Goal: Answer question/provide support

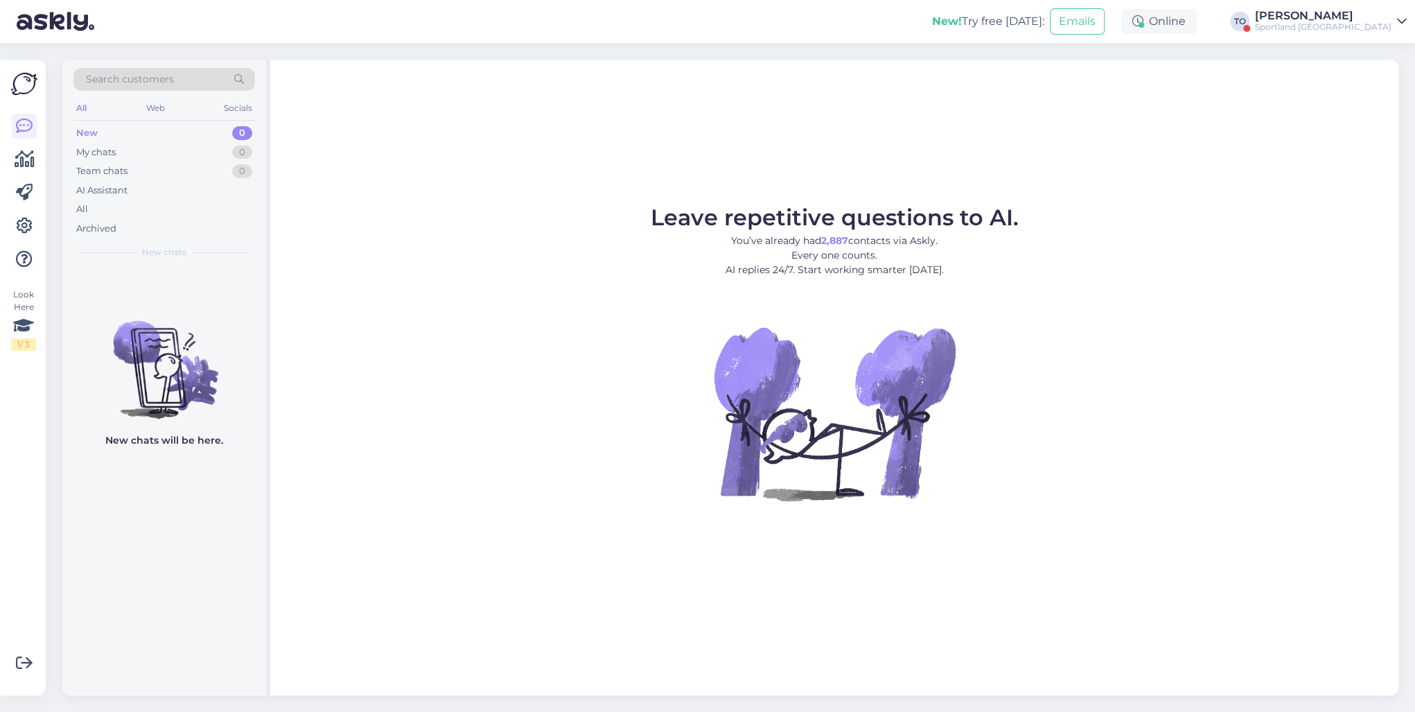
click at [1351, 22] on div "Sportland [GEOGRAPHIC_DATA]" at bounding box center [1323, 26] width 136 height 11
click at [1289, 148] on div "Log out" at bounding box center [1277, 148] width 260 height 25
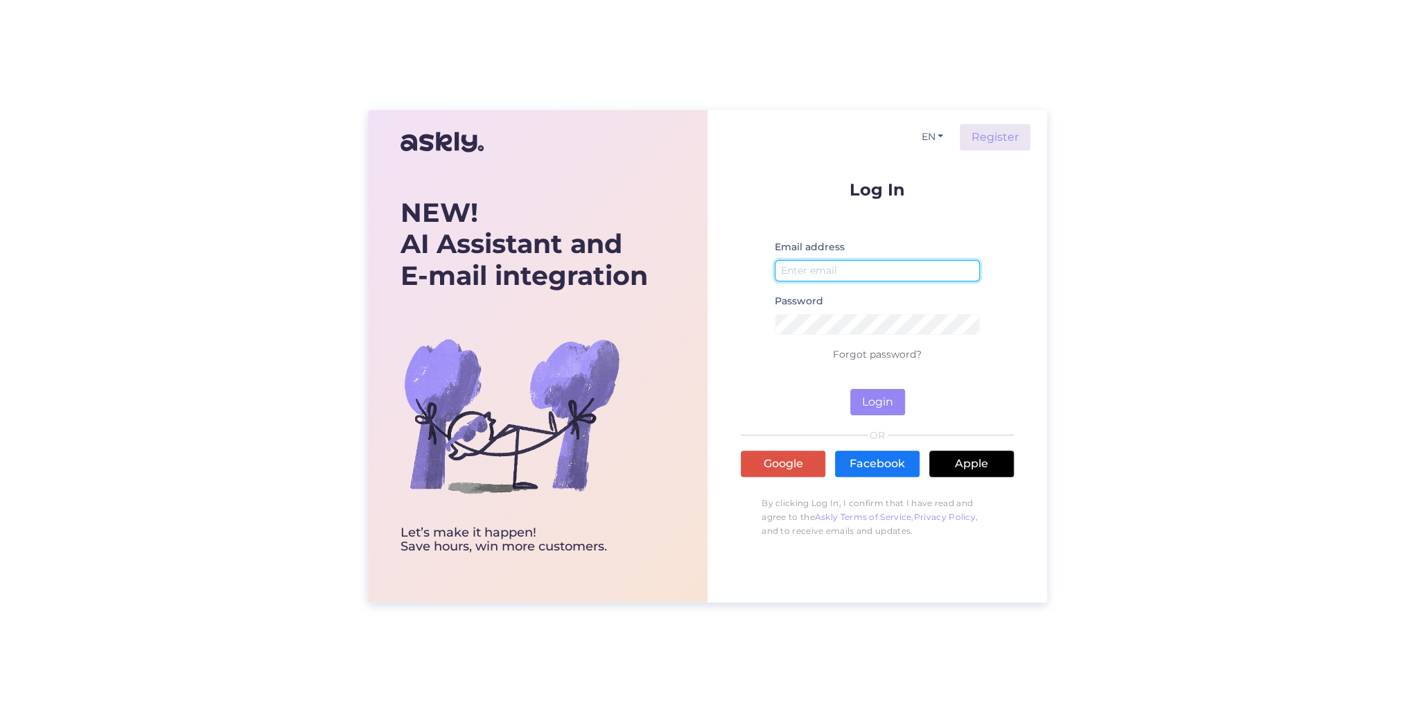
click at [855, 274] on input "email" at bounding box center [877, 270] width 205 height 21
type input "[PERSON_NAME][EMAIL_ADDRESS][DOMAIN_NAME]"
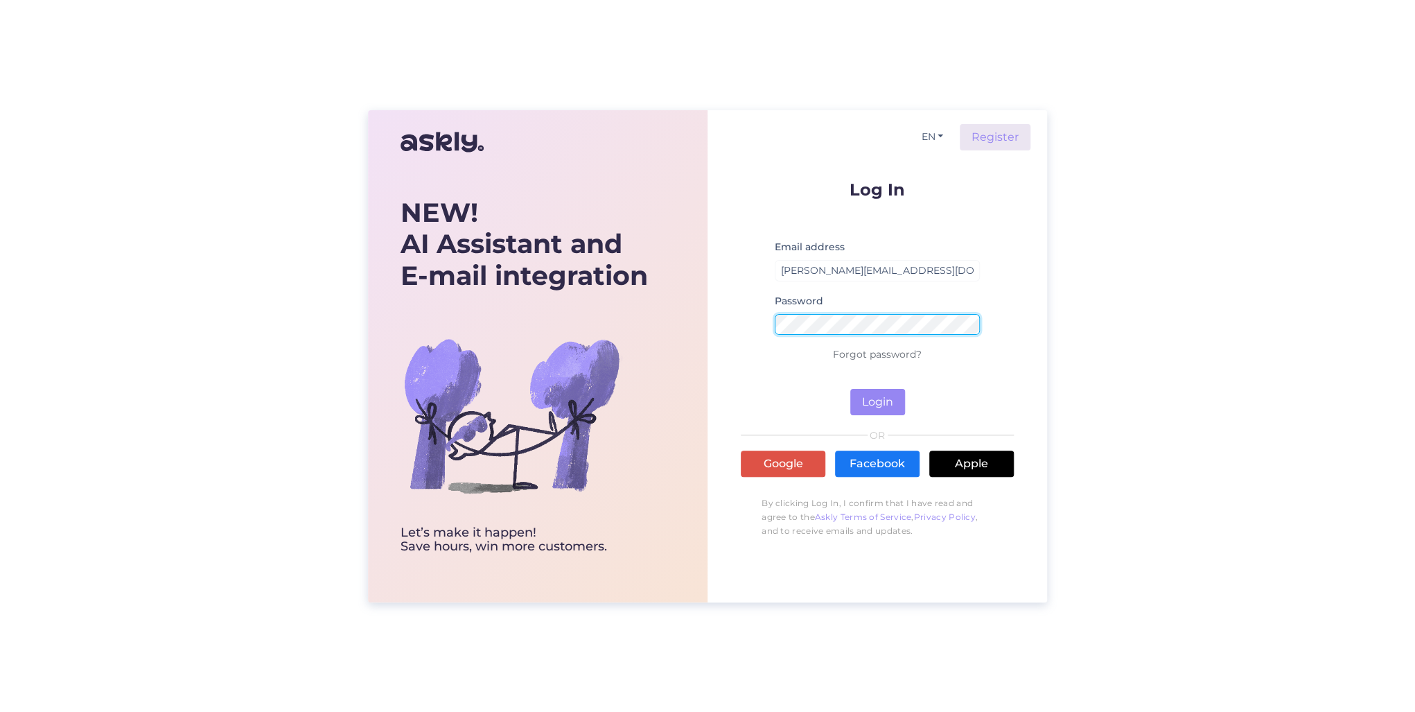
click at [850, 389] on button "Login" at bounding box center [877, 402] width 55 height 26
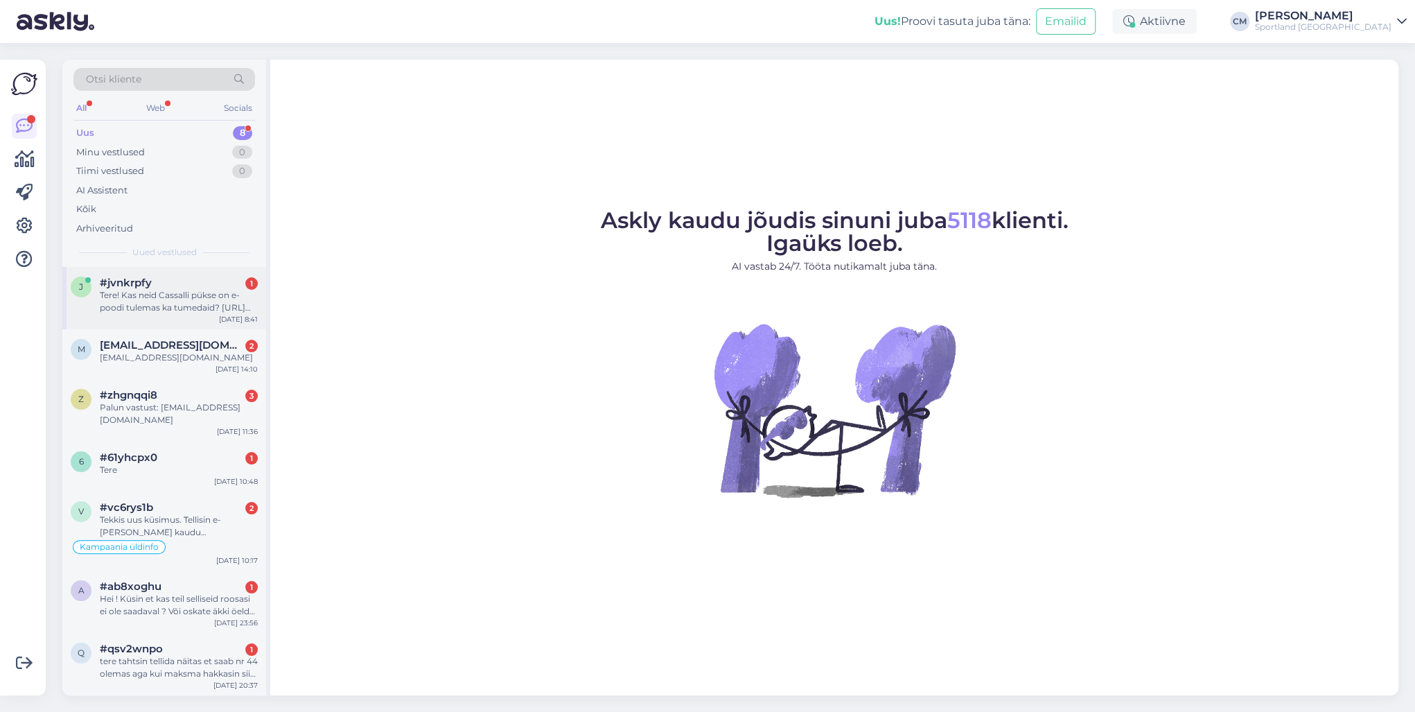
click at [156, 300] on div "Tere! Kas neid Cassalli pükse on e-poodi tulemas ka tumedaid? [URL][DOMAIN_NAME]" at bounding box center [179, 301] width 158 height 25
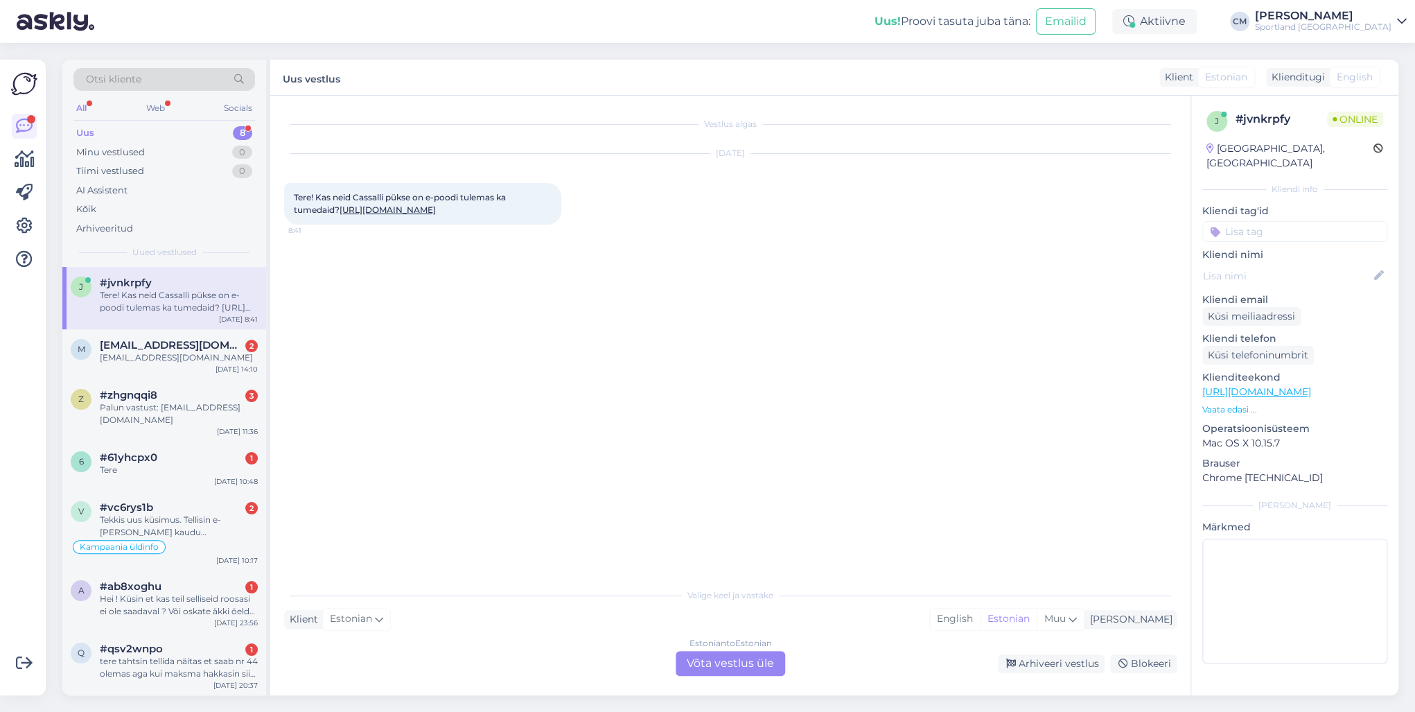
click at [704, 654] on div "Estonian to Estonian Võta vestlus üle" at bounding box center [729, 663] width 109 height 25
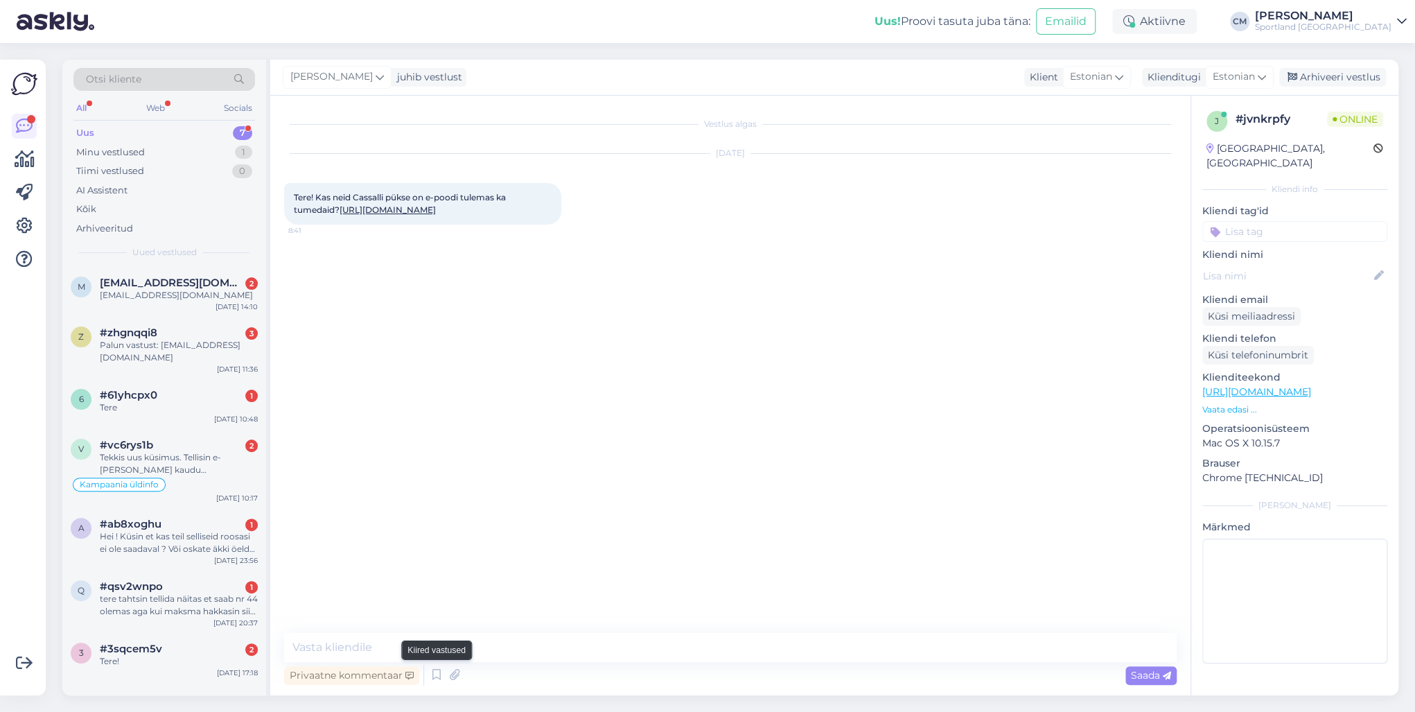
click at [425, 666] on div "Privaatne kommentaar Saada" at bounding box center [730, 675] width 892 height 26
click at [430, 669] on icon at bounding box center [436, 674] width 17 height 21
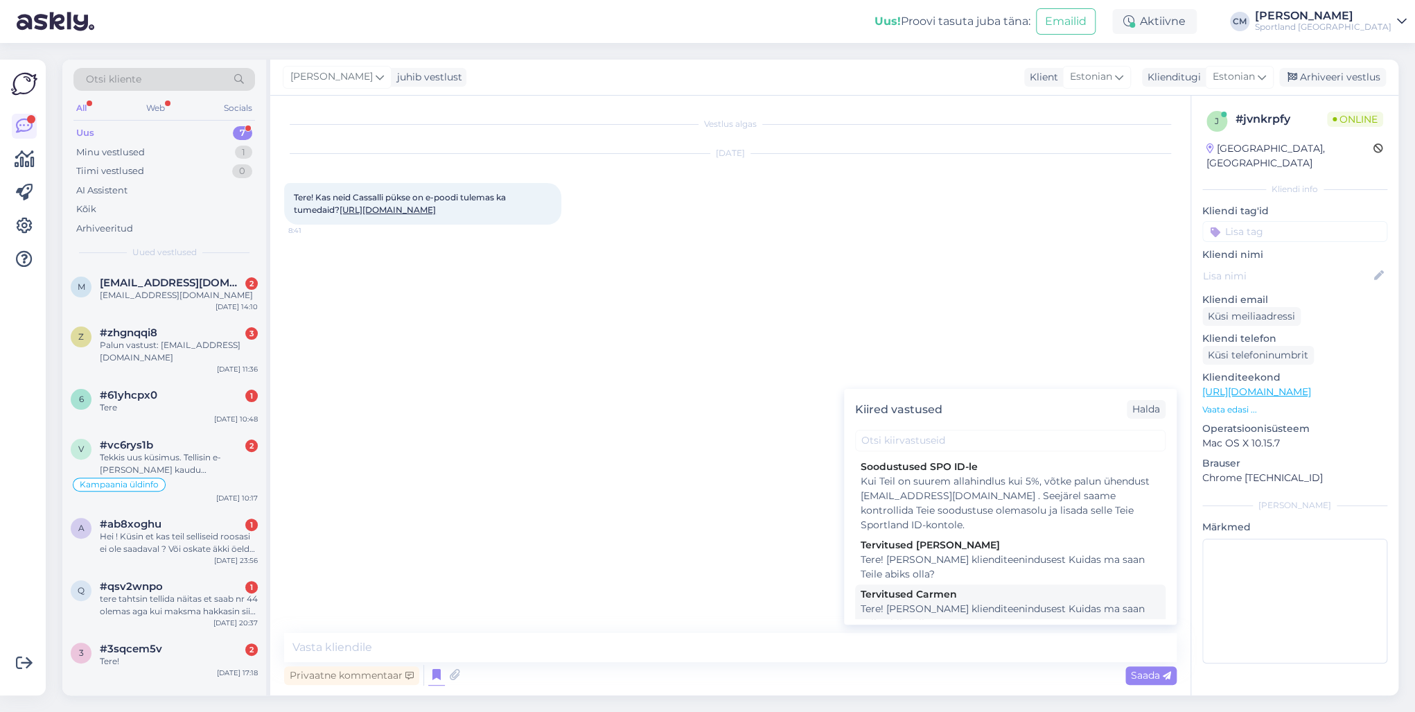
click at [1022, 587] on div "Tervitused Carmen" at bounding box center [1009, 594] width 299 height 15
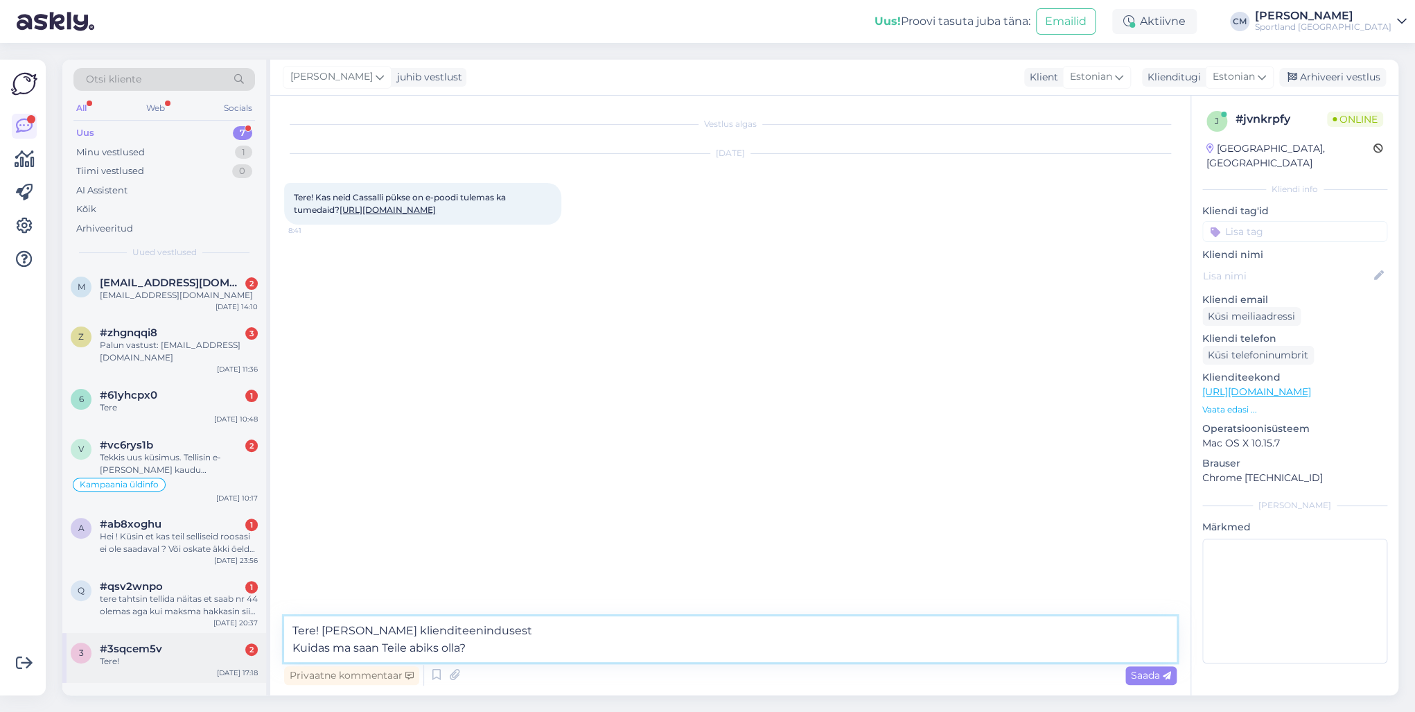
drag, startPoint x: 461, startPoint y: 649, endPoint x: 193, endPoint y: 669, distance: 268.8
click at [193, 669] on div "Otsi kliente All Web Socials Uus 7 Minu vestlused 1 Tiimi vestlused 0 AI Assist…" at bounding box center [730, 377] width 1336 height 635
type textarea "Tere! [PERSON_NAME] klienditeenindusest"
drag, startPoint x: 551, startPoint y: 646, endPoint x: 231, endPoint y: 646, distance: 320.1
click at [231, 646] on div "Otsi kliente All Web Socials Uus 7 Minu vestlused 1 Tiimi vestlused 0 AI Assist…" at bounding box center [730, 377] width 1336 height 635
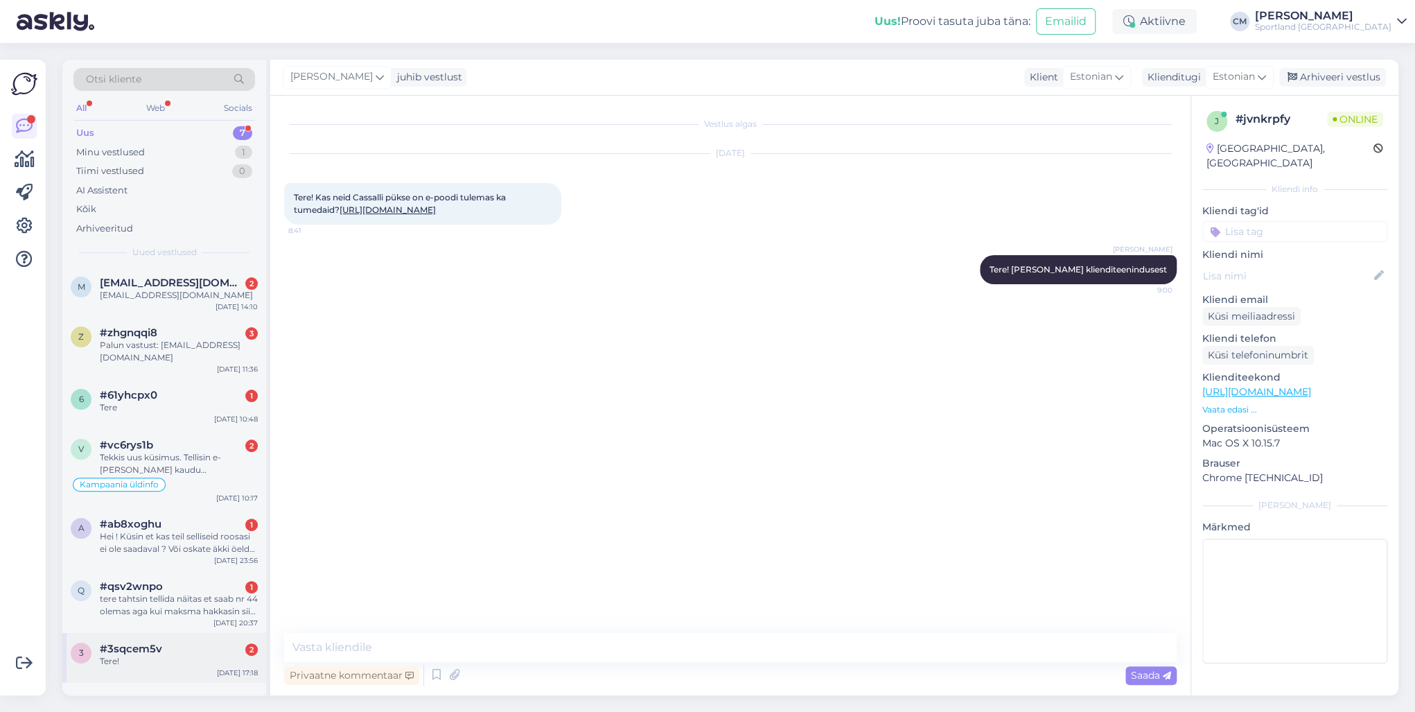
click at [83, 642] on div "3" at bounding box center [81, 652] width 21 height 21
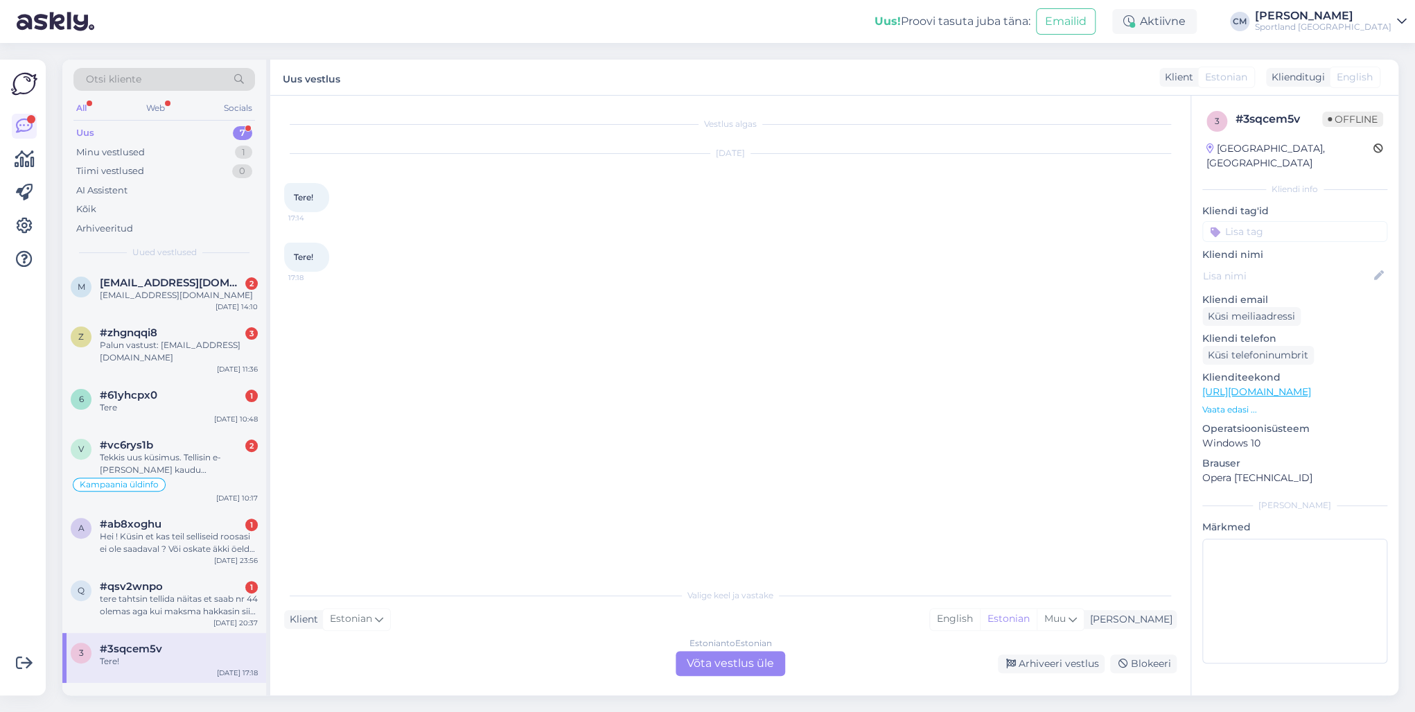
click at [707, 665] on div "Estonian to Estonian Võta vestlus üle" at bounding box center [729, 663] width 109 height 25
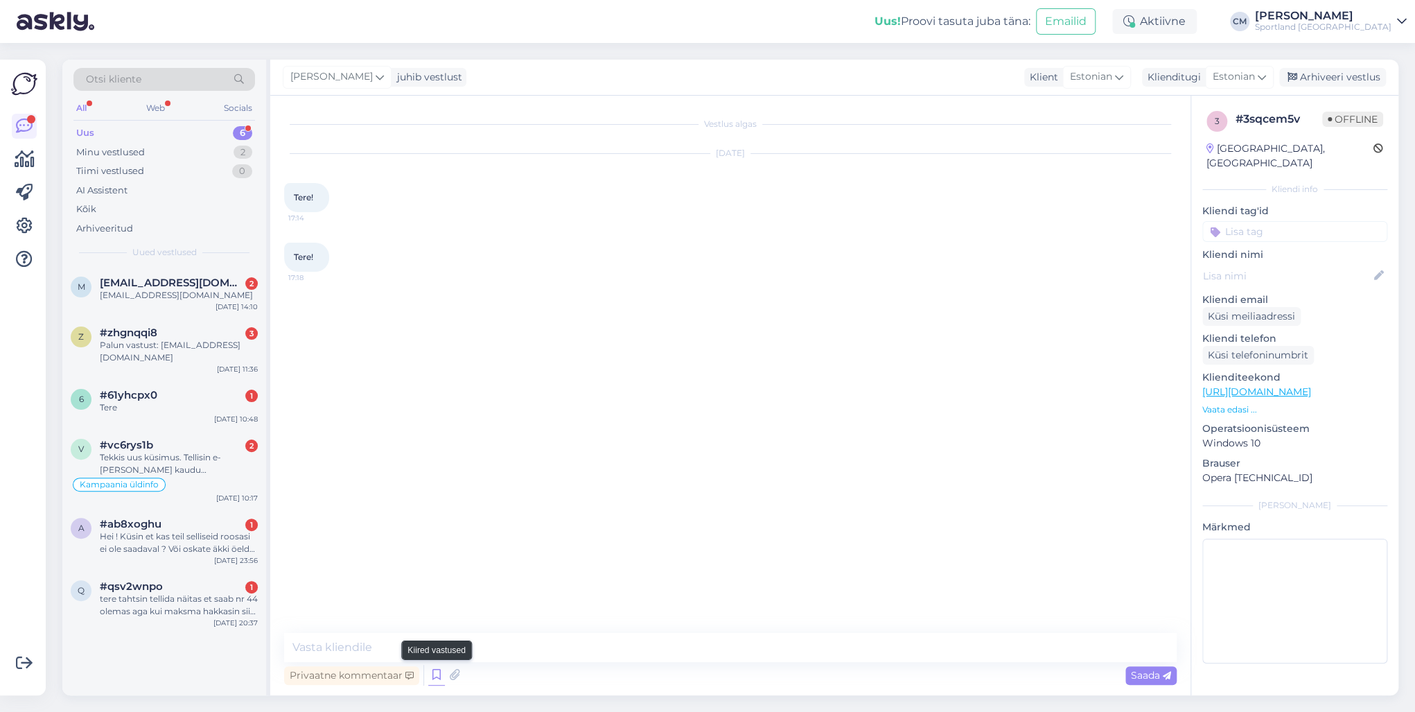
click at [432, 673] on icon at bounding box center [436, 674] width 17 height 21
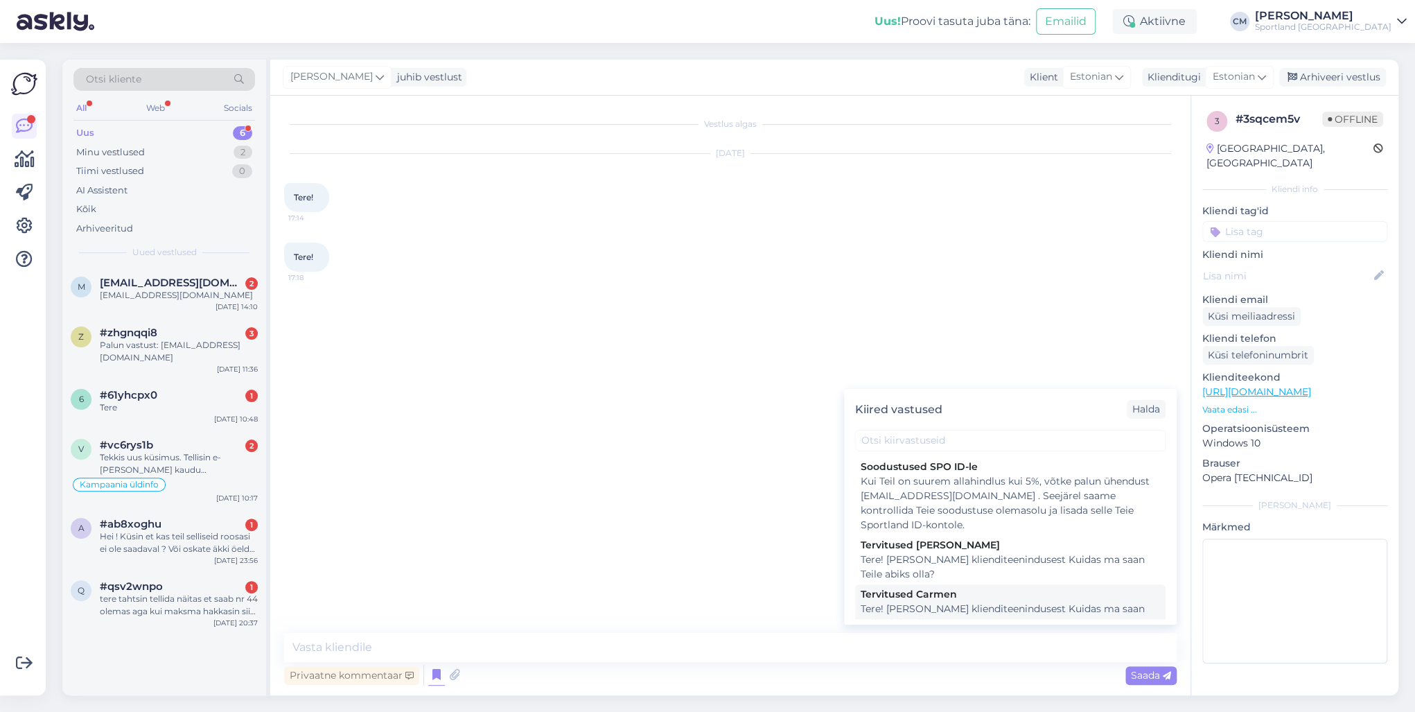
click at [973, 594] on div "Tervitused Carmen" at bounding box center [1009, 594] width 299 height 15
type textarea "Tere! [PERSON_NAME] klienditeenindusest Kuidas ma saan Teile abiks olla?"
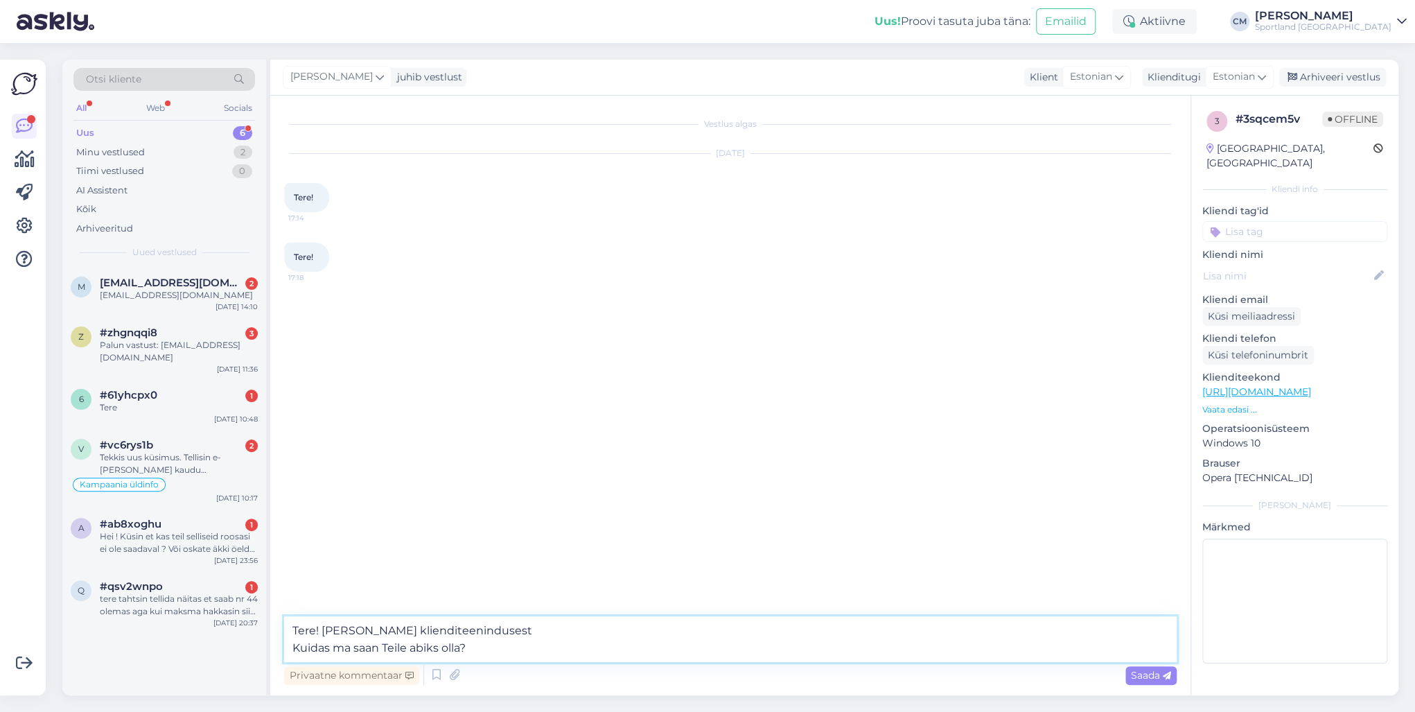
click at [870, 633] on textarea "Tere! [PERSON_NAME] klienditeenindusest Kuidas ma saan Teile abiks olla?" at bounding box center [730, 639] width 892 height 46
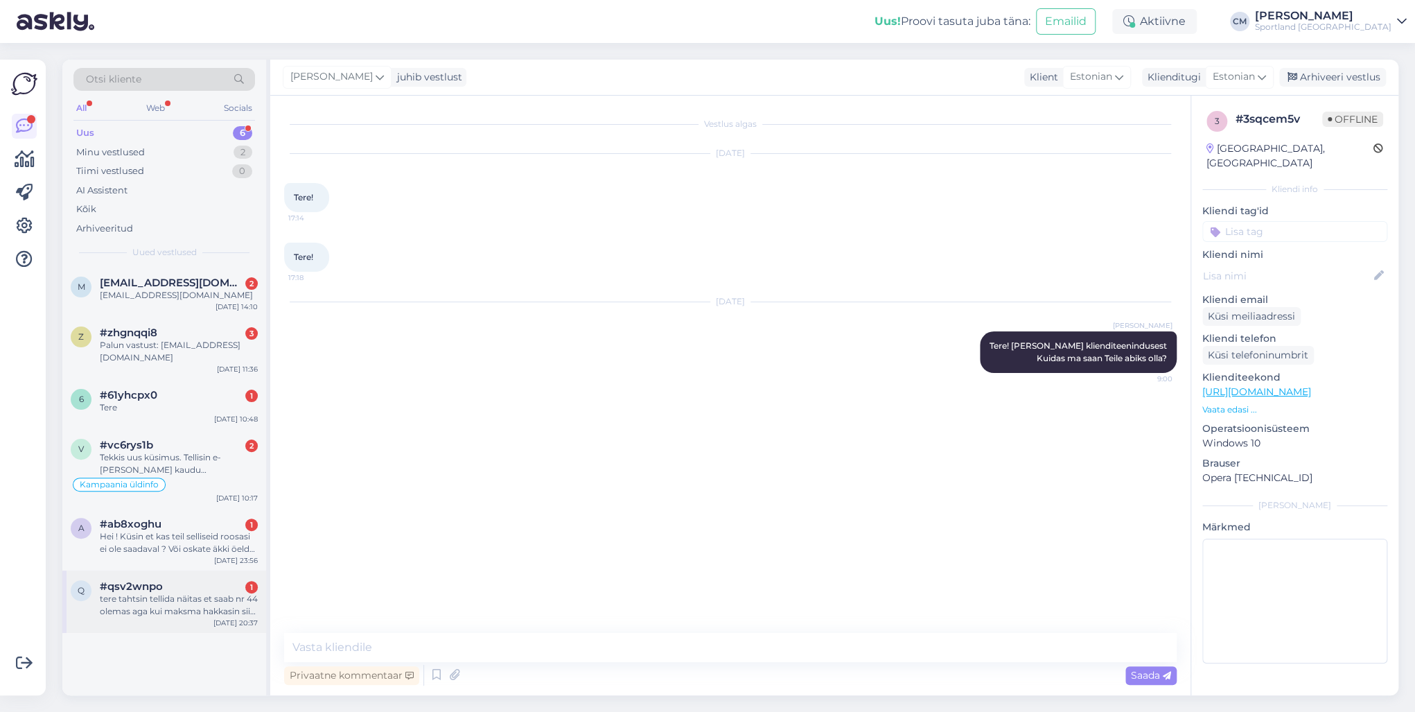
click at [173, 592] on div "tere tahtsin tellida näitas et saab nr 44 olemas aga kui maksma hakkasin siis ü…" at bounding box center [179, 604] width 158 height 25
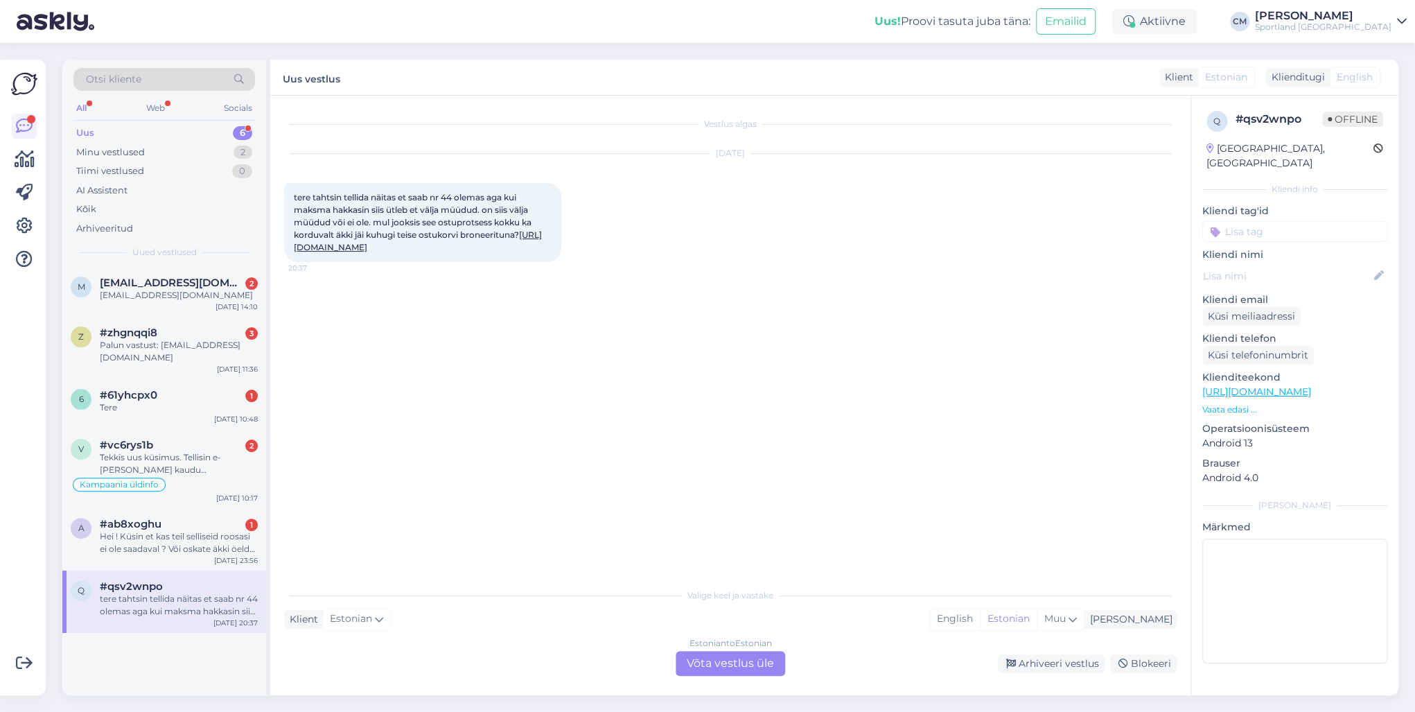
click at [754, 663] on div "Estonian to Estonian Võta vestlus üle" at bounding box center [729, 663] width 109 height 25
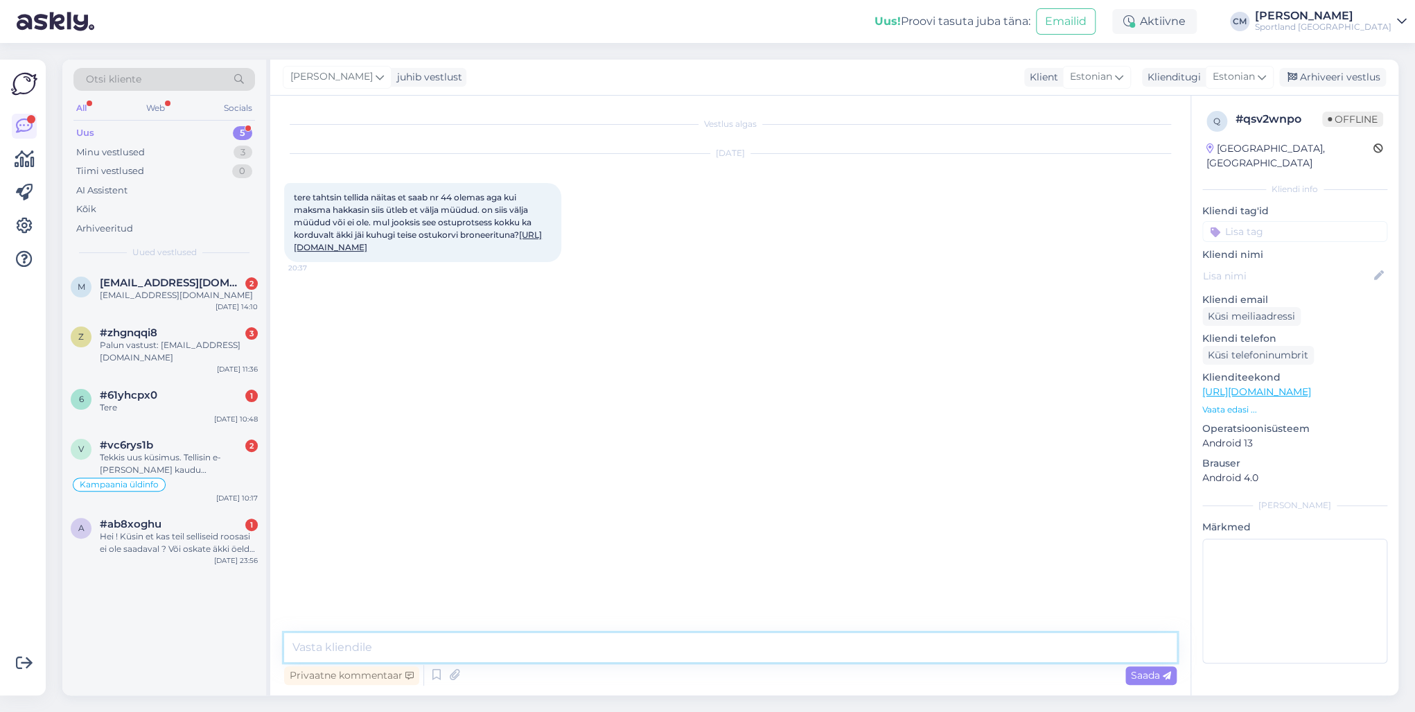
click at [704, 657] on textarea at bounding box center [730, 647] width 892 height 29
paste textarea "Tere! [PERSON_NAME] klienditeenindusest"
type textarea "Tere! [PERSON_NAME] klienditeenindusest"
click at [173, 532] on div "Hei ! Küsin et kas teil selliseid roosasi ei ole saadaval ? Või oskate äkki öel…" at bounding box center [179, 542] width 158 height 25
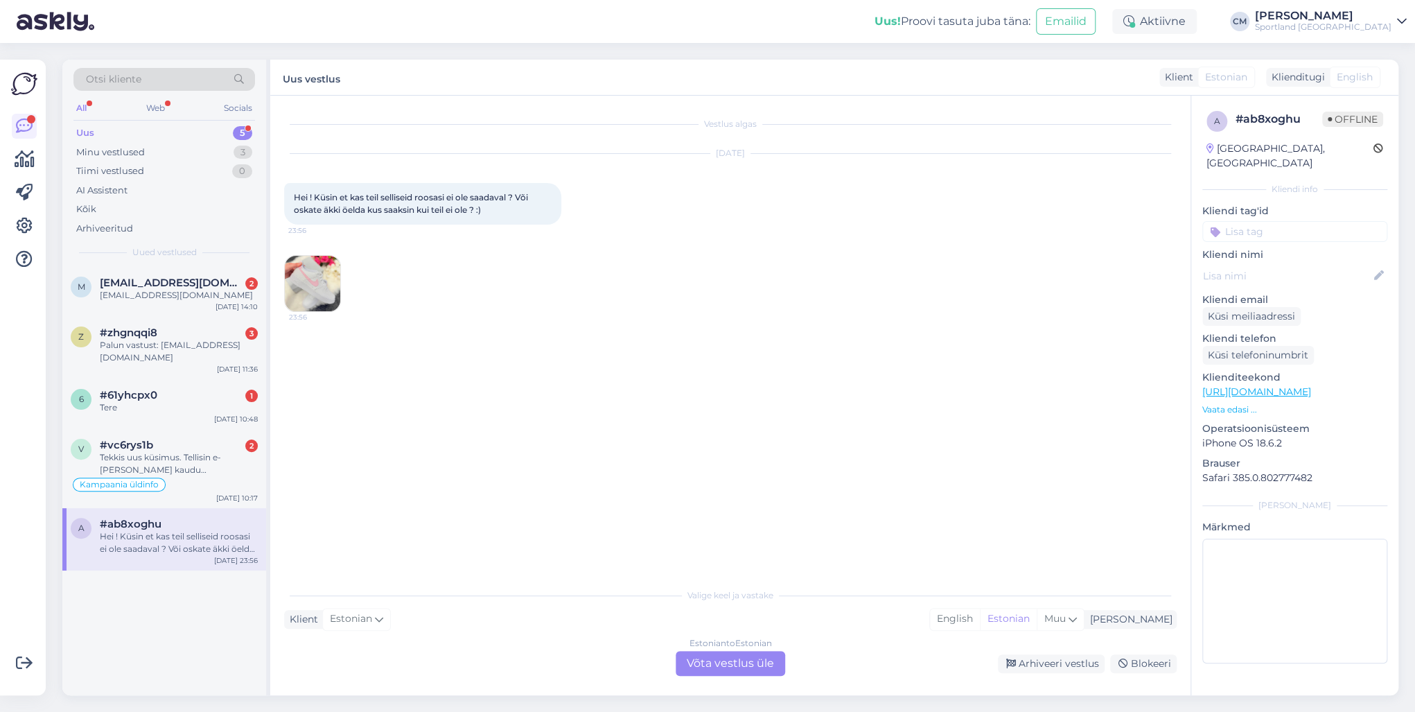
click at [707, 670] on div "Estonian to Estonian Võta vestlus üle" at bounding box center [729, 663] width 109 height 25
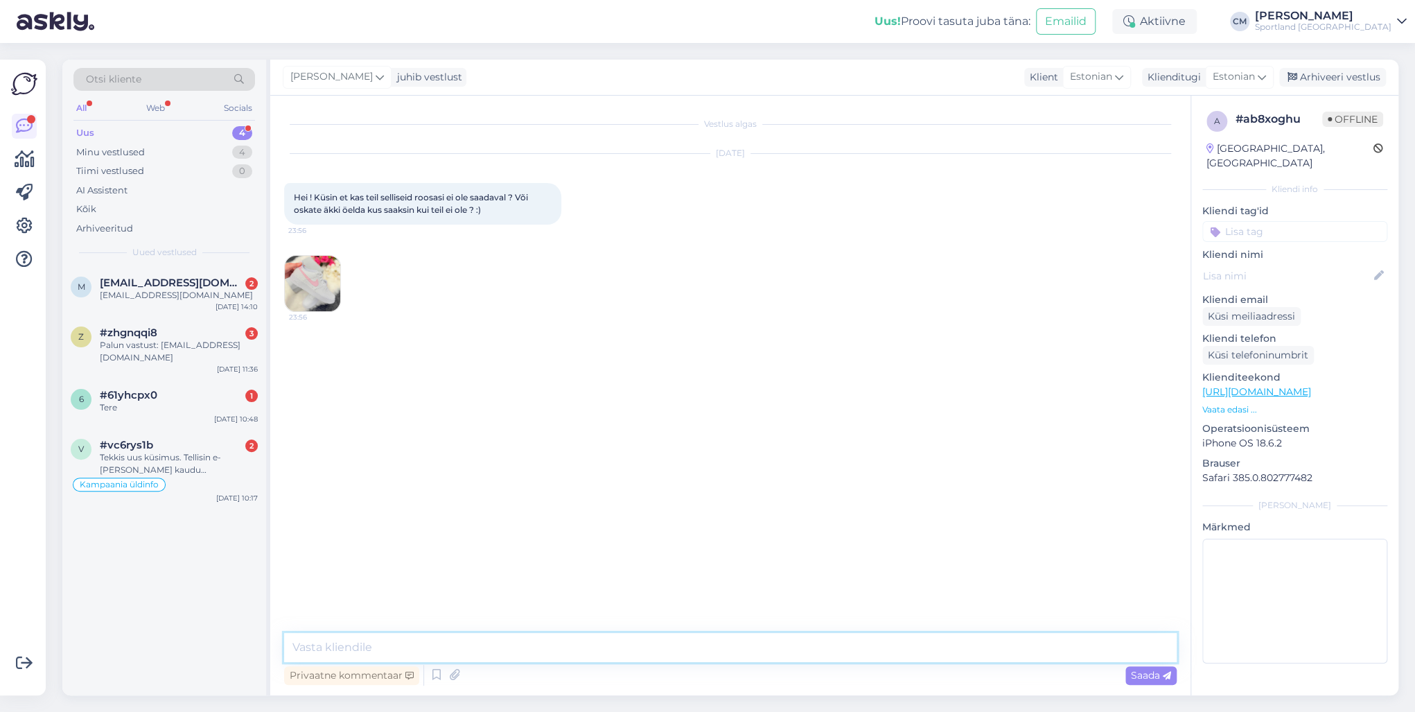
click at [612, 651] on textarea at bounding box center [730, 647] width 892 height 29
paste textarea "Tere! [PERSON_NAME] klienditeenindusest"
type textarea "Tere! [PERSON_NAME] klienditeenindusest"
click at [202, 451] on div "Tekkis uus küsimus. Tellisin e-[PERSON_NAME] kaudu [GEOGRAPHIC_DATA]-[GEOGRAPHI…" at bounding box center [179, 463] width 158 height 25
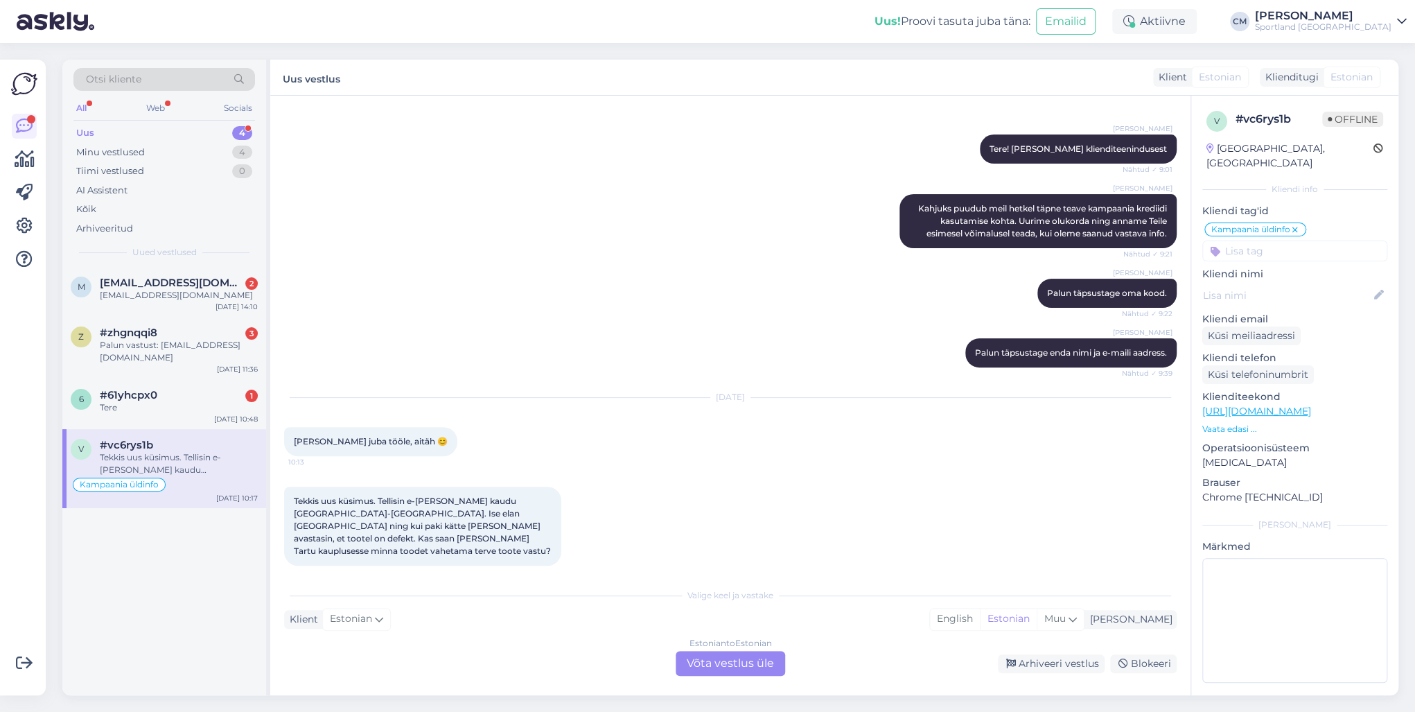
click at [759, 655] on div "Estonian to Estonian Võta vestlus üle" at bounding box center [729, 663] width 109 height 25
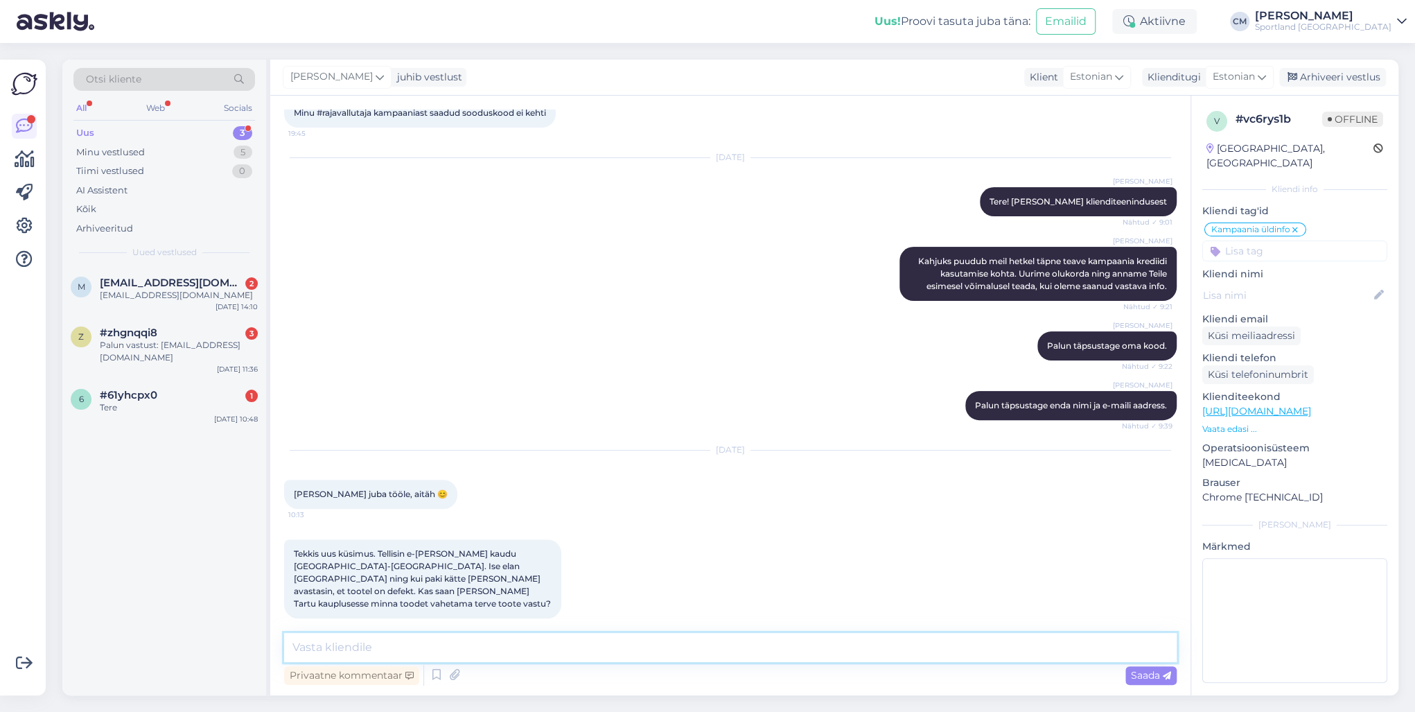
click at [657, 636] on textarea at bounding box center [730, 647] width 892 height 29
paste textarea "Tere! [PERSON_NAME] klienditeenindusest"
type textarea "Tere! [PERSON_NAME] klienditeenindusest"
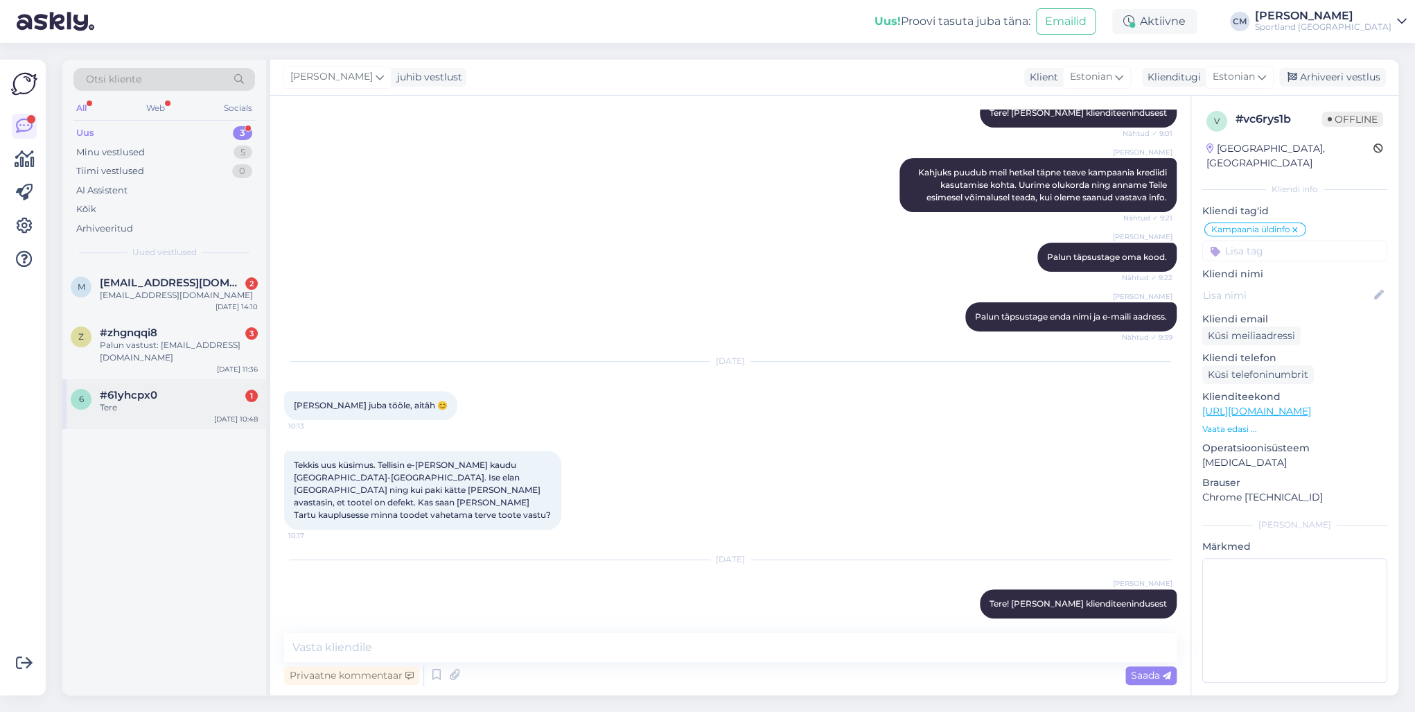
click at [163, 389] on div "#61yhcpx0 1" at bounding box center [179, 395] width 158 height 12
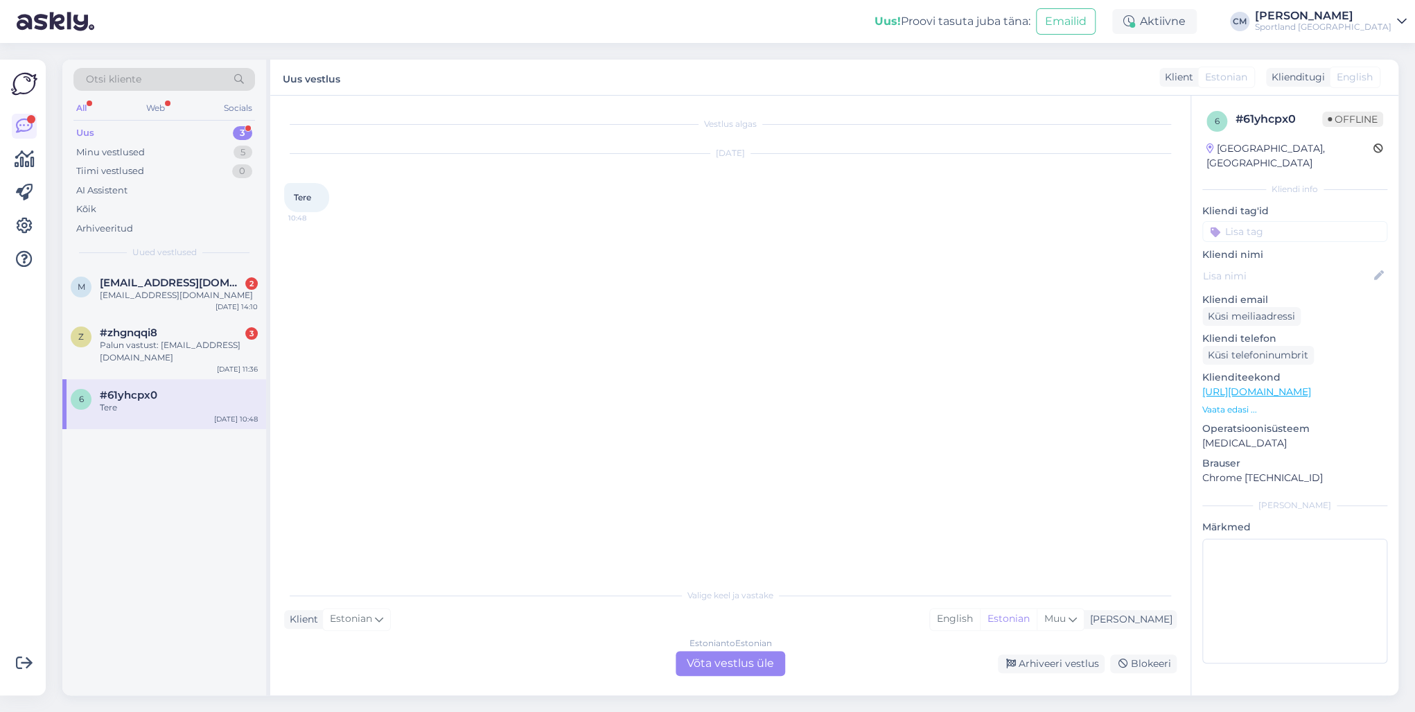
click at [687, 657] on div "Estonian to Estonian Võta vestlus üle" at bounding box center [729, 663] width 109 height 25
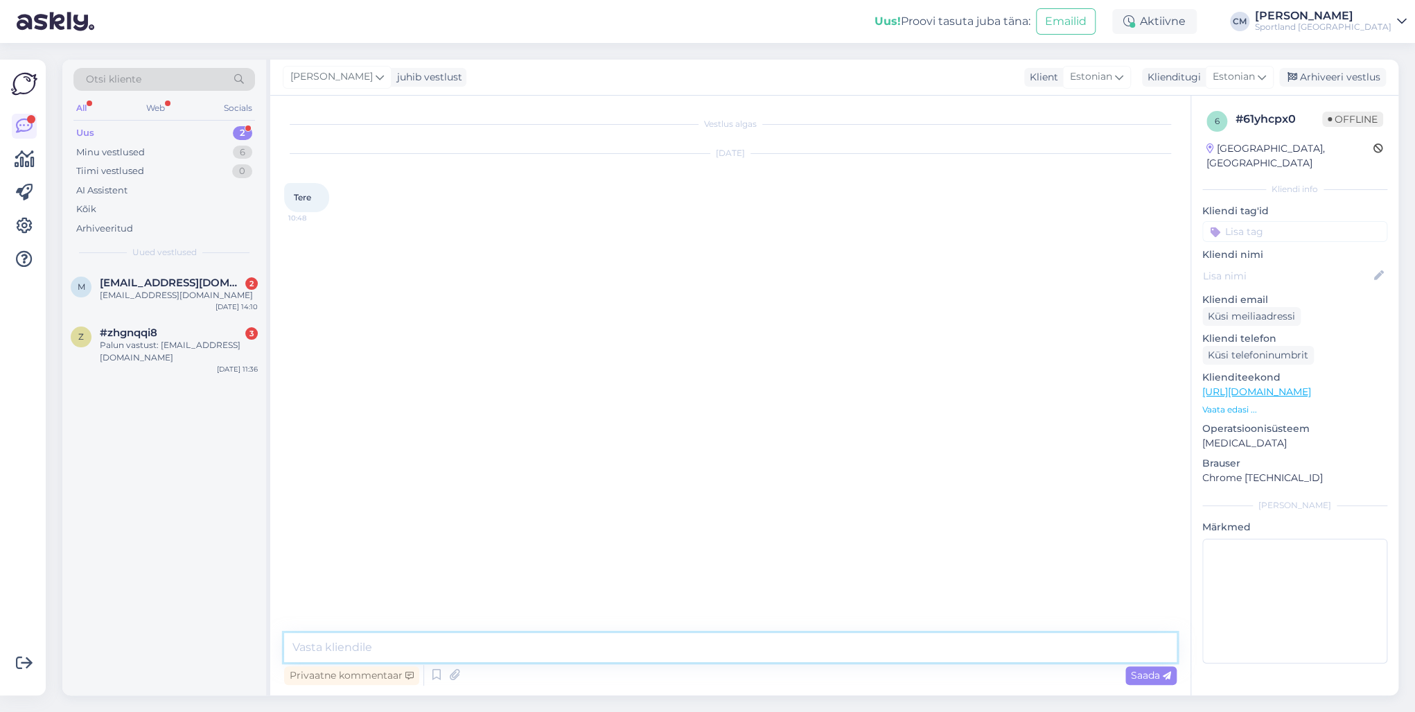
click at [648, 657] on textarea at bounding box center [730, 647] width 892 height 29
click at [441, 666] on icon at bounding box center [436, 674] width 17 height 21
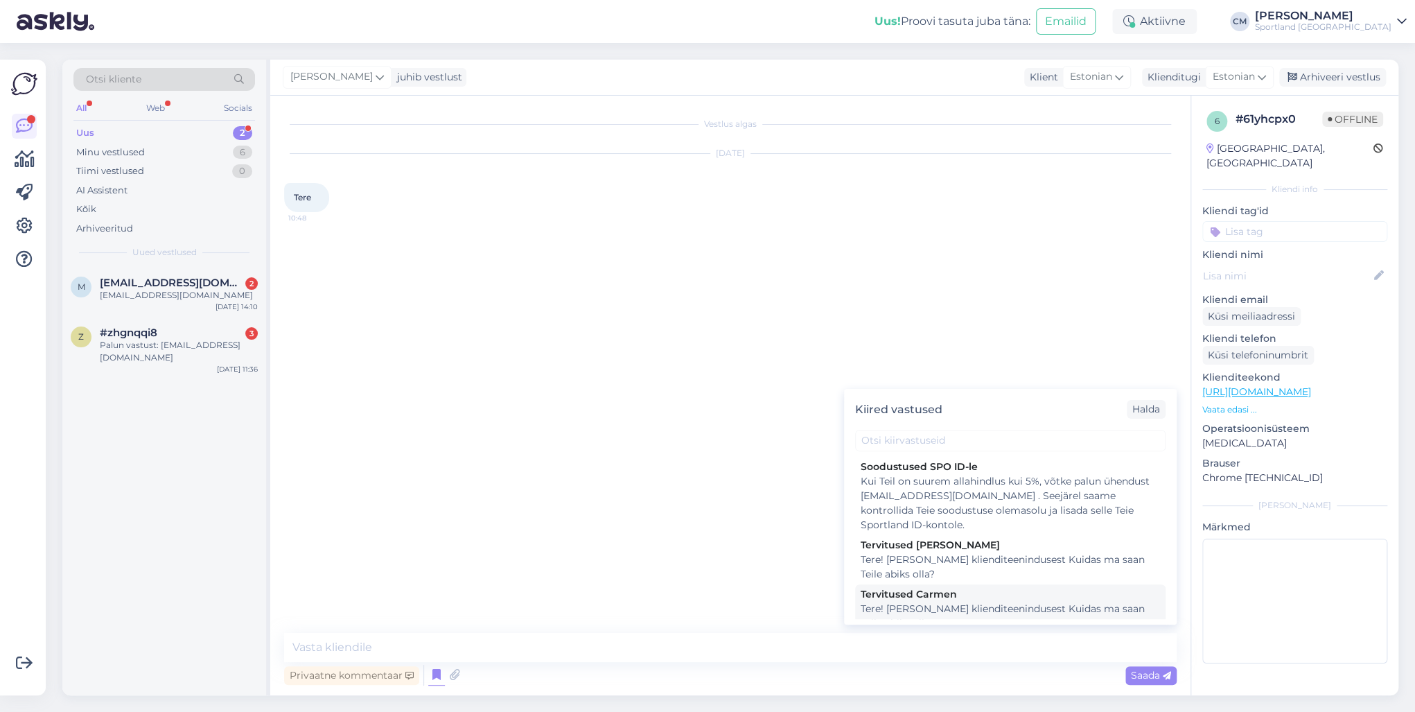
click at [890, 603] on div "Tere! [PERSON_NAME] klienditeenindusest Kuidas ma saan Teile abiks olla?" at bounding box center [1009, 615] width 299 height 29
type textarea "Tere! [PERSON_NAME] klienditeenindusest Kuidas ma saan Teile abiks olla?"
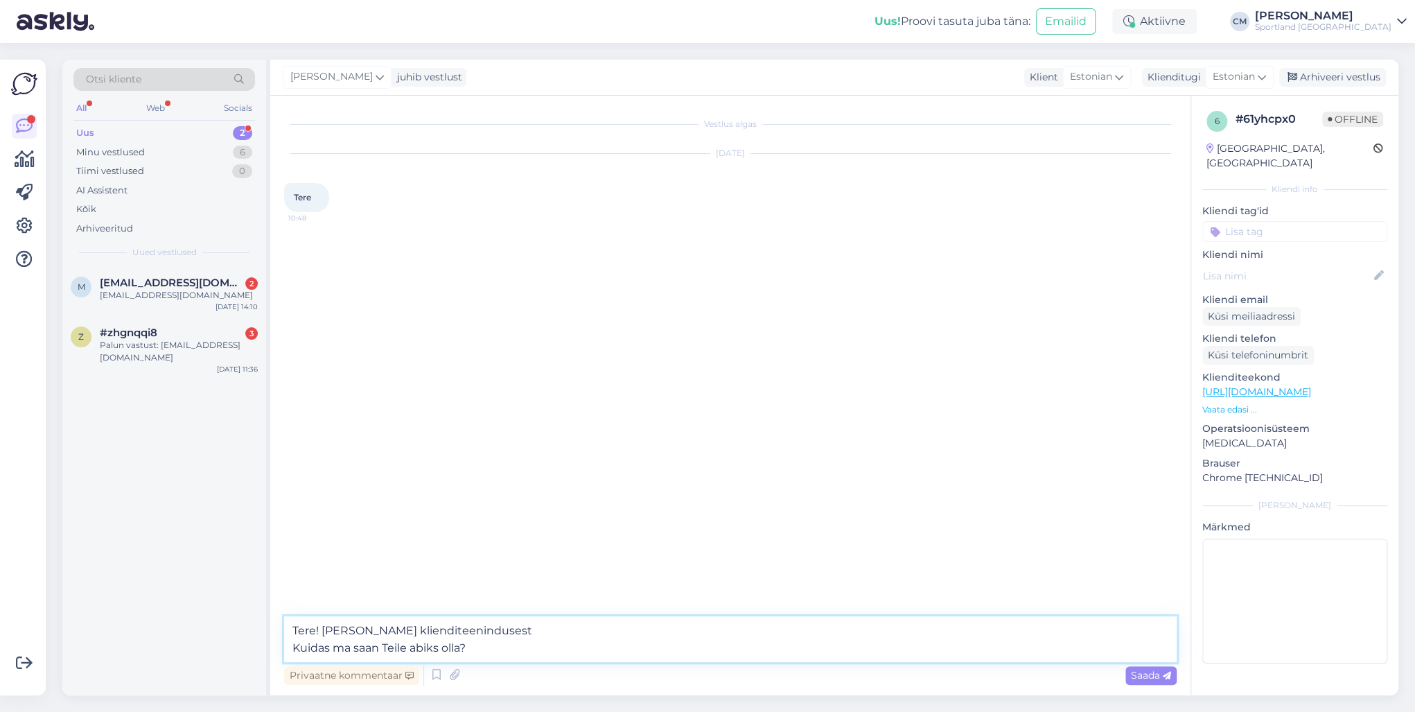
click at [782, 636] on textarea "Tere! [PERSON_NAME] klienditeenindusest Kuidas ma saan Teile abiks olla?" at bounding box center [730, 639] width 892 height 46
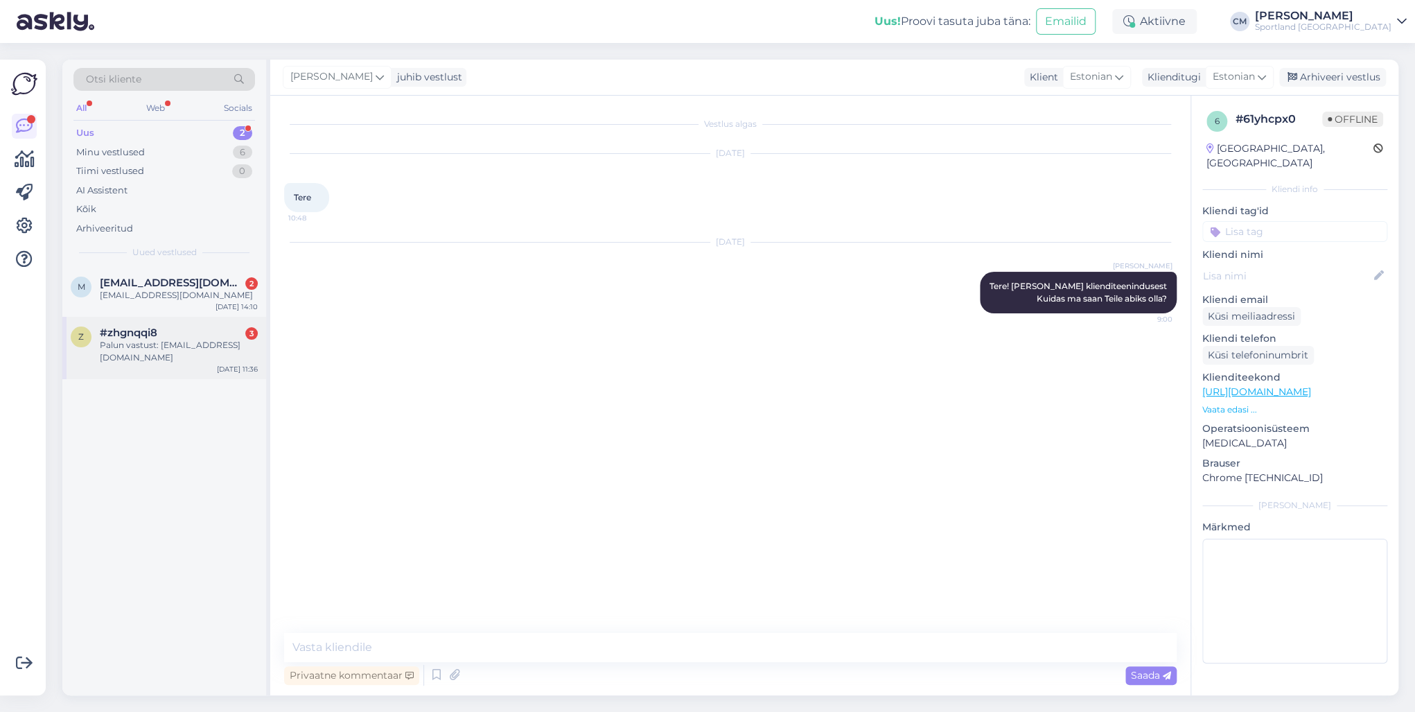
click at [142, 342] on div "Palun vastust: [EMAIL_ADDRESS][DOMAIN_NAME]" at bounding box center [179, 351] width 158 height 25
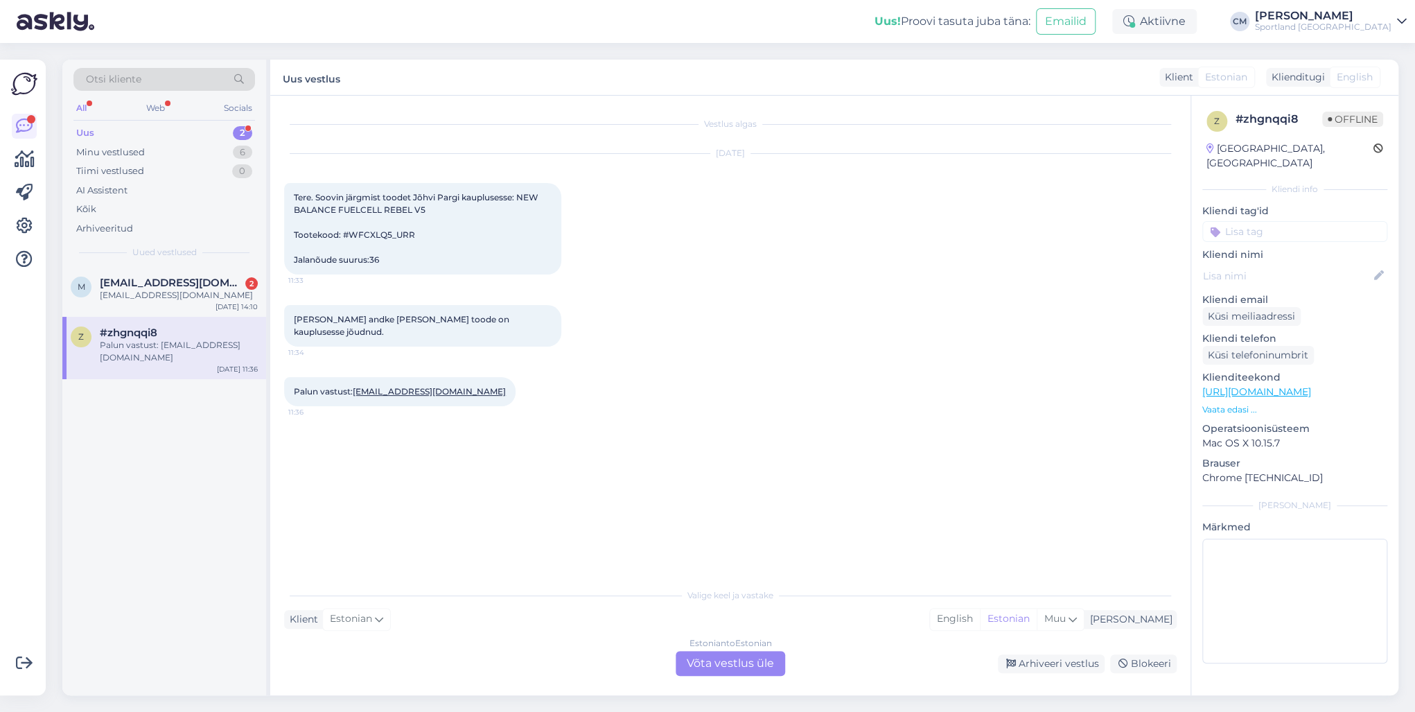
click at [718, 654] on div "Estonian to Estonian Võta vestlus üle" at bounding box center [729, 663] width 109 height 25
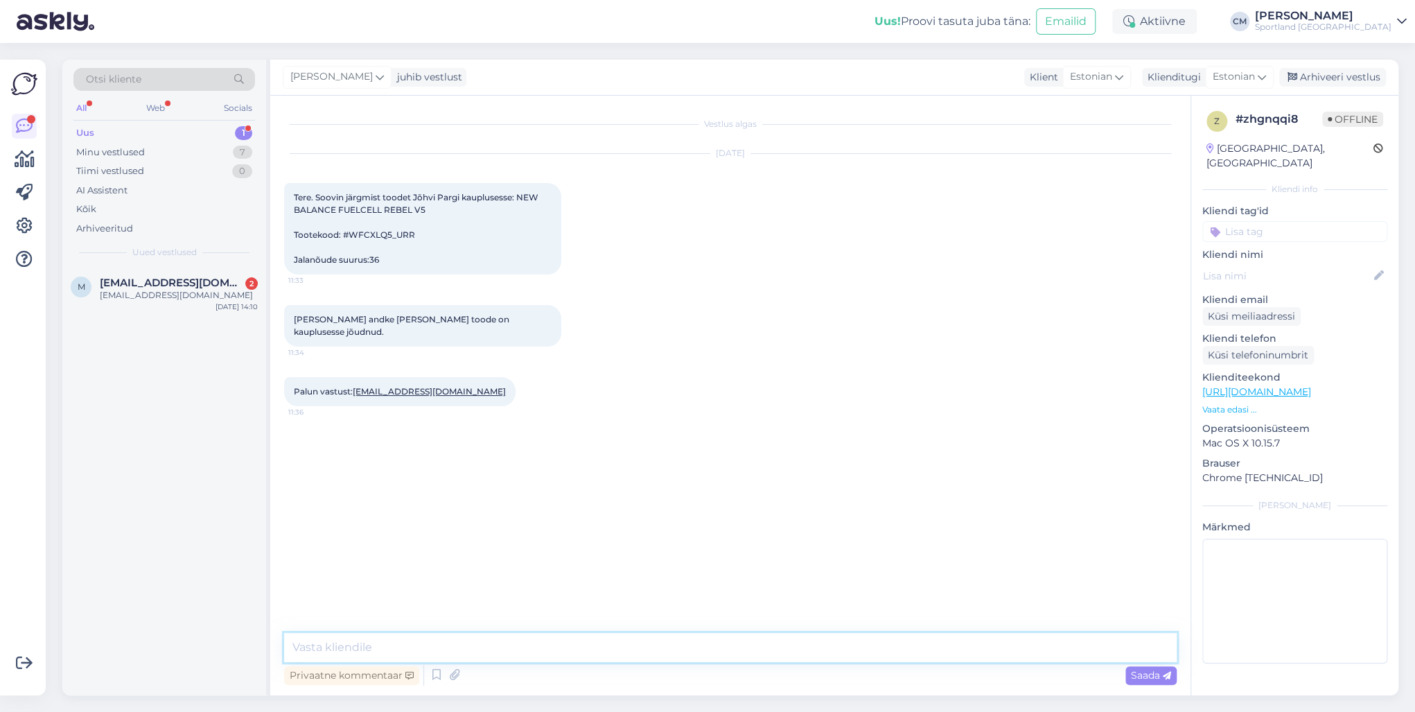
click at [645, 643] on textarea at bounding box center [730, 647] width 892 height 29
type textarea "v"
paste textarea "Tere! [PERSON_NAME] klienditeenindusest"
type textarea "Tere! [PERSON_NAME] klienditeenindusest"
click at [212, 289] on div "[EMAIL_ADDRESS][DOMAIN_NAME]" at bounding box center [179, 295] width 158 height 12
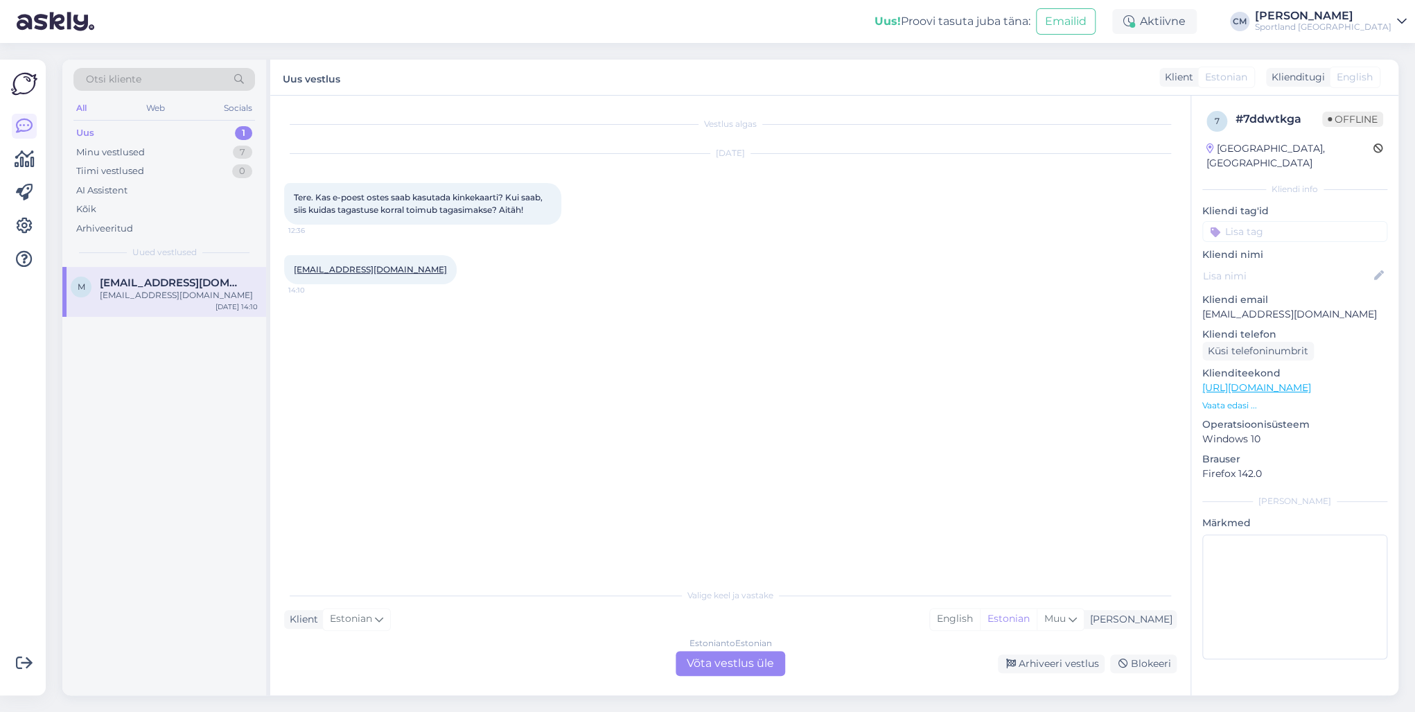
click at [722, 655] on div "Estonian to Estonian Võta vestlus üle" at bounding box center [729, 663] width 109 height 25
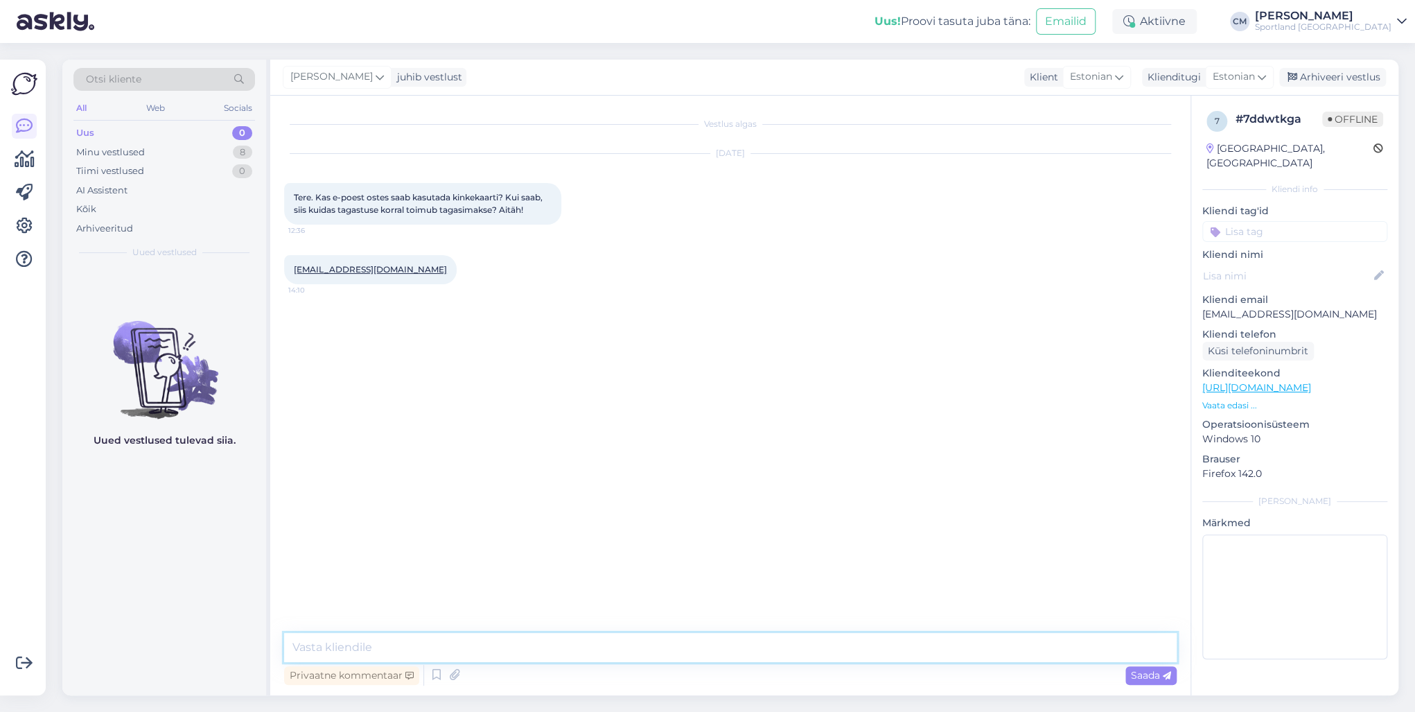
click at [542, 642] on textarea at bounding box center [730, 647] width 892 height 29
paste textarea "Tere! [PERSON_NAME] klienditeenindusest"
type textarea "Tere! [PERSON_NAME] klienditeenindusest"
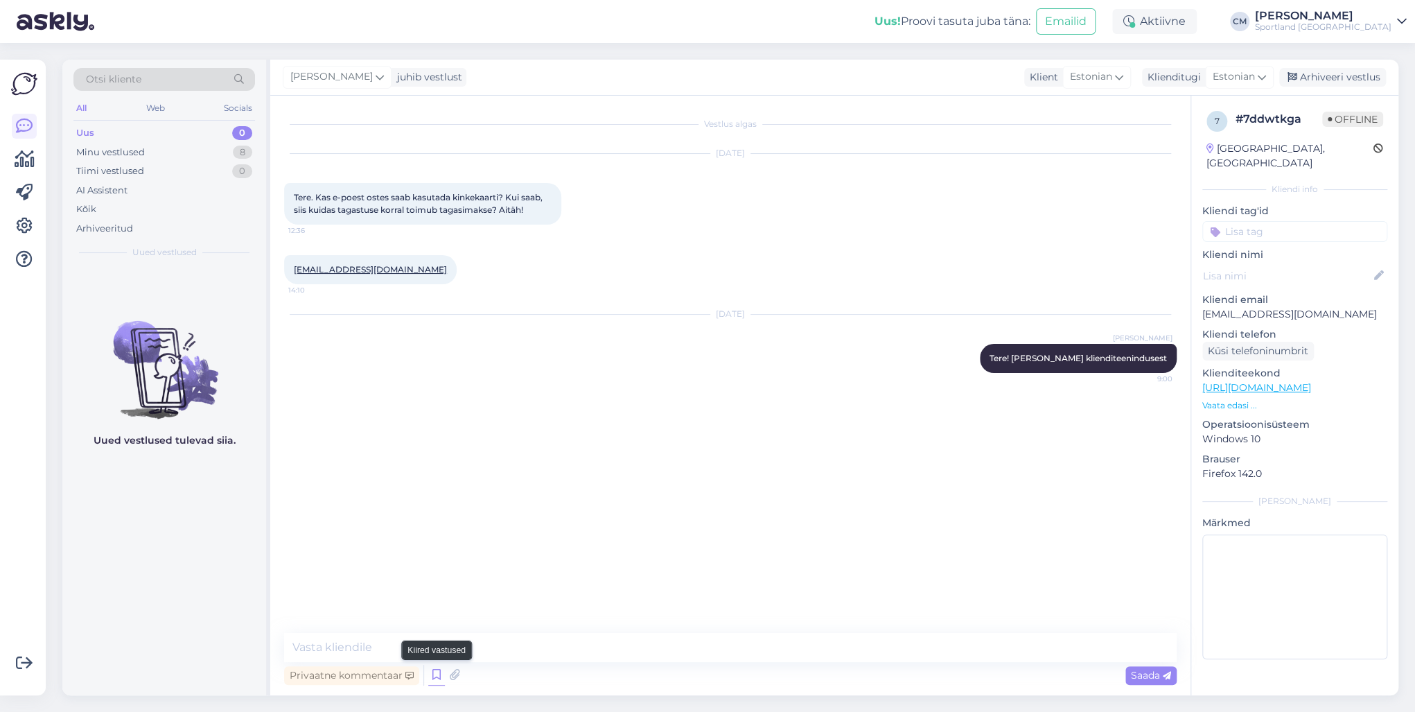
click at [434, 672] on icon at bounding box center [436, 674] width 17 height 21
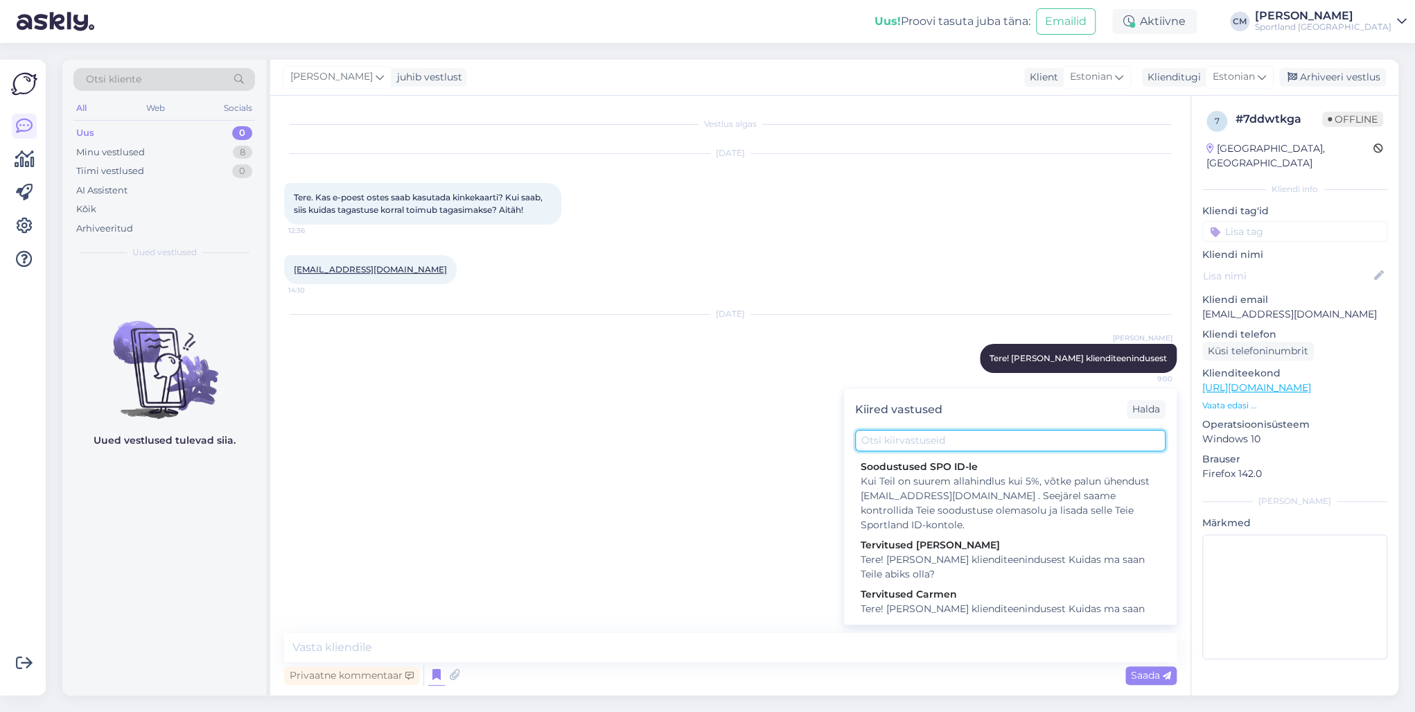
click at [1003, 430] on input "text" at bounding box center [1010, 440] width 310 height 21
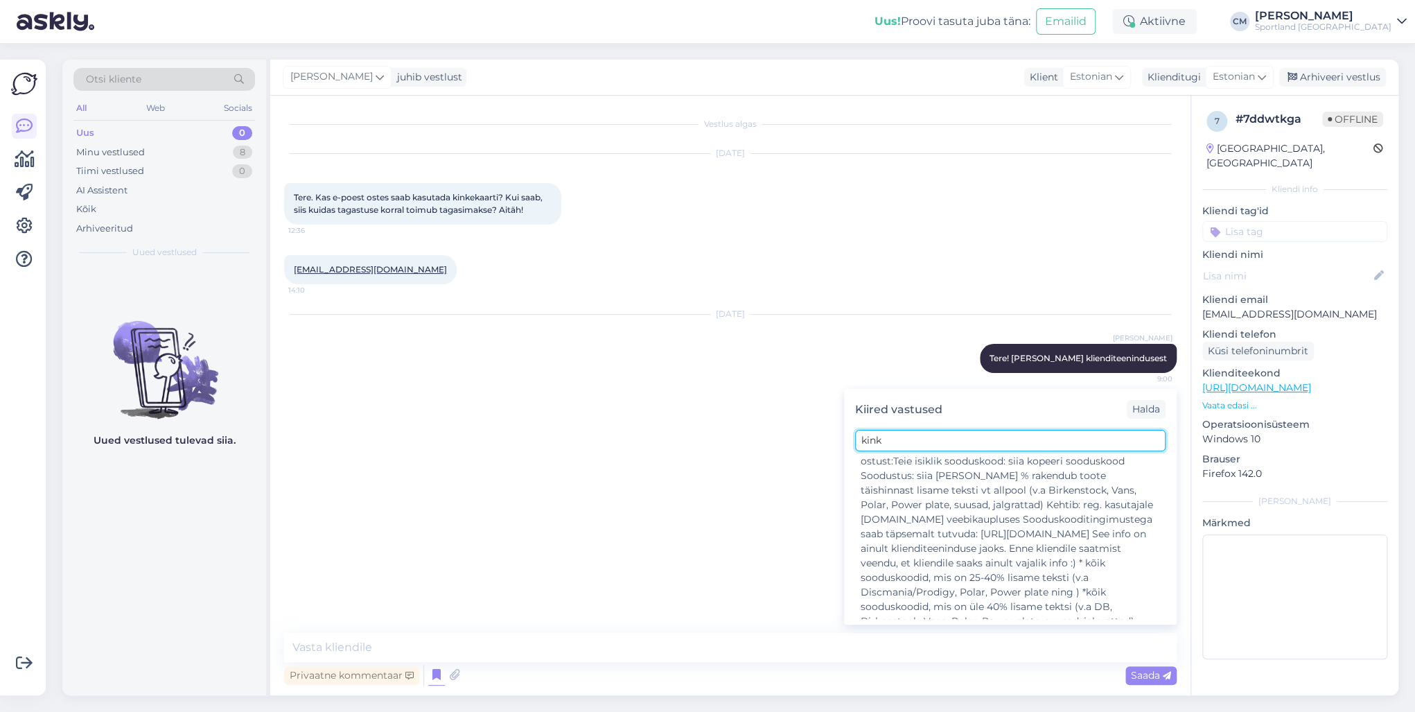
scroll to position [412, 0]
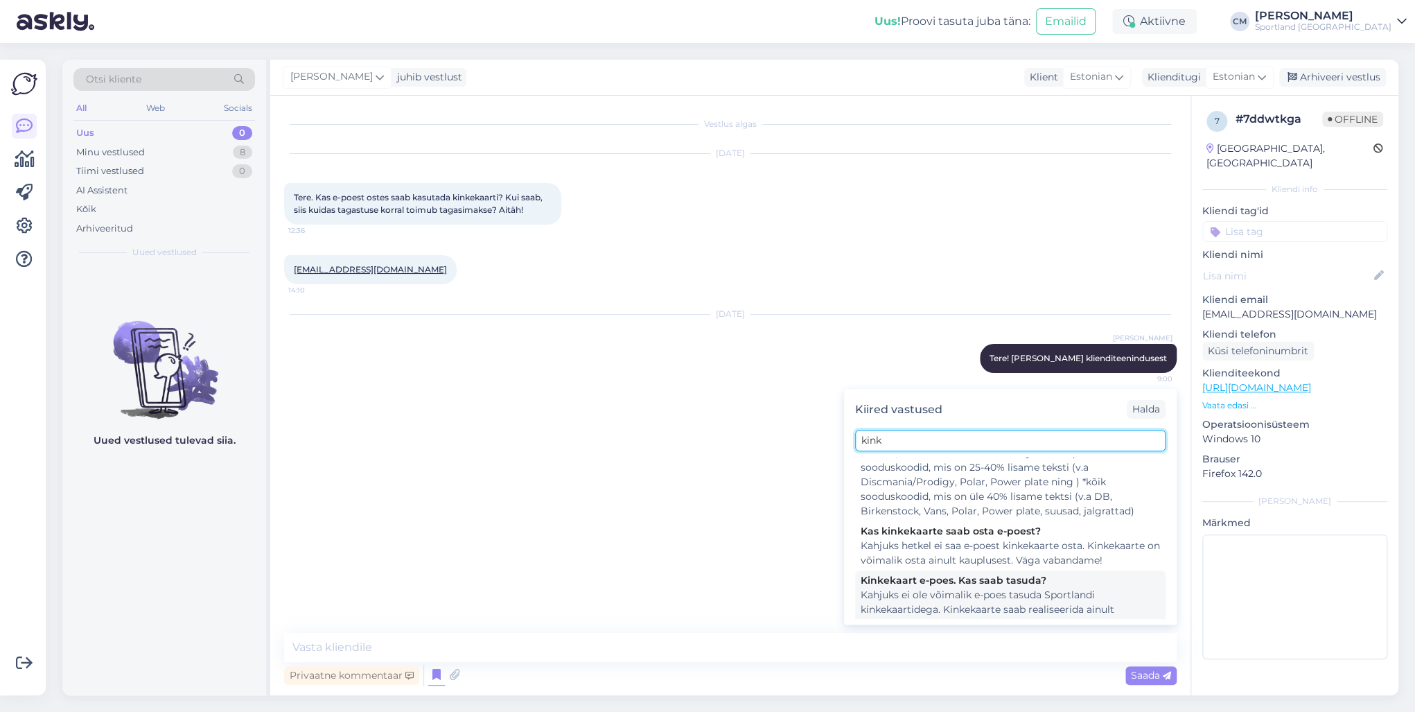
type input "kink"
click at [1023, 588] on div "Kahjuks ei ole võimalik e-poes tasuda Sportlandi kinkekaartidega. Kinkekaarte s…" at bounding box center [1009, 610] width 299 height 44
type textarea "Kahjuks ei ole võimalik e-poes tasuda Sportlandi kinkekaartidega. Kinkekaarte s…"
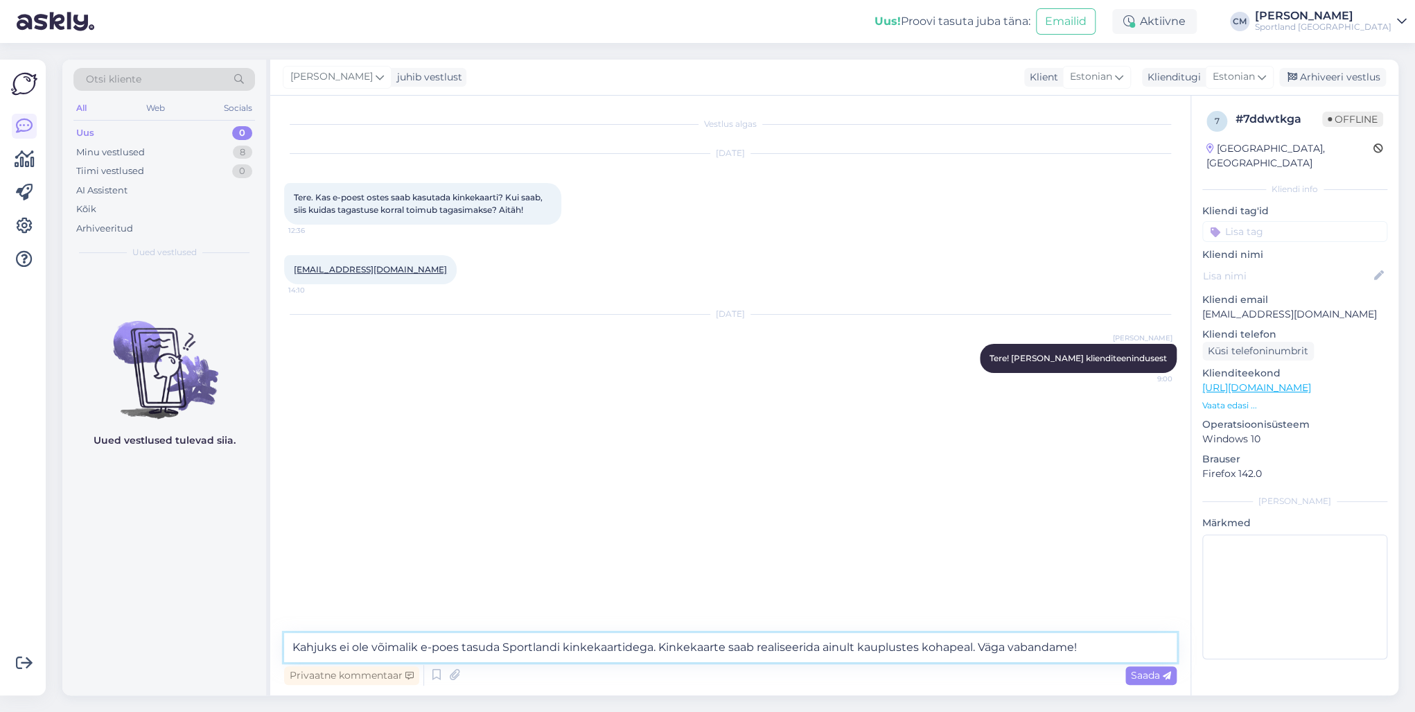
click at [557, 652] on textarea "Kahjuks ei ole võimalik e-poes tasuda Sportlandi kinkekaartidega. Kinkekaarte s…" at bounding box center [730, 647] width 892 height 29
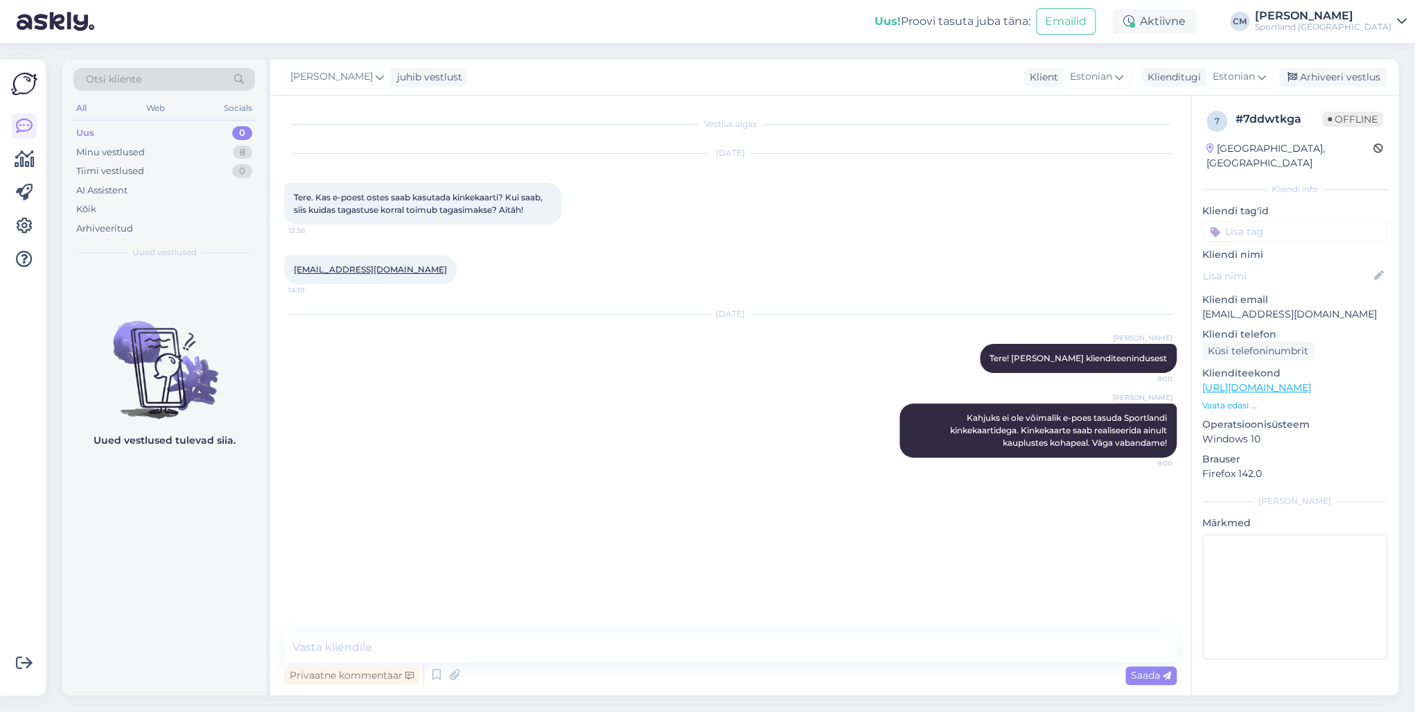
click at [263, 155] on div "Otsi kliente All Web Socials Uus 0 Minu vestlused 8 Tiimi vestlused 0 AI Assist…" at bounding box center [164, 163] width 204 height 207
click at [227, 154] on div "Minu vestlused 8" at bounding box center [164, 152] width 182 height 19
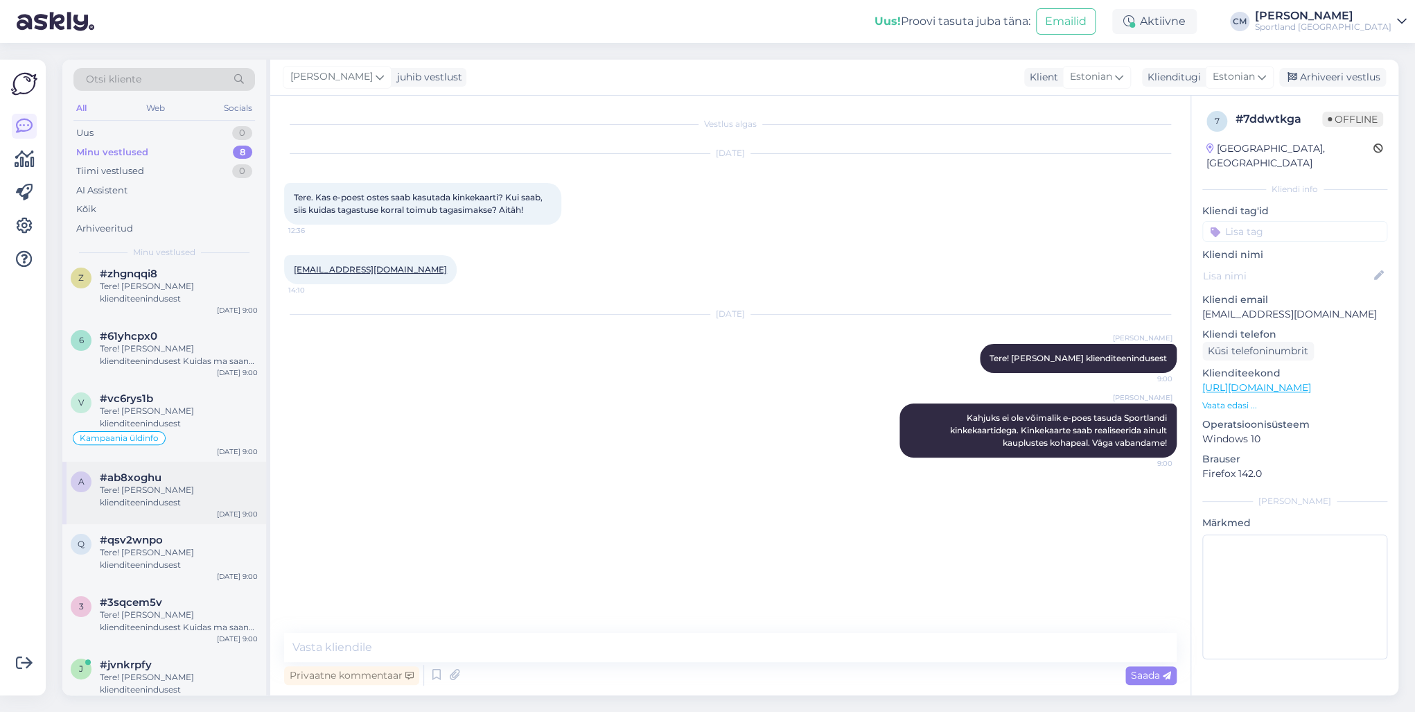
scroll to position [86, 0]
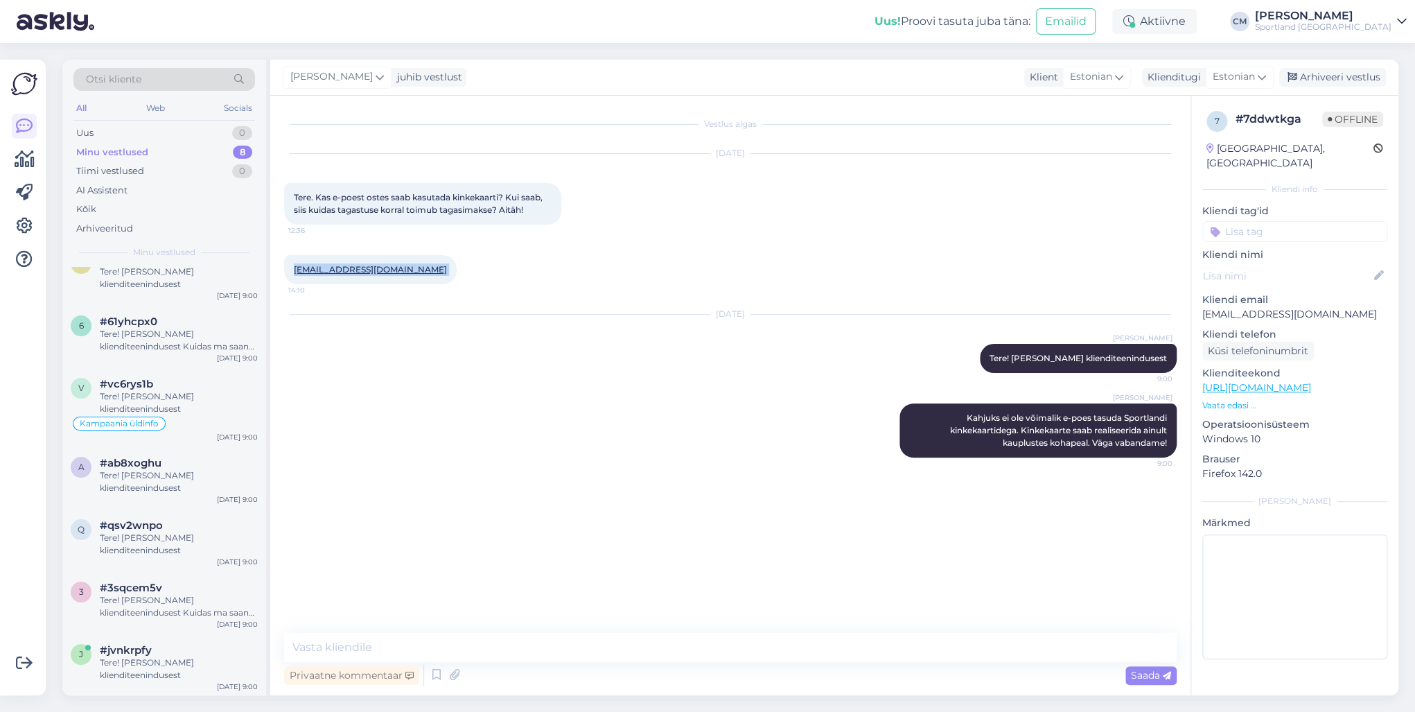
drag, startPoint x: 407, startPoint y: 270, endPoint x: 292, endPoint y: 263, distance: 114.5
click at [292, 263] on div "[EMAIL_ADDRESS][DOMAIN_NAME] 14:10" at bounding box center [370, 269] width 173 height 29
copy div "[EMAIL_ADDRESS][DOMAIN_NAME] 14:10"
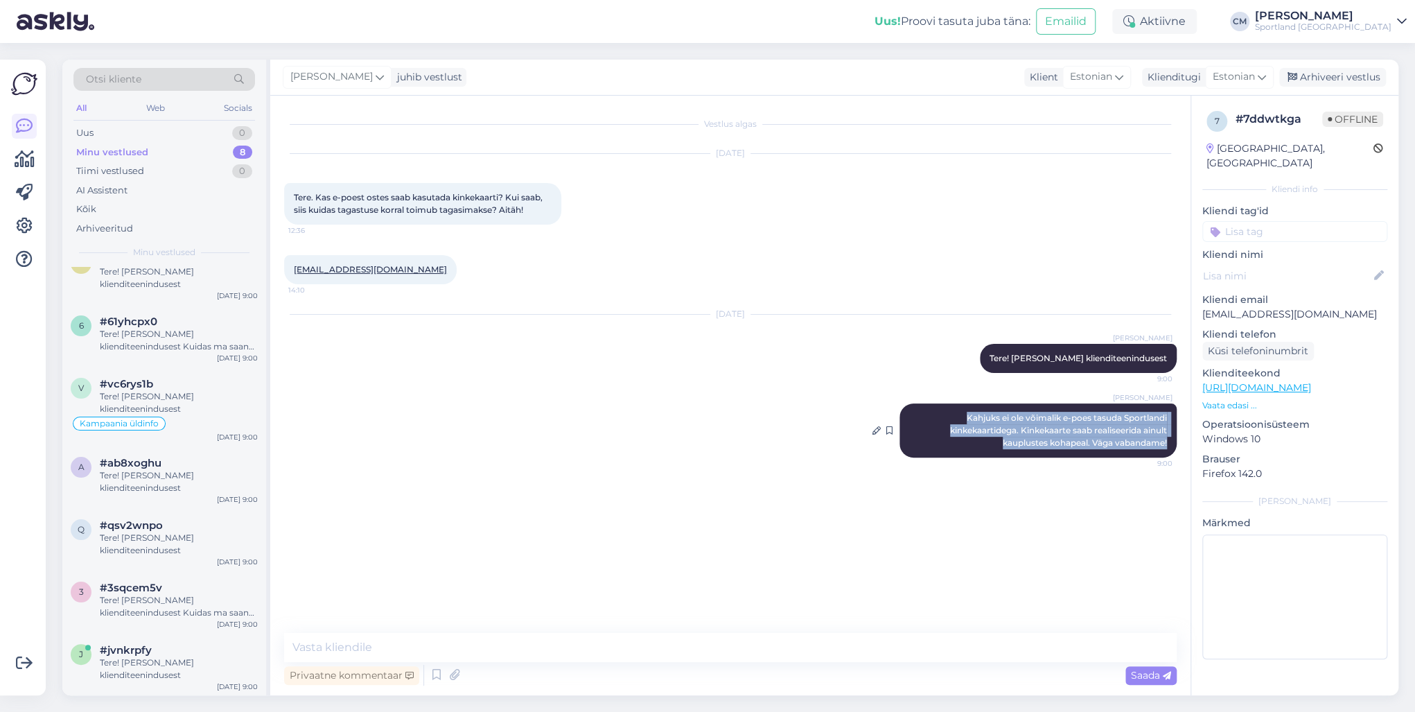
drag, startPoint x: 935, startPoint y: 413, endPoint x: 1175, endPoint y: 449, distance: 242.4
click at [1175, 449] on div "[PERSON_NAME] Kahjuks ei ole võimalik e-poes tasuda Sportlandi kinkekaartidega.…" at bounding box center [1037, 430] width 277 height 54
copy span "Kahjuks ei ole võimalik e-poes tasuda Sportlandi kinkekaartidega. Kinkekaarte s…"
click at [1336, 79] on div "Arhiveeri vestlus" at bounding box center [1332, 77] width 107 height 19
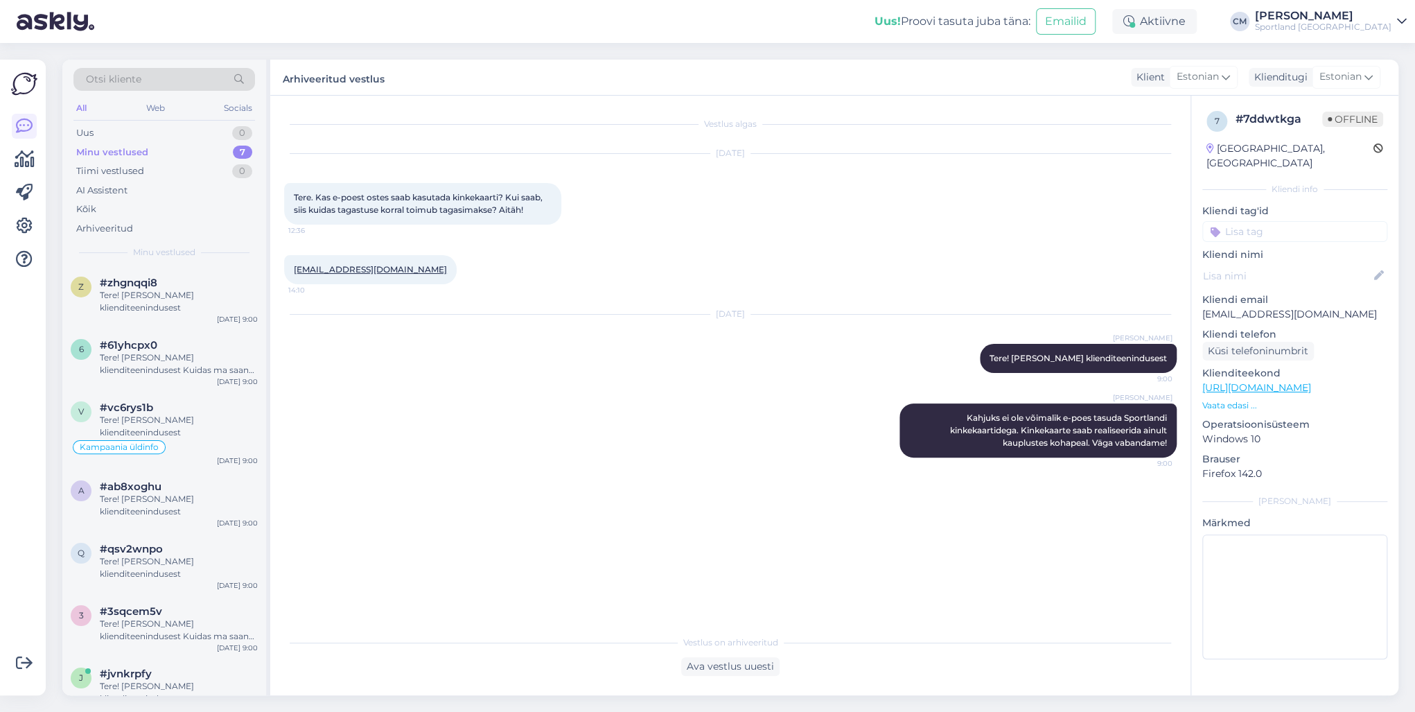
click at [1293, 204] on p "Kliendi tag'id" at bounding box center [1294, 211] width 185 height 15
click at [1292, 221] on input at bounding box center [1294, 231] width 185 height 21
type input "kinke"
click at [1297, 281] on span "kinkekaart (e-poes)" at bounding box center [1295, 285] width 80 height 8
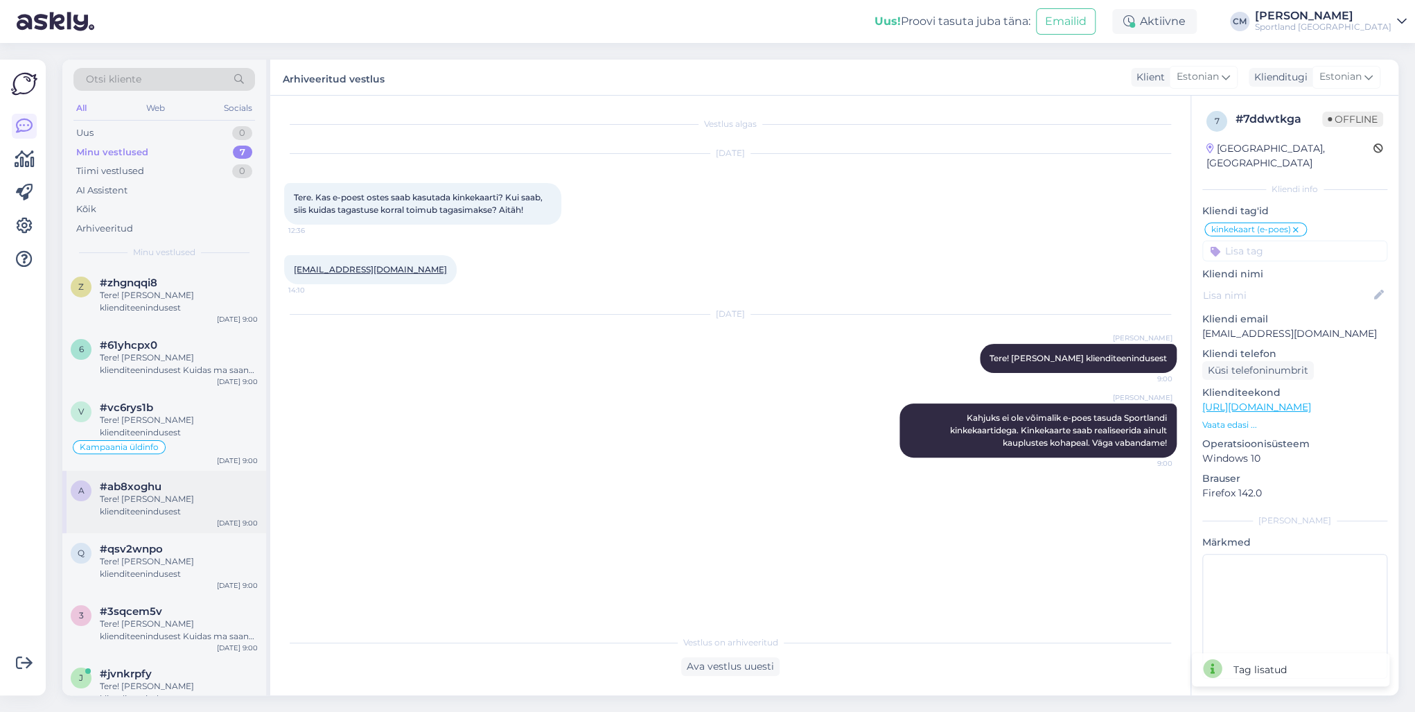
scroll to position [24, 0]
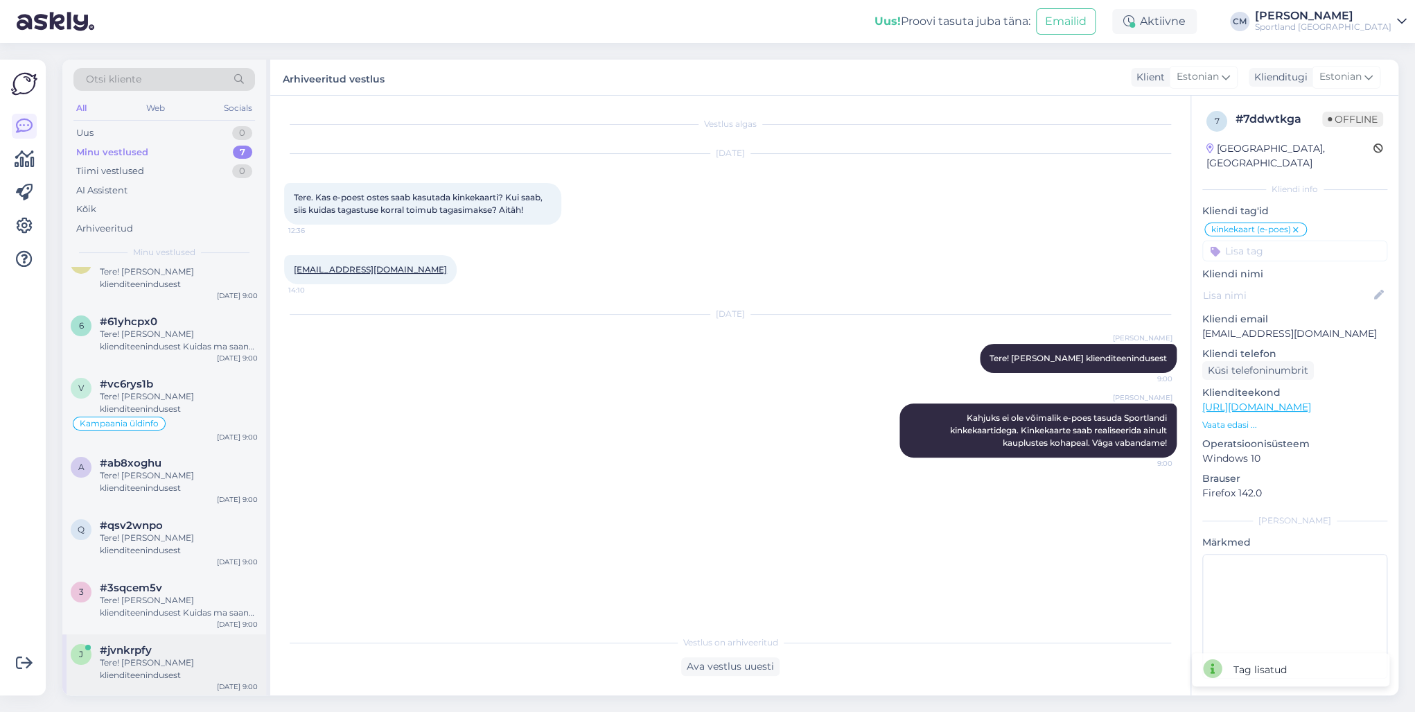
click at [193, 673] on div "Tere! [PERSON_NAME] klienditeenindusest" at bounding box center [179, 668] width 158 height 25
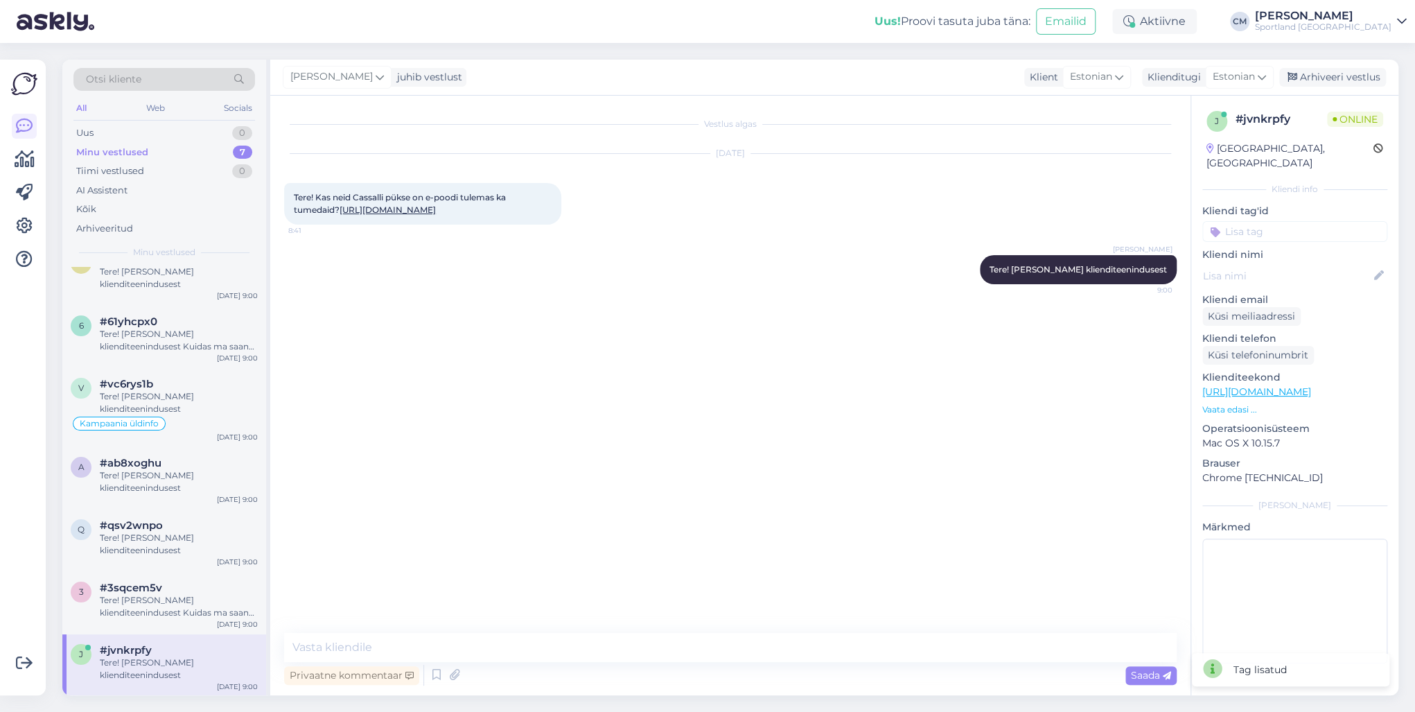
click at [425, 678] on div "Privaatne kommentaar Saada" at bounding box center [730, 675] width 892 height 26
click at [443, 673] on icon at bounding box center [436, 674] width 17 height 21
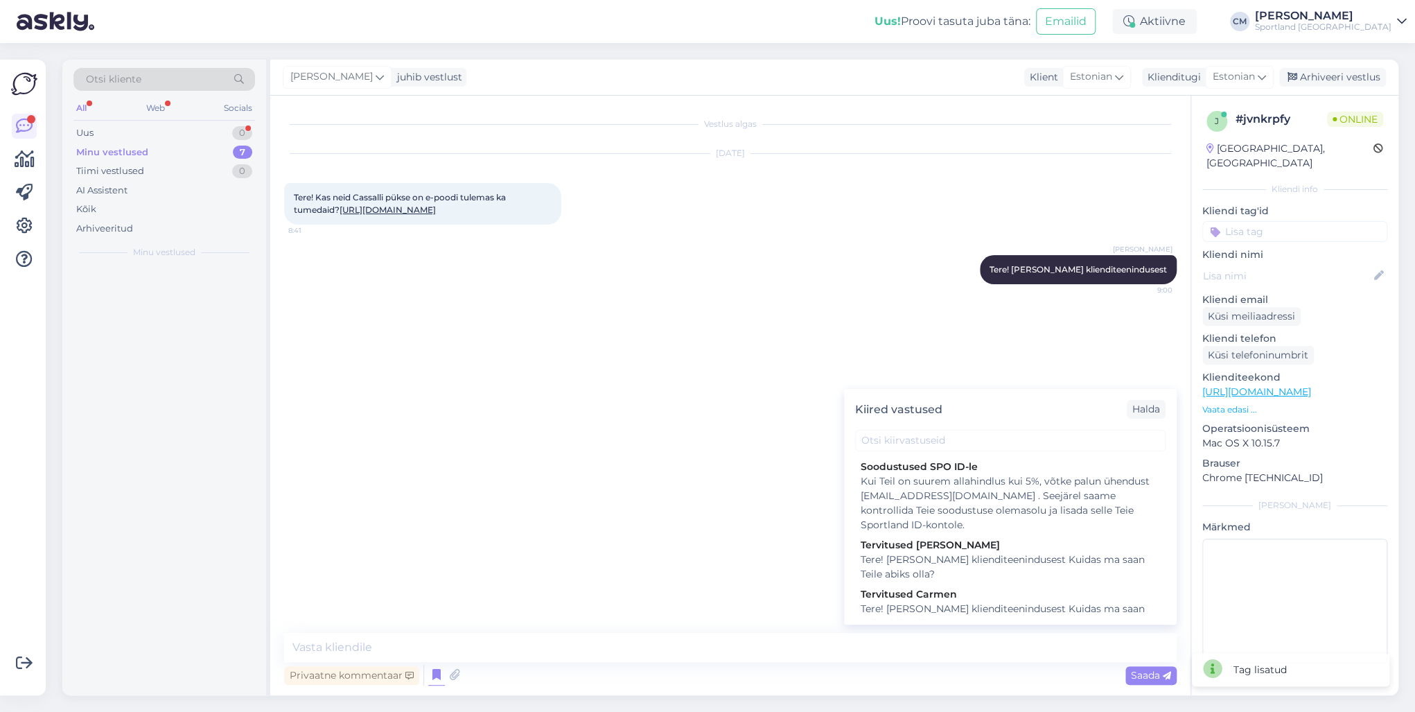
scroll to position [0, 0]
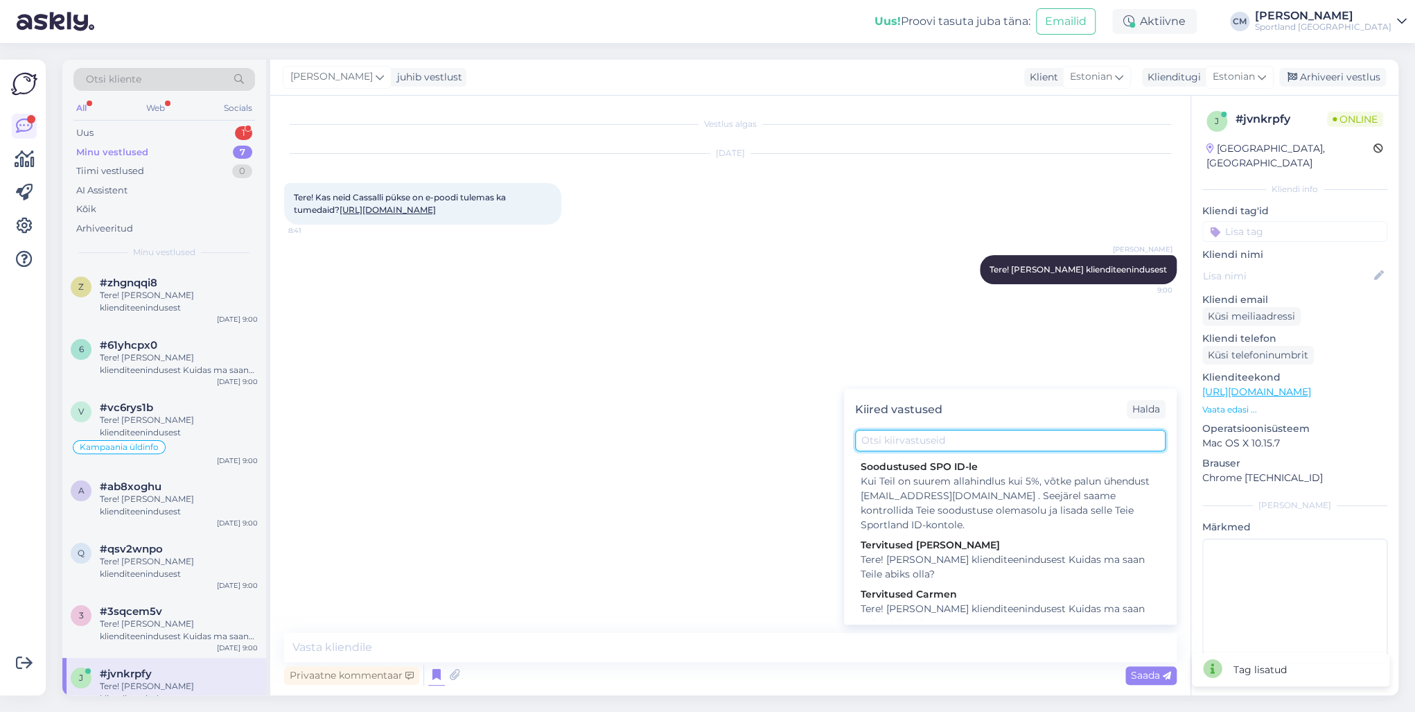
click at [939, 432] on input "text" at bounding box center [1010, 440] width 310 height 21
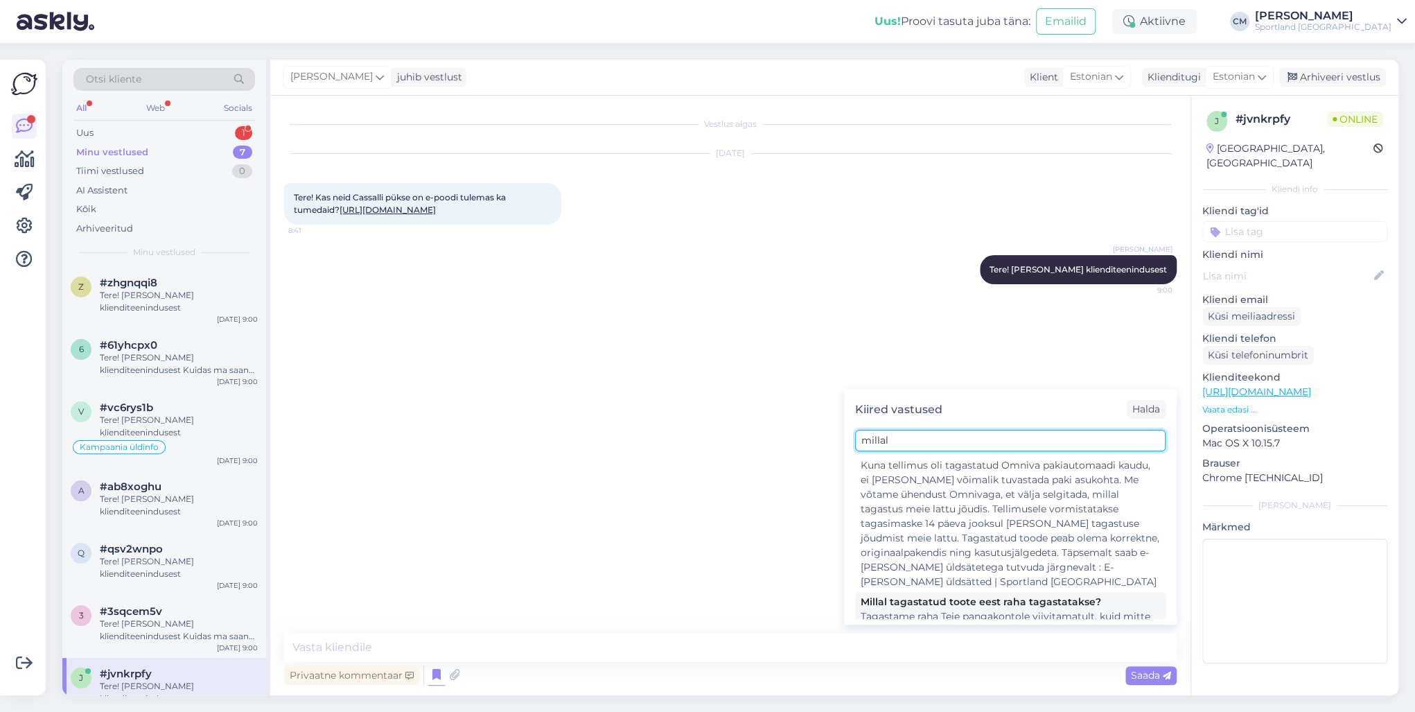
scroll to position [174, 0]
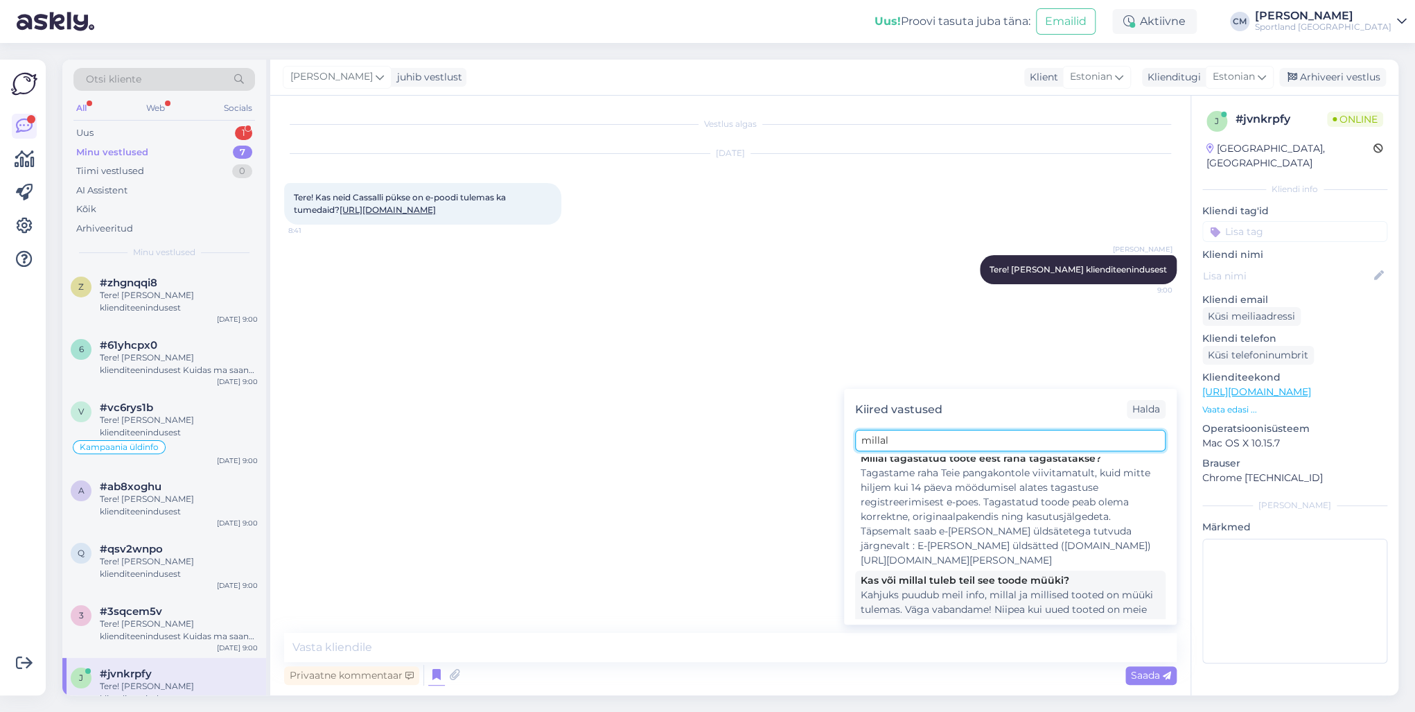
type input "millal"
click at [946, 588] on div "Kahjuks puudub meil info, millal ja millised tooted on müüki tulemas. Väga vaba…" at bounding box center [1009, 617] width 299 height 58
type textarea "Kahjuks puudub meil info, millal ja millised tooted on müüki tulemas. Väga vaba…"
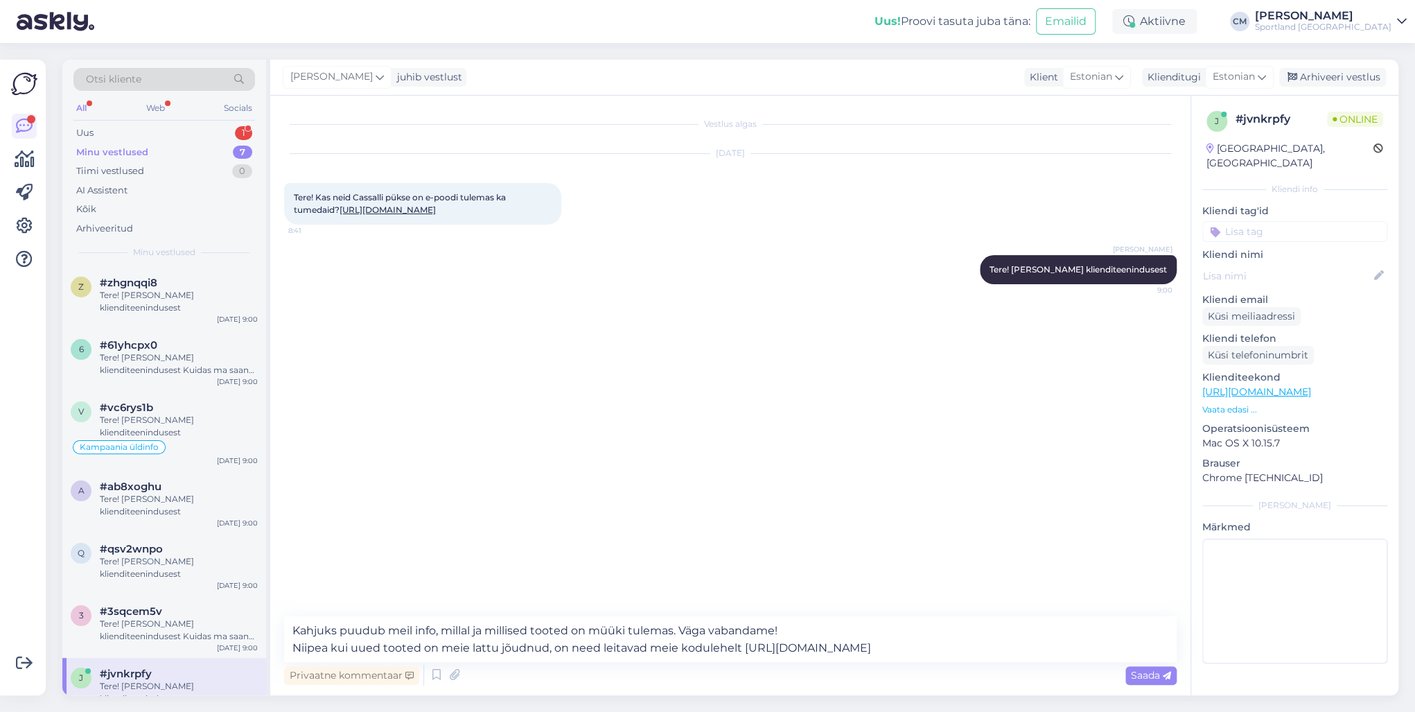
click at [677, 665] on div "Privaatne kommentaar Saada" at bounding box center [730, 675] width 892 height 26
click at [660, 643] on textarea "Kahjuks puudub meil info, millal ja millised tooted on müüki tulemas. Väga vaba…" at bounding box center [730, 639] width 892 height 46
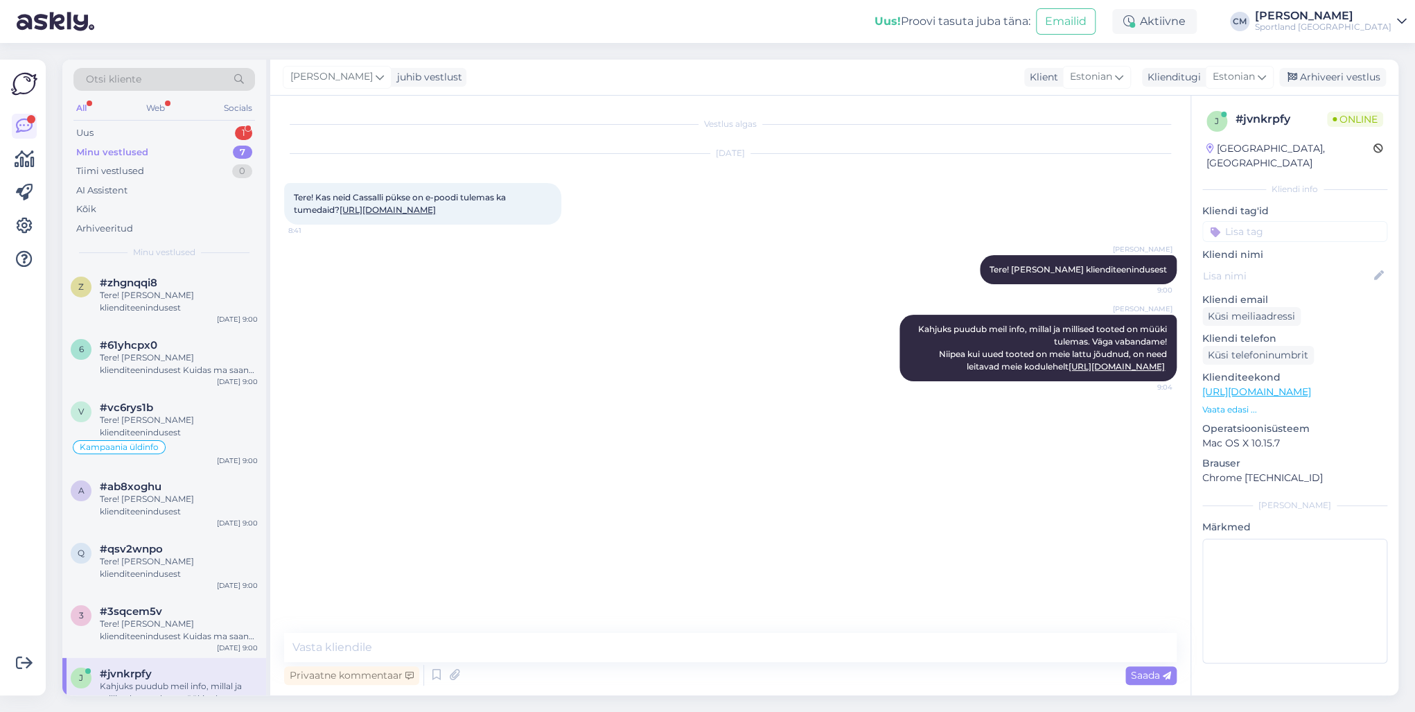
click at [209, 144] on div "Minu vestlused 7" at bounding box center [164, 152] width 182 height 19
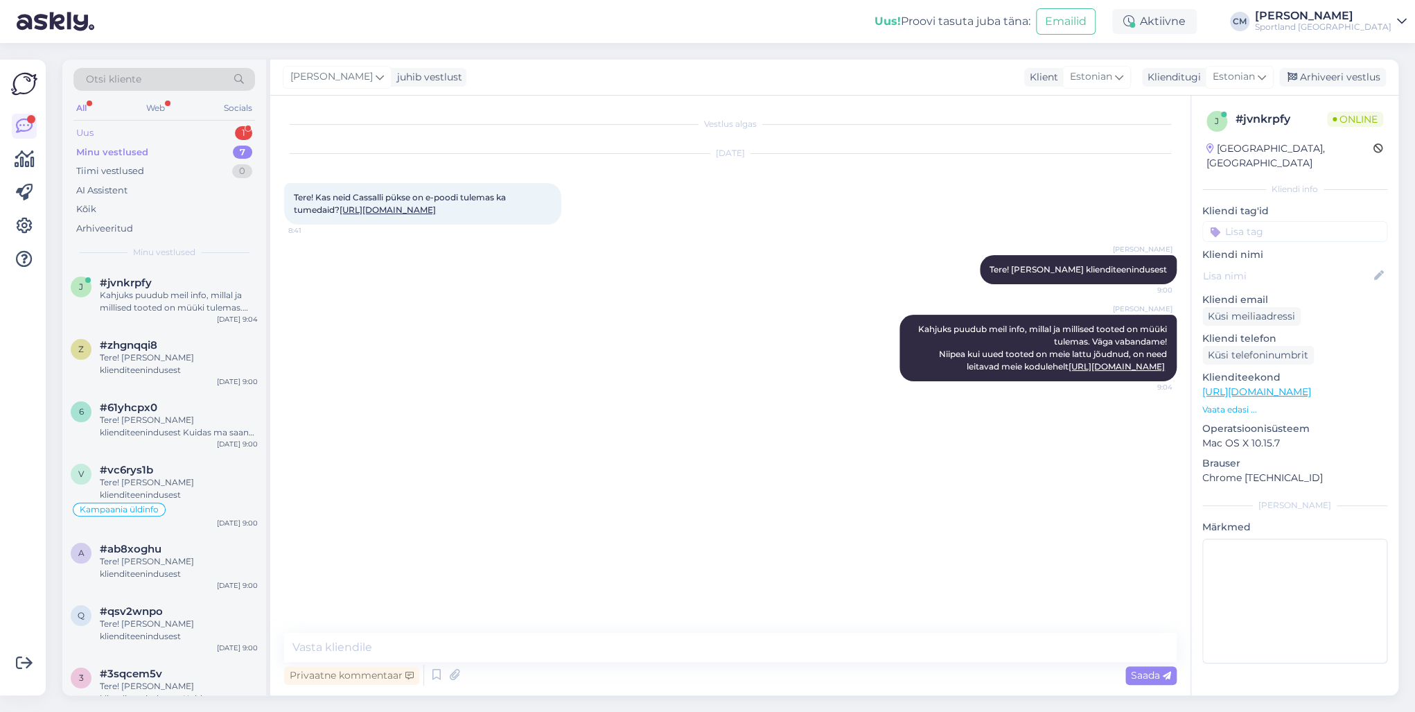
click at [227, 136] on div "Uus 1" at bounding box center [164, 132] width 182 height 19
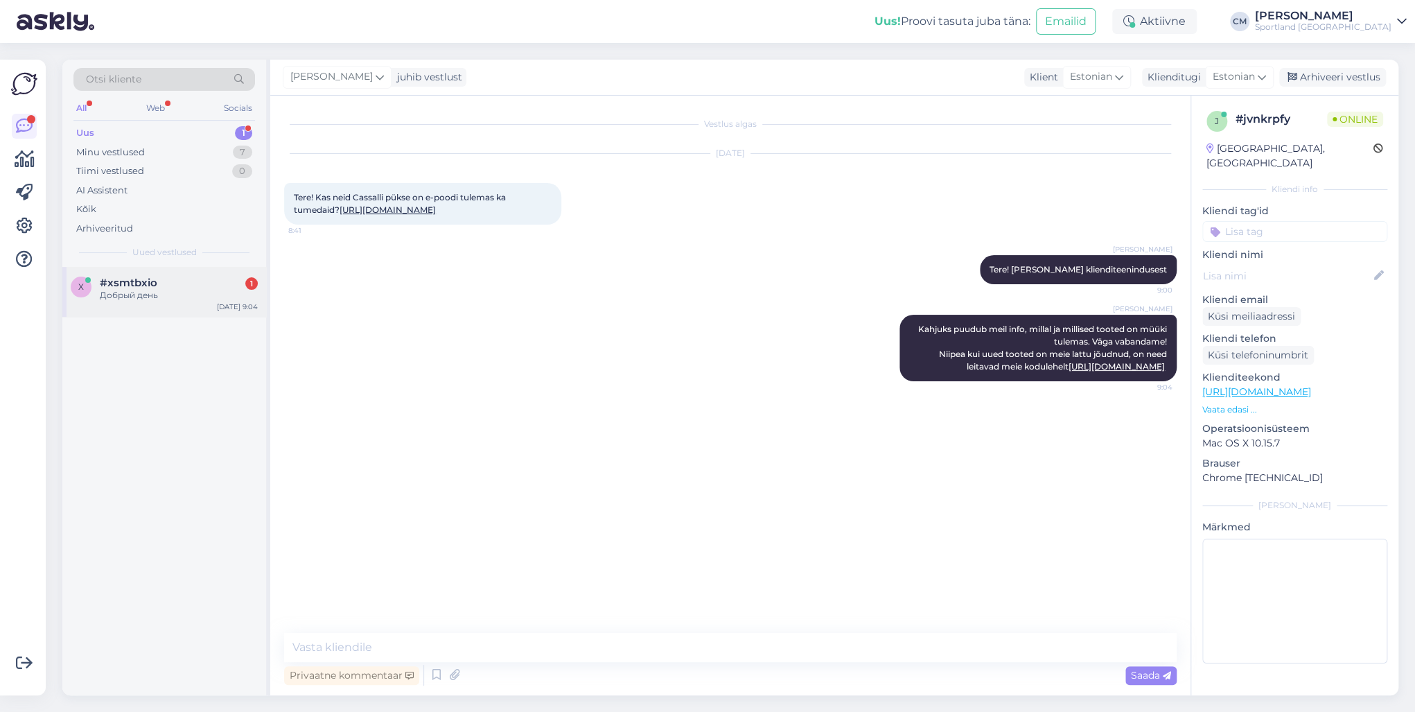
click at [199, 292] on div "Добрый день" at bounding box center [179, 295] width 158 height 12
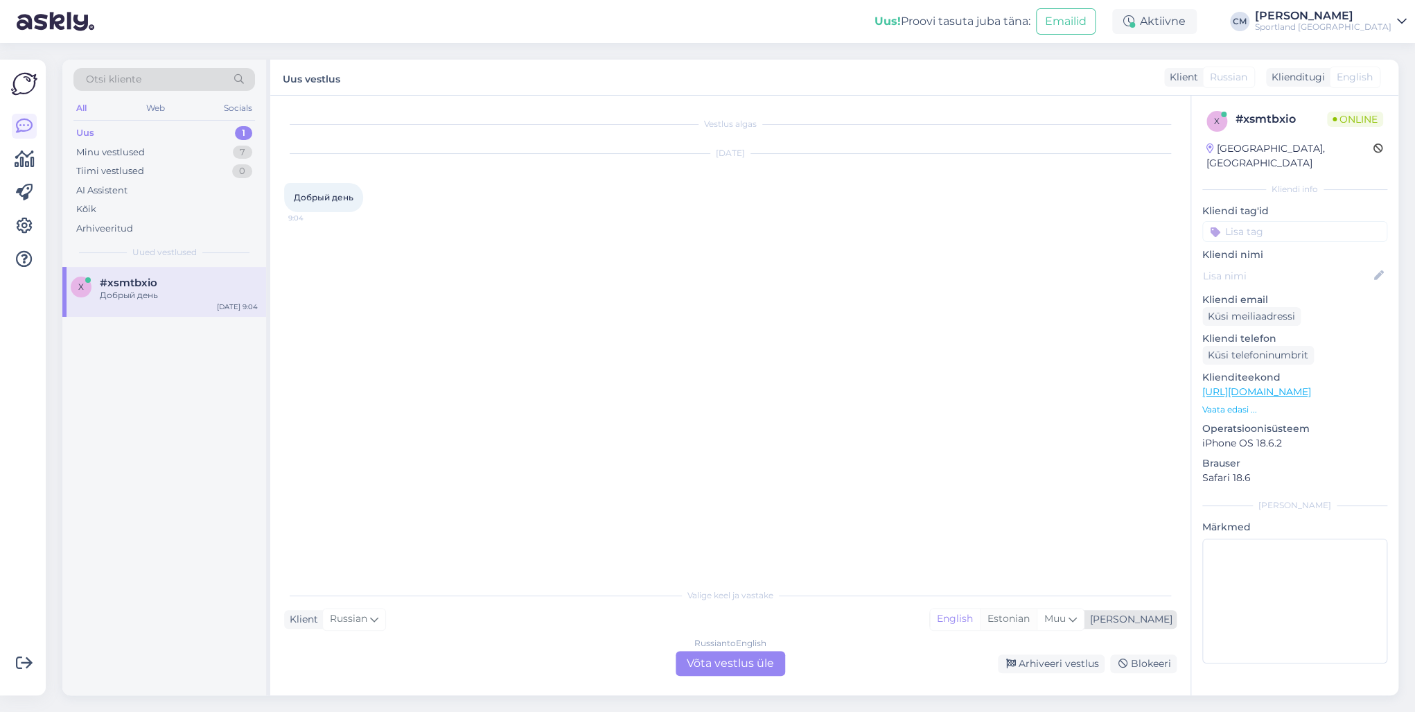
click at [1036, 609] on div "Estonian" at bounding box center [1008, 618] width 57 height 21
click at [736, 675] on div "Vestlus algas [DATE] Добрый день 9:04 Valige [PERSON_NAME] vastake Klient Russi…" at bounding box center [730, 395] width 920 height 599
click at [718, 665] on div "Russian to Estonian Võta vestlus üle" at bounding box center [729, 663] width 109 height 25
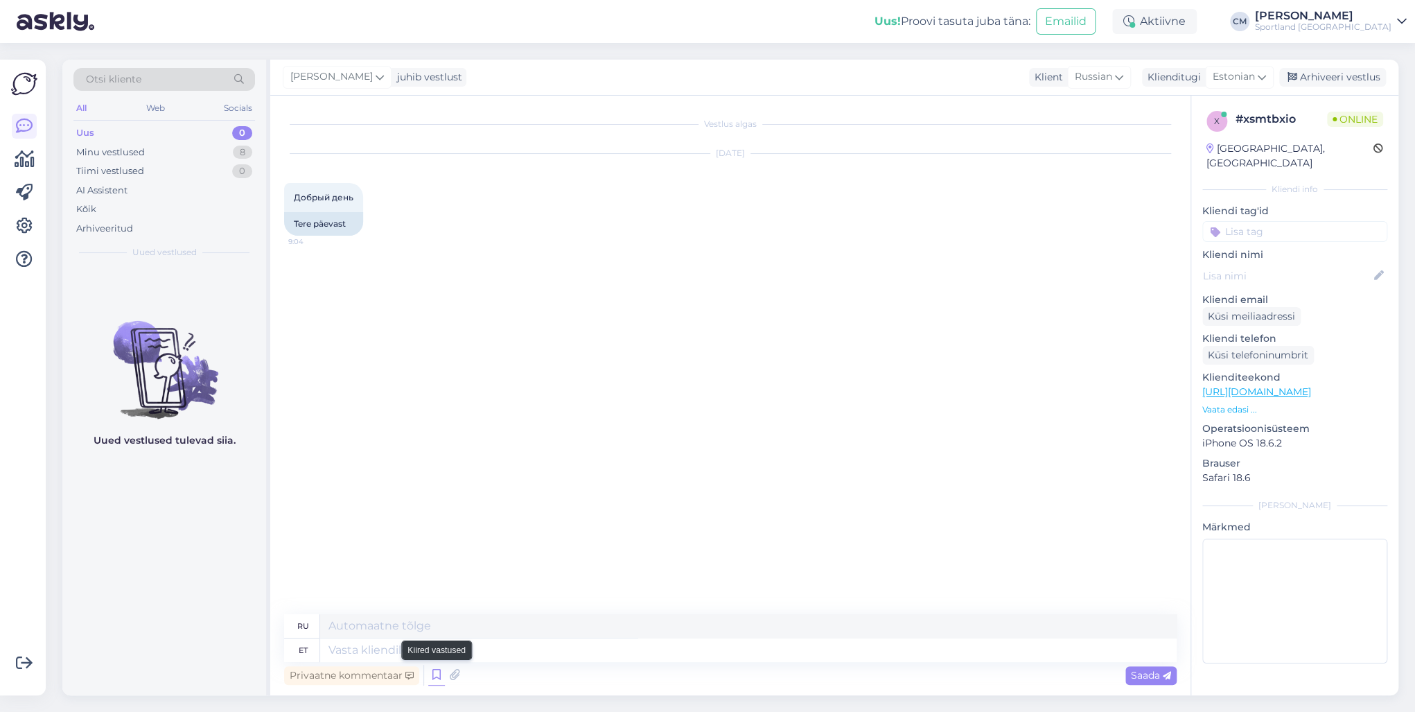
click at [434, 676] on icon at bounding box center [436, 674] width 17 height 21
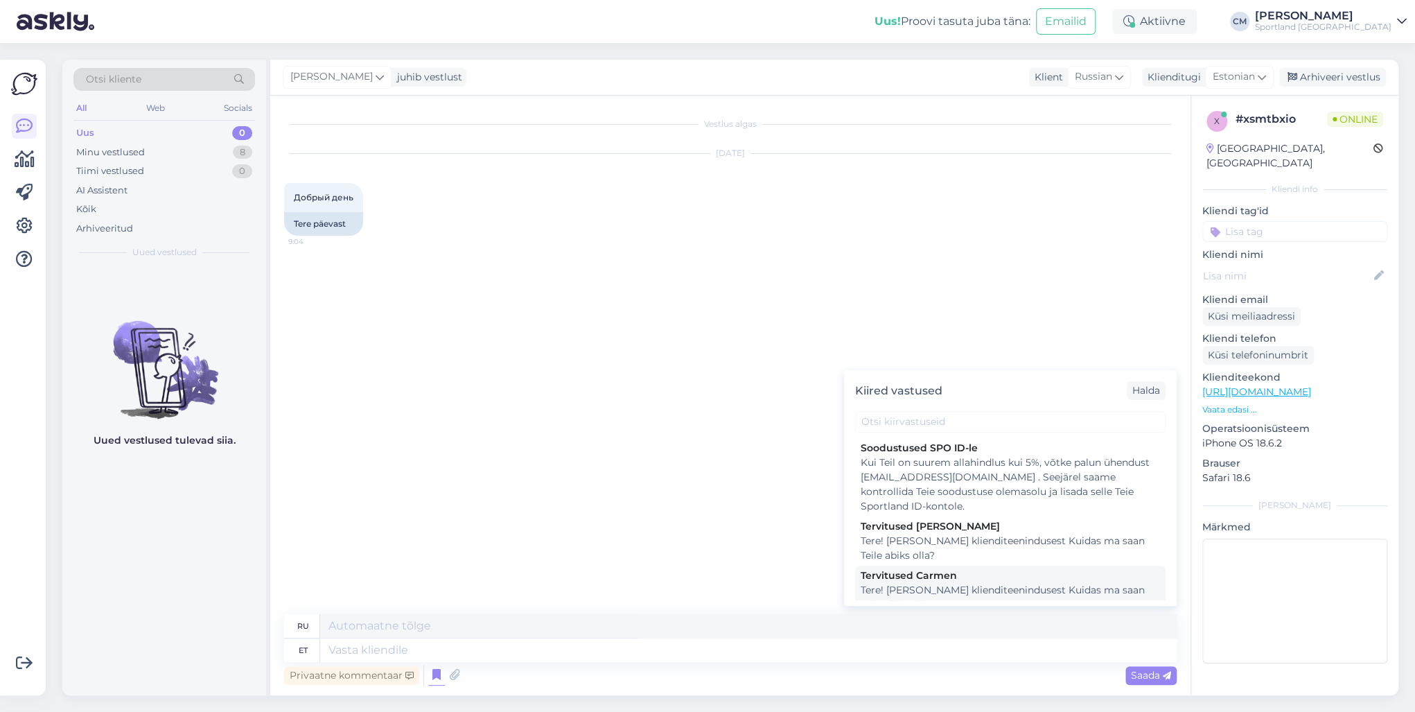
click at [906, 585] on div "Tere! [PERSON_NAME] klienditeenindusest Kuidas ma saan Teile abiks olla?" at bounding box center [1009, 597] width 299 height 29
type textarea "Здравствуйте! Я [PERSON_NAME] из службы поддержки клиентов Чем я могу вам помоч…"
type textarea "Tere! [PERSON_NAME] klienditeenindusest Kuidas ma saan Teile abiks olla?"
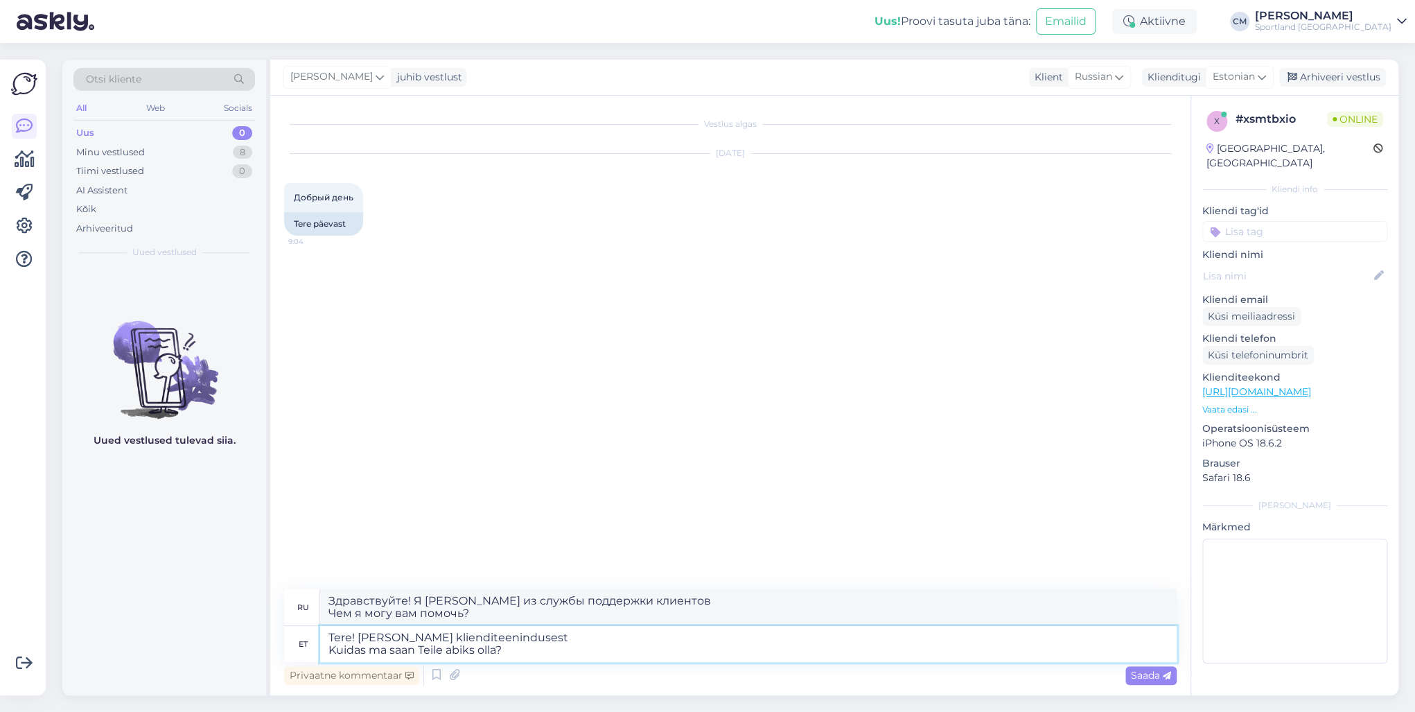
click at [618, 635] on textarea "Tere! [PERSON_NAME] klienditeenindusest Kuidas ma saan Teile abiks olla?" at bounding box center [748, 644] width 856 height 36
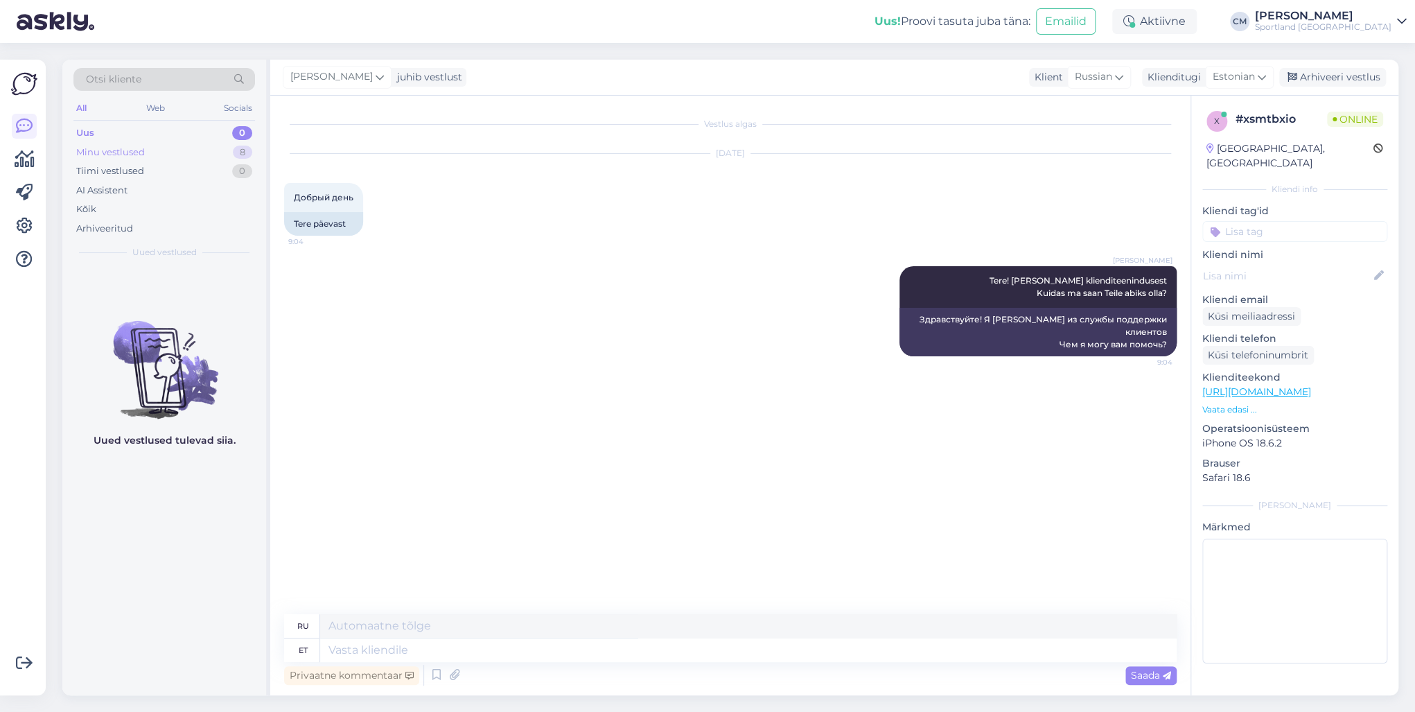
click at [200, 150] on div "Minu vestlused 8" at bounding box center [164, 152] width 182 height 19
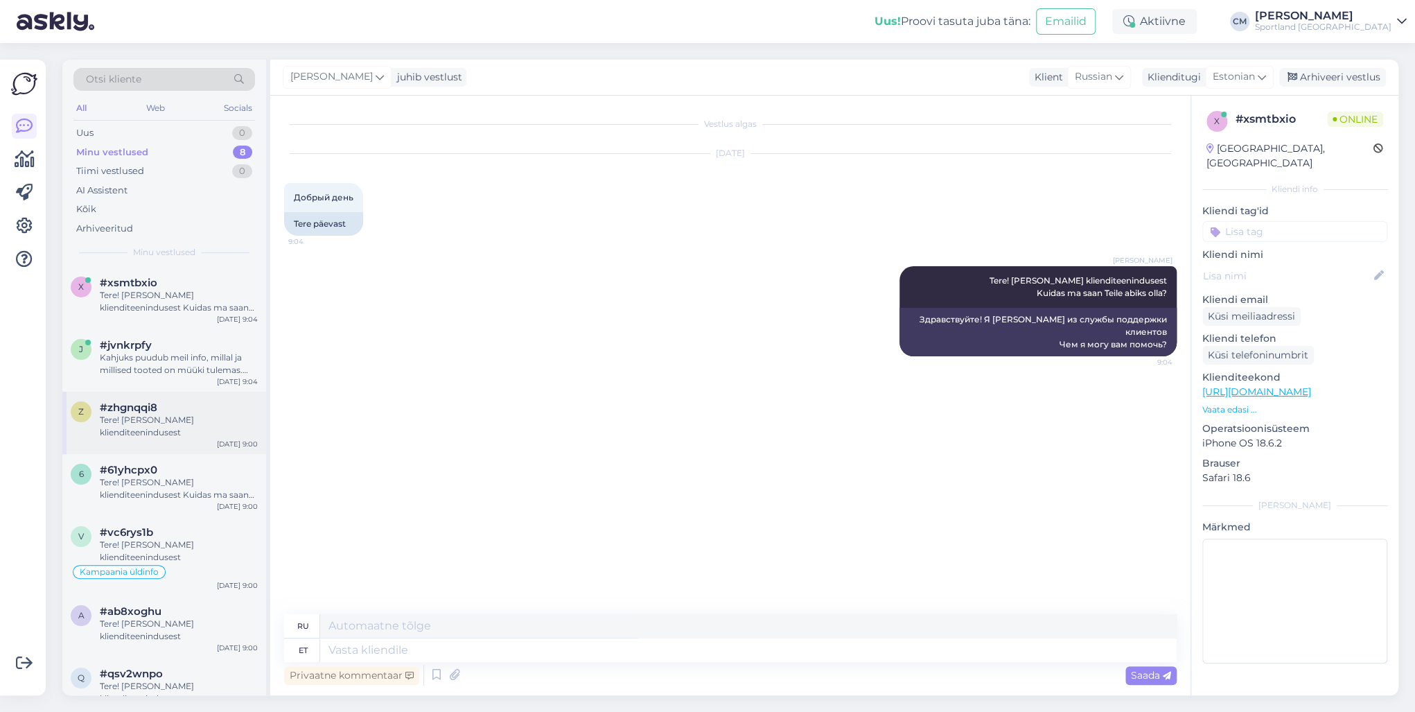
scroll to position [86, 0]
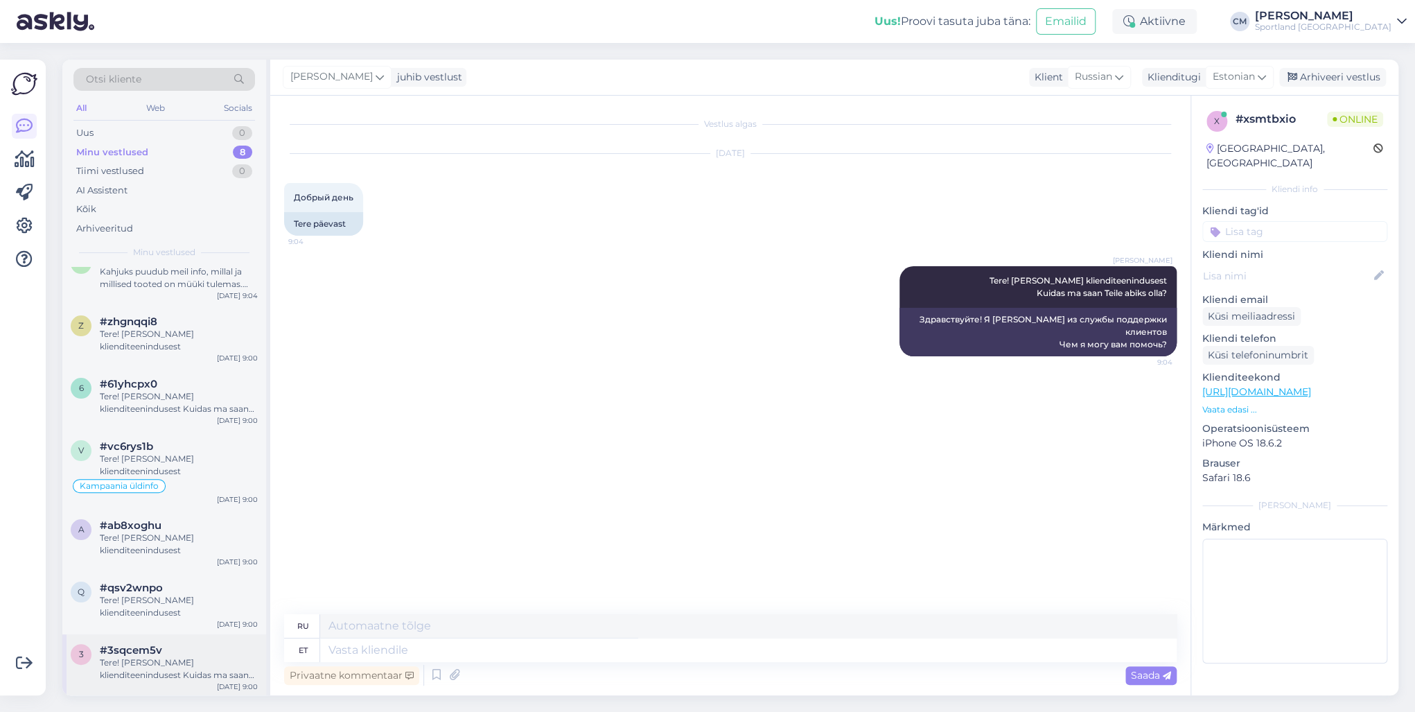
click at [129, 660] on div "Tere! [PERSON_NAME] klienditeenindusest Kuidas ma saan Teile abiks olla?" at bounding box center [179, 668] width 158 height 25
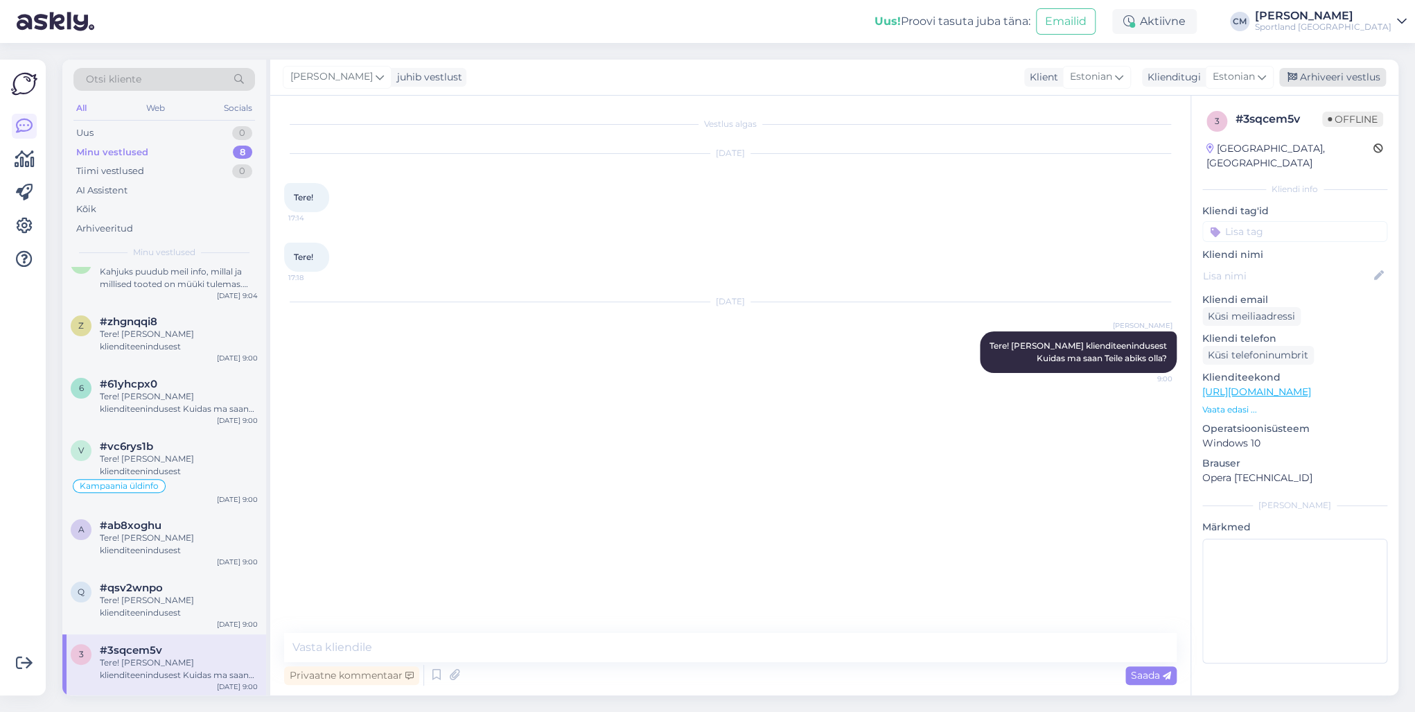
click at [1348, 80] on div "Arhiveeri vestlus" at bounding box center [1332, 77] width 107 height 19
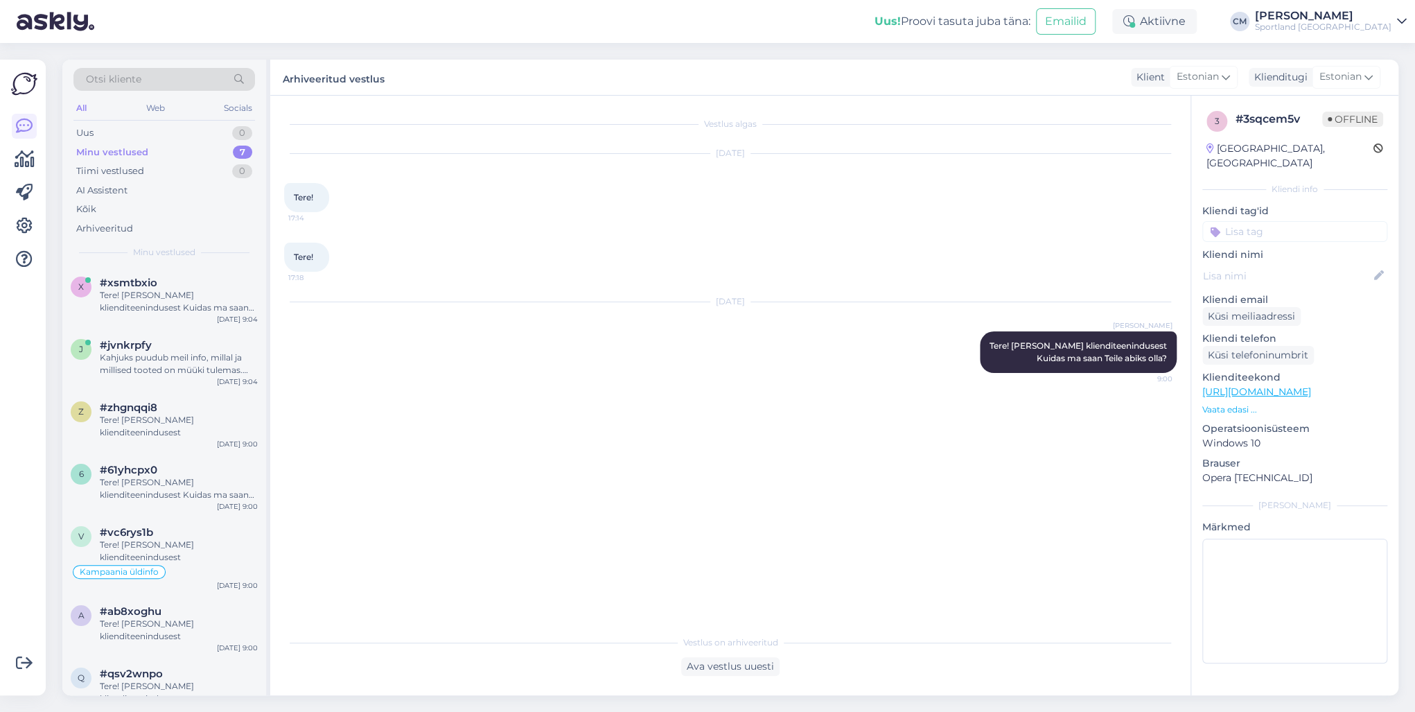
click at [1323, 227] on div "3 # 3sqcem5v Offline [GEOGRAPHIC_DATA], Valga Kliendi info Kliendi tag'id Võidu…" at bounding box center [1294, 390] width 207 height 588
click at [1308, 221] on input at bounding box center [1294, 231] width 185 height 21
type input "cha"
click at [1258, 264] on span "chat ilma sõnumita" at bounding box center [1294, 268] width 81 height 8
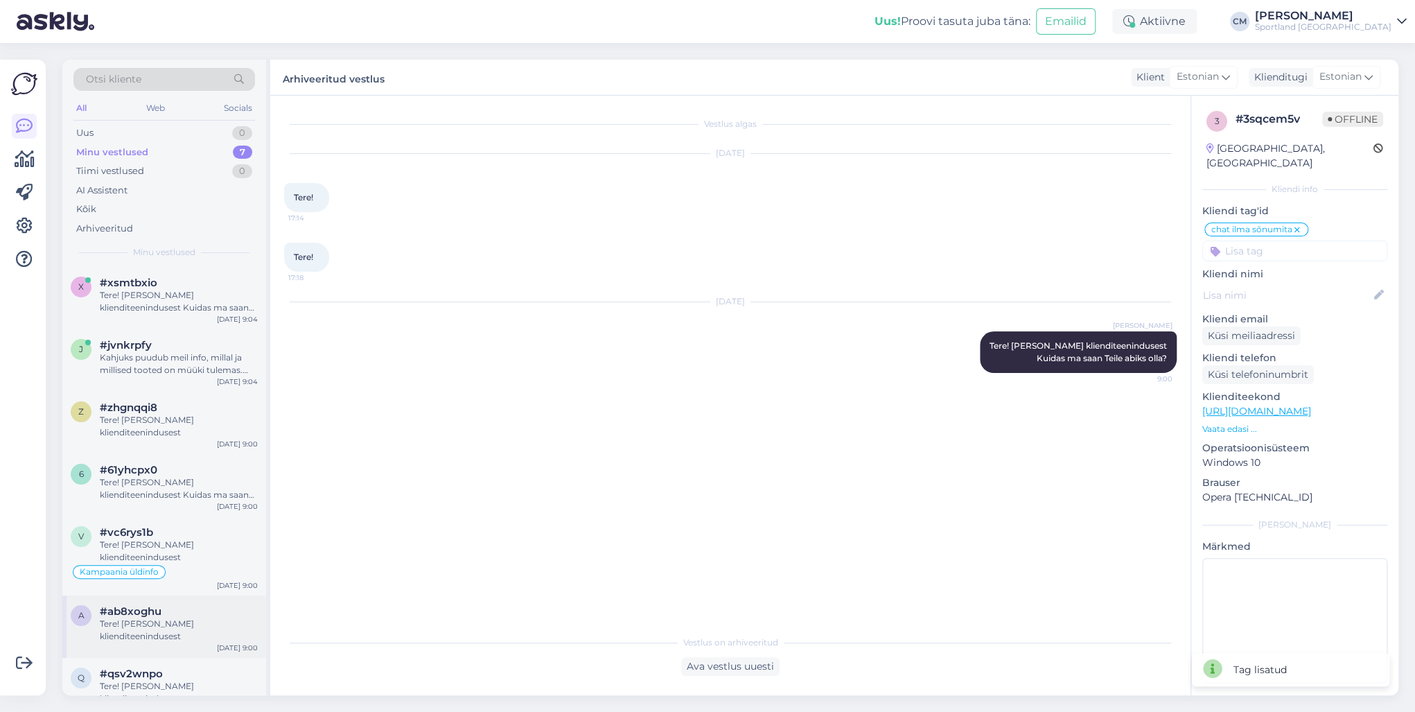
scroll to position [24, 0]
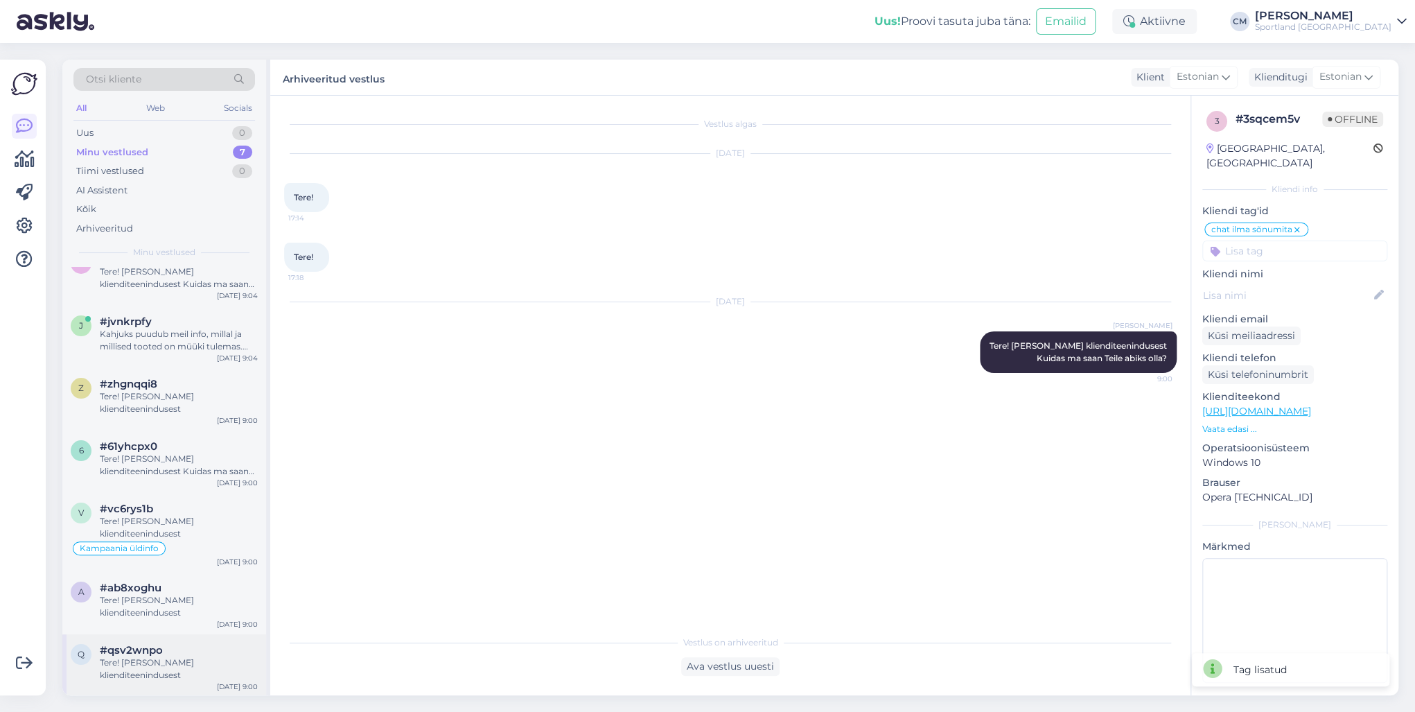
click at [160, 649] on span "#qsv2wnpo" at bounding box center [131, 650] width 63 height 12
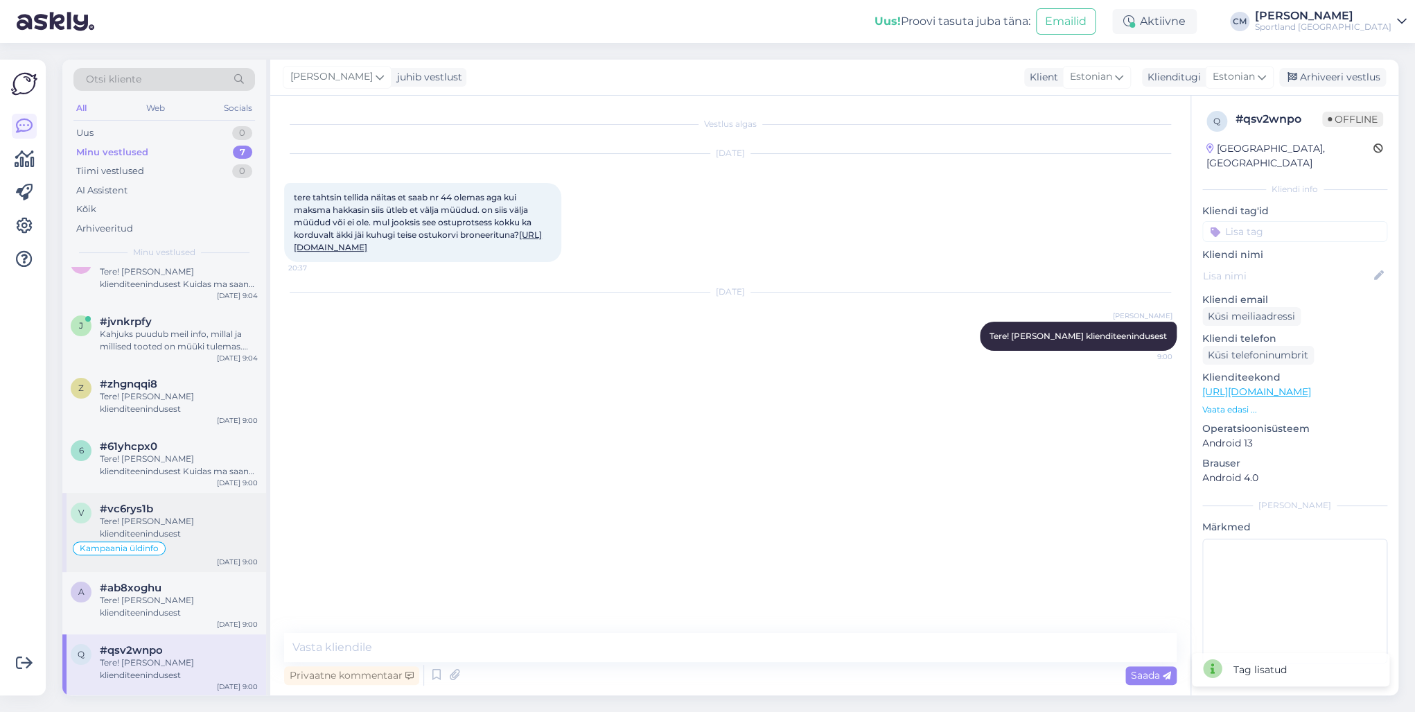
click at [151, 536] on div "Tere! [PERSON_NAME] klienditeenindusest" at bounding box center [179, 527] width 158 height 25
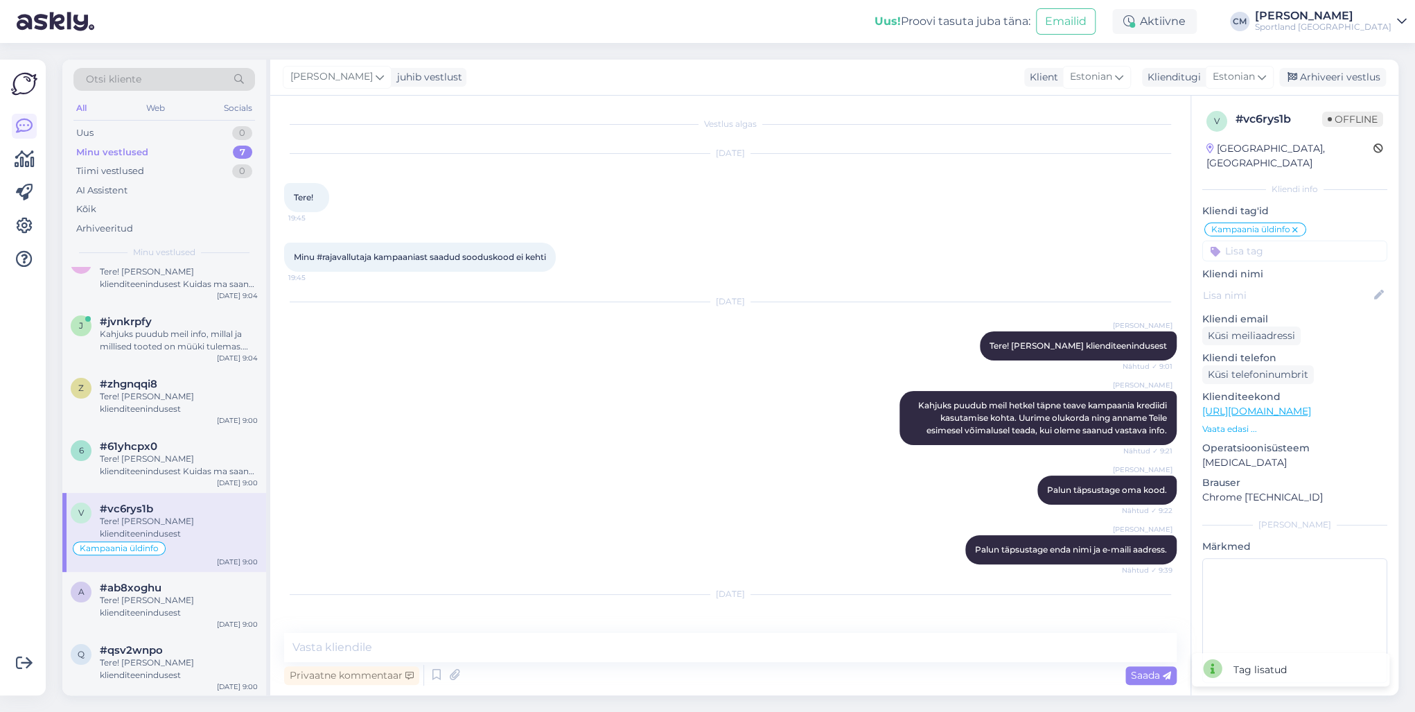
scroll to position [233, 0]
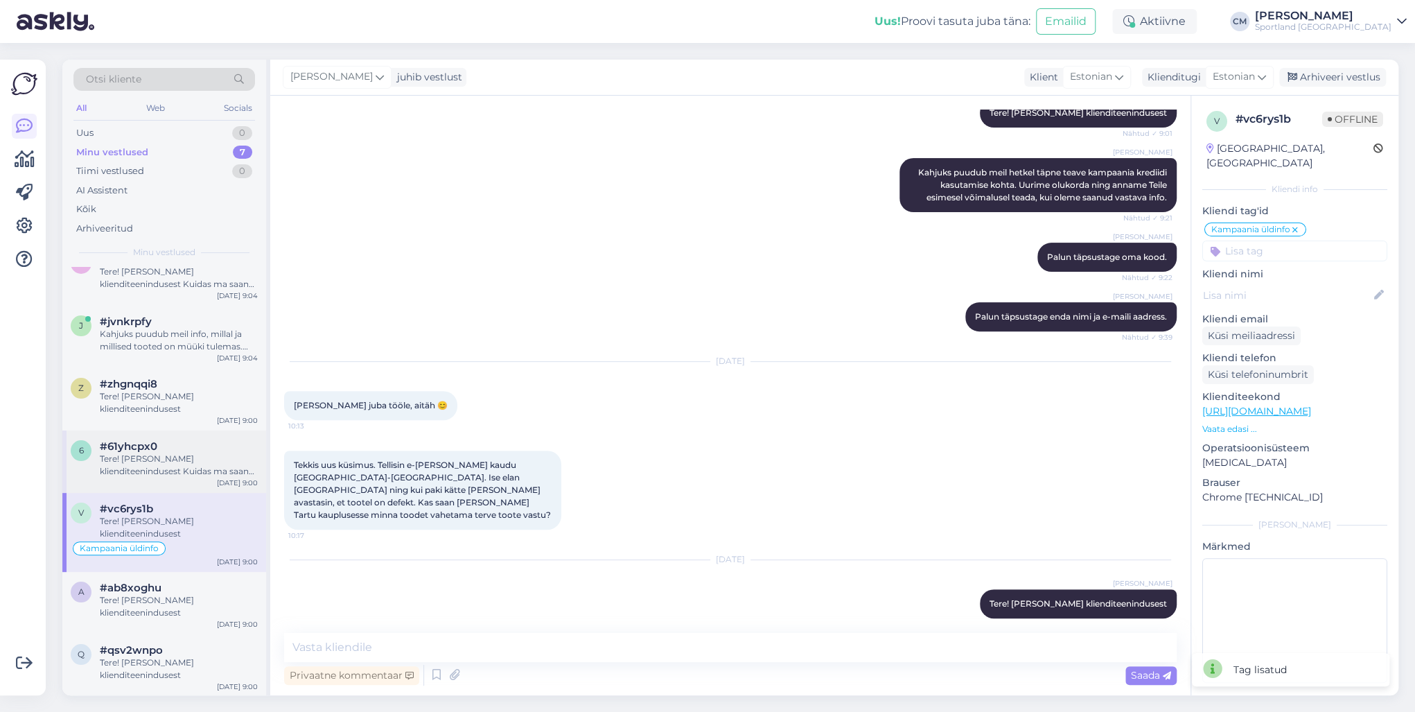
click at [194, 477] on div "6 #61yhcpx0 Tere! [PERSON_NAME] klienditeenindusest Kuidas ma saan Teile abiks …" at bounding box center [164, 461] width 204 height 62
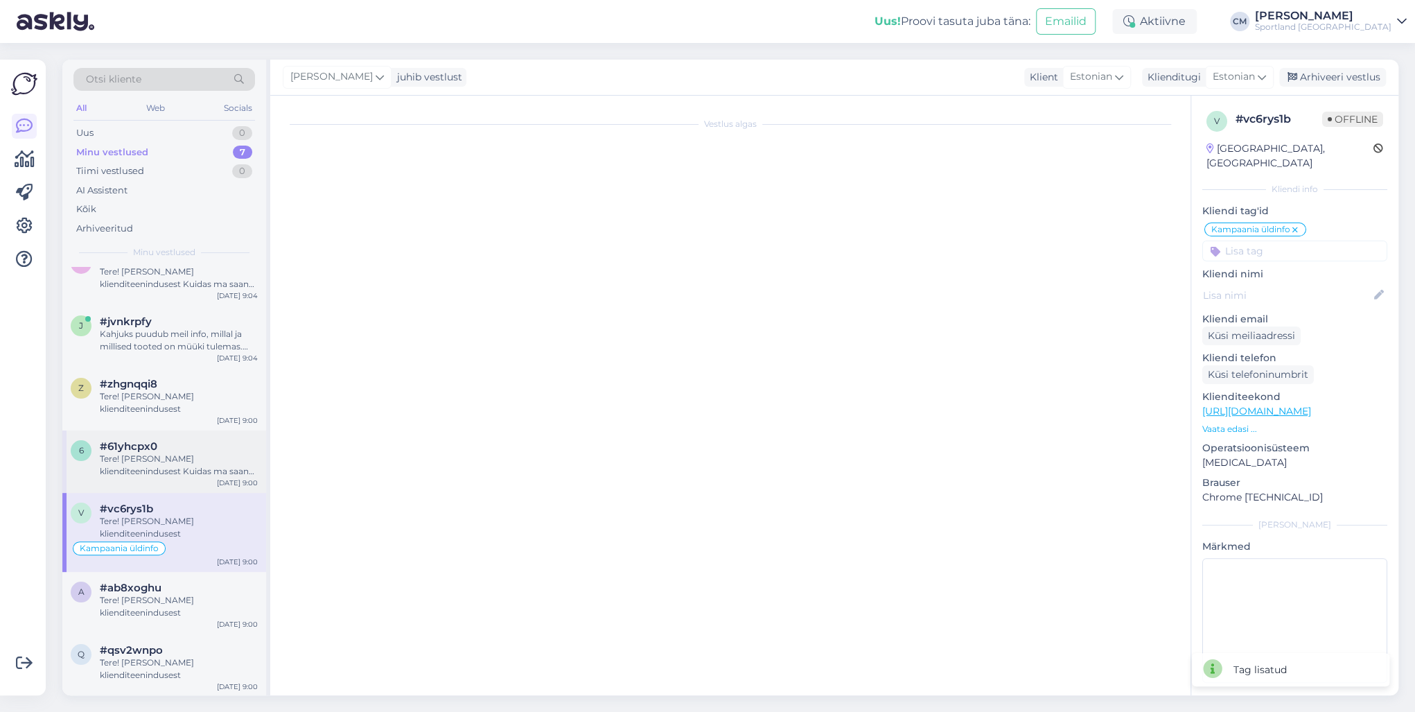
scroll to position [0, 0]
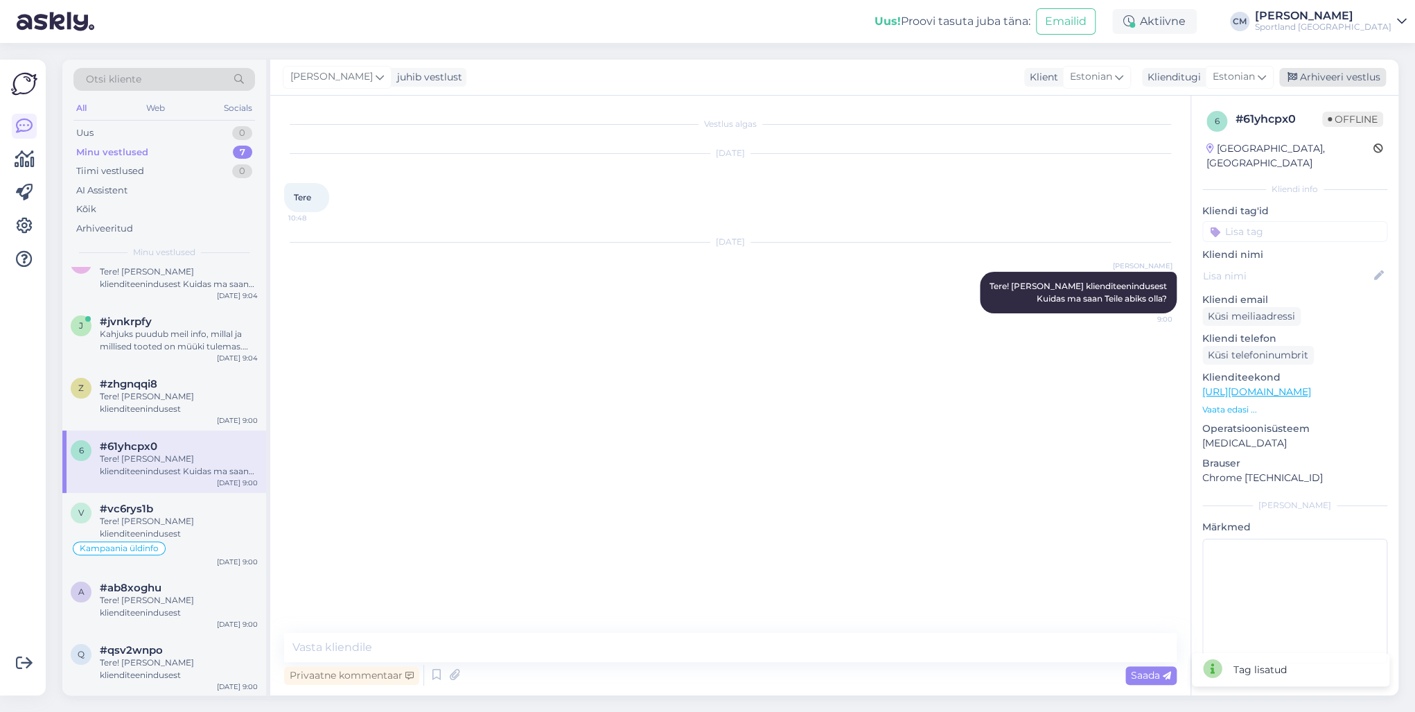
click at [1358, 83] on div "Arhiveeri vestlus" at bounding box center [1332, 77] width 107 height 19
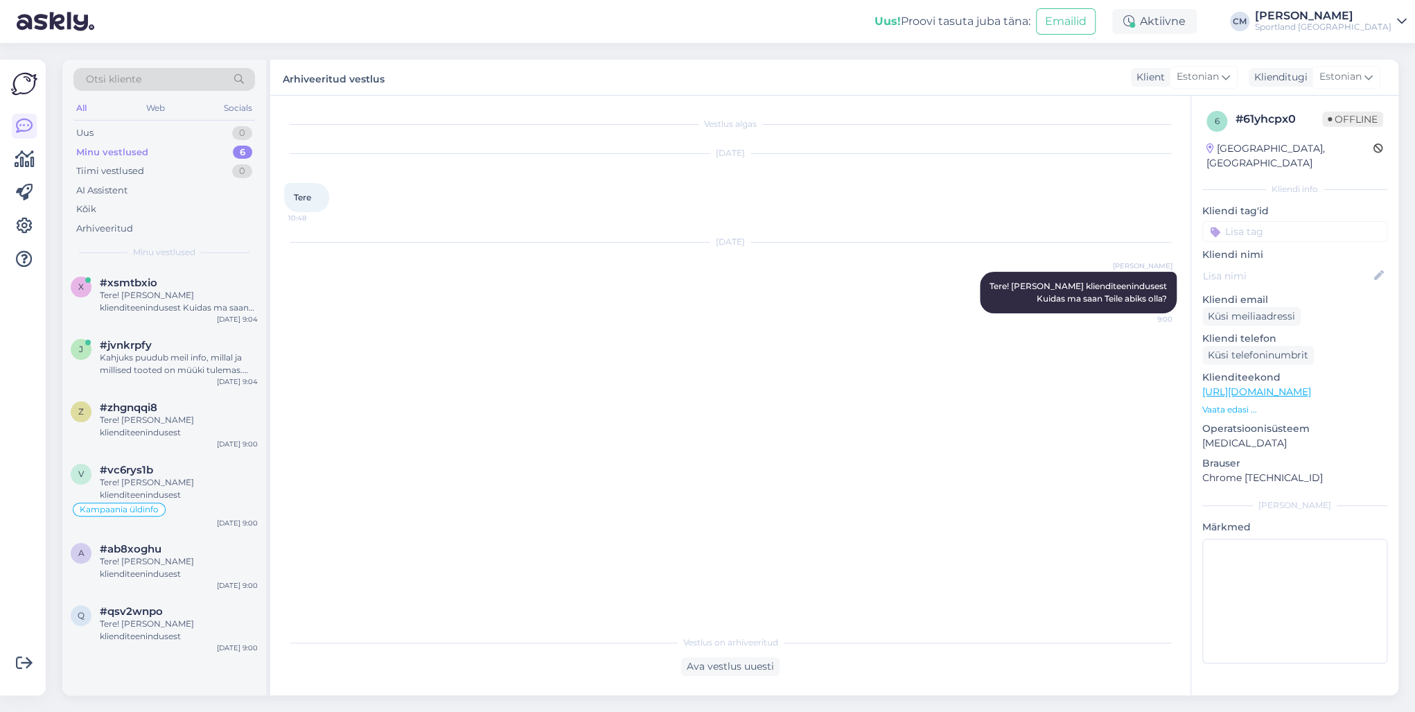
click at [1314, 204] on p "Kliendi tag'id" at bounding box center [1294, 211] width 185 height 15
click at [1309, 221] on input at bounding box center [1294, 231] width 185 height 21
type input "ch"
click at [1300, 264] on span "chat ilma sõnumita" at bounding box center [1294, 268] width 81 height 8
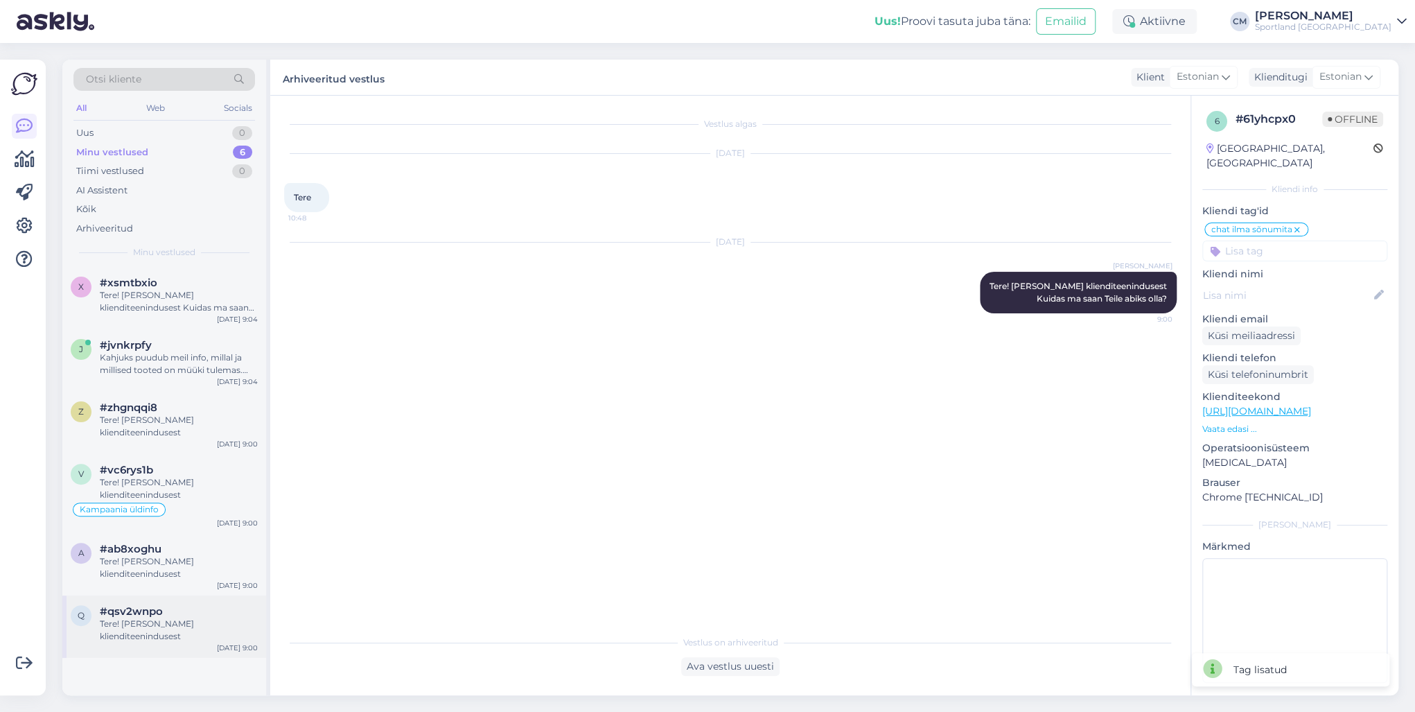
click at [149, 619] on div "Tere! [PERSON_NAME] klienditeenindusest" at bounding box center [179, 629] width 158 height 25
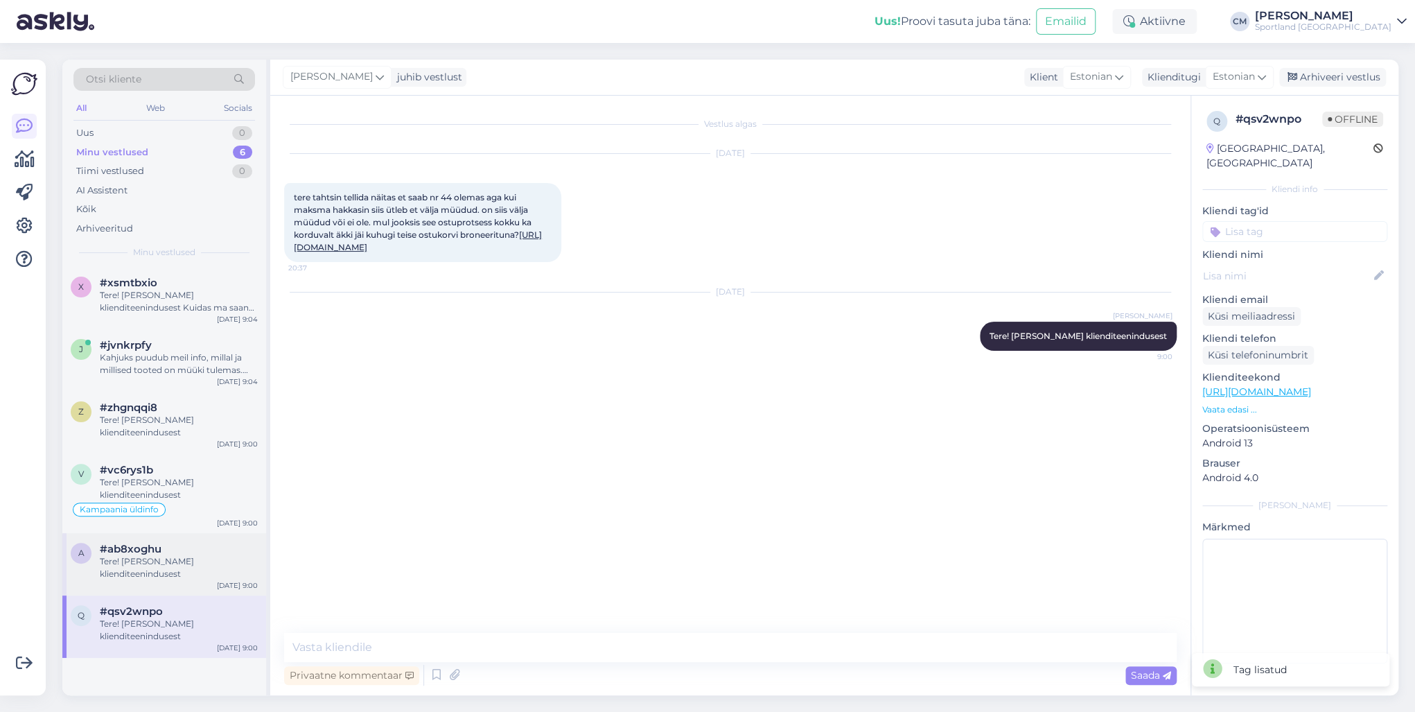
click at [153, 542] on span "#ab8xoghu" at bounding box center [131, 548] width 62 height 12
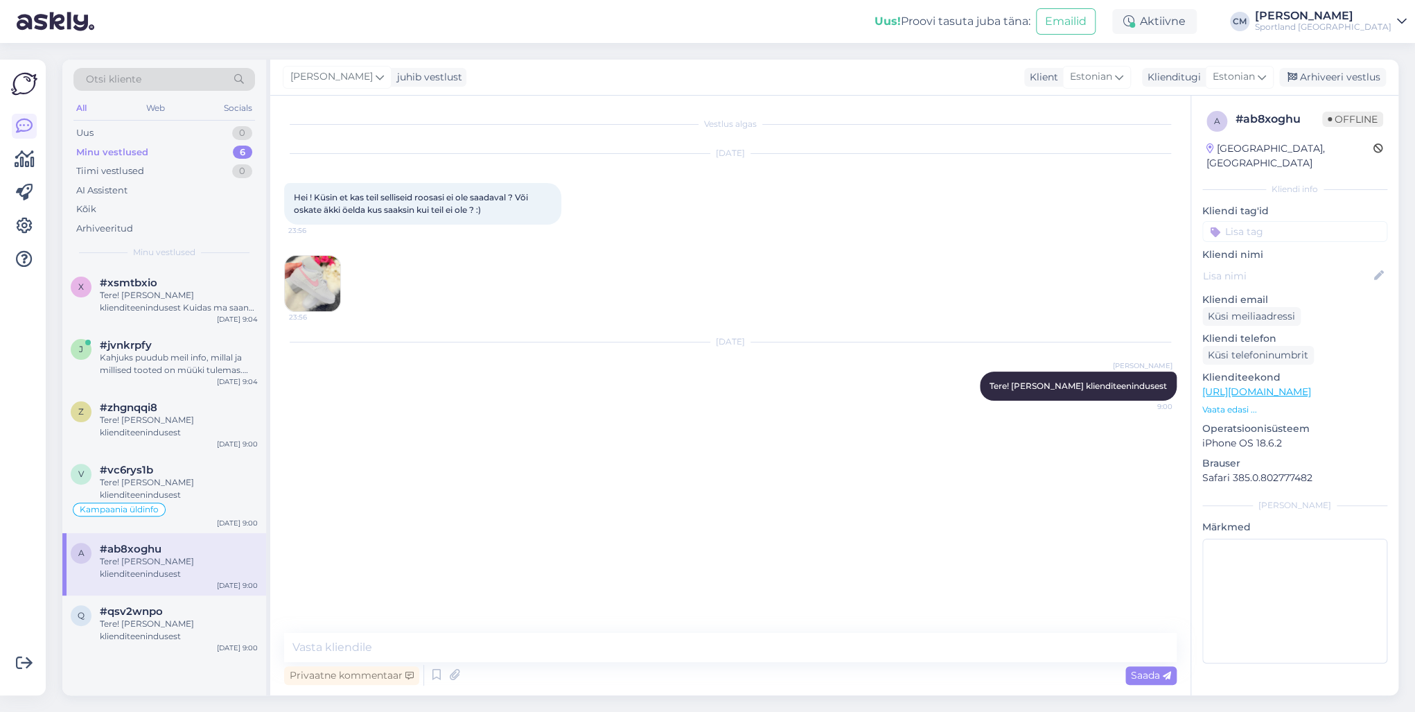
click at [330, 282] on img at bounding box center [312, 283] width 55 height 55
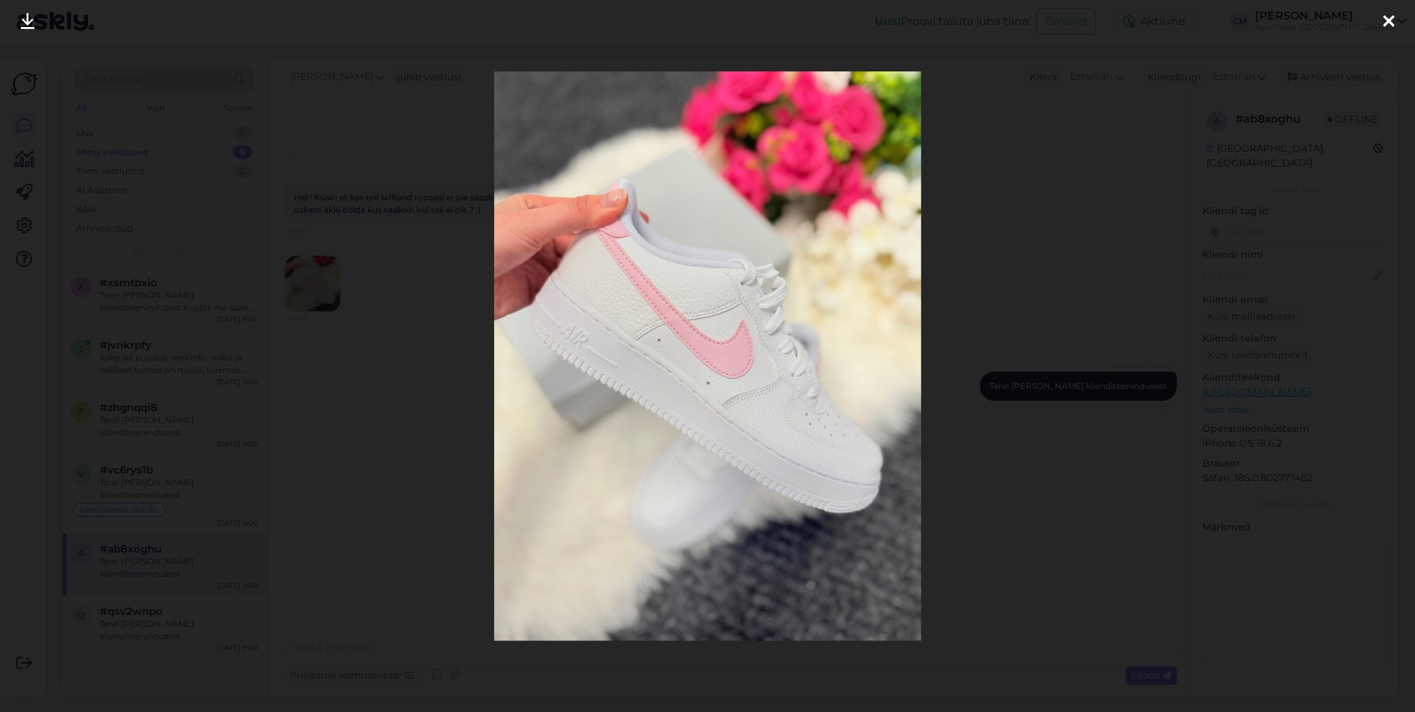
click at [391, 258] on div at bounding box center [707, 356] width 1415 height 712
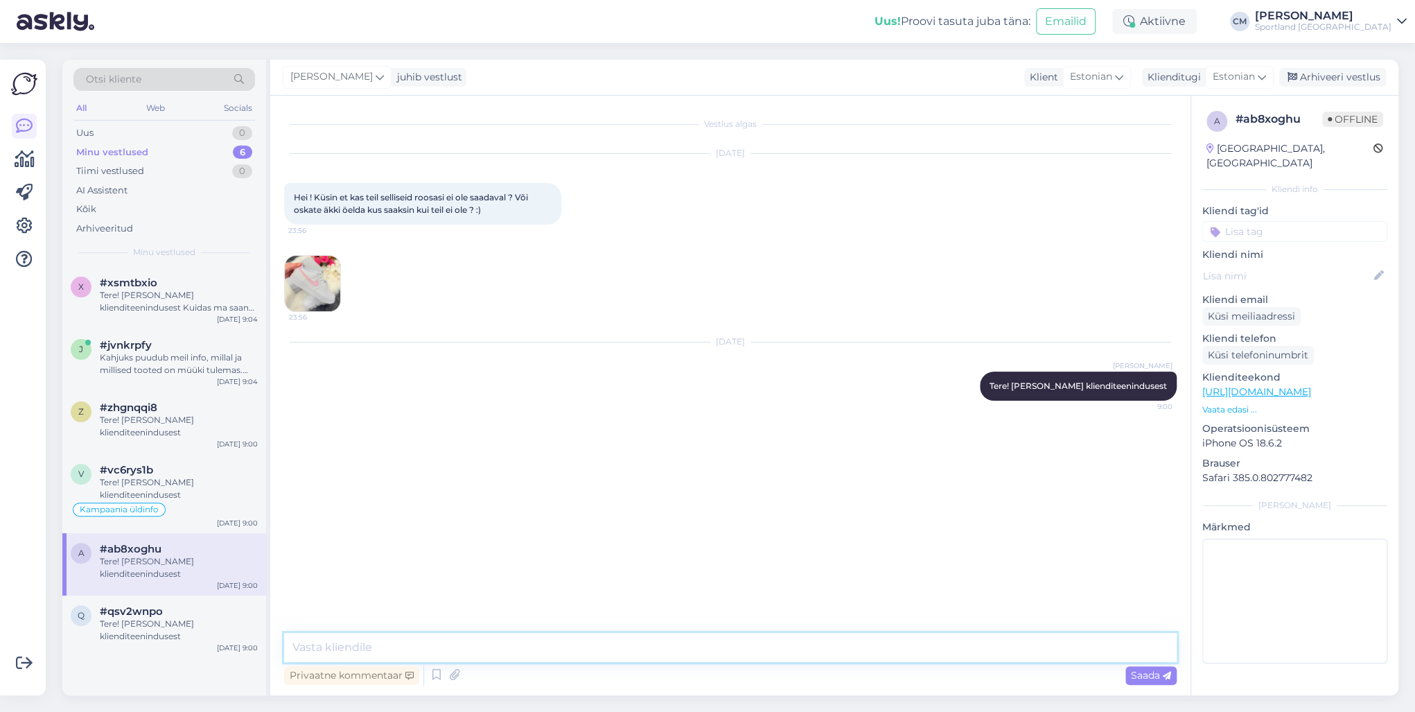
click at [435, 650] on textarea at bounding box center [730, 647] width 892 height 29
type textarea "Kahjuks e-poes ei müüda Nike Air Force mudeleid. E-[PERSON_NAME] klinditeenindu…"
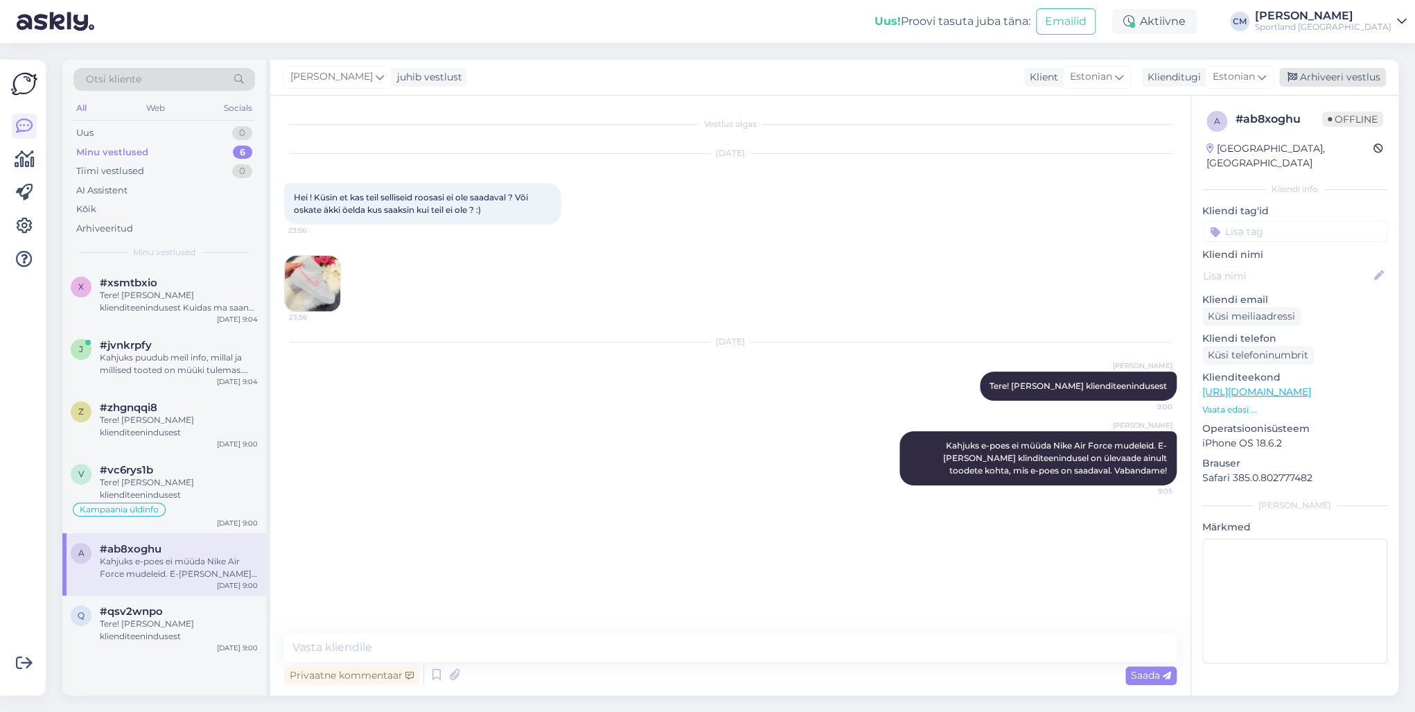
click at [1330, 75] on div "Arhiveeri vestlus" at bounding box center [1332, 77] width 107 height 19
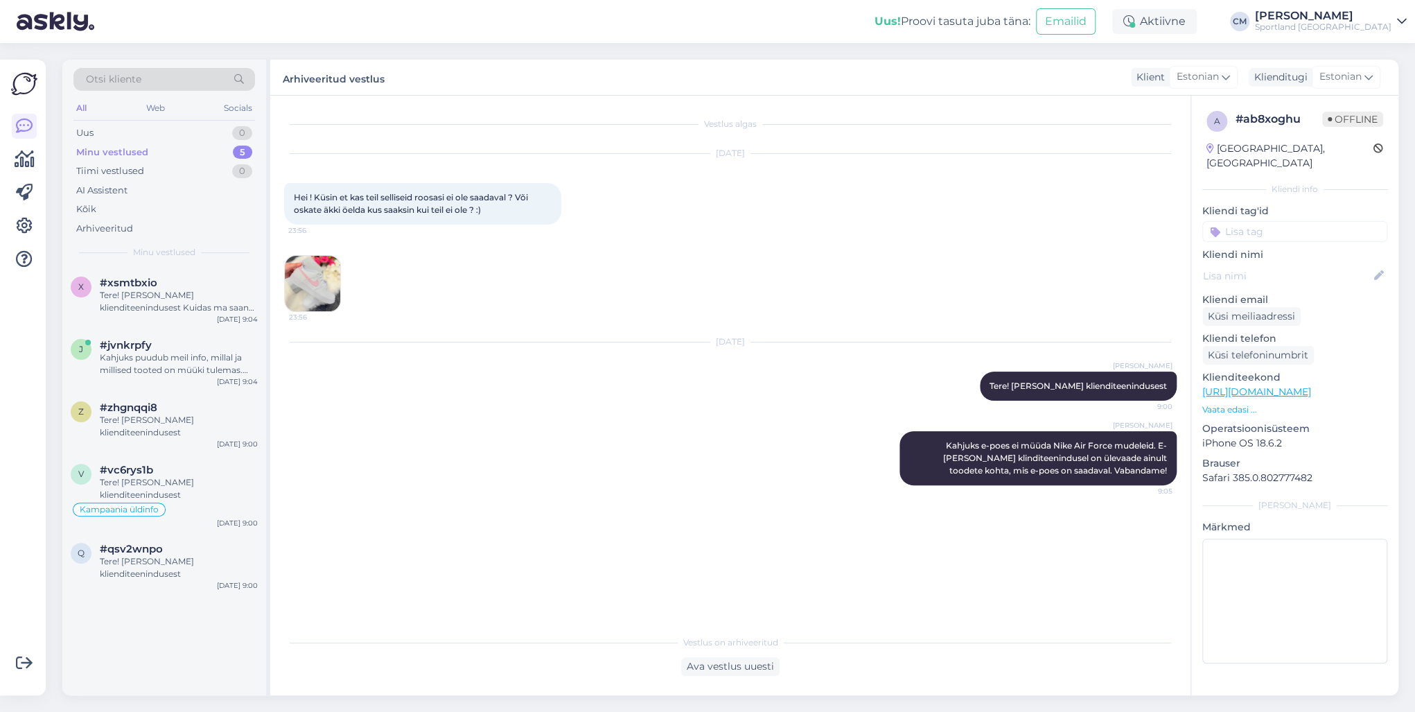
click at [1284, 221] on input at bounding box center [1294, 231] width 185 height 21
type input "saada"
click at [1308, 281] on span "Toote saadavus" at bounding box center [1294, 285] width 64 height 8
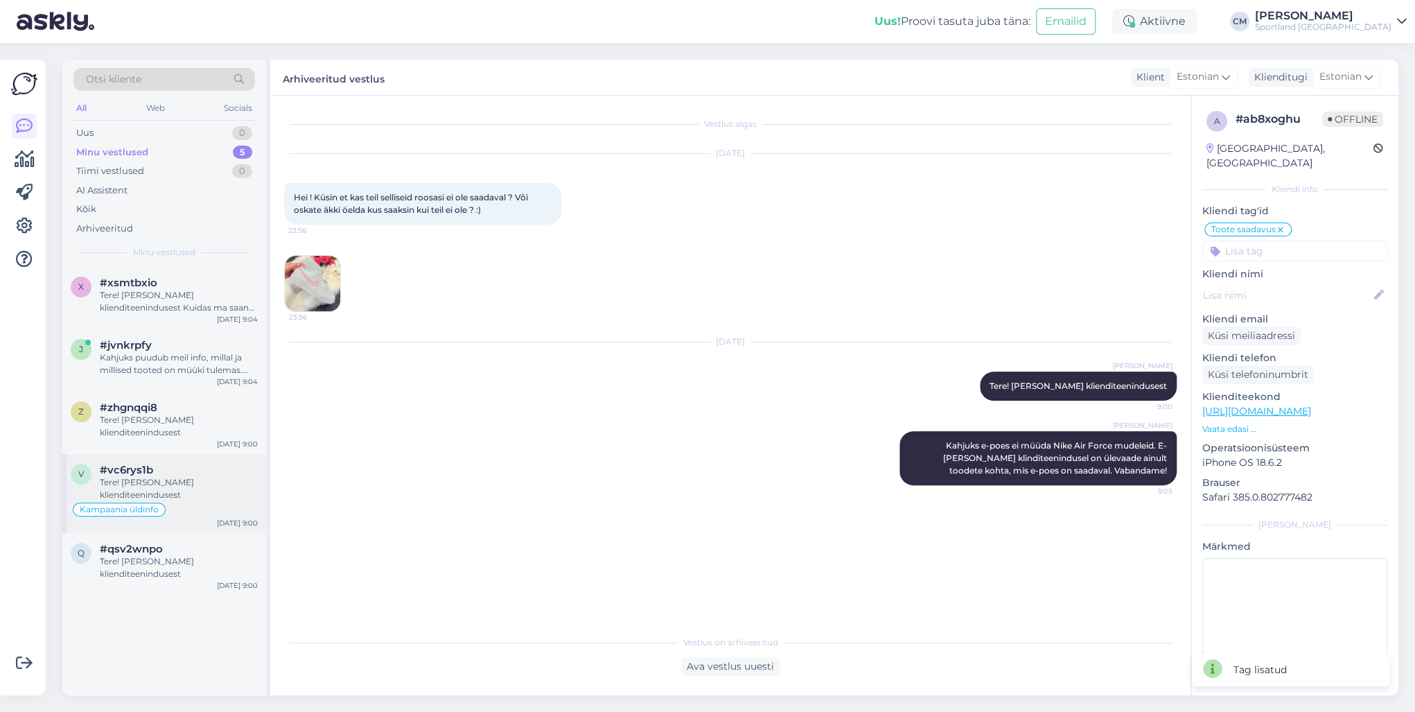
click at [206, 493] on div "Tere! [PERSON_NAME] klienditeenindusest" at bounding box center [179, 488] width 158 height 25
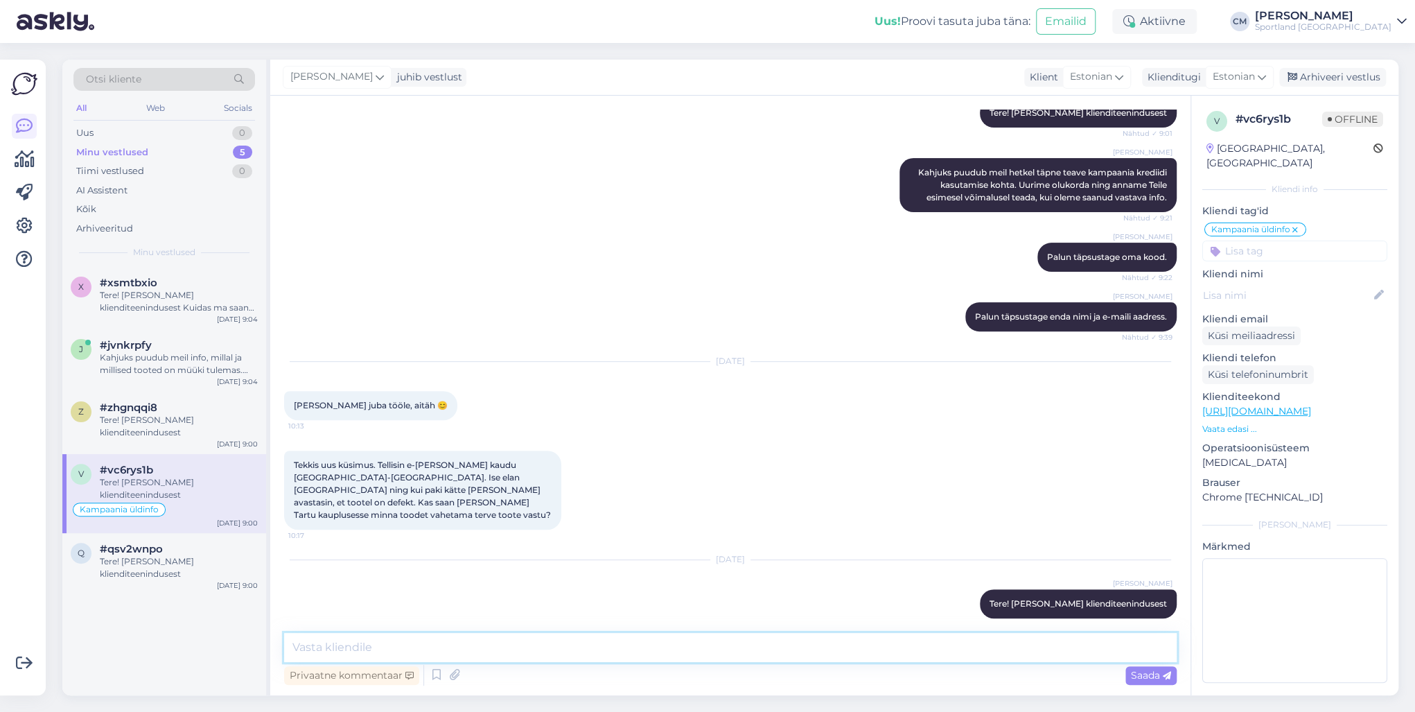
click at [394, 641] on textarea at bounding box center [730, 647] width 892 height 29
type textarea "Palun täpsustage oma tellimuse number."
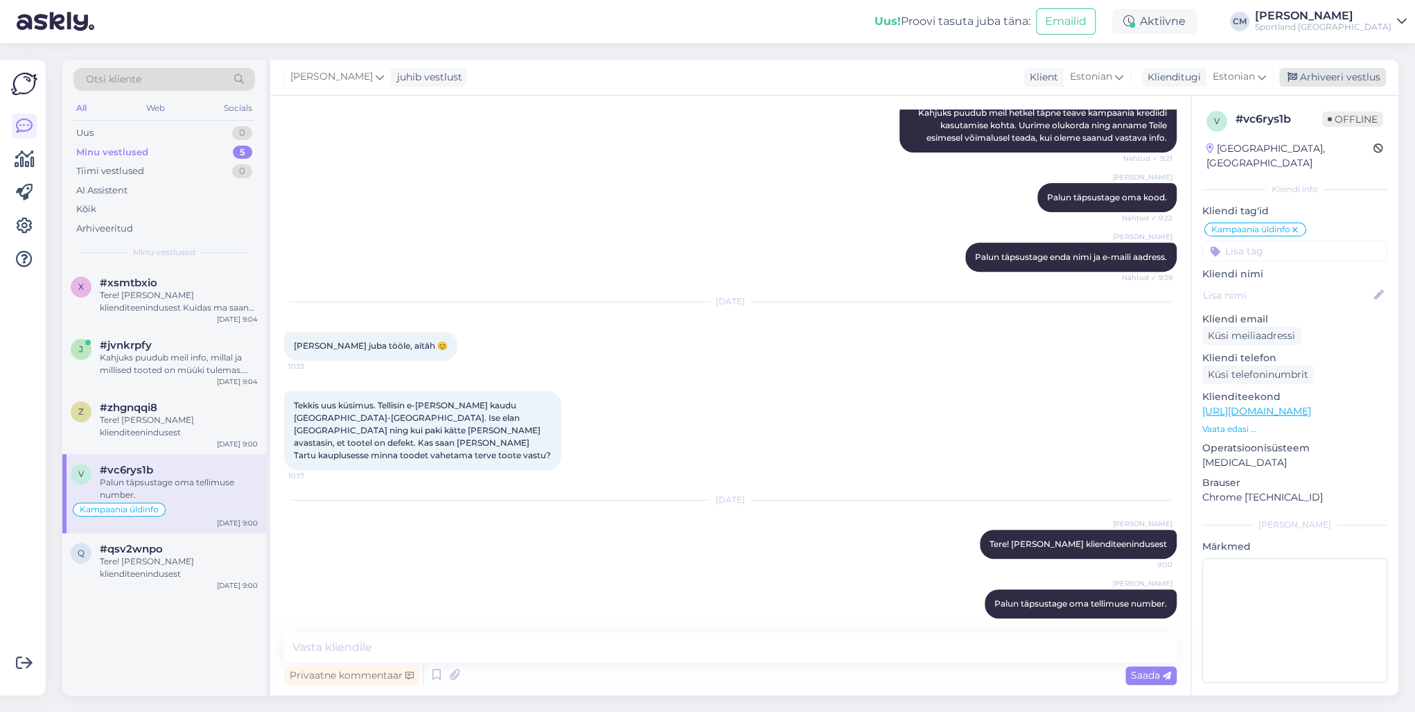
click at [1333, 78] on div "Arhiveeri vestlus" at bounding box center [1332, 77] width 107 height 19
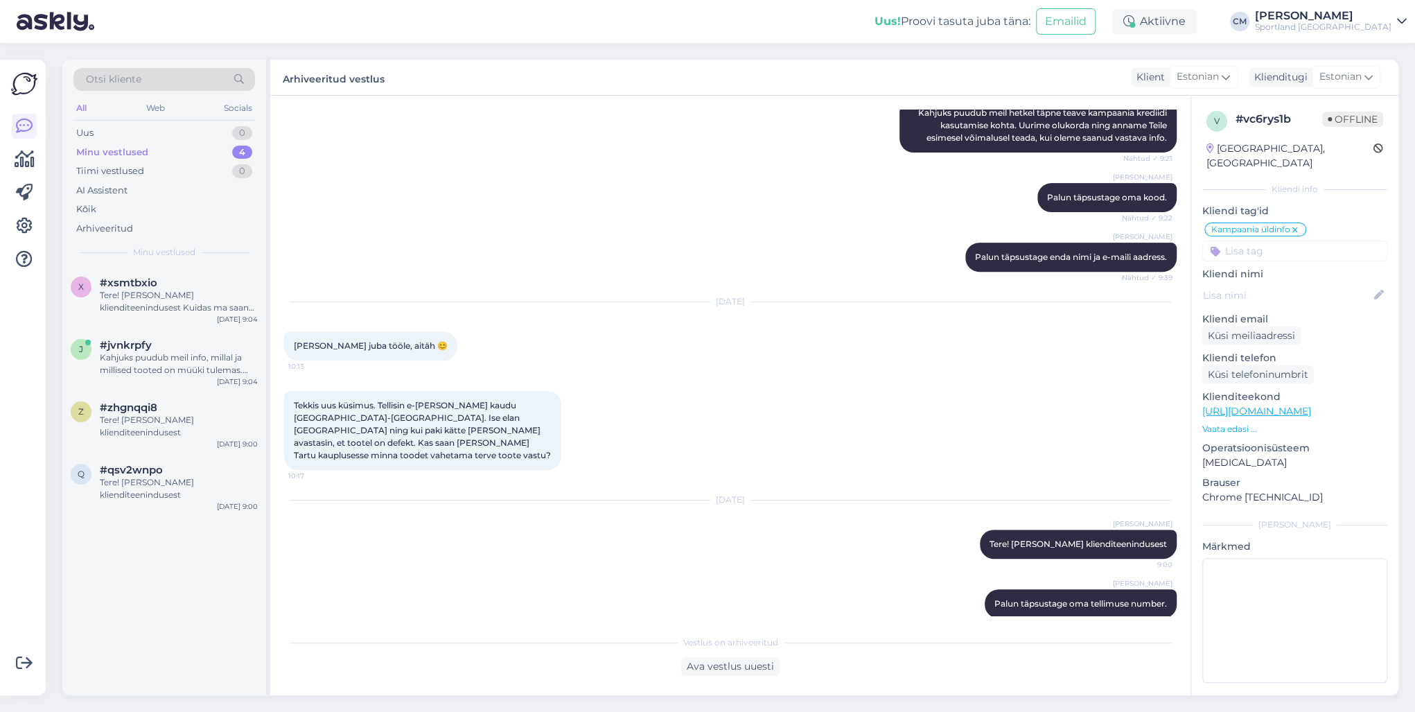
click at [1289, 240] on input at bounding box center [1294, 250] width 185 height 21
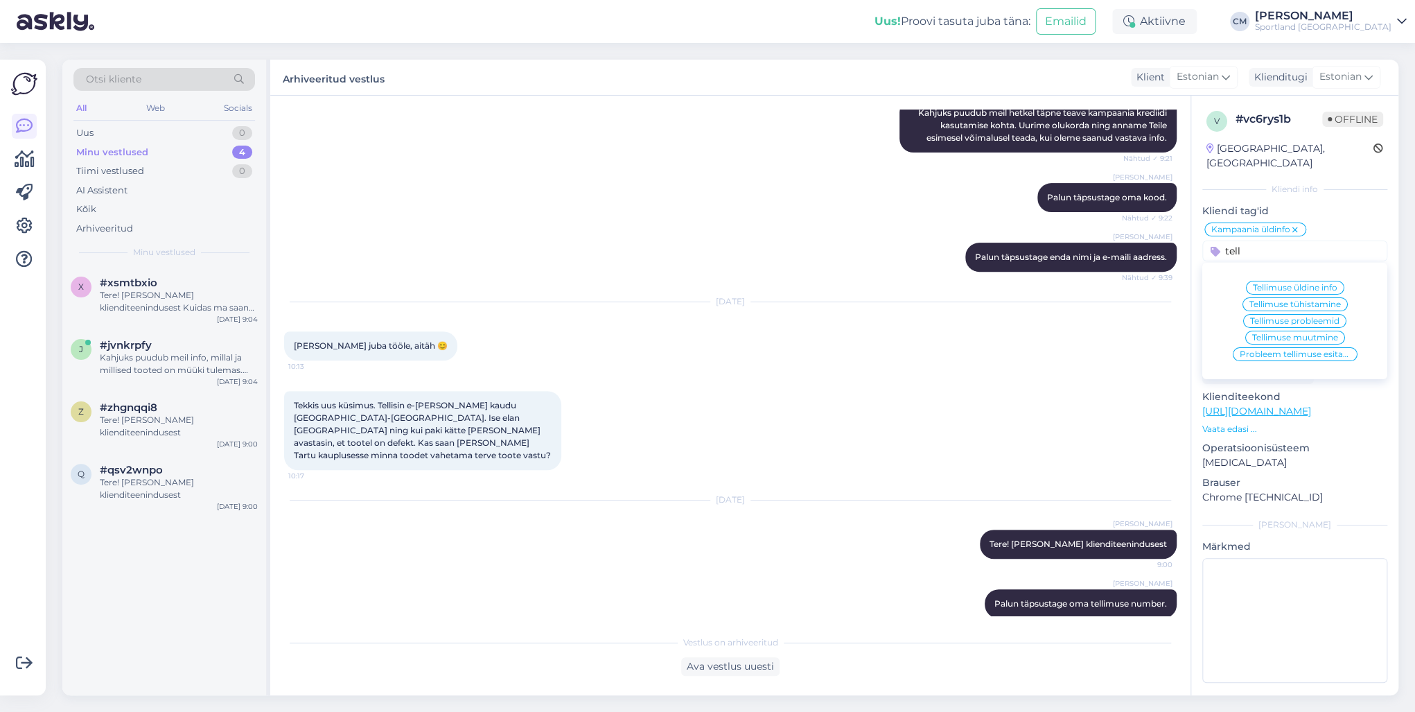
type input "tell"
click at [1275, 283] on span "Tellimuse üldine info" at bounding box center [1295, 287] width 85 height 8
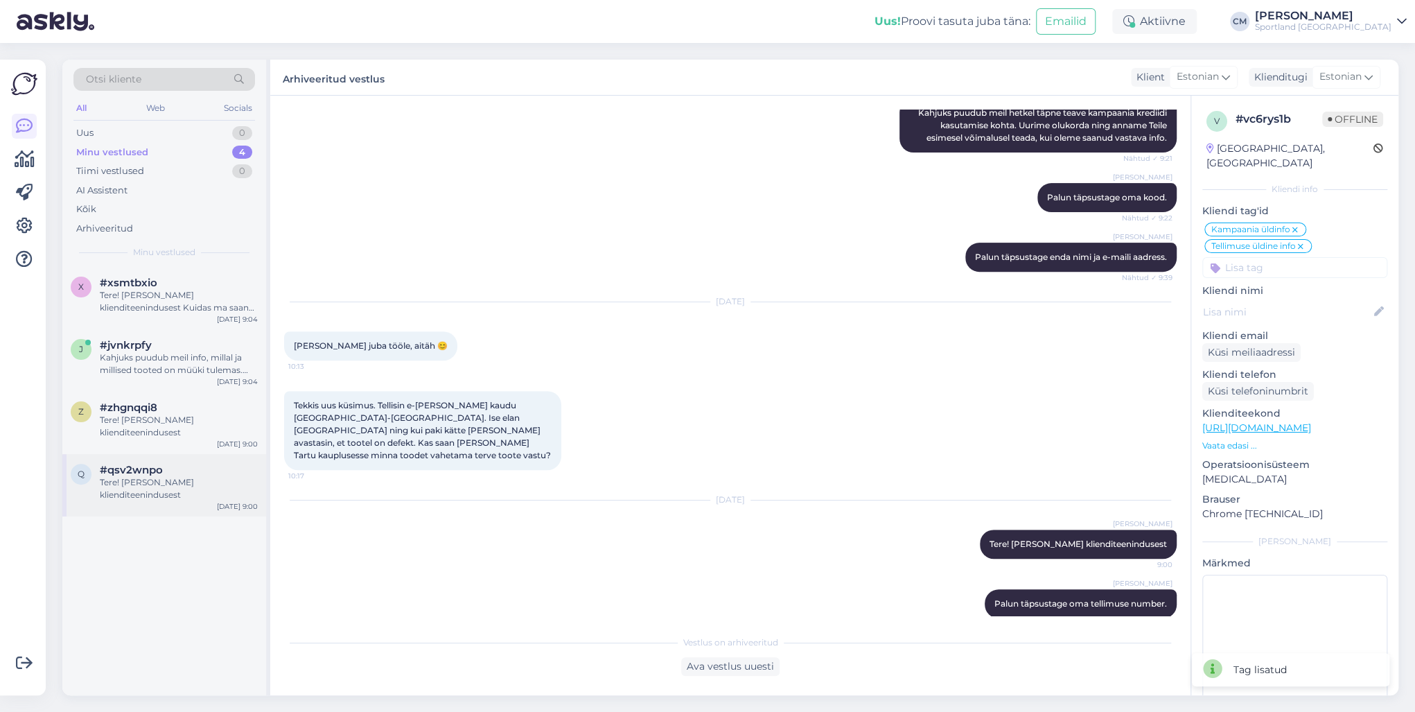
click at [191, 481] on div "Tere! [PERSON_NAME] klienditeenindusest" at bounding box center [179, 488] width 158 height 25
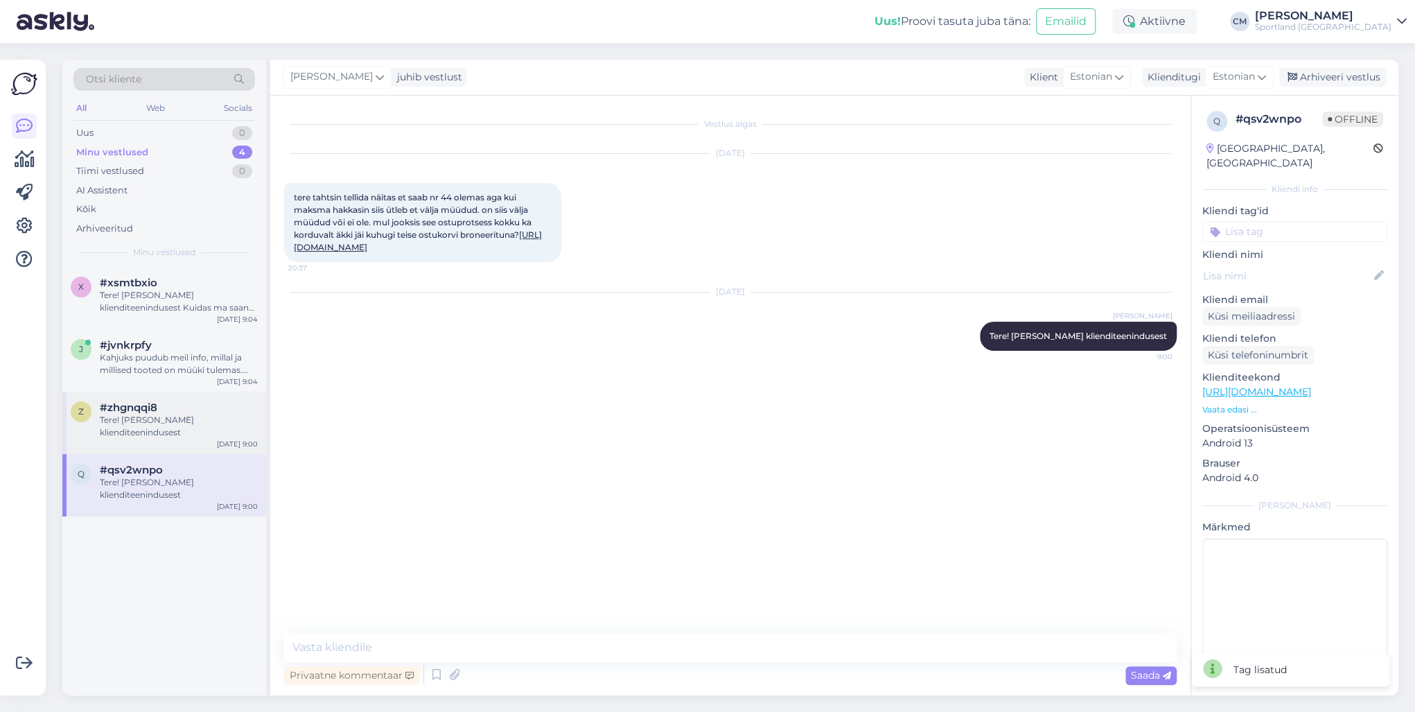
click at [192, 434] on div "Tere! [PERSON_NAME] klienditeenindusest" at bounding box center [179, 426] width 158 height 25
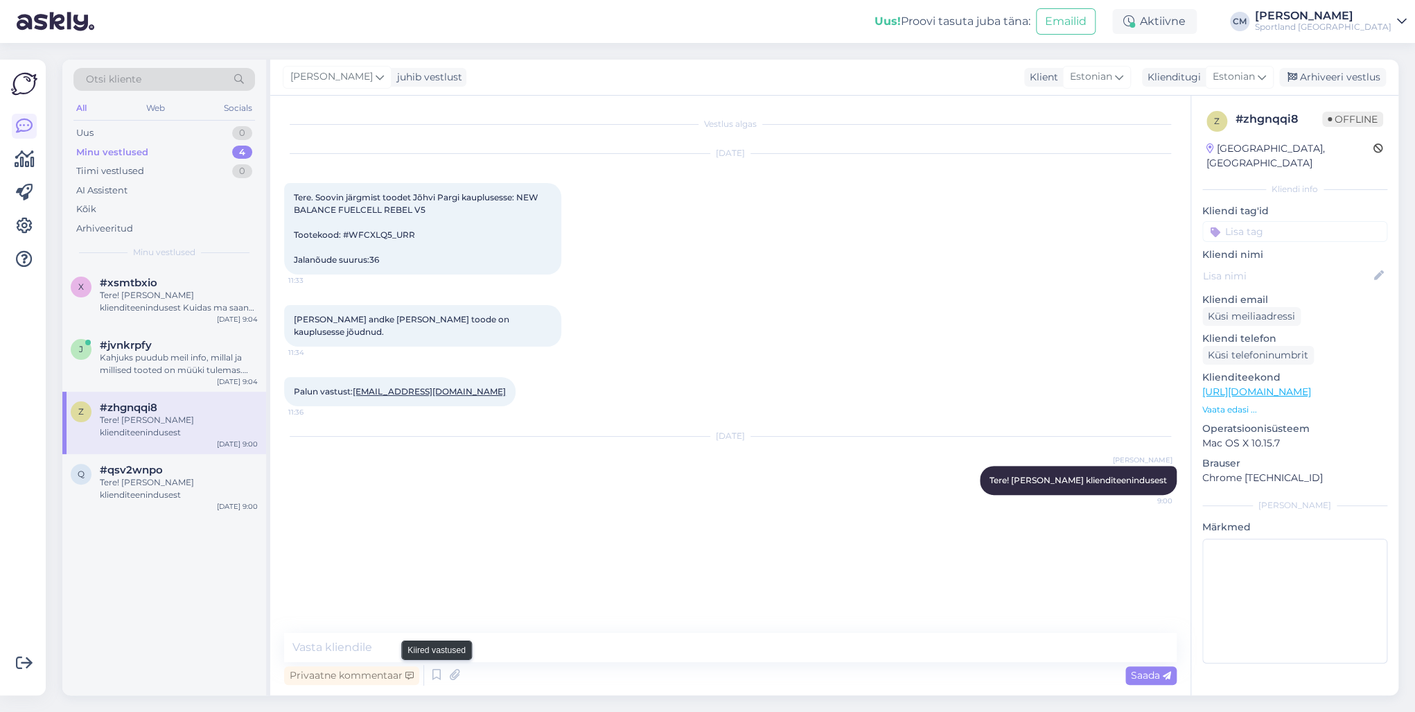
drag, startPoint x: 436, startPoint y: 669, endPoint x: 477, endPoint y: 657, distance: 42.1
click at [436, 669] on icon at bounding box center [436, 674] width 17 height 21
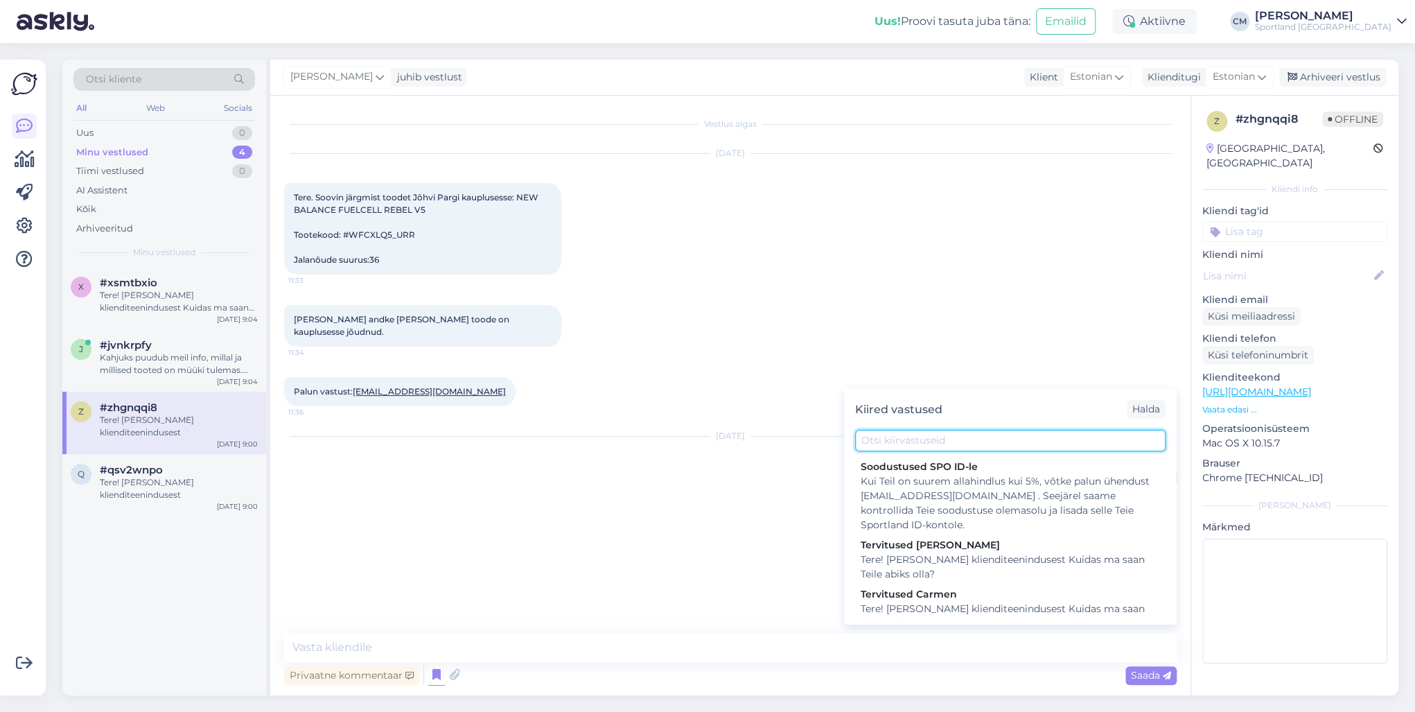
click at [953, 438] on input "text" at bounding box center [1010, 440] width 310 height 21
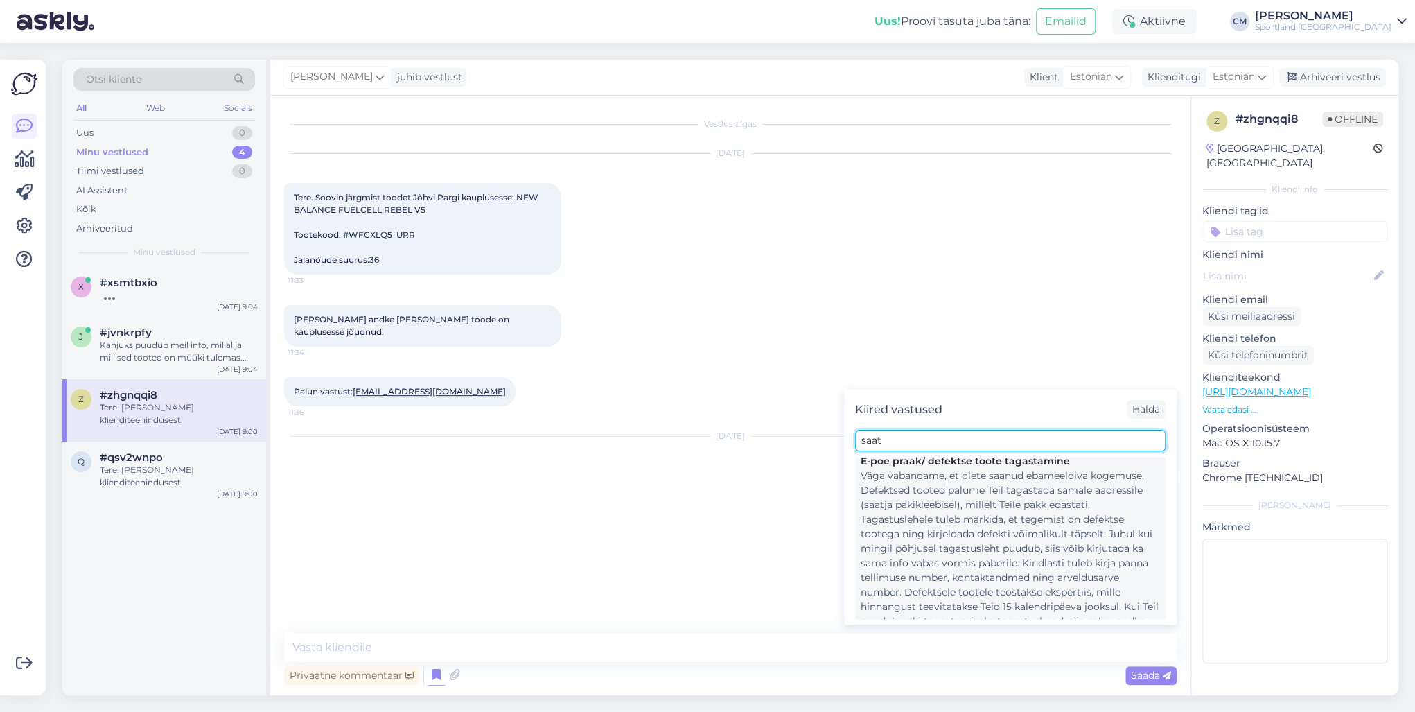
scroll to position [470, 0]
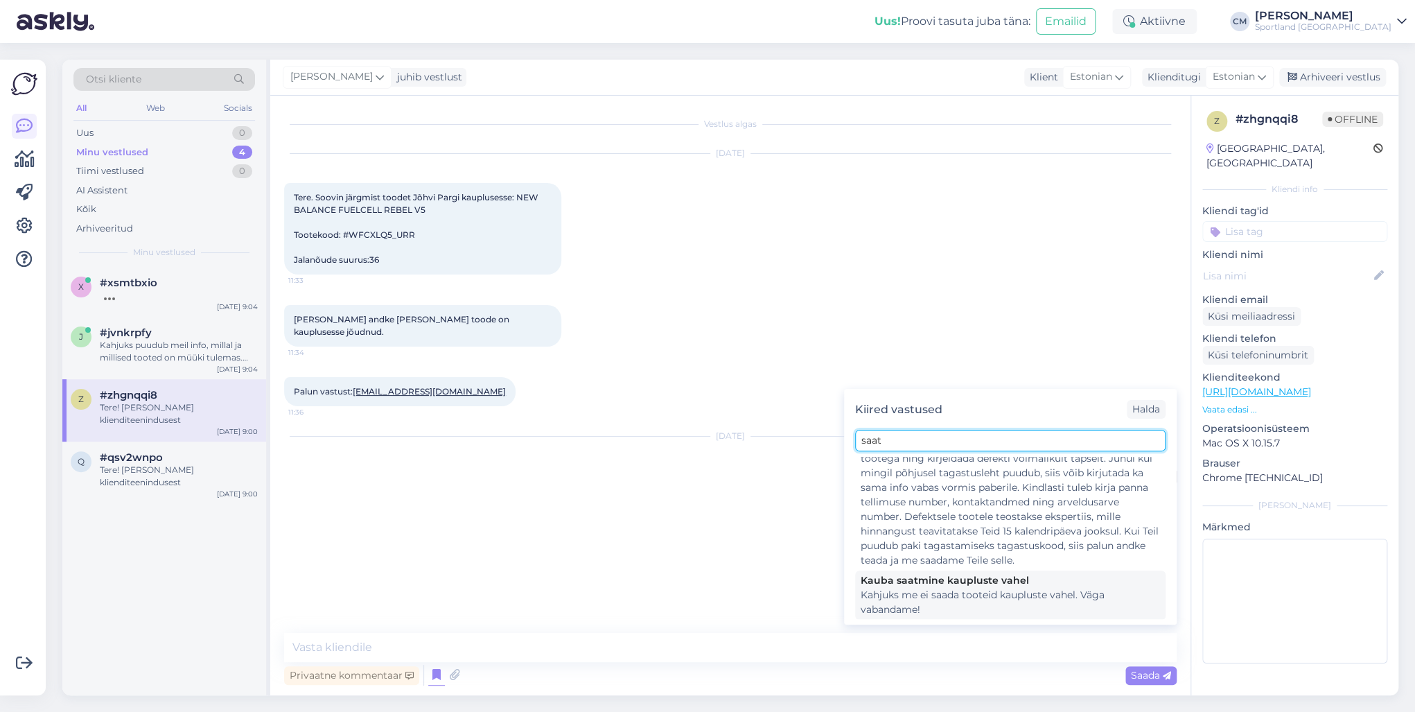
type input "saat"
click at [978, 617] on div "Kauba saatmine kaupluste vahel Kahjuks me [PERSON_NAME] tooteid kaupluste vahel…" at bounding box center [1010, 594] width 310 height 49
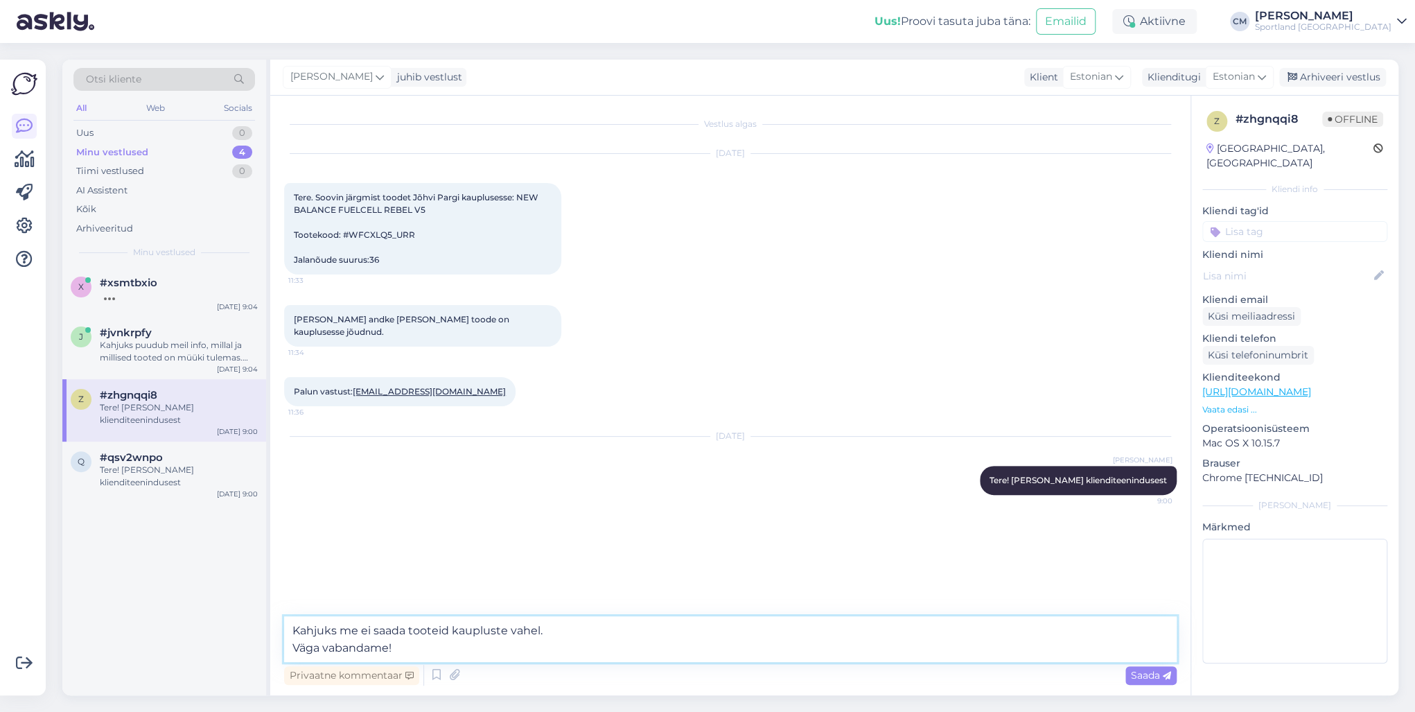
click at [290, 644] on textarea "Kahjuks me ei saada tooteid kaupluste vahel. Väga vabandame!" at bounding box center [730, 639] width 892 height 46
type textarea "Kahjuks me [PERSON_NAME] tooteid kaupluste vahel. Väga vabandame!"
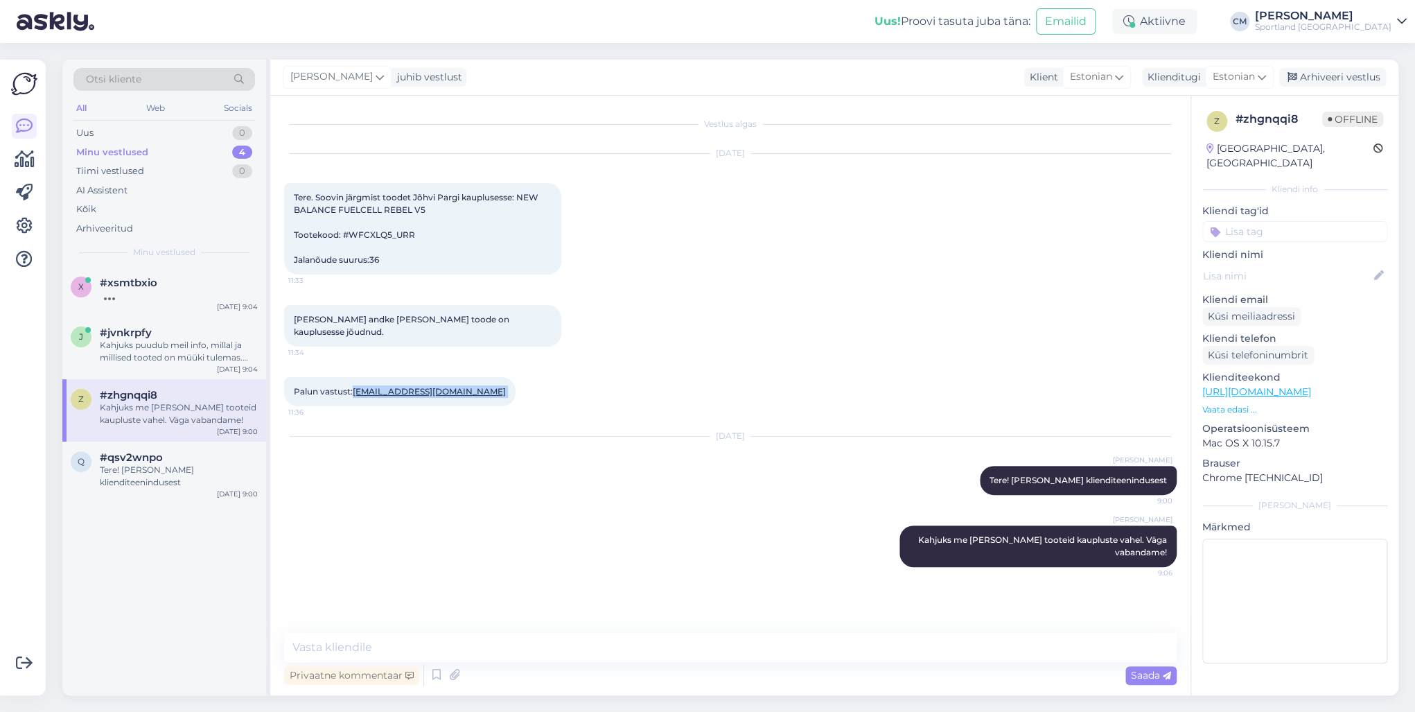
drag, startPoint x: 436, startPoint y: 378, endPoint x: 355, endPoint y: 378, distance: 81.1
click at [355, 378] on div "Palun vastust: [EMAIL_ADDRESS][DOMAIN_NAME] 11:36" at bounding box center [399, 391] width 231 height 29
copy div "[EMAIL_ADDRESS][DOMAIN_NAME] 11:36"
drag, startPoint x: 945, startPoint y: 521, endPoint x: 1177, endPoint y: 543, distance: 233.1
click at [1177, 543] on div "Vestlus algas [DATE] Tere. Soovin järgmist toodet Jõhvi Pargi kauplusesse: NEW …" at bounding box center [736, 364] width 905 height 511
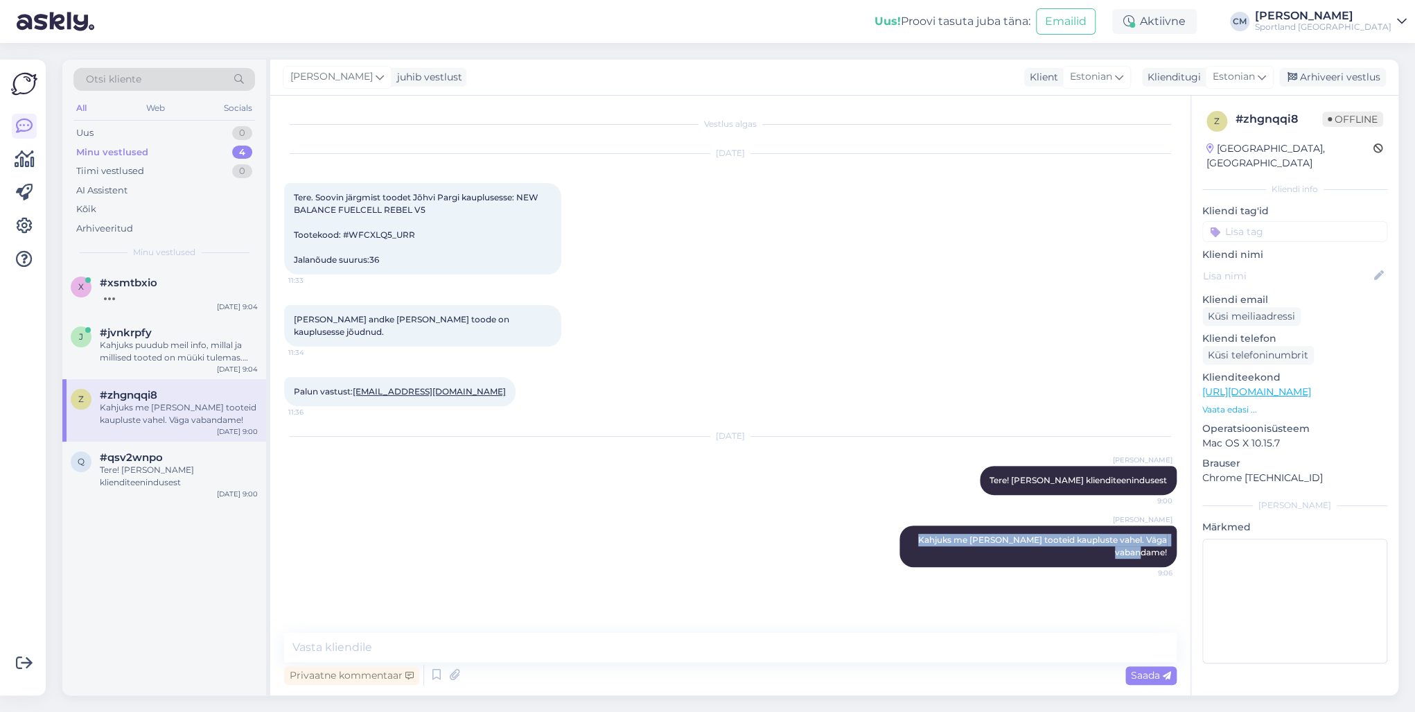
copy span "Kahjuks me [PERSON_NAME] tooteid kaupluste vahel. Väga vabandame!"
click at [1332, 73] on div "Arhiveeri vestlus" at bounding box center [1332, 77] width 107 height 19
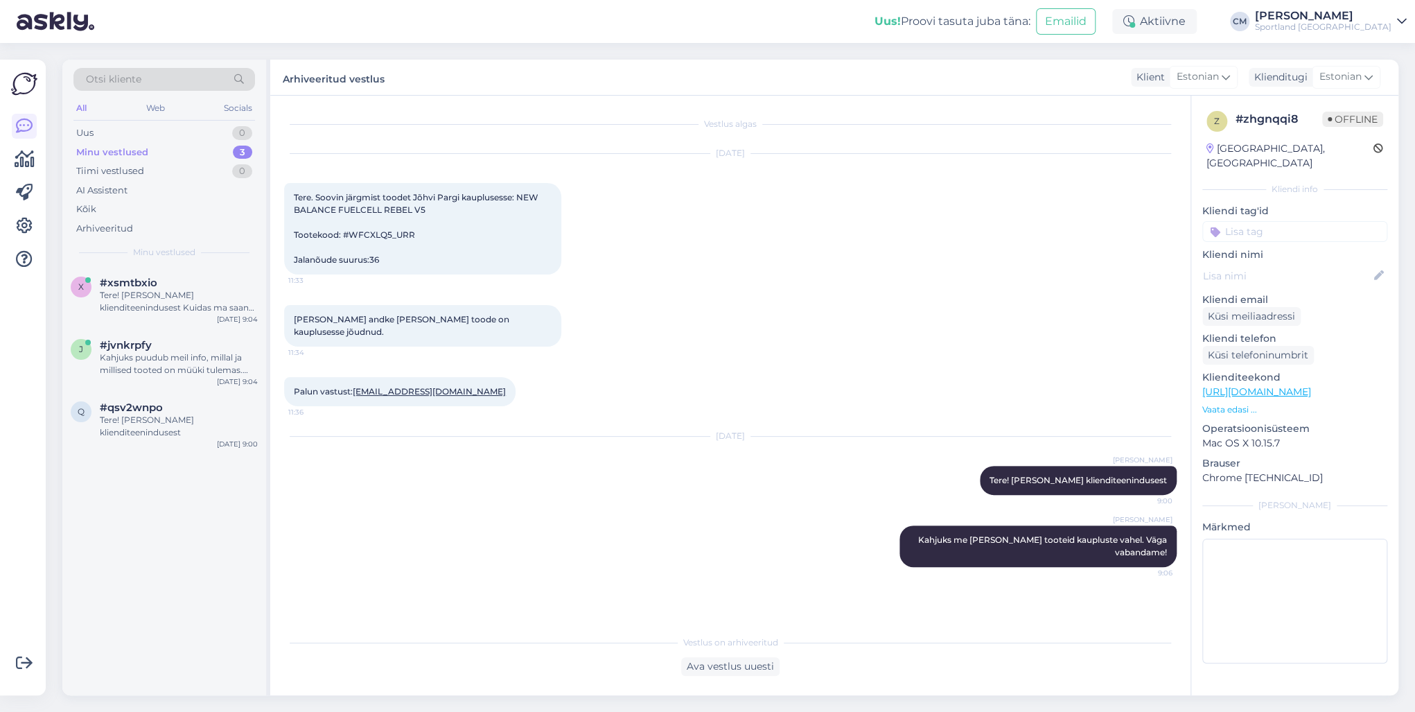
click at [1275, 221] on input at bounding box center [1294, 231] width 185 height 21
type input "saat"
click at [1295, 264] on span "Toote saatmine kaupluste vahel" at bounding box center [1294, 268] width 111 height 8
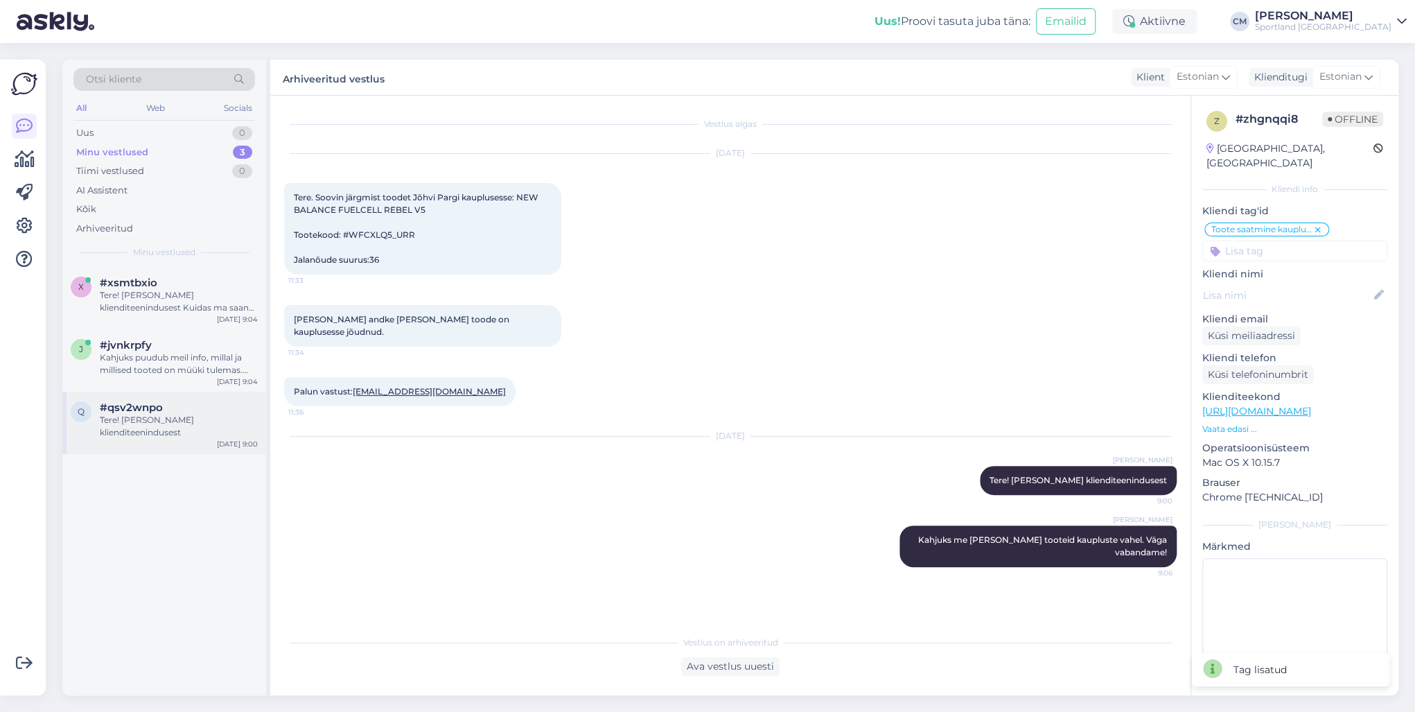
click at [190, 407] on div "#qsv2wnpo" at bounding box center [179, 407] width 158 height 12
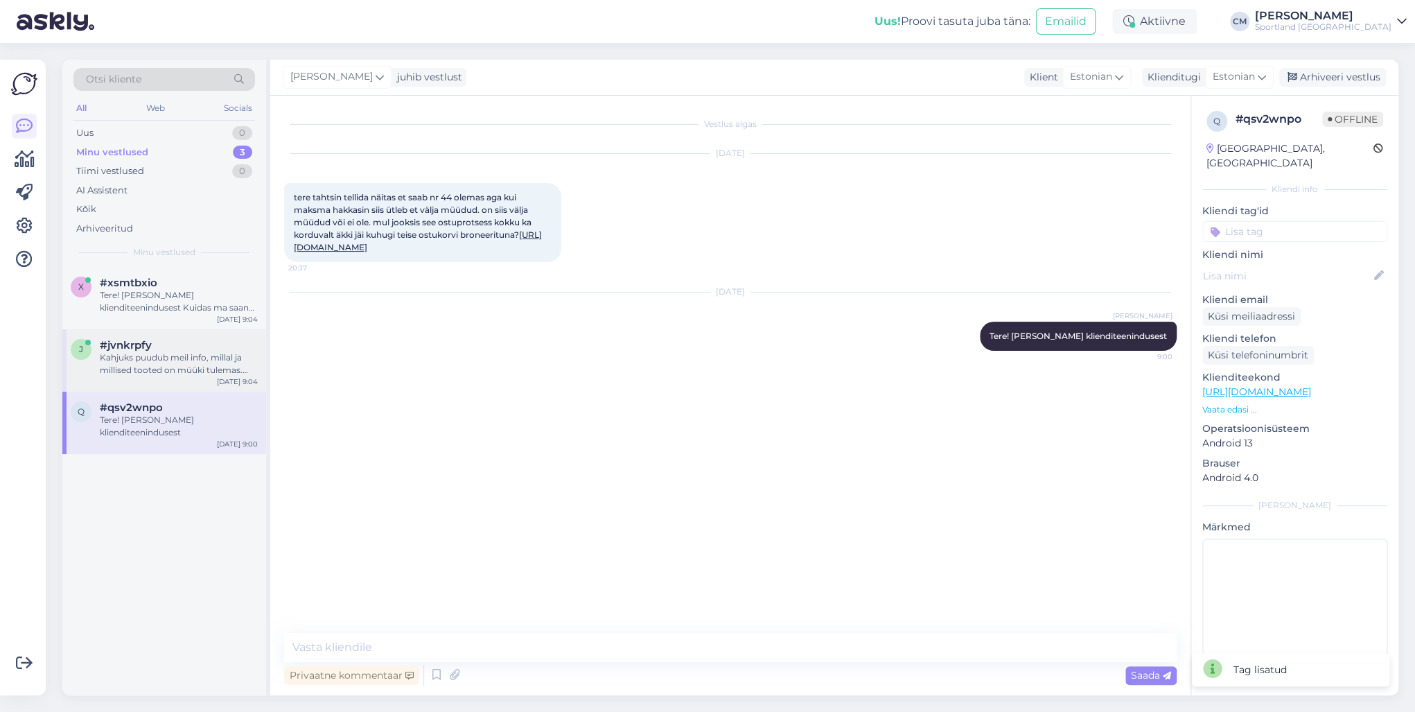
click at [177, 380] on div "j #jvnkrpfy Kahjuks puudub meil info, millal ja millised tooted on müüki tulema…" at bounding box center [164, 360] width 204 height 62
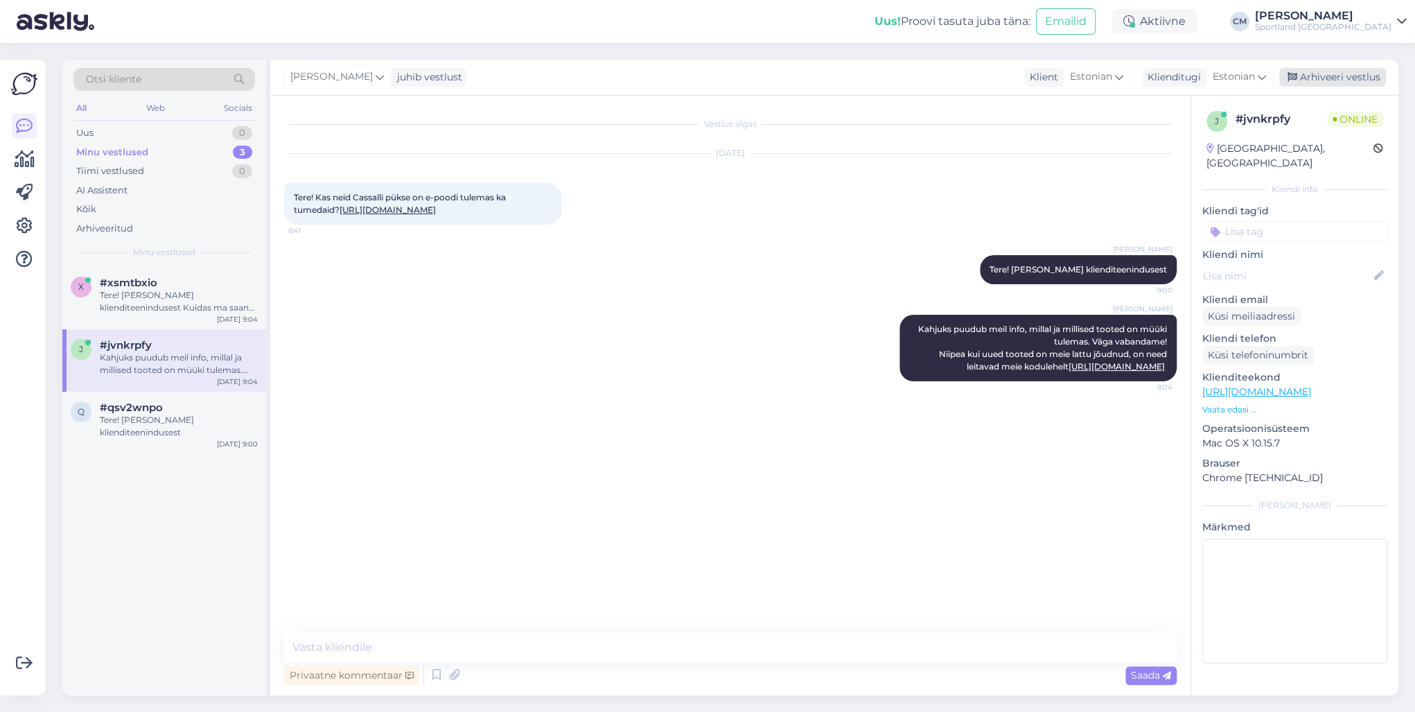
click at [1326, 75] on div "Arhiveeri vestlus" at bounding box center [1332, 77] width 107 height 19
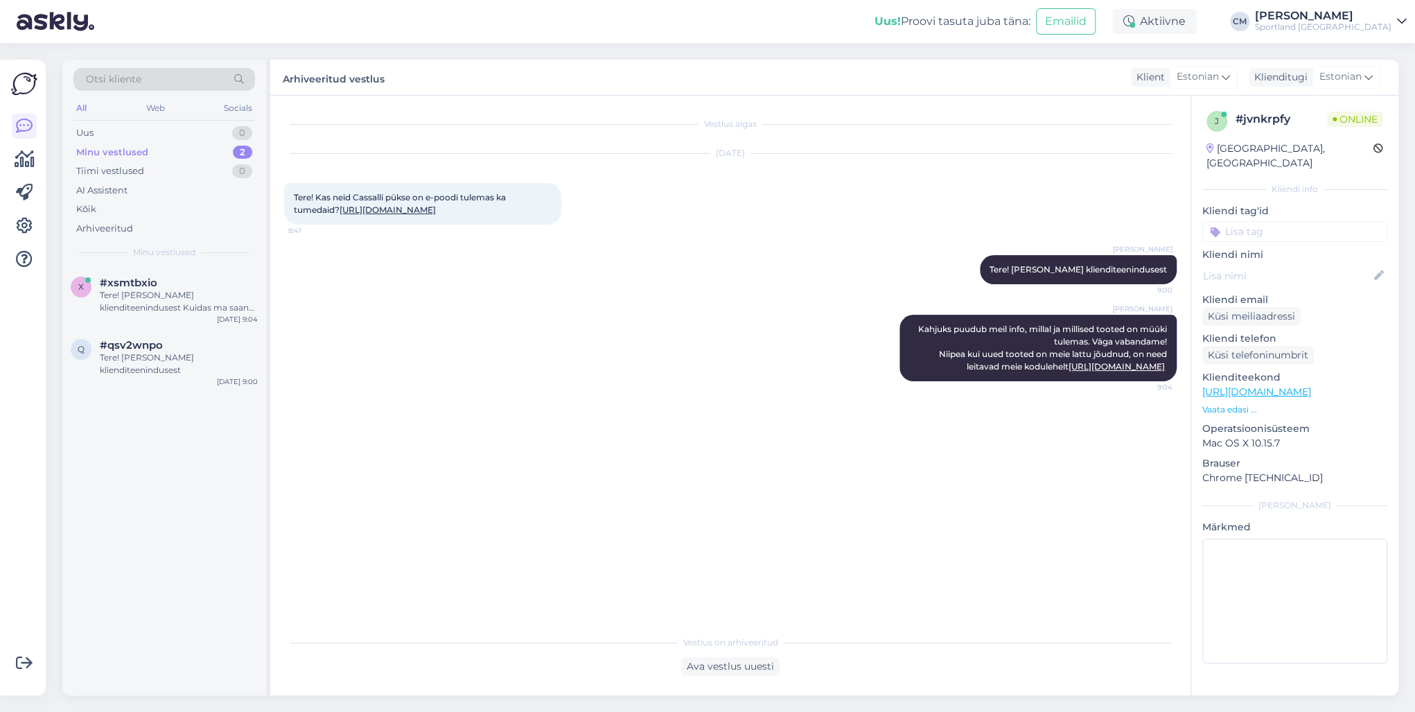
click at [1294, 221] on input at bounding box center [1294, 231] width 185 height 21
type input "lisan"
click at [1285, 261] on div "Lattu lisandumine (toode)" at bounding box center [1295, 268] width 122 height 14
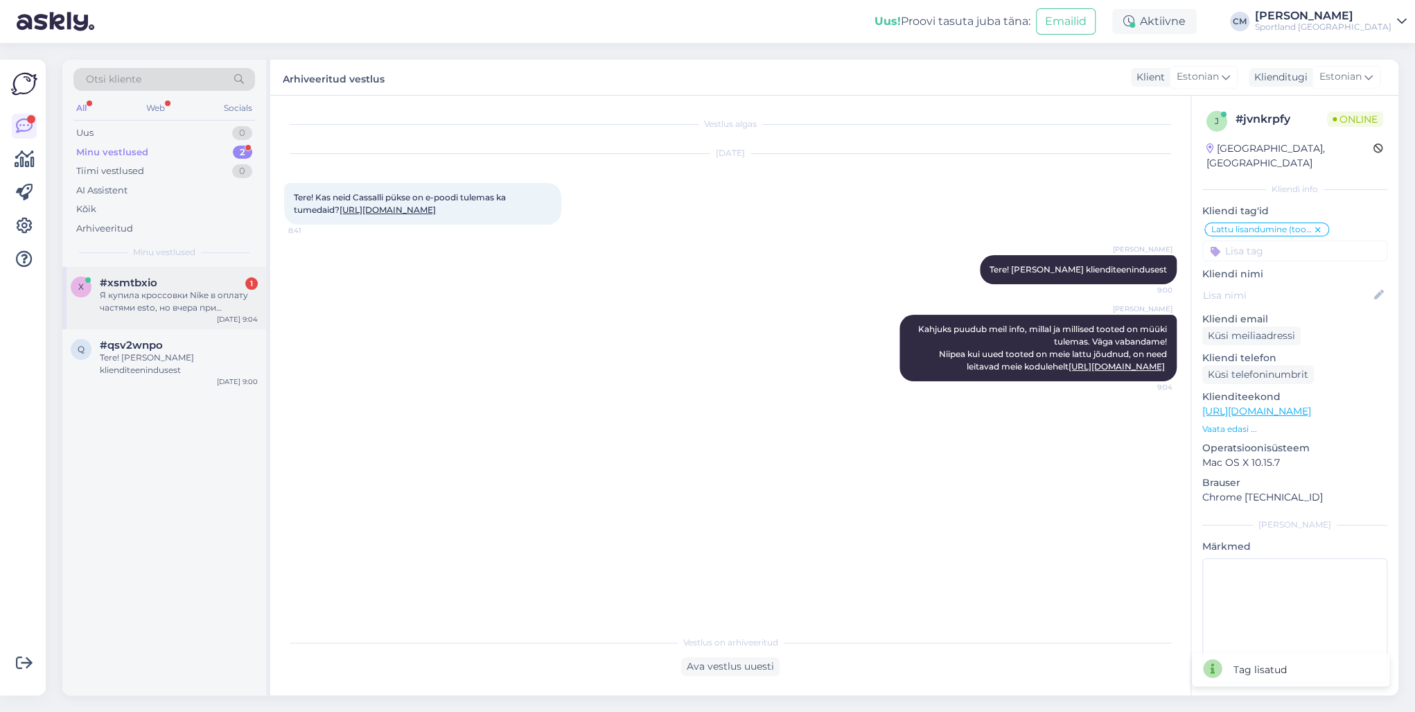
click at [196, 301] on div "Я купила кроссовки Nike в оплату частями esto, но вчера при самовывозе я их пом…" at bounding box center [179, 301] width 158 height 25
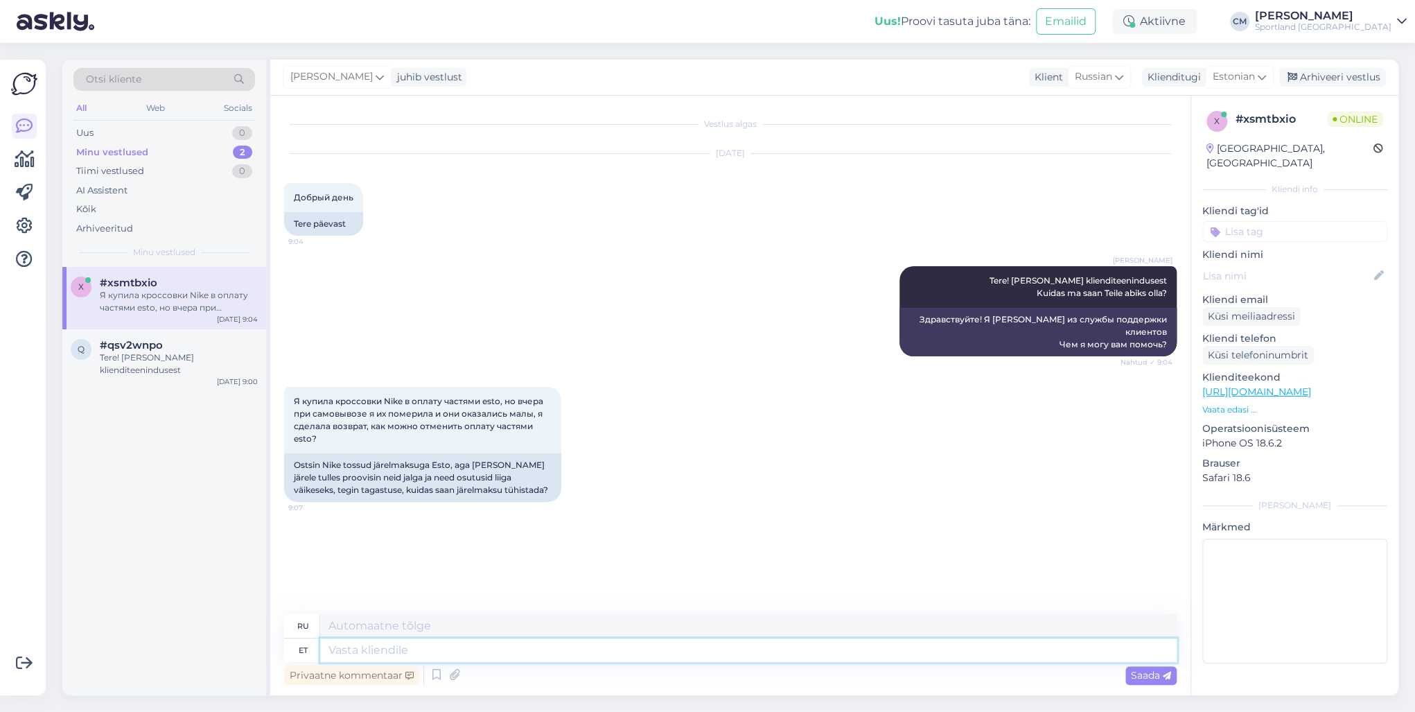
click at [486, 651] on textarea at bounding box center [748, 650] width 856 height 24
type textarea "[PERSON_NAME]"
type textarea "Этот"
type textarea "[PERSON_NAME] m"
type textarea "Вот что мы делаем"
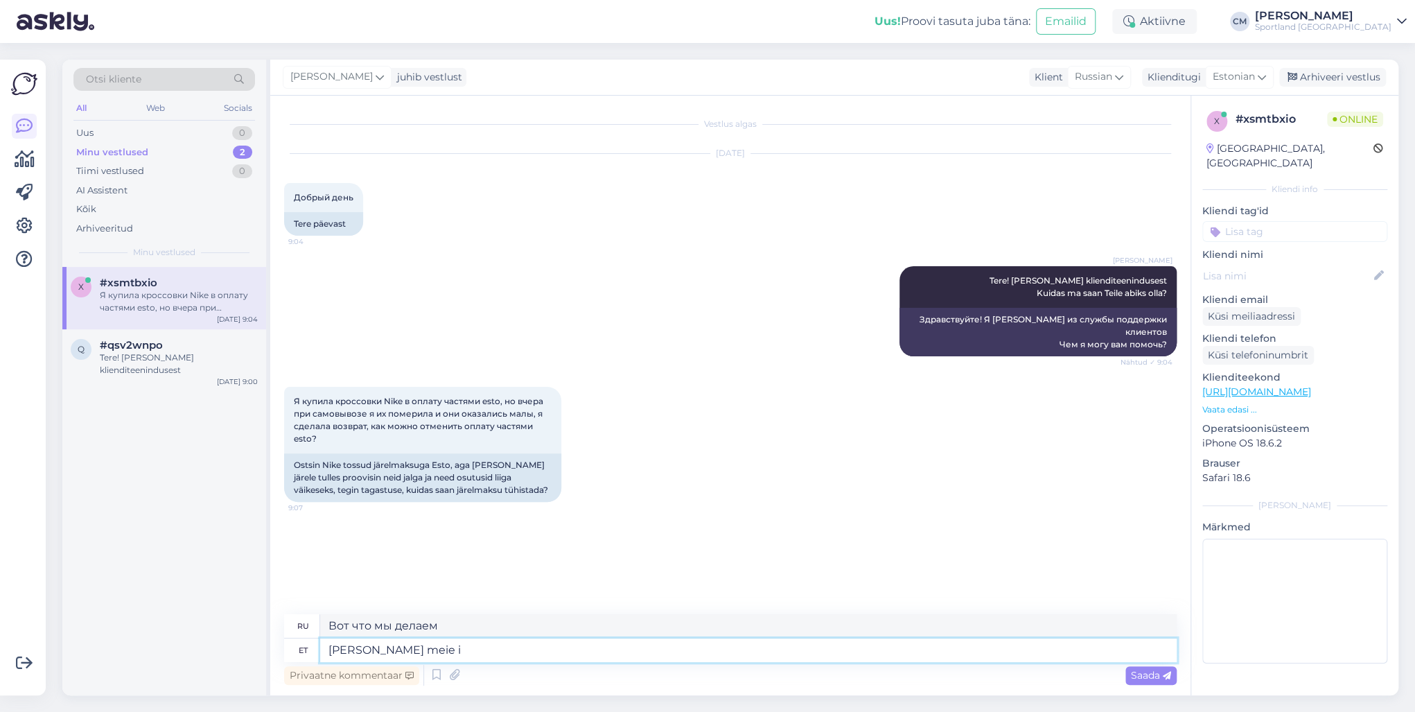
type textarea "[PERSON_NAME] meie is"
type textarea "Вот чем мы занимаемся."
type textarea "[PERSON_NAME] meie ise, te"
type textarea "Мы делаем это сами,"
type textarea "[PERSON_NAME] meie ise, te ei"
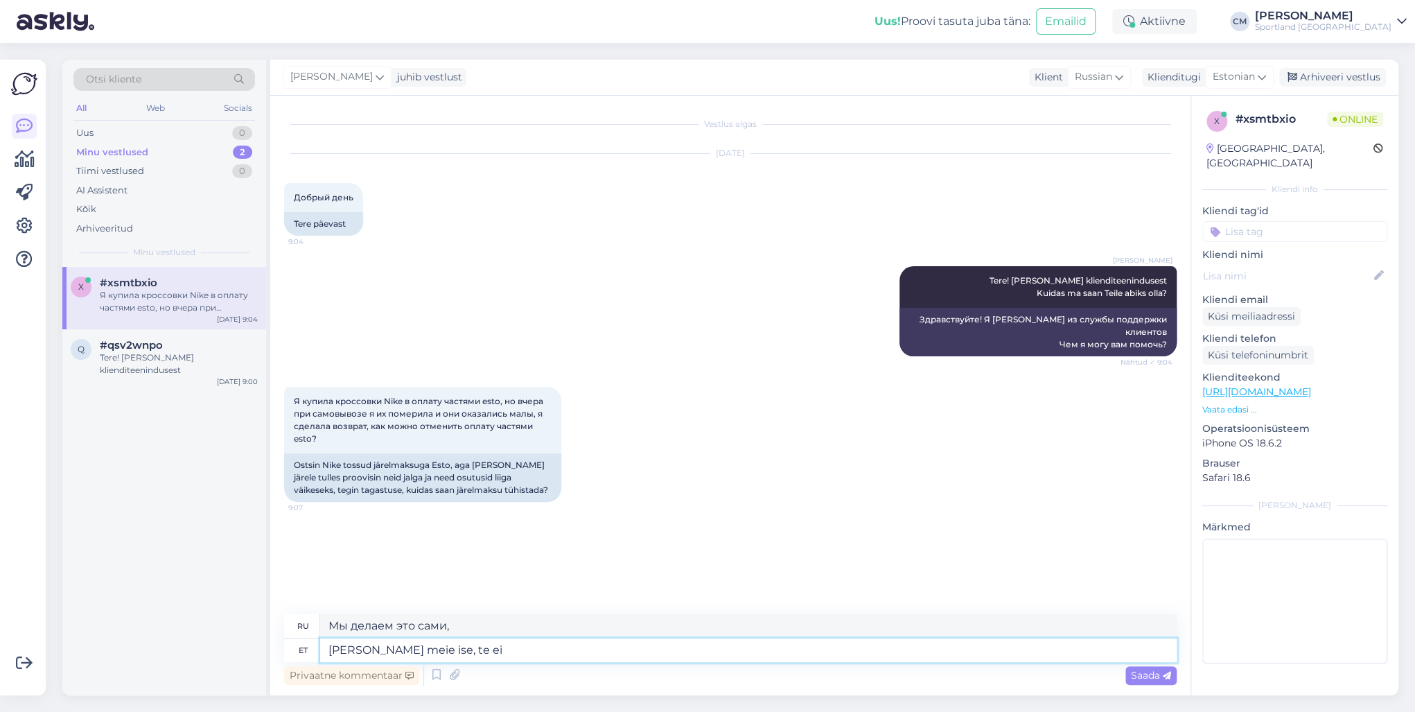
type textarea "Мы делаем это сами, вы"
type textarea "[PERSON_NAME] meie ise, te ei pe"
type textarea "Мы делаем это сами, а не вы."
type textarea "[PERSON_NAME] meie ise, te ei pea mi"
type textarea "Мы сделаем это сами, вам не придется."
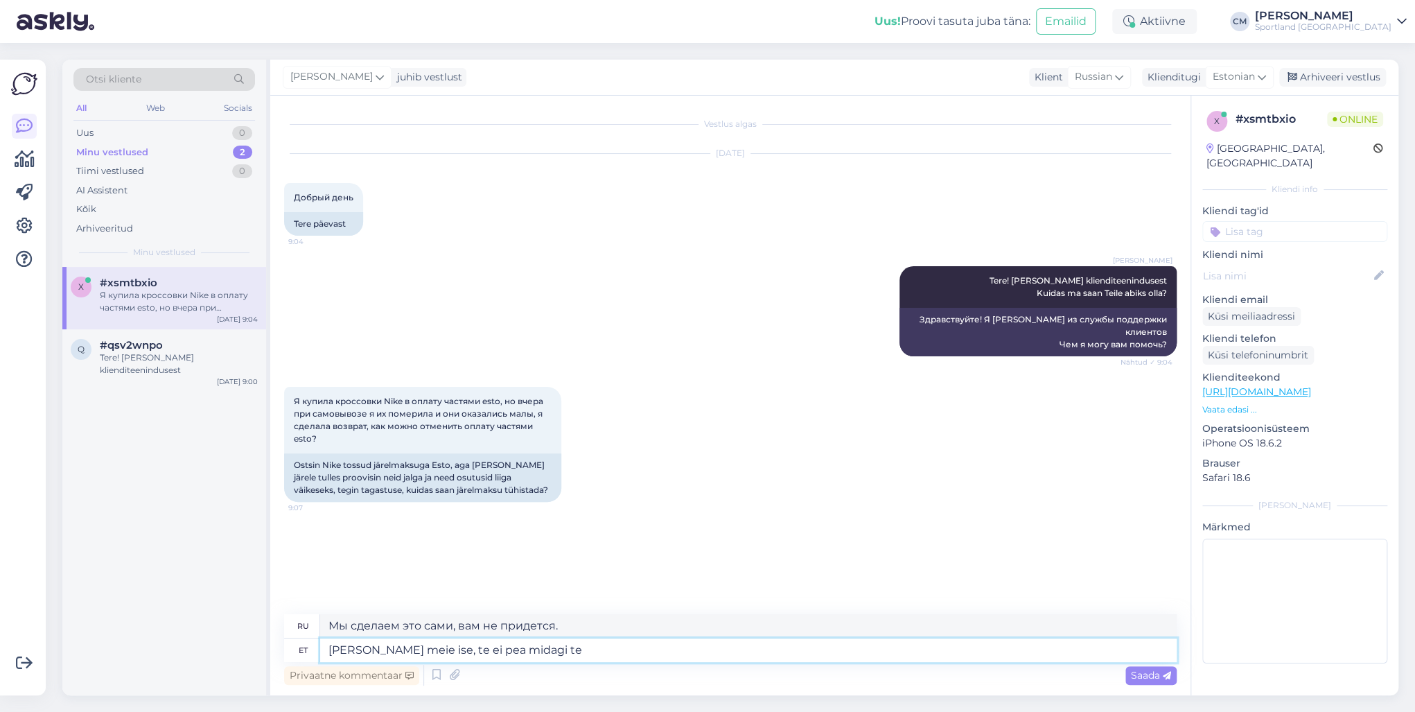
type textarea "[PERSON_NAME] meie ise, te ei pea midagi teg"
type textarea "Мы сделаем это сами, вам не придется ничего делать."
type textarea "[PERSON_NAME] meie ise, te ei pea midagi tegema. [PERSON_NAME]"
type textarea "Мы сделаем это сами, вам ничего делать не нужно. Если"
type textarea "[PERSON_NAME] meie ise, te ei pea midagi tegema. Kui tagastus o"
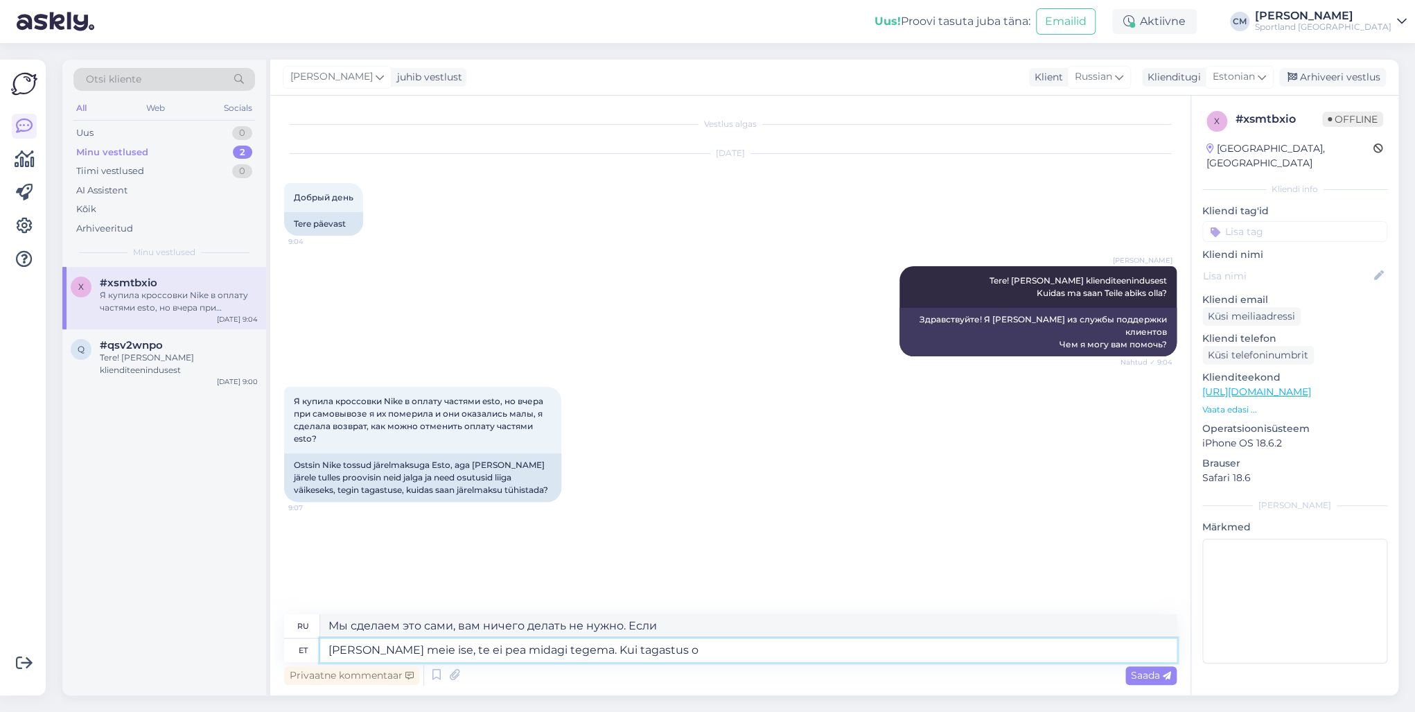
type textarea "Мы сделаем это сами, вам ничего делать не нужно. Если возврат"
type textarea "[PERSON_NAME] meie ise, te ei pea midagi tegema. Kui tagastus on poodi v"
type textarea "Мы сделаем это сами, вам ничего делать не нужно. Если возврат в магазине,"
type textarea "[PERSON_NAME] meie ise, te ei pea midagi tegema. Kui tagastus on poodi viidud, …"
type textarea "Мы сделаем это сами, вам ничего делать не нужно. После того, как возврат будет …"
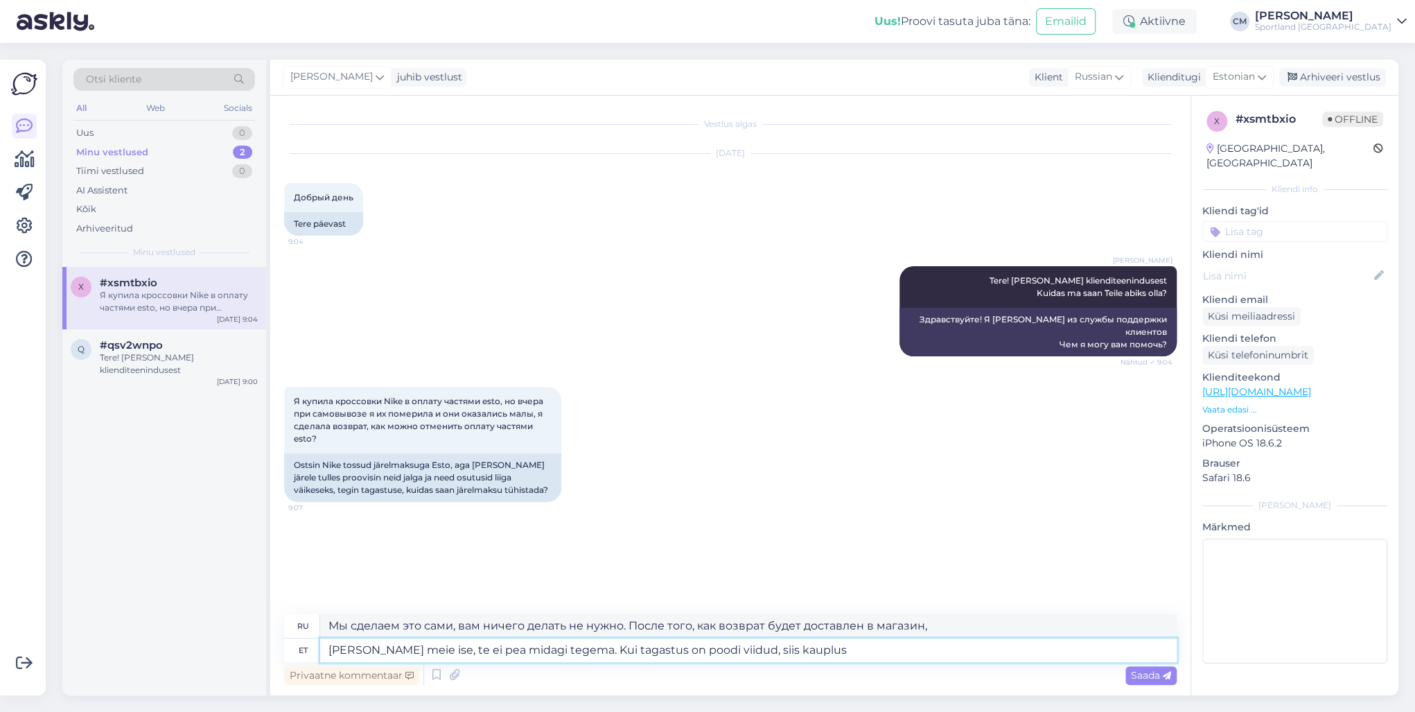
type textarea "[PERSON_NAME] meie ise, te ei pea midagi tegema. Kui tagastus on poodi viidud, …"
type textarea "Мы делаем это сами, вам ничего не нужно делать. После того, как возврат будет д…"
type textarea "[PERSON_NAME] meie ise, te ei pea midagi tegema. Kui tagastus on poodi viidud, …"
type textarea "Мы делаем это сами, вам ничего делать не нужно. После того, как возврат поступи…"
type textarea "[PERSON_NAME] meie ise, te ei pea midagi tegema. Kui tagastus on poodi viidud, …"
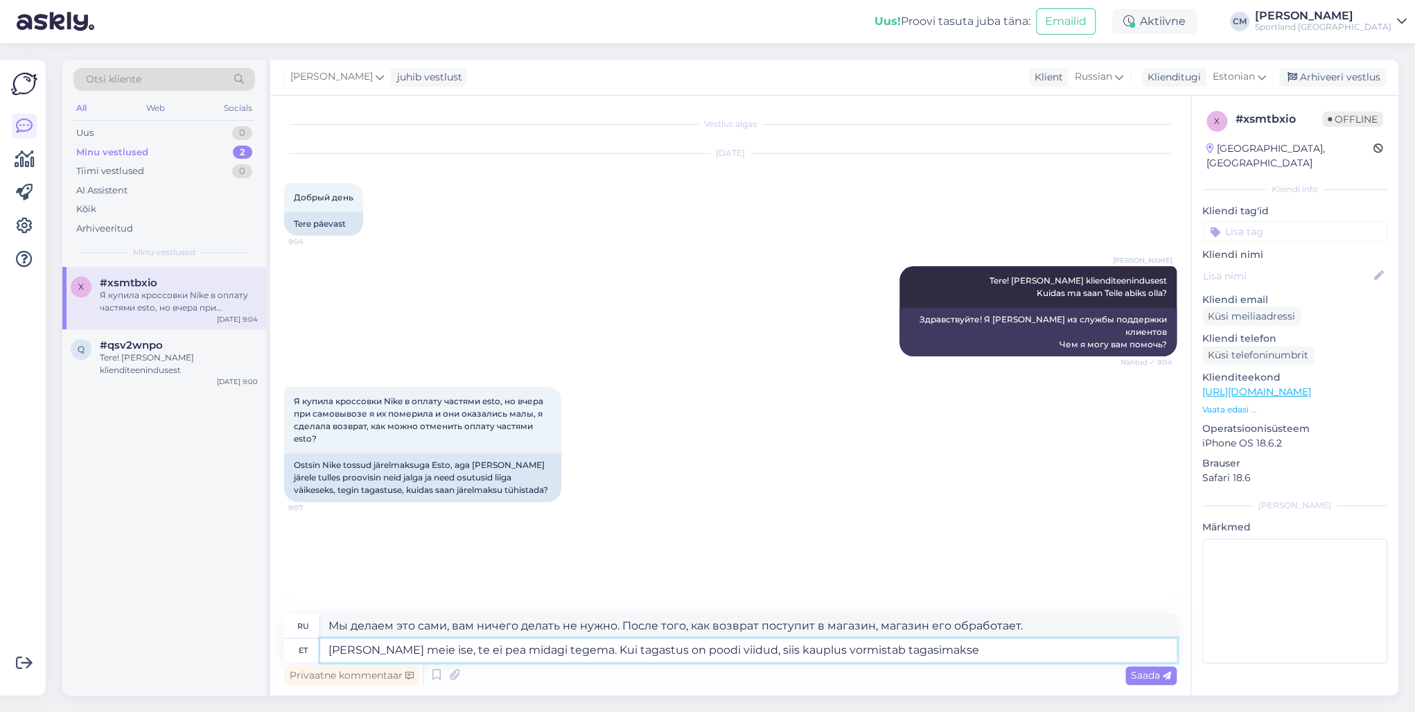
type textarea "Мы делаем это сами, вам ничего делать не нужно. После того, как товар будет дос…"
type textarea "[PERSON_NAME] meie ise, te ei pea midagi tegema. Kui tagastus on poodi viidud, …"
type textarea "Мы делаем это сами, вам ничего не нужно делать. После того, как товар будет дос…"
type textarea "[PERSON_NAME] meie ise, te ei pea midagi tegema. Kui tagastus on poodi viidud, …"
type textarea "Мы сделаем это сами, вам ничего делать не нужно. После того, как товар будет до…"
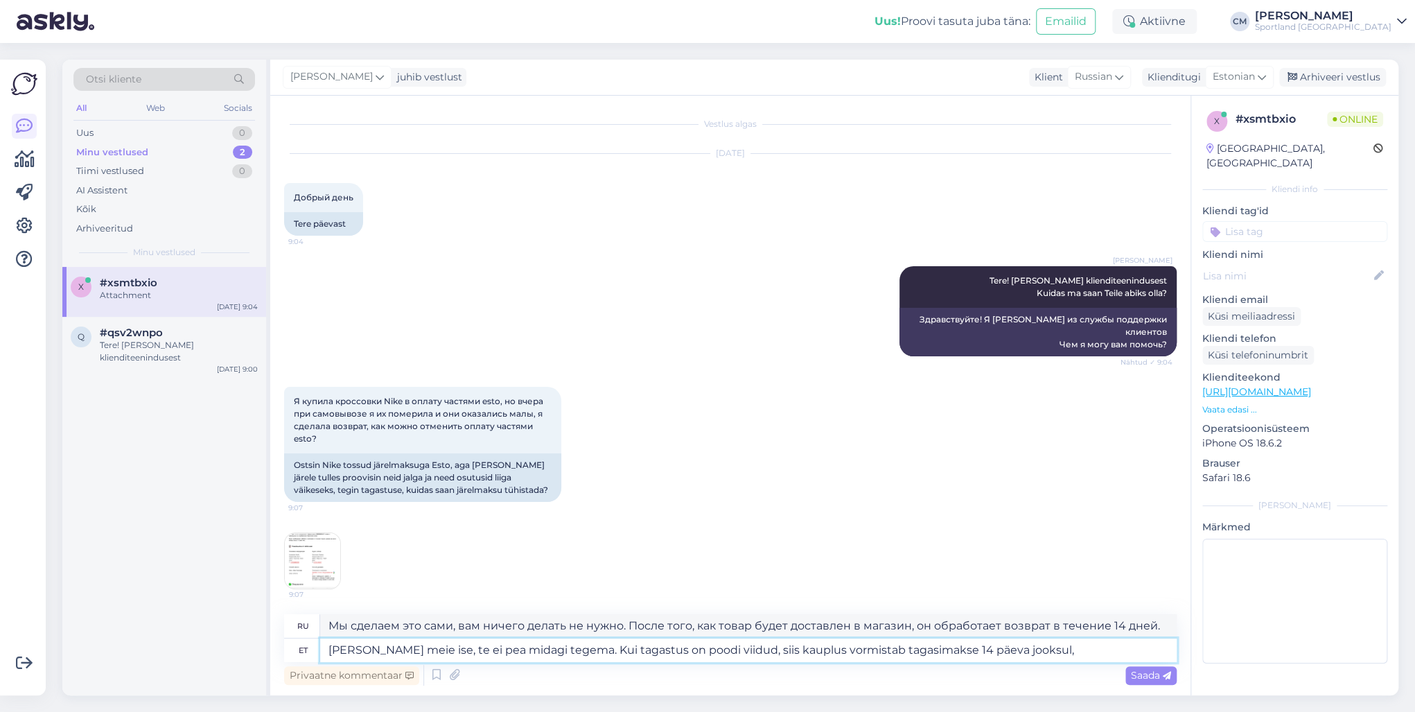
type textarea "[PERSON_NAME] meie ise, te ei pea midagi tegema. Kui tagastus on poodi viidud, …"
type textarea "Мы делаем это сами, вам ничего не нужно делать. После того, как товар будет дос…"
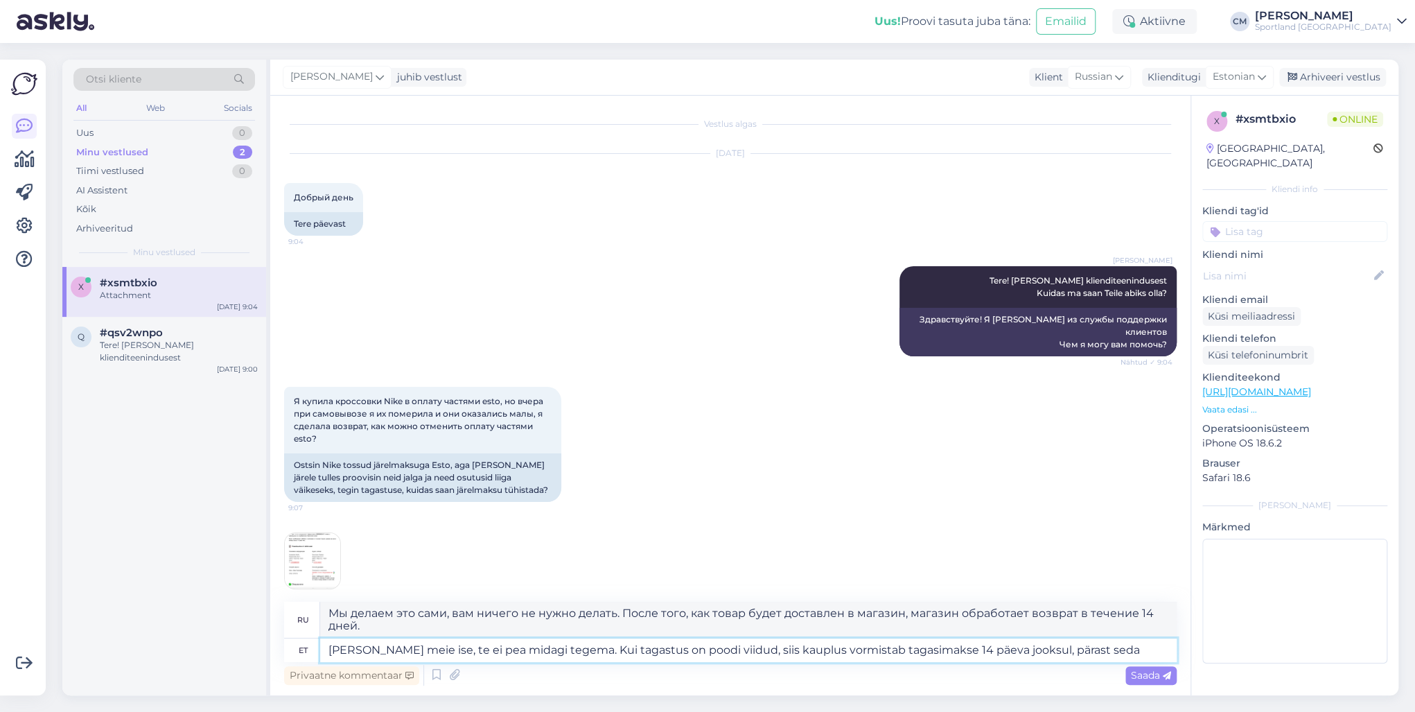
type textarea "[PERSON_NAME] meie ise, te ei pea midagi tegema. Kui tagastus on poodi viidud, …"
type textarea "Мы делаем это сами, вам ничего не нужно делать. После того, как товар будет дос…"
type textarea "[PERSON_NAME] meie ise, te ei pea midagi tegema. Kui tagastus on poodi viidud, …"
type textarea "Мы делаем это сами, вам ничего не нужно делать. После того, как товар будет дос…"
type textarea "[PERSON_NAME] meie ise, te ei pea midagi tegema. Kui tagastus on poodi viidud, …"
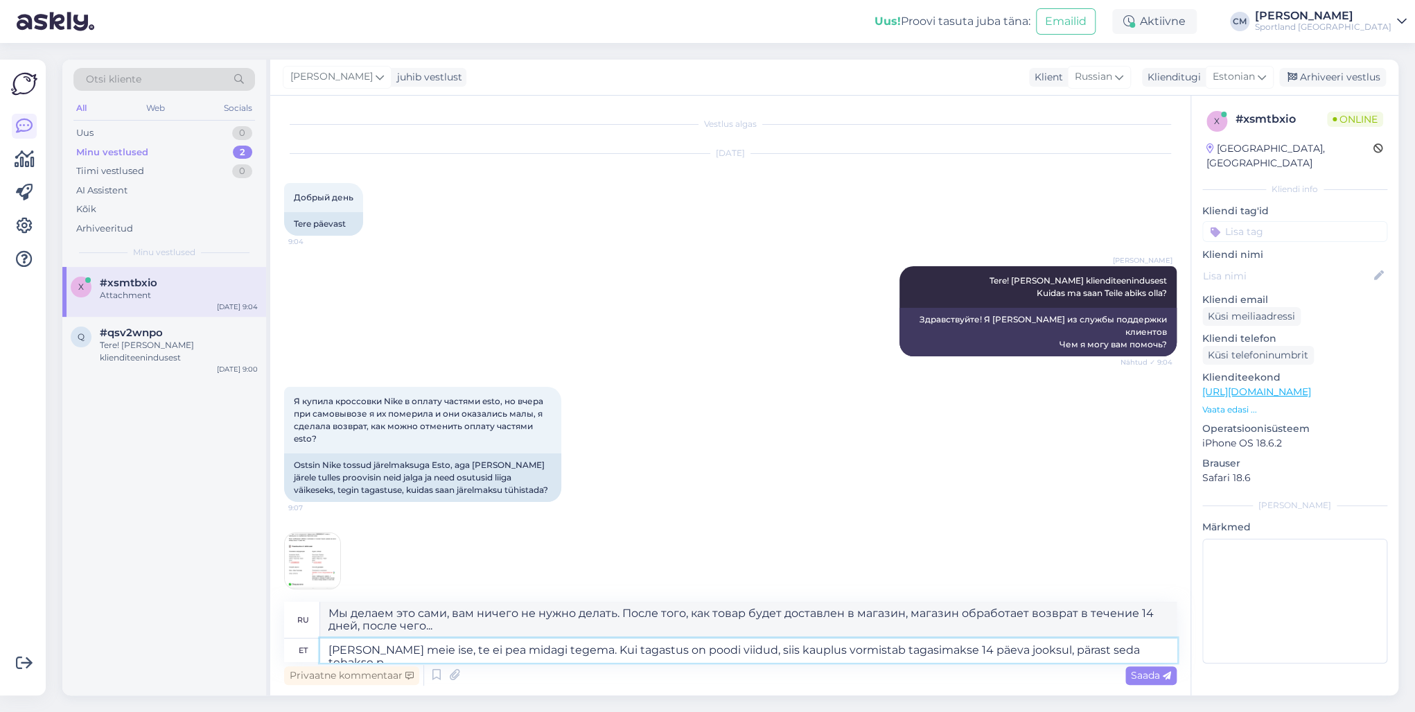
type textarea "Мы делаем это сами, вам ничего не нужно делать. После того, как товар будет дос…"
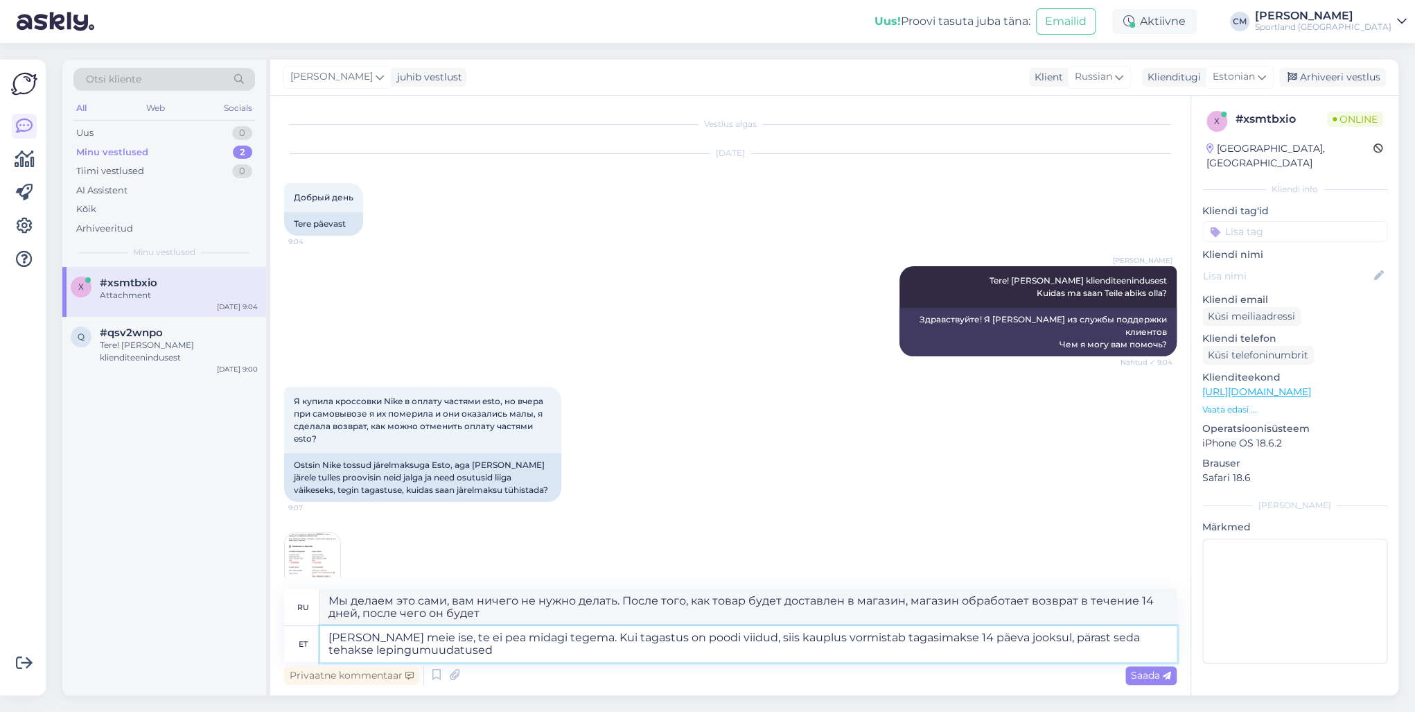
type textarea "[PERSON_NAME] meie ise, te ei pea midagi tegema. Kui tagastus on poodi viidud, …"
type textarea "Мы сделаем это сами, вам ничего делать не нужно. После того, как товар будет до…"
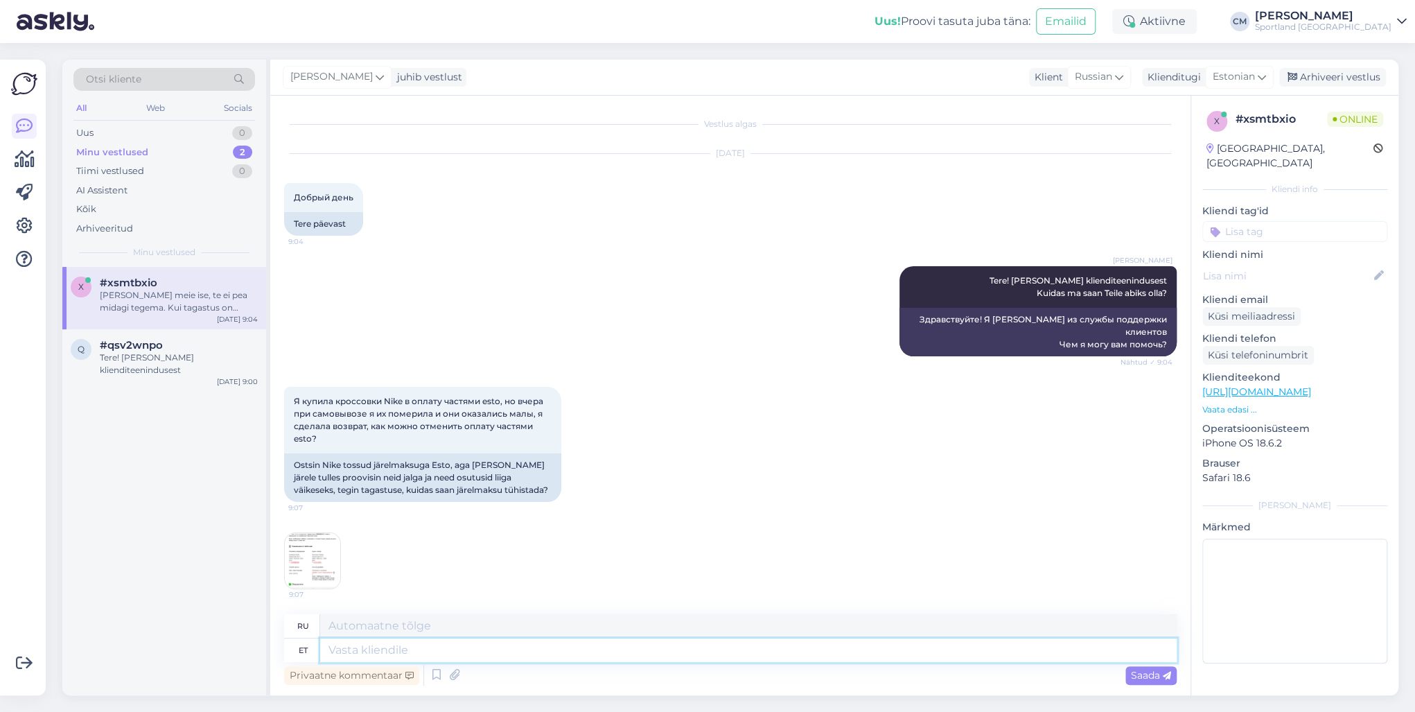
scroll to position [135, 0]
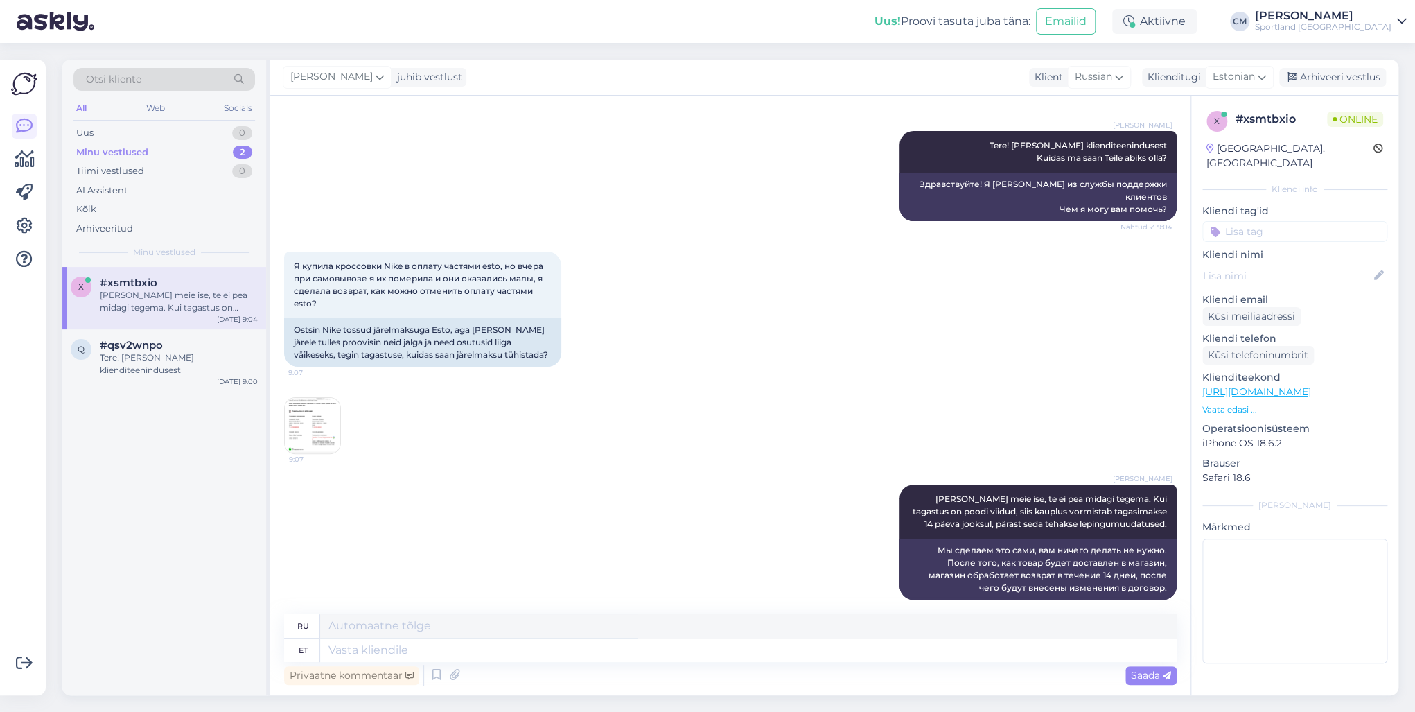
click at [1281, 221] on input at bounding box center [1294, 231] width 185 height 21
type input "l"
type input "jär"
click at [1300, 261] on div "Järelmaksu küsimused" at bounding box center [1294, 268] width 109 height 14
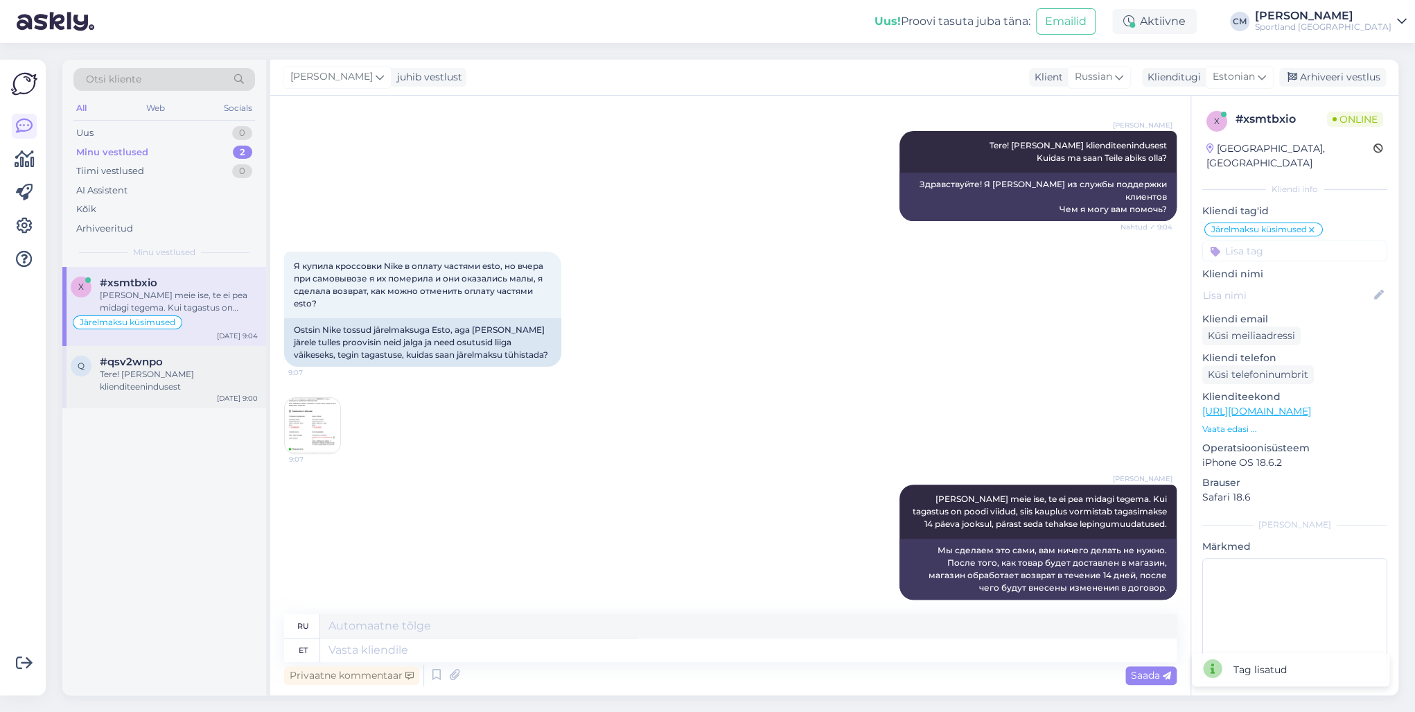
click at [102, 353] on div "q #qsv2wnpo Tere! [PERSON_NAME] klienditeenindusest [DATE] 9:00" at bounding box center [164, 377] width 204 height 62
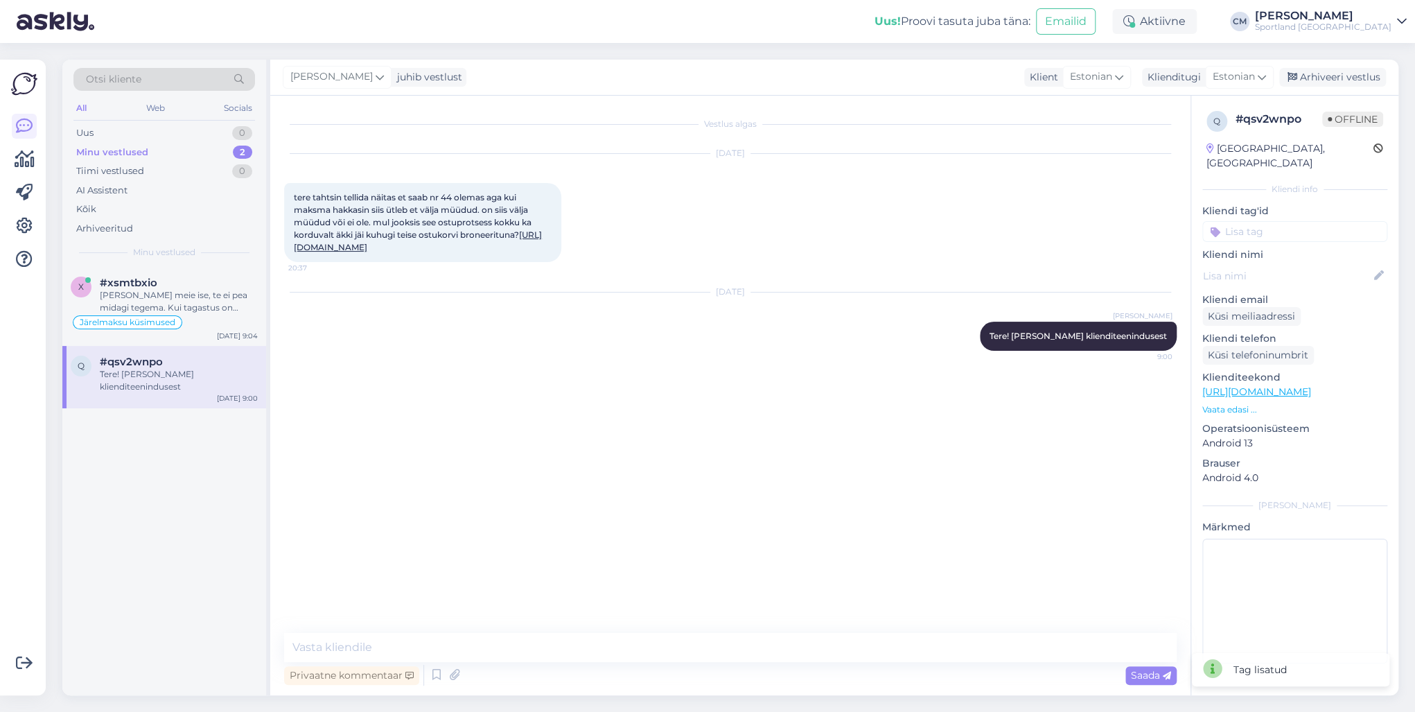
click at [305, 252] on link "[URL][DOMAIN_NAME]" at bounding box center [418, 240] width 248 height 23
click at [403, 646] on textarea at bounding box center [730, 647] width 892 height 29
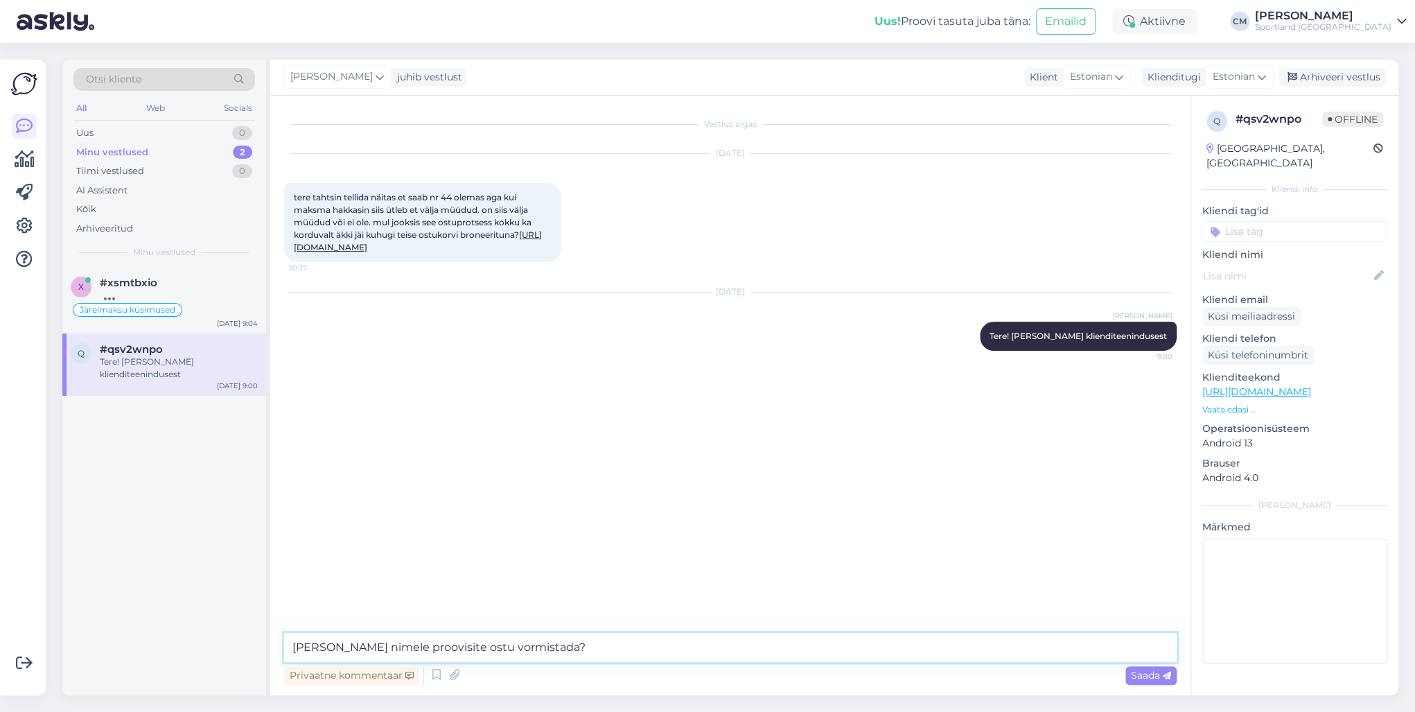
type textarea "[PERSON_NAME] nimele proovisite ostu vormistada?"
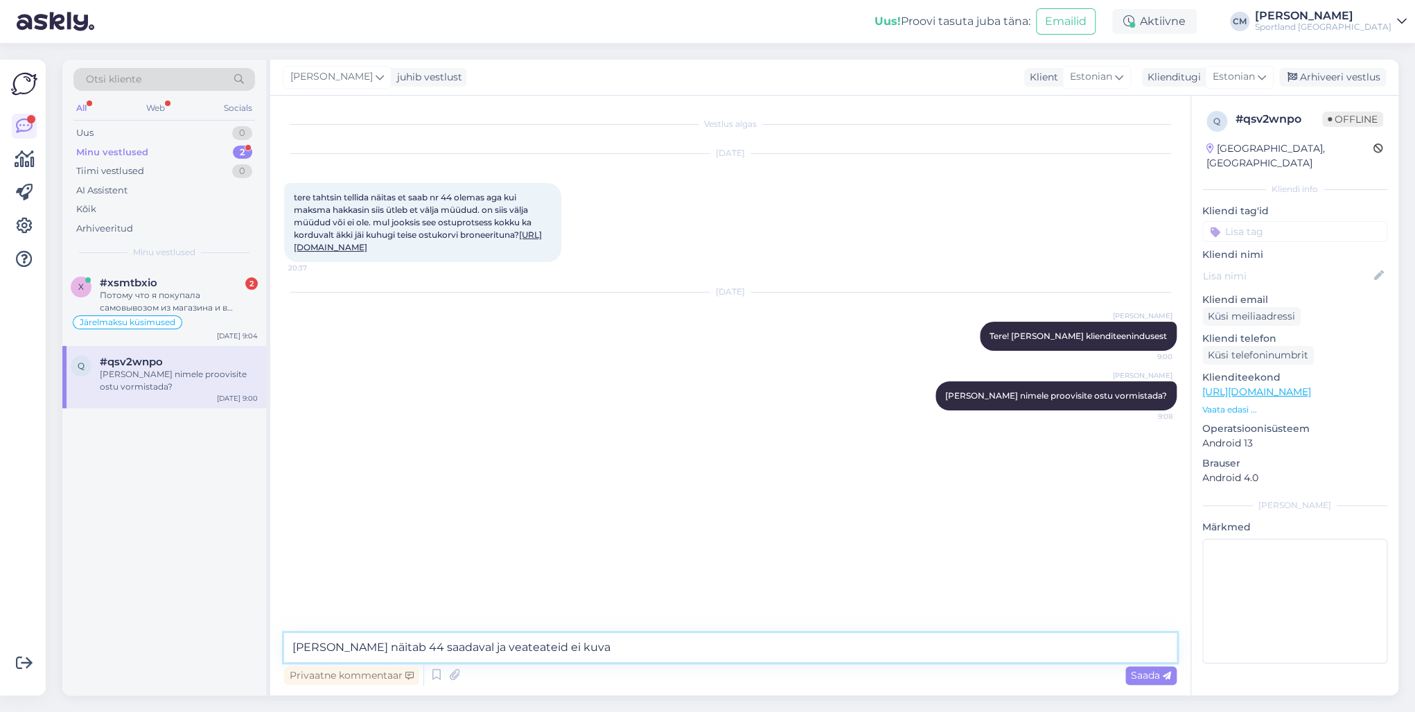
type textarea "[PERSON_NAME] näitab 44 saadaval ja veateateid ei kuva."
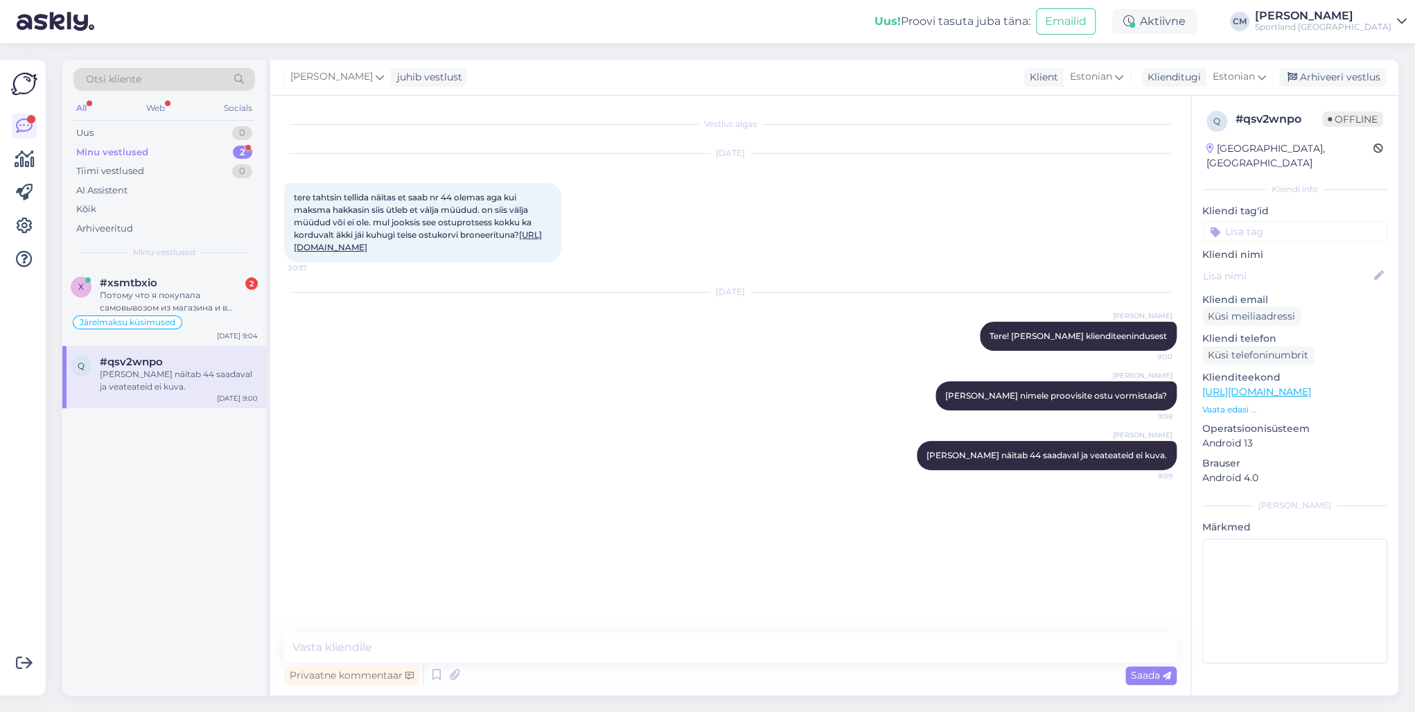
click at [1316, 62] on div "[PERSON_NAME] juhib vestlust Klient [DEMOGRAPHIC_DATA] Klienditugi [DEMOGRAPHIC…" at bounding box center [834, 78] width 1128 height 36
click at [1309, 76] on div "Arhiveeri vestlus" at bounding box center [1332, 77] width 107 height 19
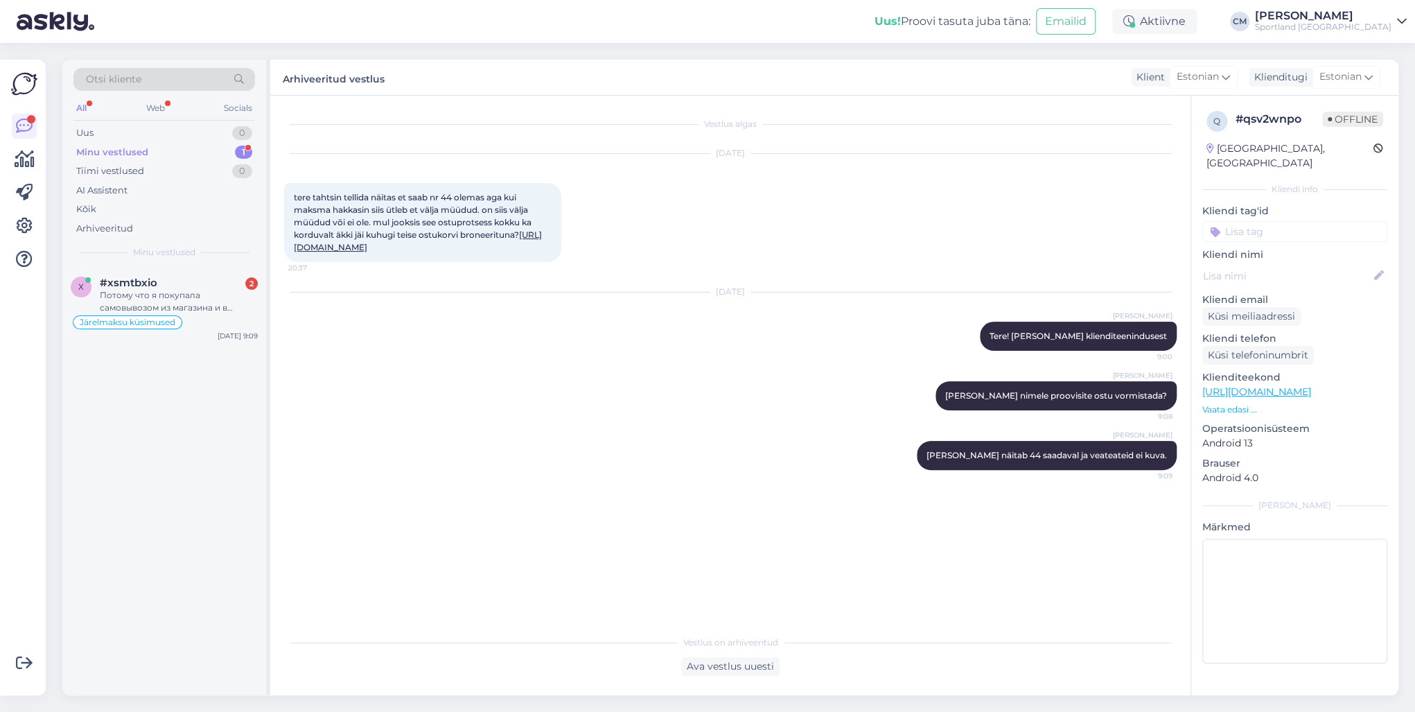
click at [1238, 221] on input at bounding box center [1294, 231] width 185 height 21
type input "prob"
click at [1322, 281] on span "Probleem tellimuse esitamisega" at bounding box center [1294, 285] width 111 height 8
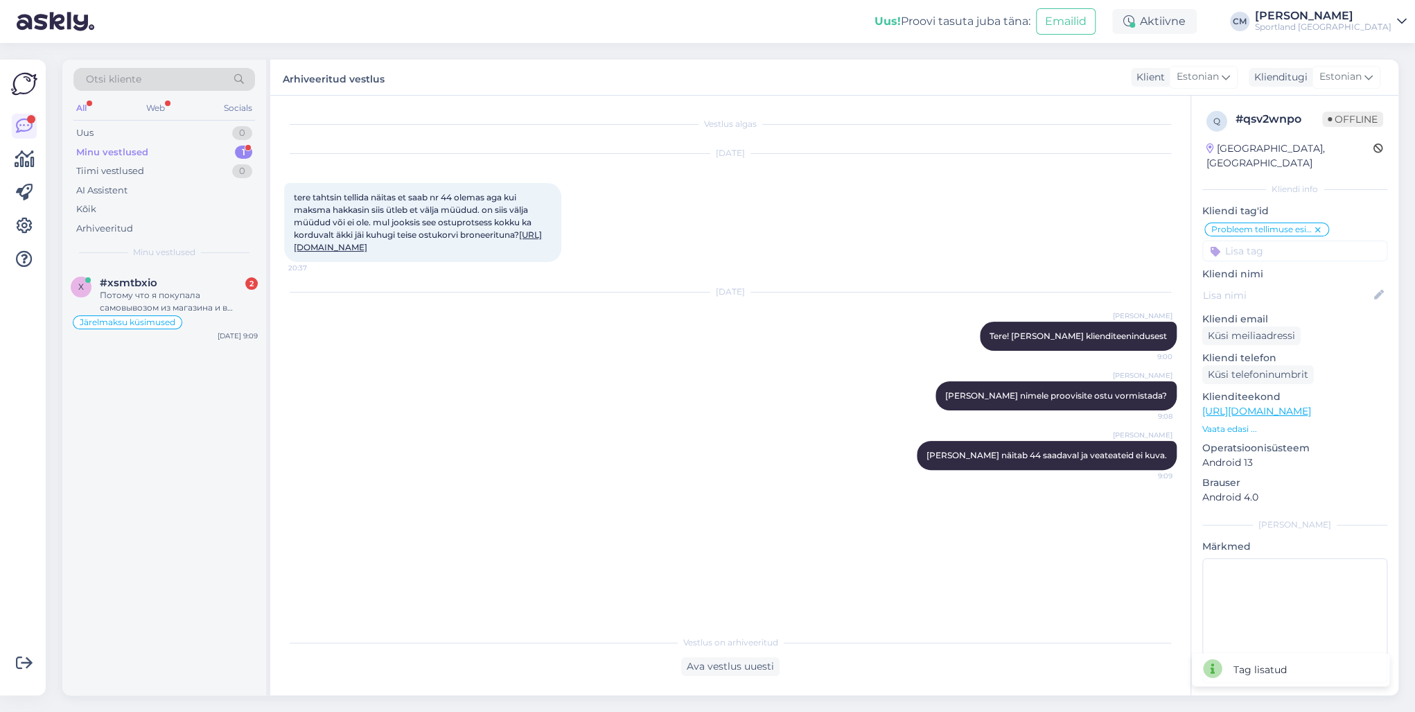
click at [224, 346] on div "x #xsmtbxio 2 Потому что я покупала самовывозом из магазина и в магазине сразу …" at bounding box center [164, 481] width 204 height 428
click at [224, 333] on div "[DATE] 9:09" at bounding box center [238, 335] width 40 height 10
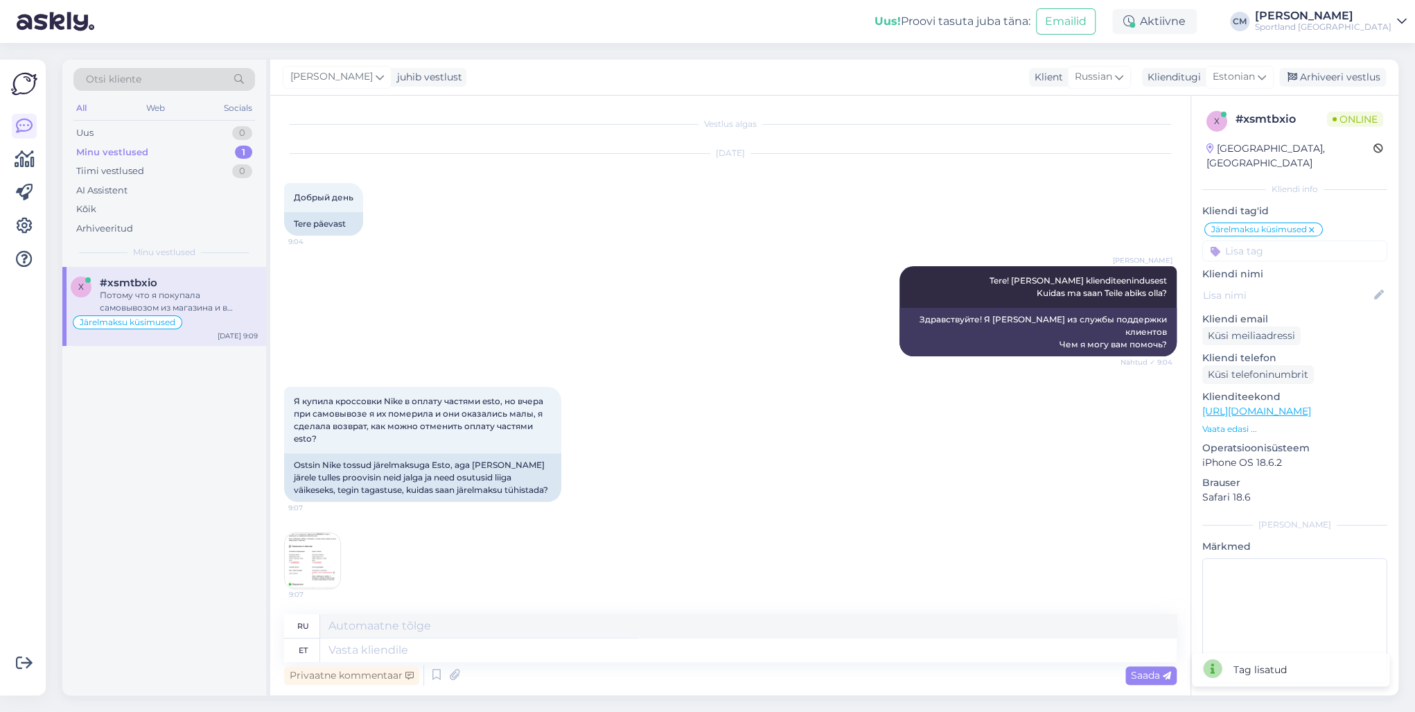
scroll to position [339, 0]
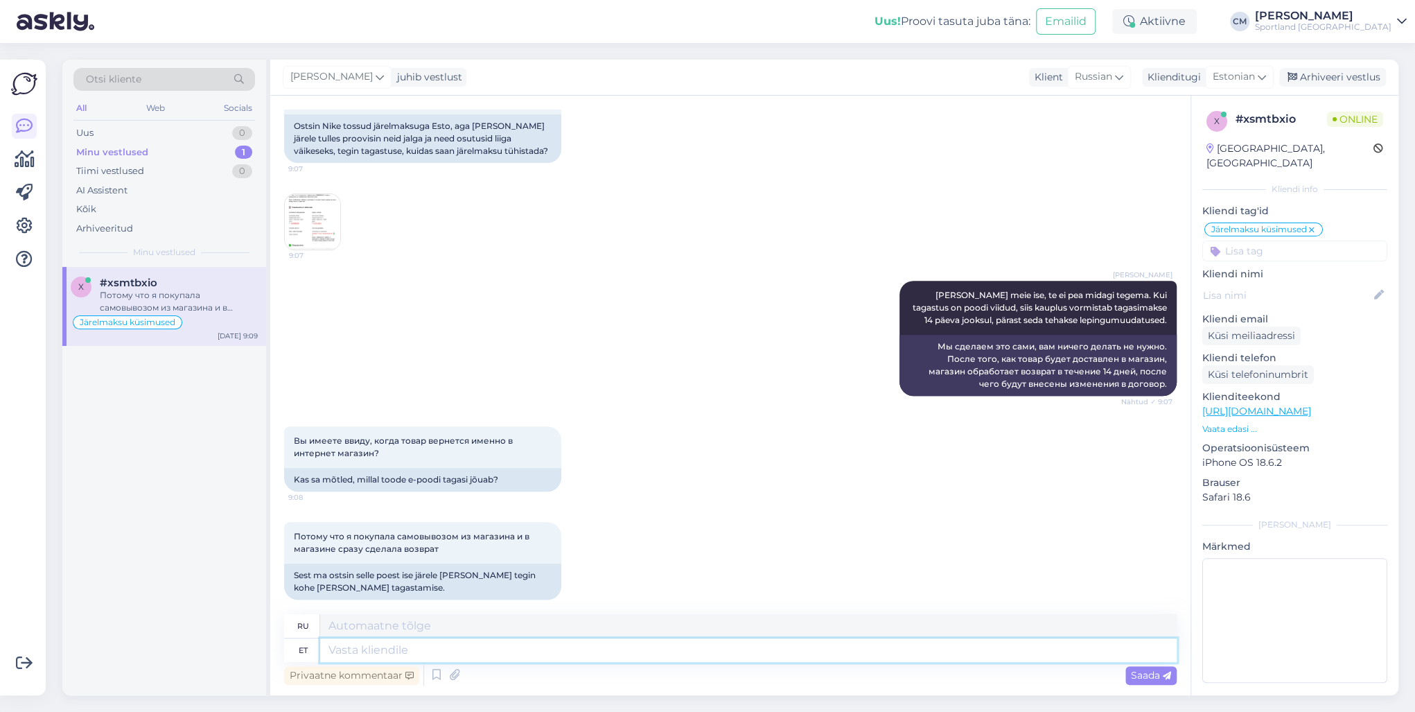
click at [365, 650] on textarea at bounding box center [748, 650] width 856 height 24
type textarea "Niiet t"
type textarea "Так"
type textarea "Niiet te j"
type textarea "Так ты"
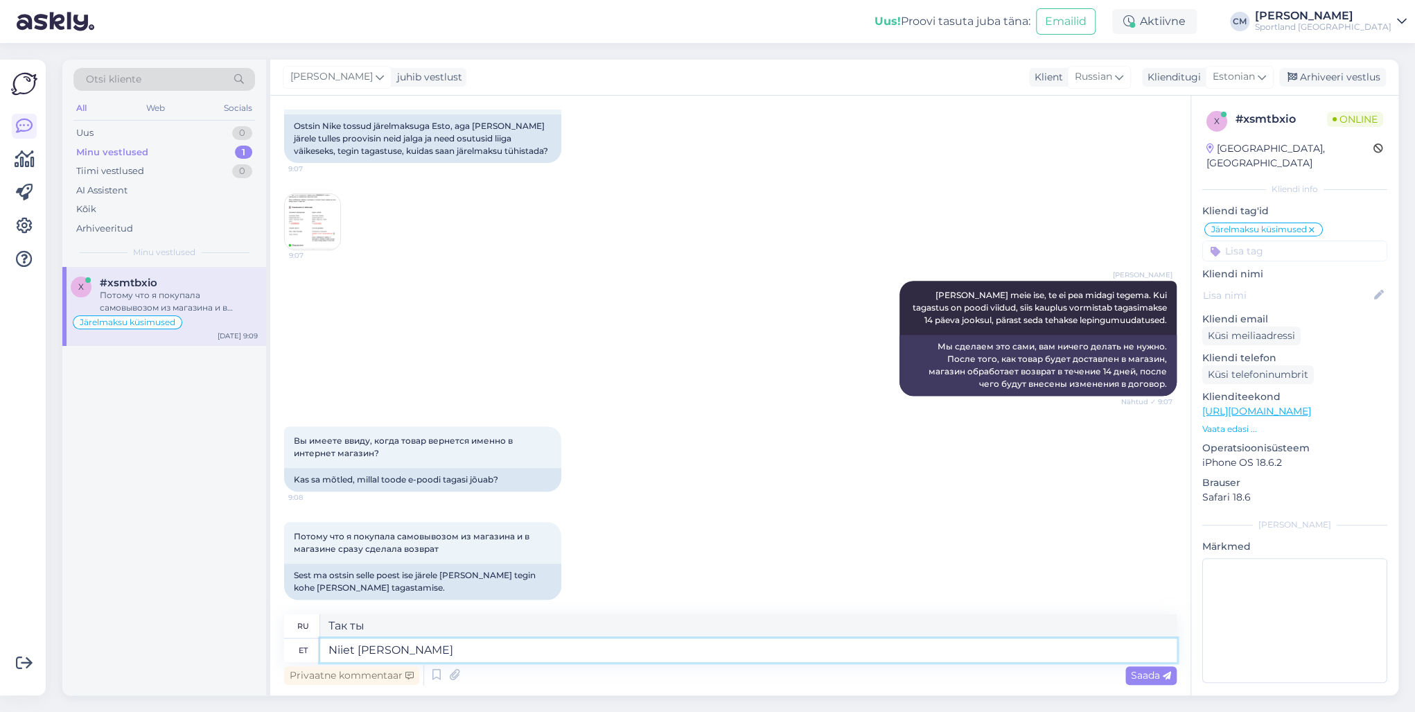
type textarea "Niiet [PERSON_NAME] o"
type textarea "Так ты уже"
type textarea "Niiet [PERSON_NAME] olete t"
type textarea "Вот такими вы уже являетесь."
type textarea "Niiet [PERSON_NAME] [PERSON_NAME] ta"
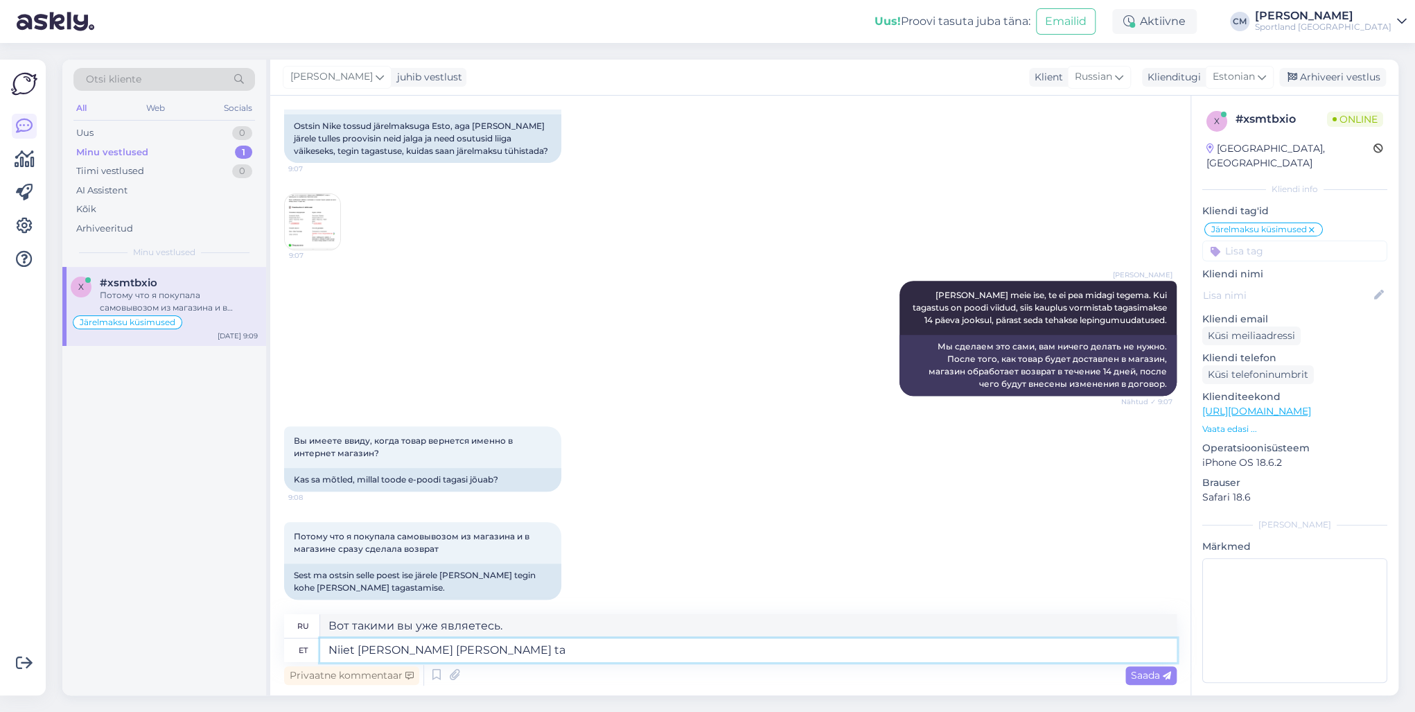
type textarea "Итак, вы уже продукт"
type textarea "Niiet [PERSON_NAME] [PERSON_NAME] tagastanud?"
type textarea "Итак, вы уже вернули товар?"
type textarea "Niiet [PERSON_NAME] [PERSON_NAME] tagastanud? Millal se"
type textarea "Итак, вы уже вернули товар? Когда?"
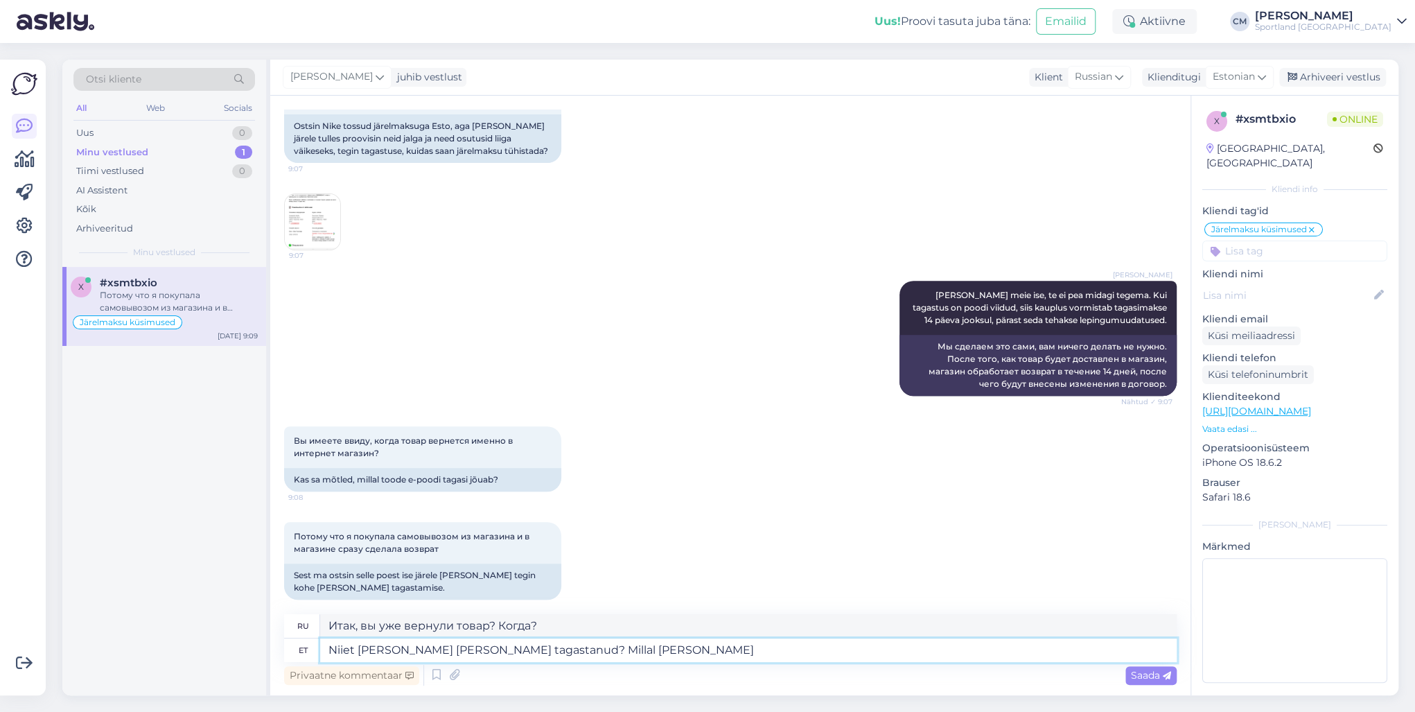
type textarea "Niiet [PERSON_NAME] [PERSON_NAME] tagastanud? Millal seda teg"
type textarea "Итак, вы уже вернули товар? Когда вы его вернули?"
type textarea "Niiet [PERSON_NAME] [PERSON_NAME] tagastanud? Millal seda tegite ja"
type textarea "Итак, вы уже вернули товар? Когда вы это сделали?"
type textarea "Niiet [PERSON_NAME] [PERSON_NAME] tagastanud? Millal seda tegite ja m"
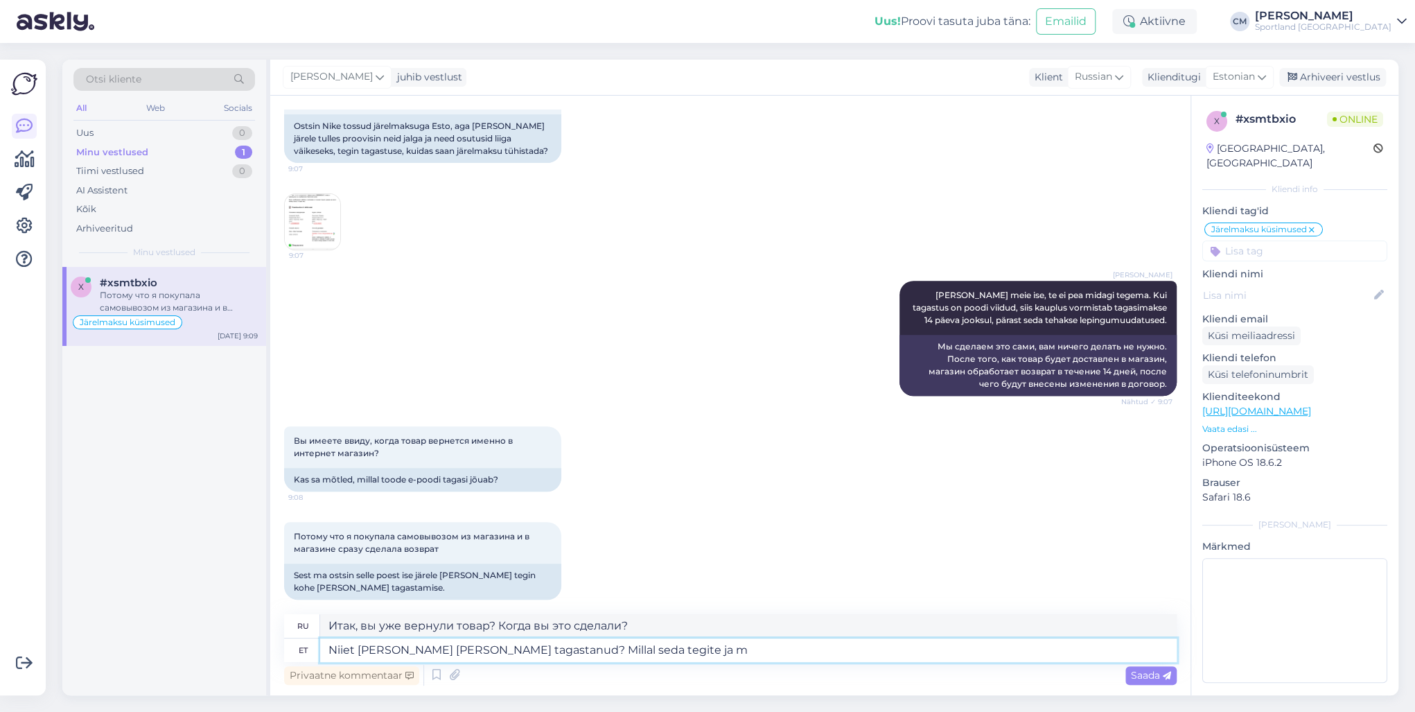
type textarea "Итак, вы уже вернули товар? Когда вы это сделали и"
type textarea "Niiet [PERSON_NAME] [PERSON_NAME] tagastanud? [PERSON_NAME] seda tegite ja mis p"
type textarea "Итак, вы уже вернули товар? Когда вы это сделали и что?"
type textarea "Niiet [PERSON_NAME] [PERSON_NAME] tagastanud? [PERSON_NAME] seda tegite ja mis …"
type textarea "Итак, вы уже вернули товар? Когда и в какой магазин вы это сделали?"
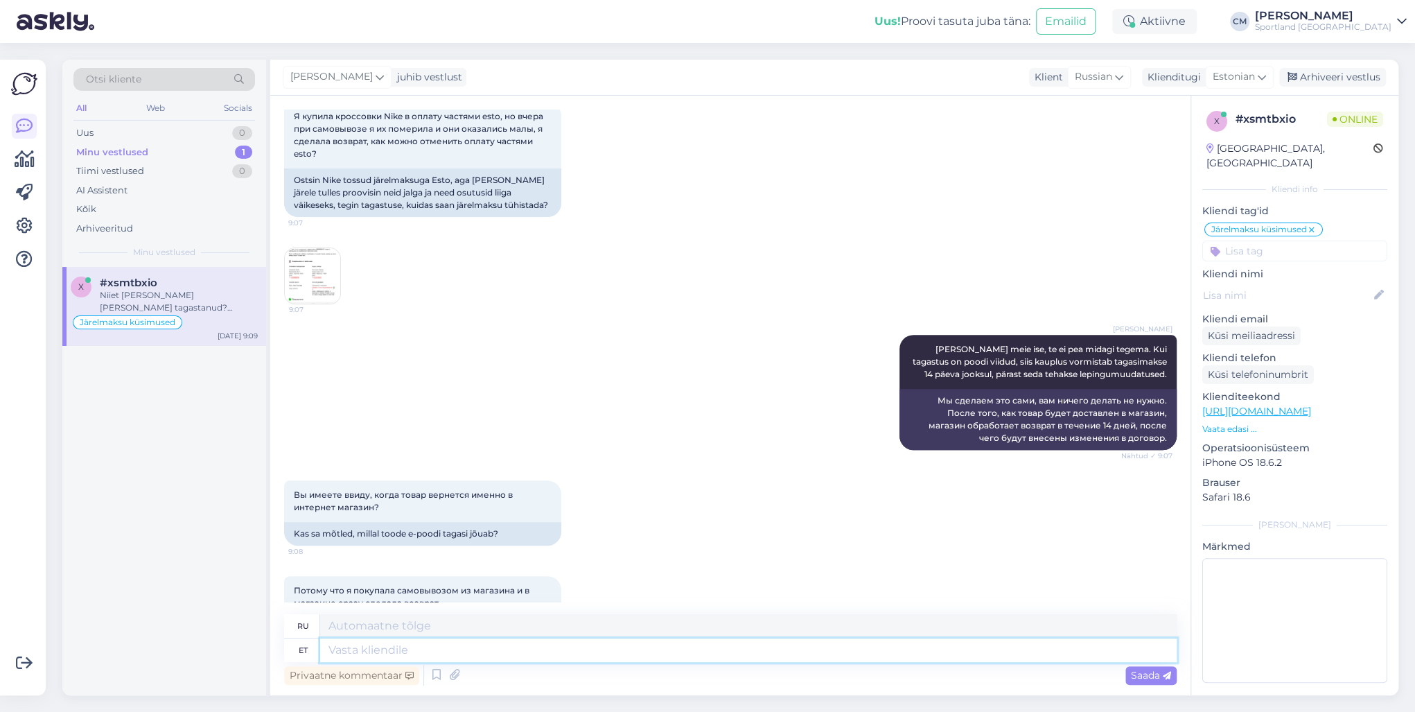
scroll to position [281, 0]
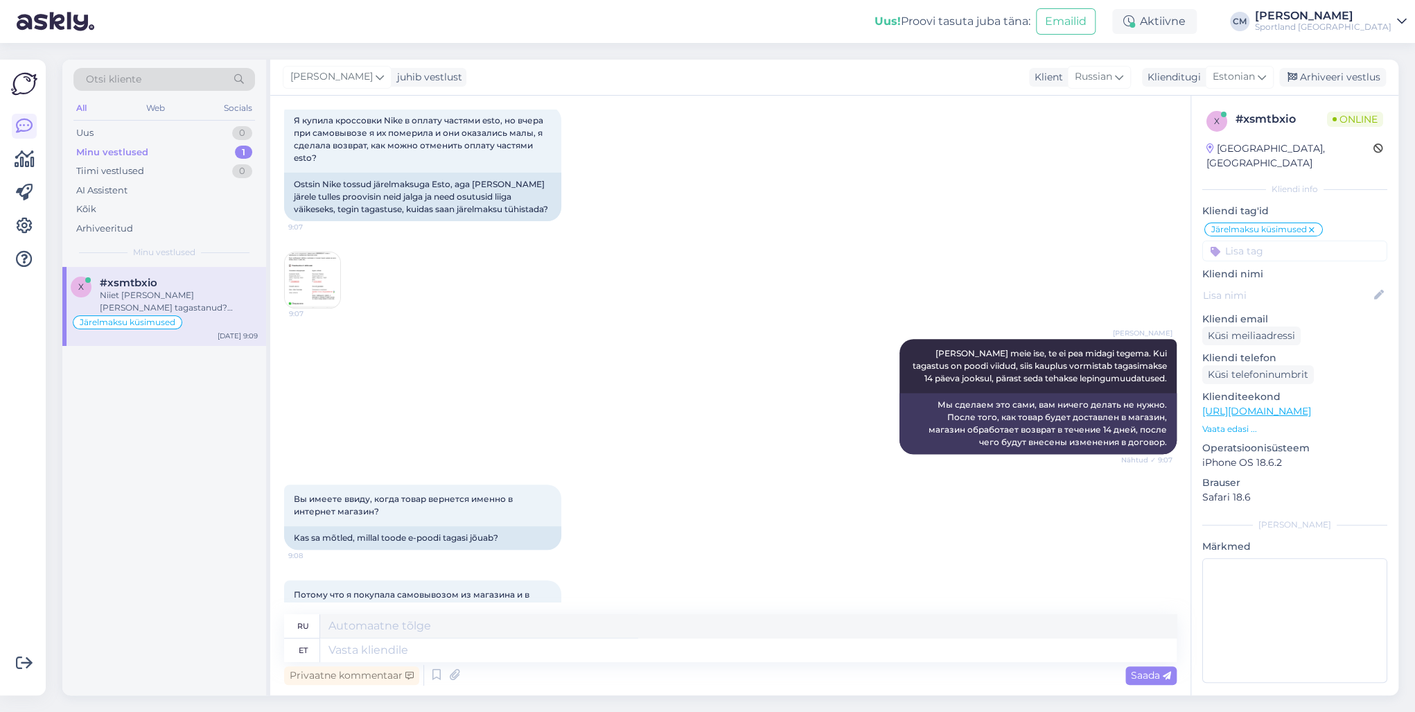
click at [306, 265] on img at bounding box center [312, 279] width 55 height 55
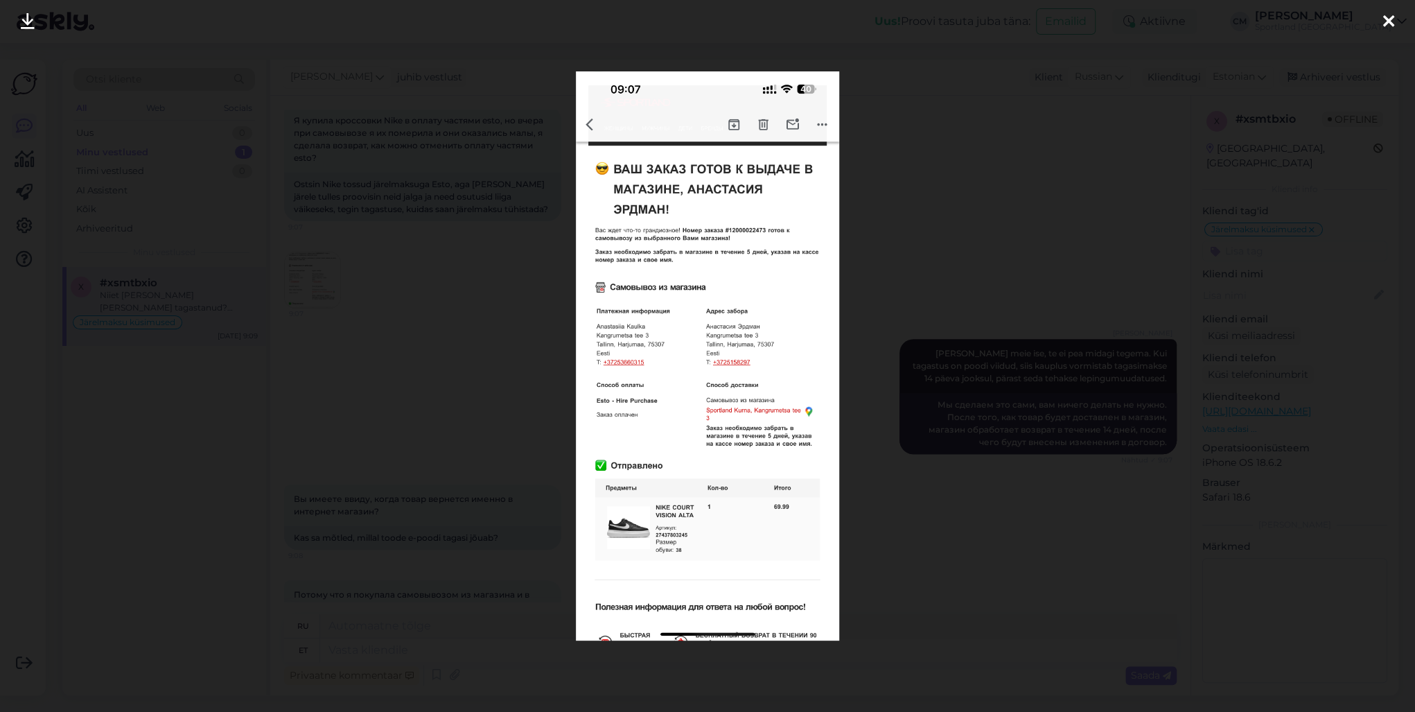
click at [356, 272] on div at bounding box center [707, 356] width 1415 height 712
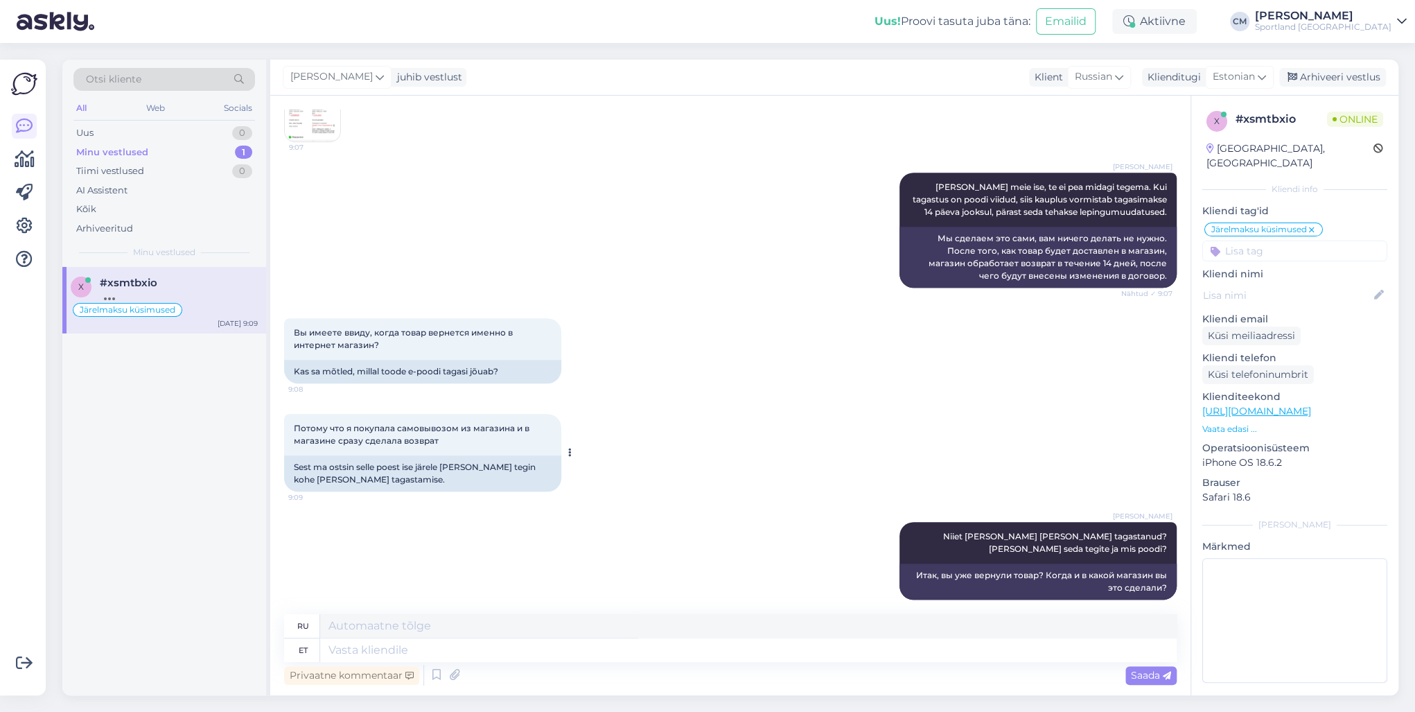
scroll to position [446, 0]
click at [106, 211] on div "Kõik" at bounding box center [164, 209] width 182 height 19
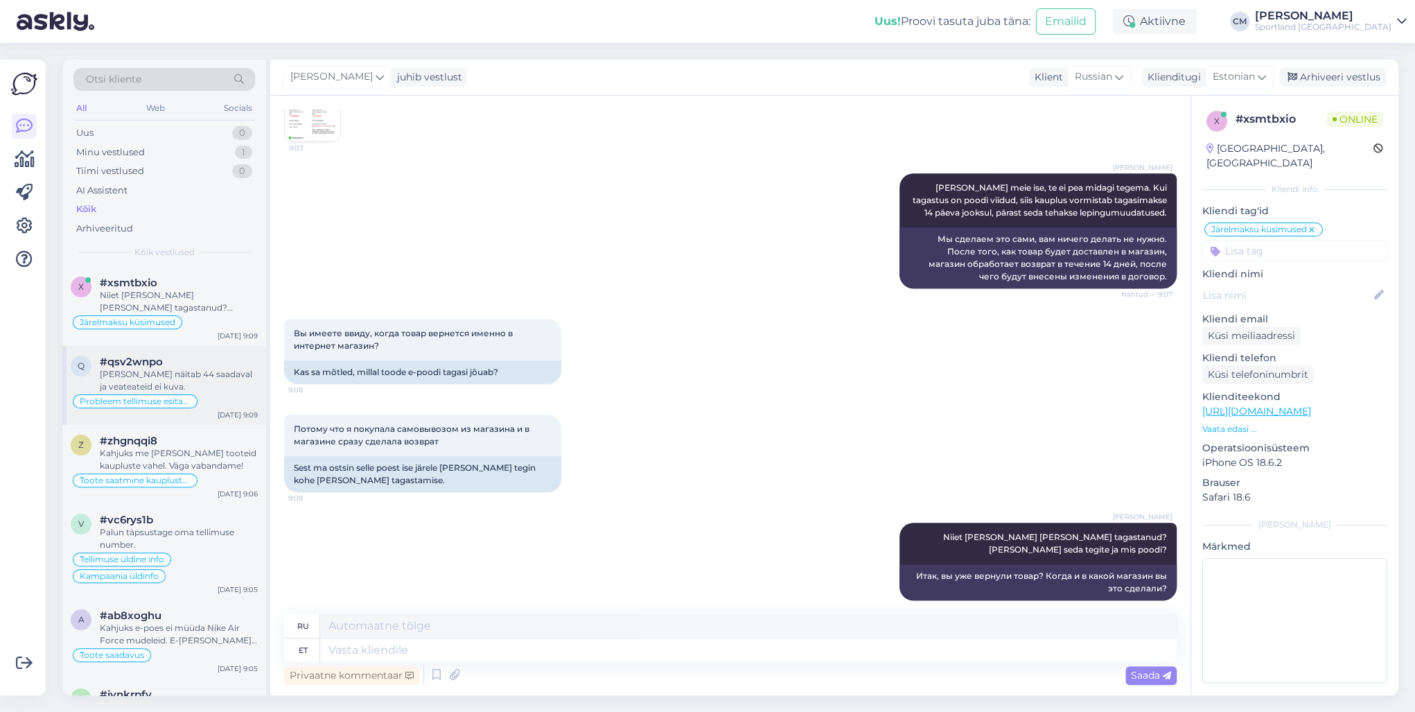
click at [163, 349] on div "q #qsv2wnpo Hetkel näitab 44 saadaval ja veateateid ei kuva. Probleem tellimuse…" at bounding box center [164, 385] width 204 height 79
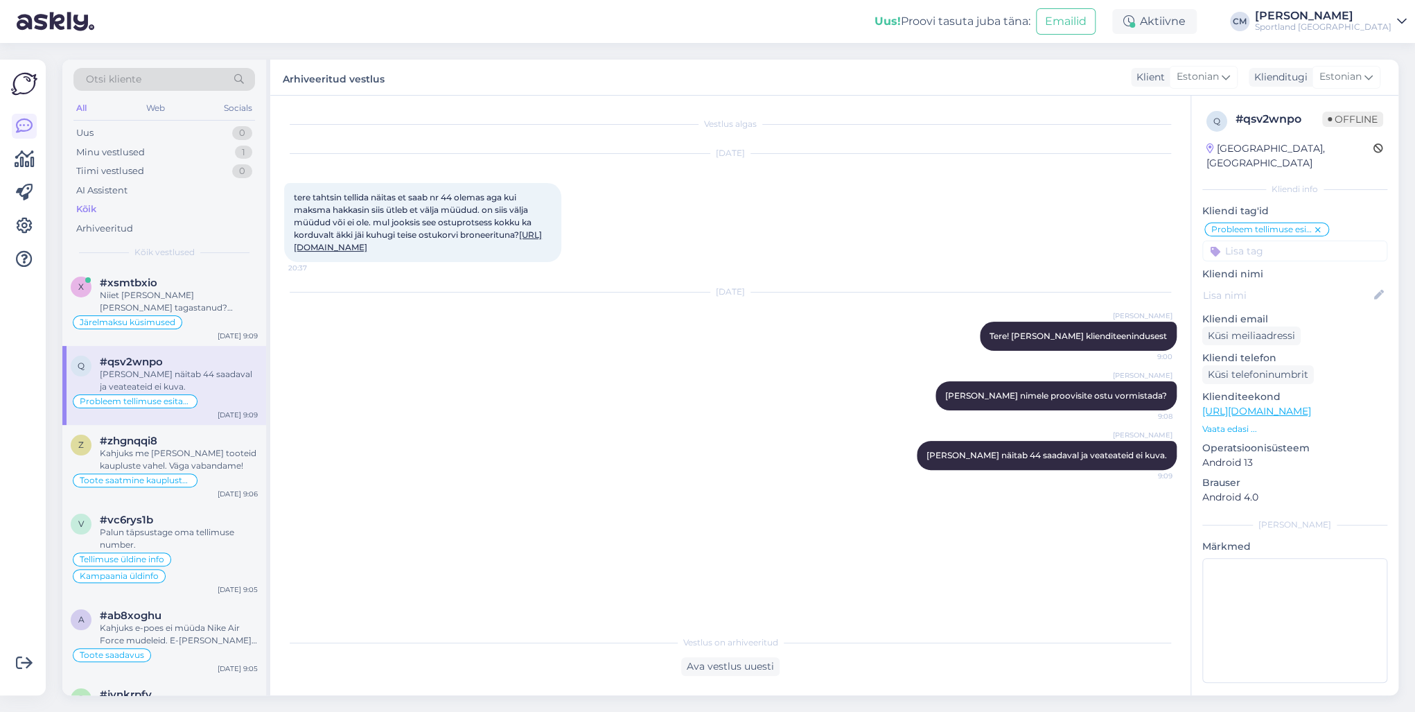
scroll to position [0, 0]
click at [188, 443] on div "#zhgnqqi8" at bounding box center [179, 440] width 158 height 12
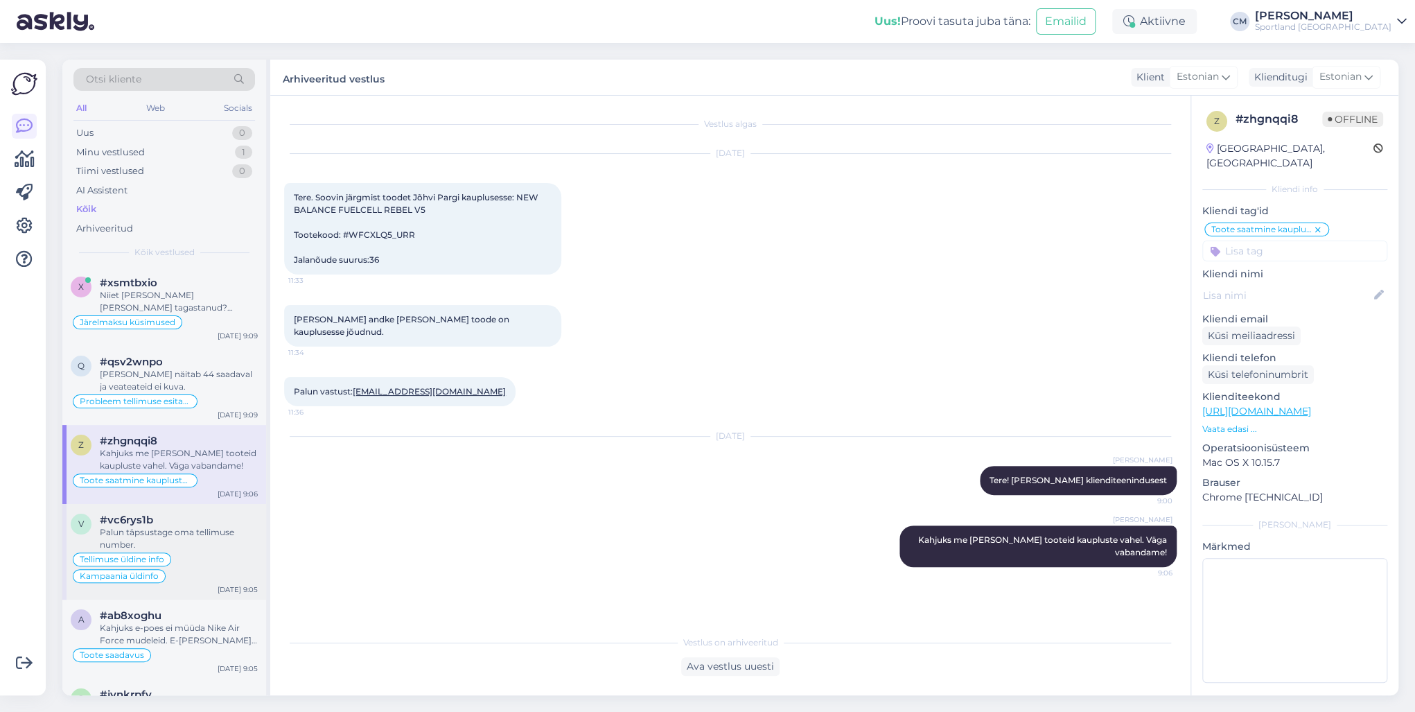
click at [185, 504] on div "v #vc6rys1b Palun täpsustage oma tellimuse number. Tellimuse [PERSON_NAME] info…" at bounding box center [164, 552] width 204 height 96
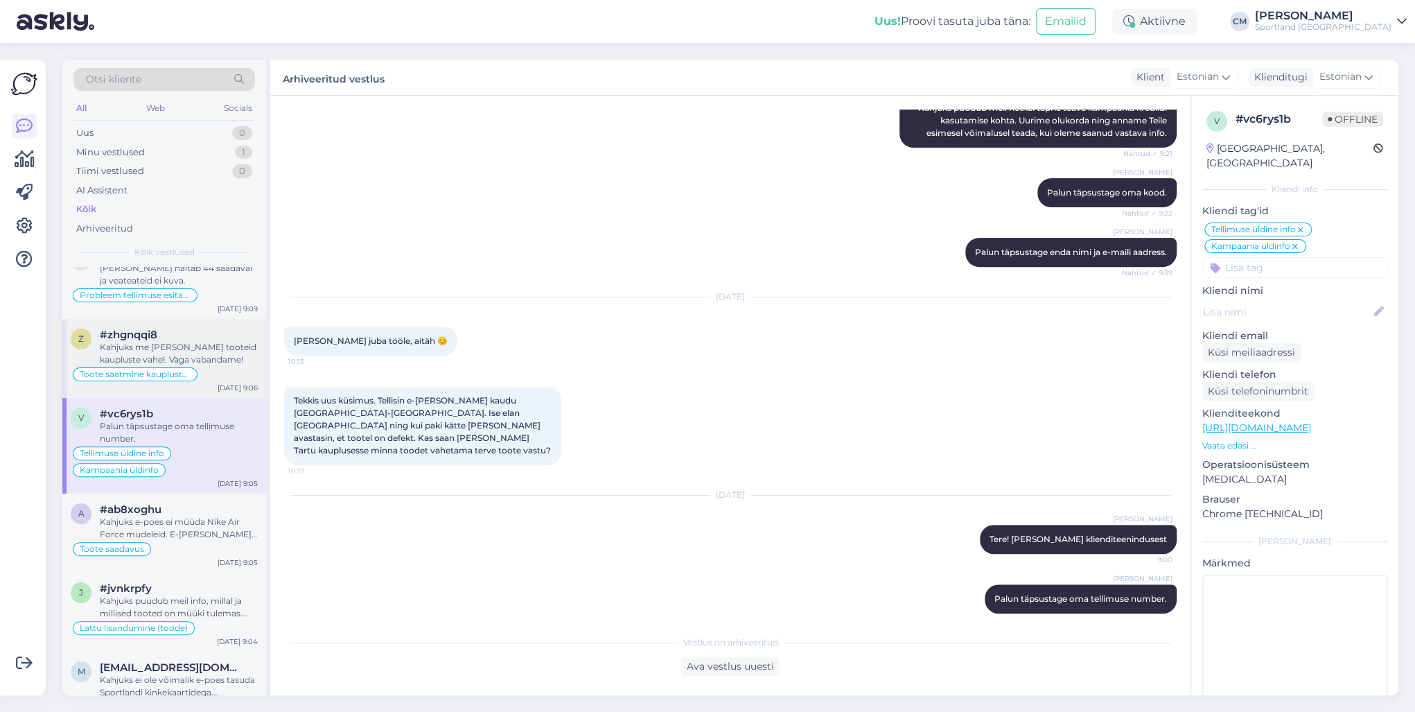
scroll to position [111, 0]
click at [177, 500] on div "#ab8xoghu" at bounding box center [179, 504] width 158 height 12
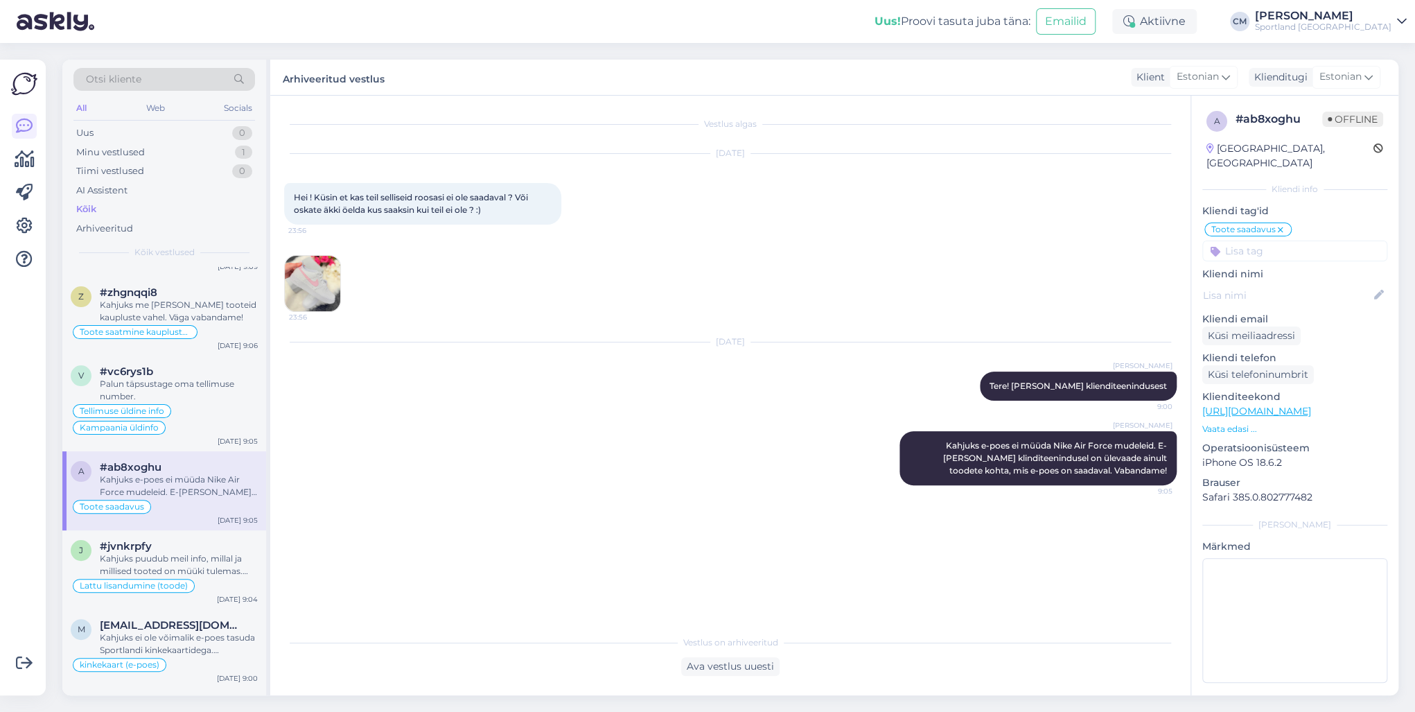
scroll to position [166, 0]
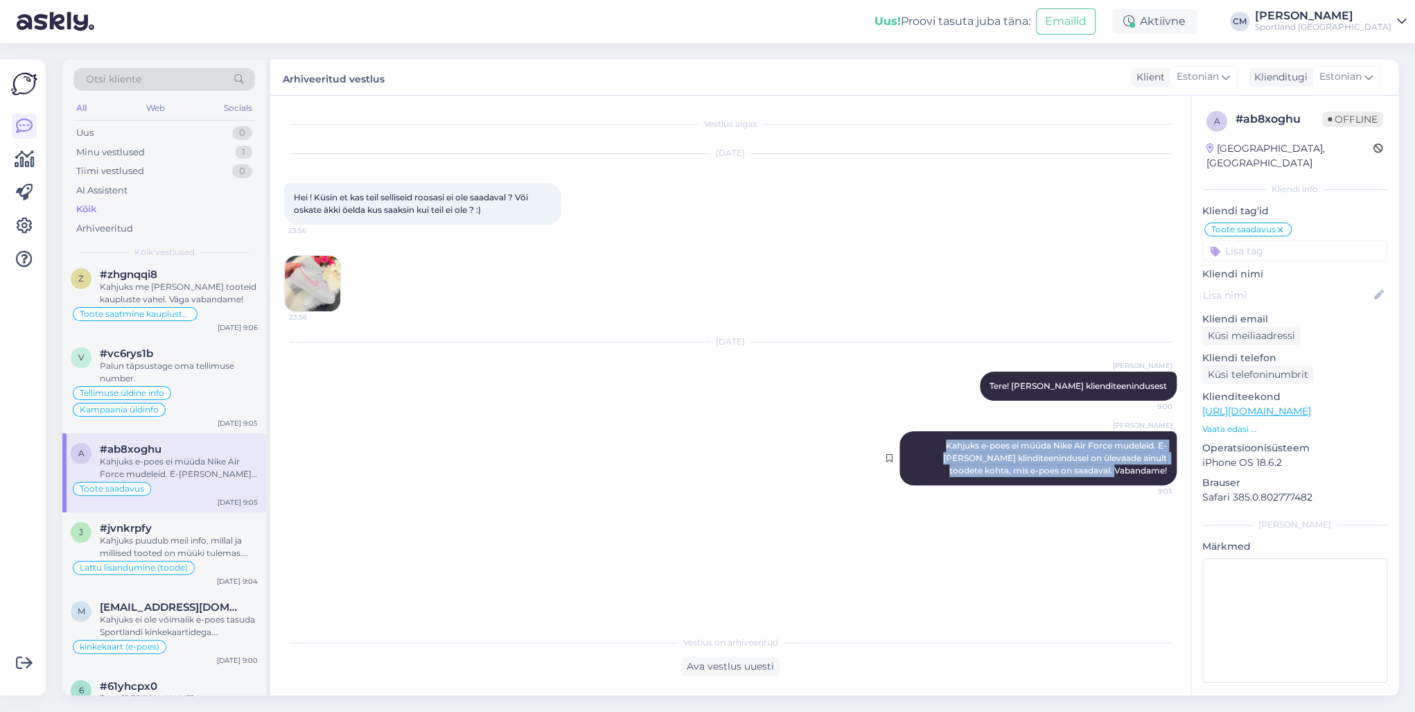
drag, startPoint x: 924, startPoint y: 443, endPoint x: 1175, endPoint y: 472, distance: 253.2
click at [1175, 472] on div "[PERSON_NAME] Kahjuks e-poes ei müüda Nike Air Force mudeleid. E-[PERSON_NAME] …" at bounding box center [1037, 458] width 277 height 54
copy span "Kahjuks e-poes ei müüda Nike Air Force mudeleid. E-[PERSON_NAME] klinditeenindu…"
click at [242, 158] on div "1" at bounding box center [243, 152] width 17 height 14
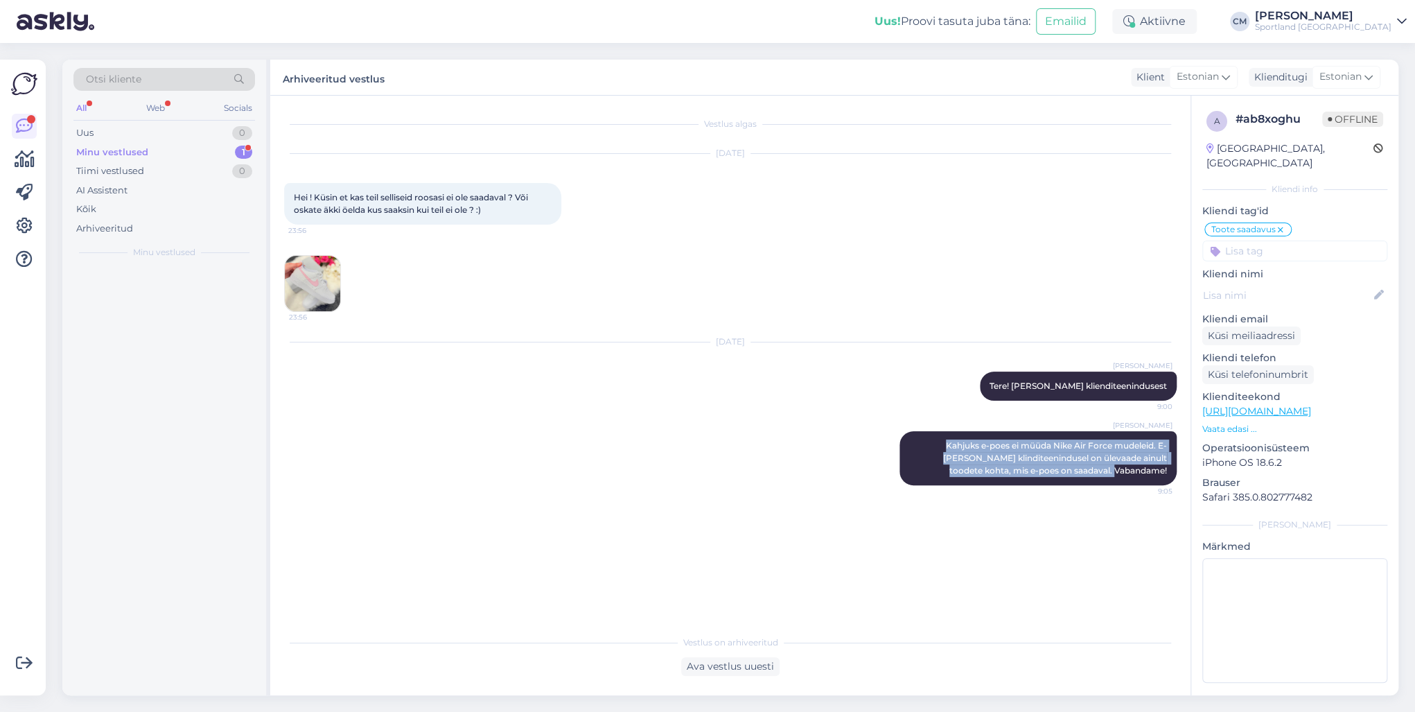
scroll to position [0, 0]
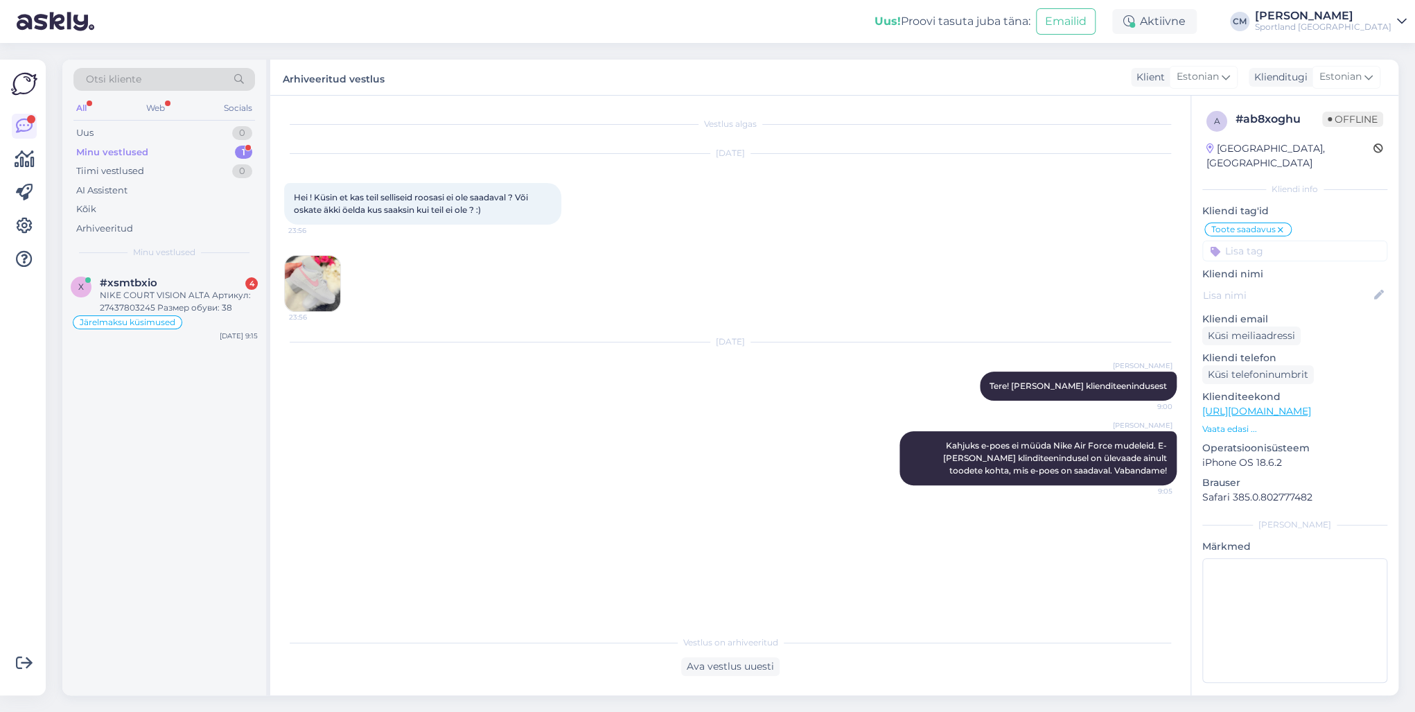
click at [208, 265] on div "Otsi kliente All Web Socials Uus 0 Minu vestlused 1 Tiimi vestlused 0 AI Assist…" at bounding box center [164, 163] width 204 height 207
click at [205, 285] on div "#xsmtbxio 4" at bounding box center [179, 282] width 158 height 12
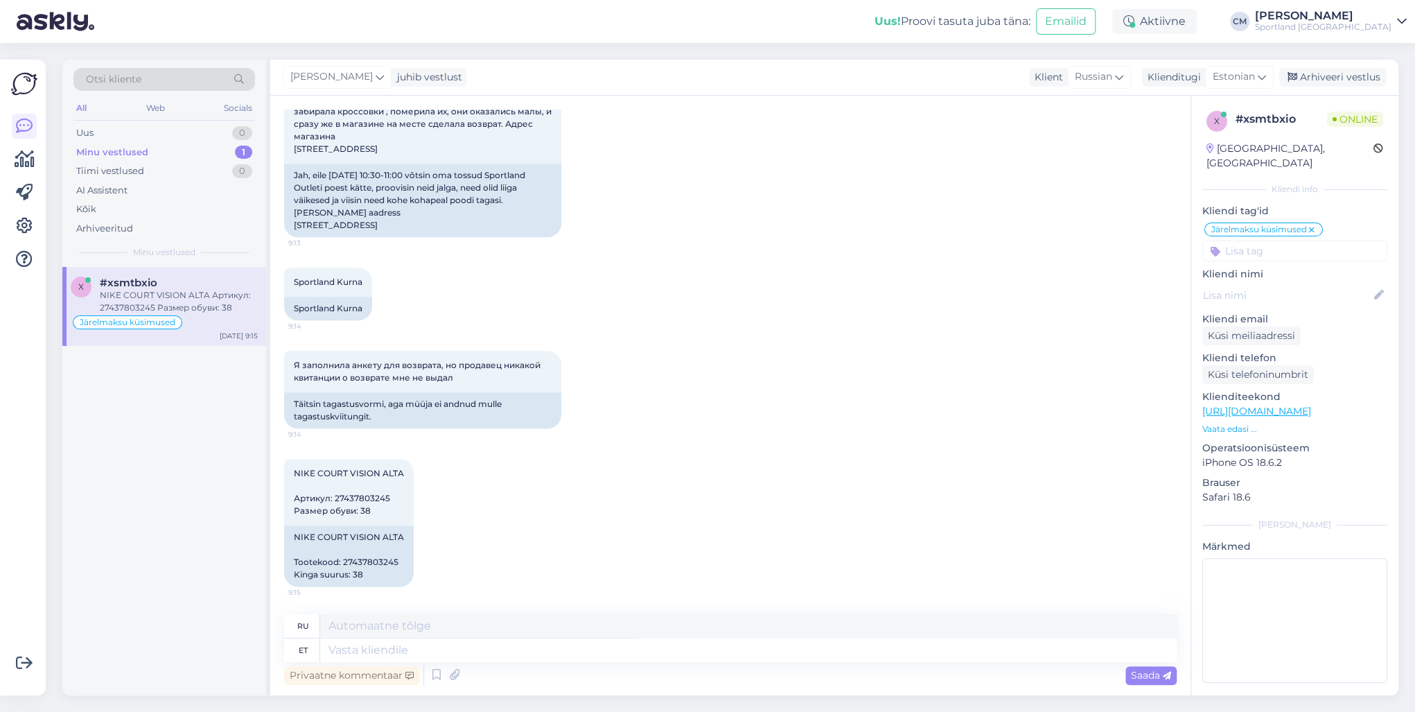
scroll to position [1028, 0]
click at [440, 644] on textarea at bounding box center [748, 650] width 856 height 24
type textarea "Tagastuskviitungit ei"
type textarea "Квитанция о возврате"
type textarea "Tagastuskviitungit ei [PERSON_NAME]"
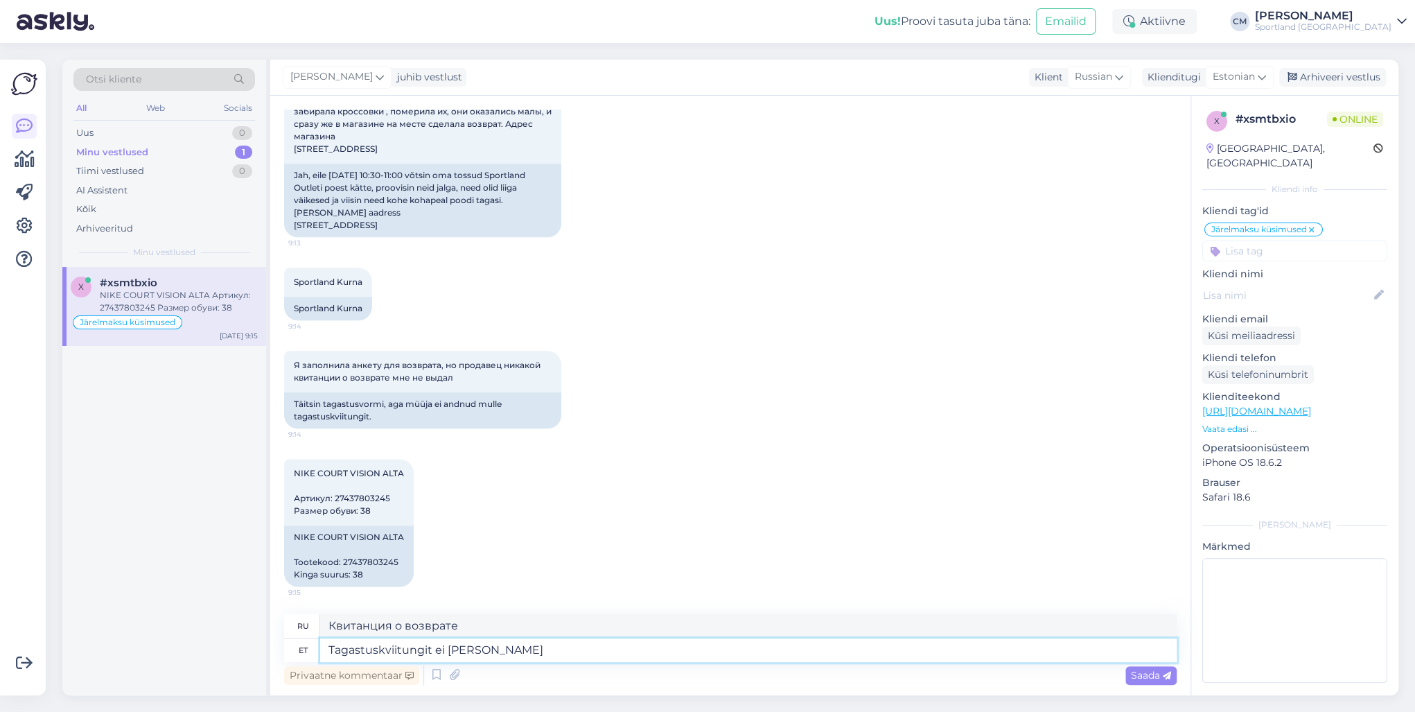
type textarea "[PERSON_NAME] уведомления о возврате"
type textarea "Tagastuskviitungit ei anta"
type textarea "Квитанция о возврате не предоставляется."
type textarea "Tagastuskviitungit ei anta Sportlandis,"
type textarea "В Sportland квитанция о возврате не предоставляется."
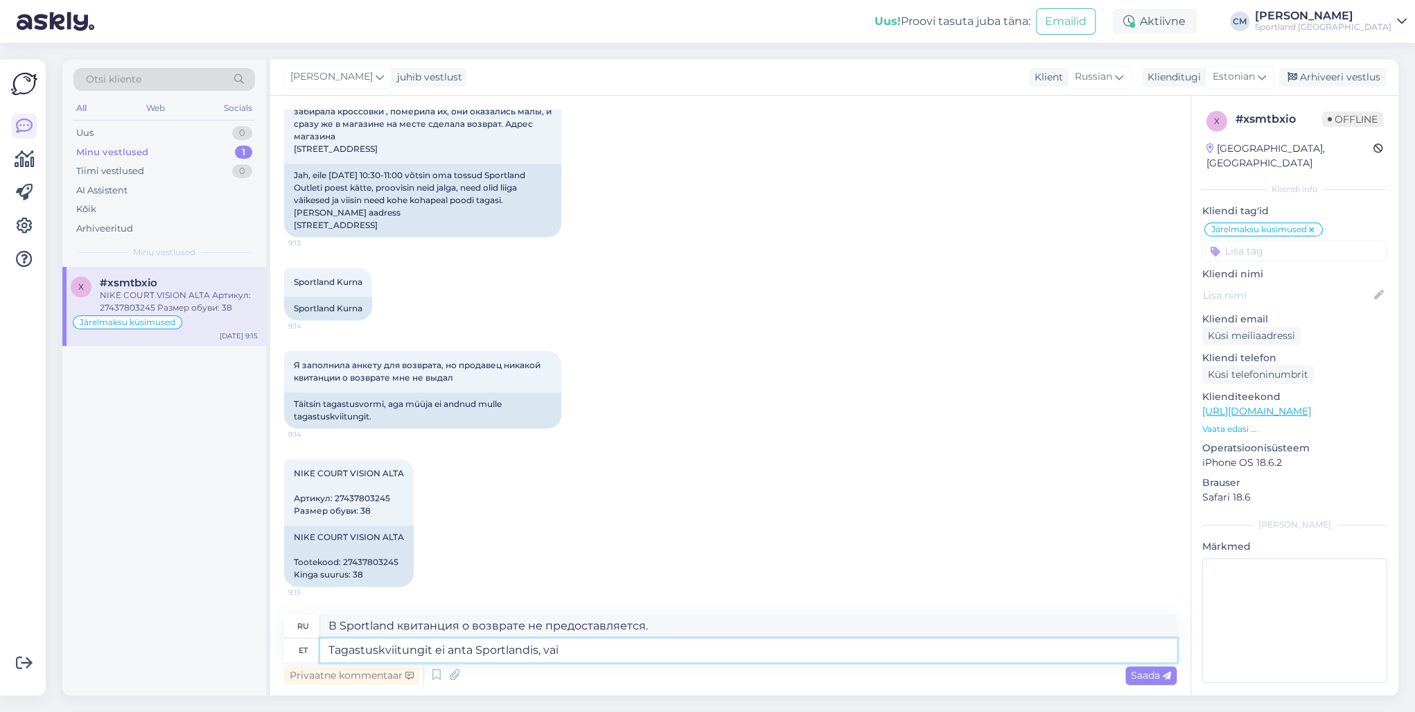
type textarea "Tagastuskviitungit ei anta Sportlandis, vai"
type textarea "В Sportland квитанция о возврате не предоставляется, но"
type textarea "Tagastuskviitungit ei anta Sportlandis, [PERSON_NAME] tehakse"
type textarea "В Sportland квитанция о возврате не предоставляется, но ее делают"
type textarea "Tagastuskviitungit ei anta Sportlandis, [PERSON_NAME] tehakse tagastuse reg"
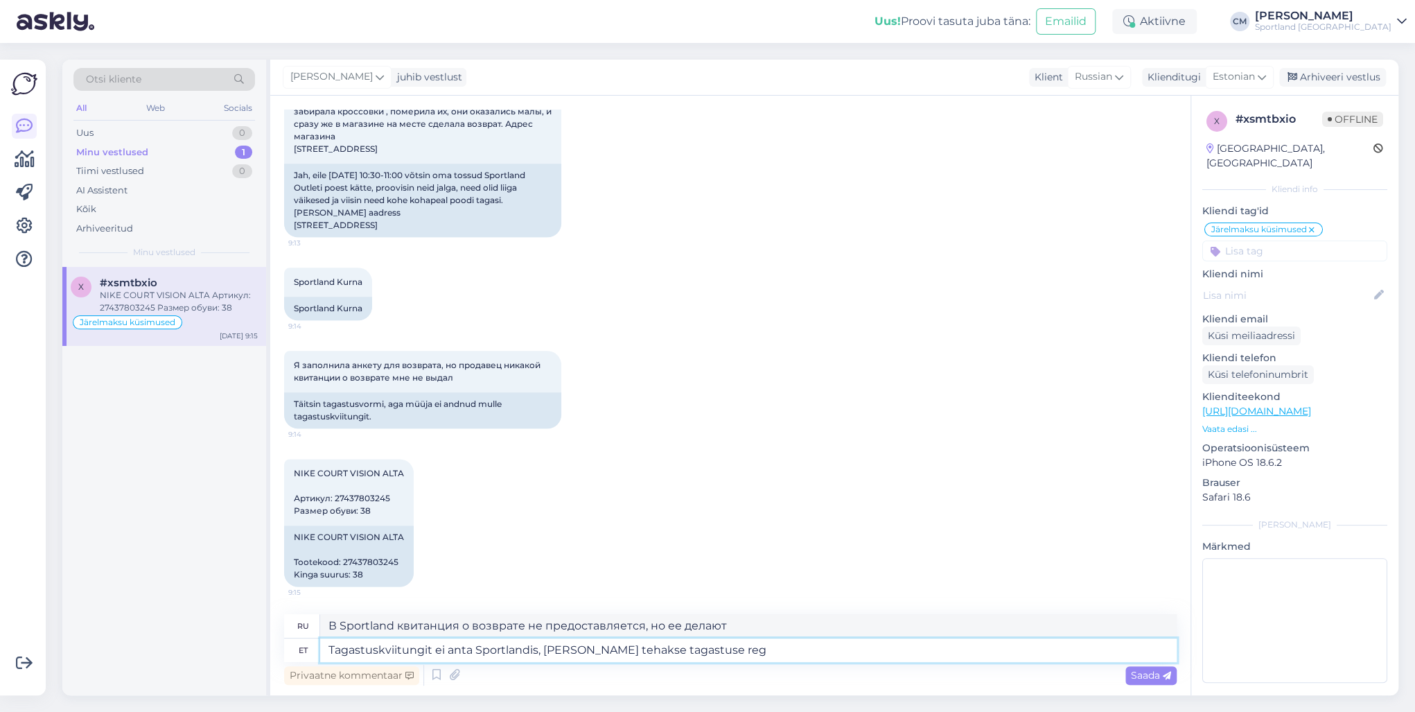
type textarea "В Sportland квитанция о возврате не предоставляется, но возврат осуществляется"
type textarea "Tagastuskviitungit ei anta Sportlandis, [PERSON_NAME] tehakse tagastuse registr…"
type textarea "В Sportland квитанция о возврате не выдается, но производится регистрация возвр…"
type textarea "Tagastuskviitungit ei anta Sportlandis, [PERSON_NAME] tehakse tagastuse registr…"
type textarea "В Sportland квитанция о возврате не предоставляется, но возврат регистрируется …"
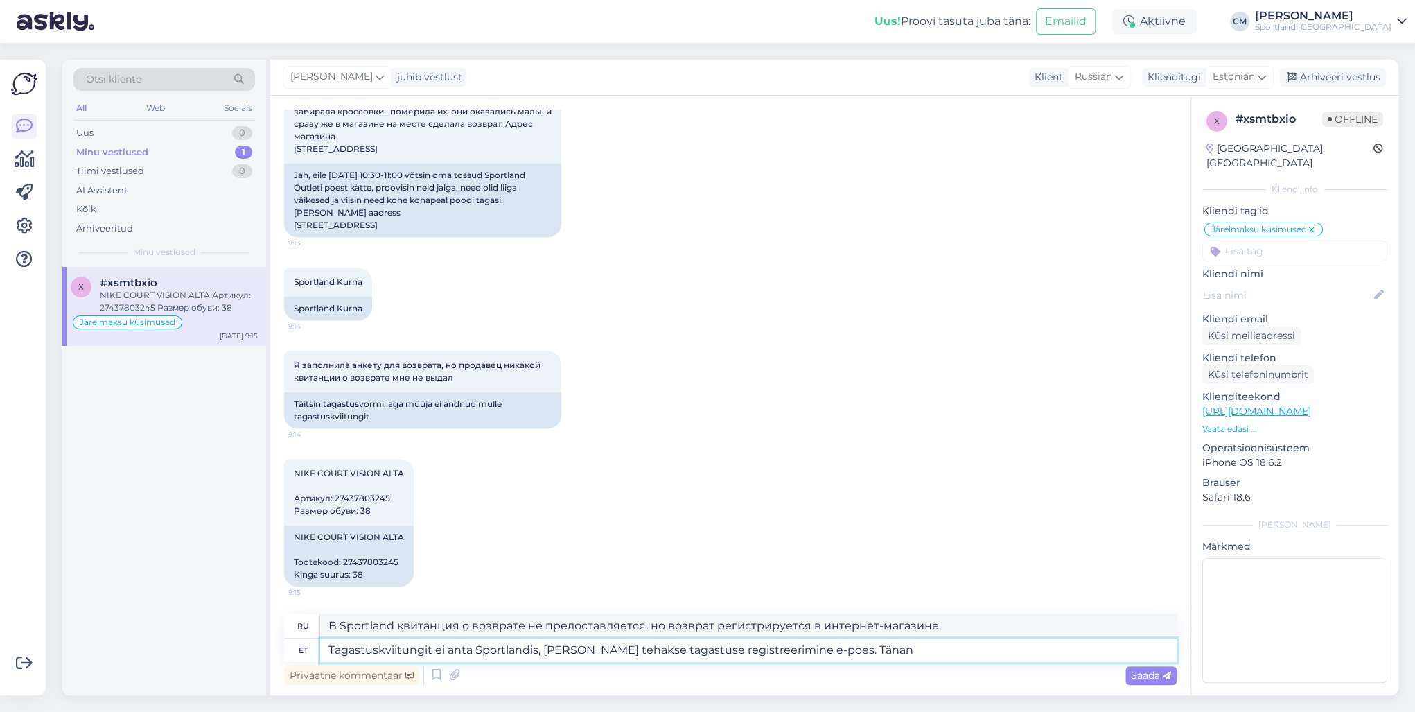
type textarea "Tagastuskviitungit ei anta Sportlandis, [PERSON_NAME] tehakse tagastuse registr…"
type textarea "В Sportland квитанция о возврате не предоставляется, но возврат будет зарегистр…"
type textarea "Tagastuskviitungit ei anta Sportlandis, [PERSON_NAME] tehakse tagastuse registr…"
type textarea "В Sportland квитанция о возврате не предоставляется, но возврат регистрируется …"
type textarea "Tagastuskviitungit ei anta Sportlandis, [PERSON_NAME] tehakse tagastuse registr…"
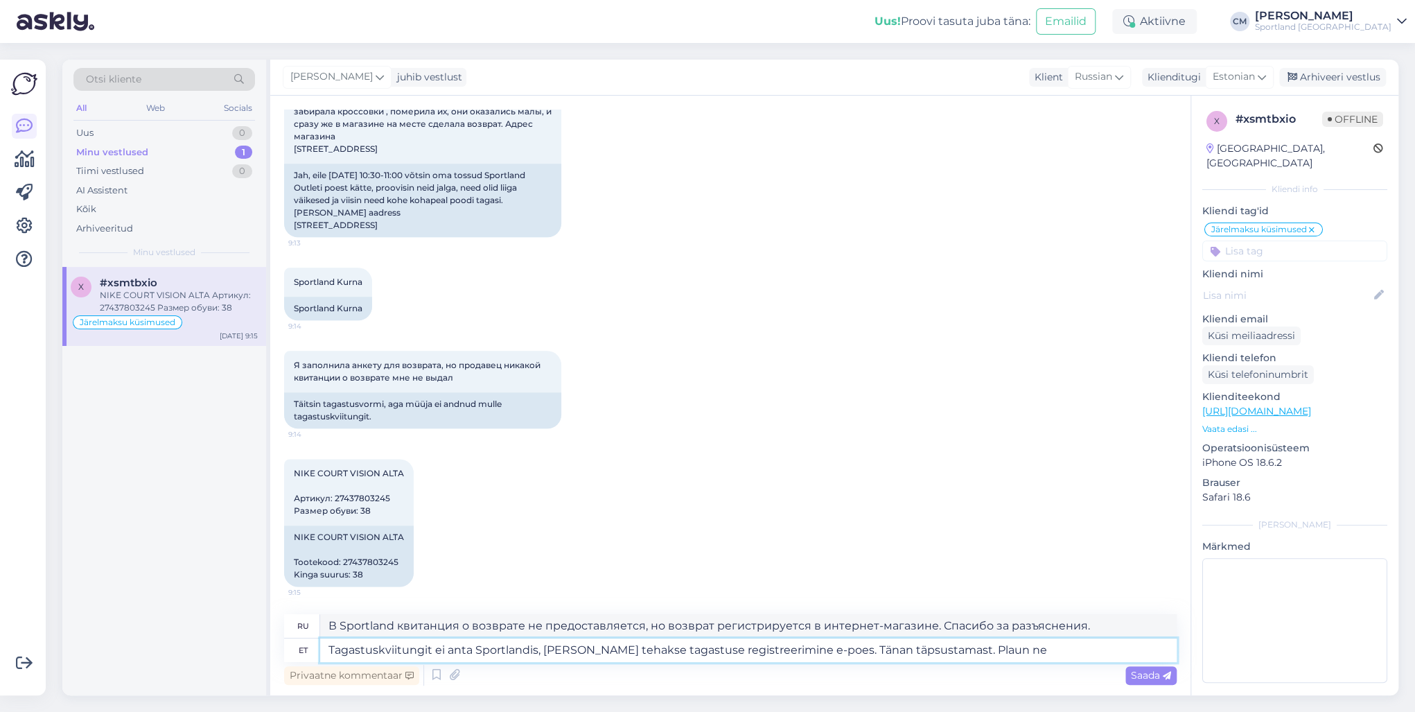
type textarea "В Sportland квитанция о возврате не предоставляется, но возврат будет зарегистр…"
type textarea "Tagastuskviitungit ei anta Sportlandis, [PERSON_NAME] tehakse tagastuse registr…"
type textarea "В Sportland квитанцию ​​о возврате не выдают, но возврат регистрируется в интер…"
type textarea "Tagastuskviitungit ei anta Sportlandis, [PERSON_NAME] tehakse tagastuse registr…"
type textarea "В Sportland квитанцию ​​о возврате не выдают, но возврат регистрируется в интер…"
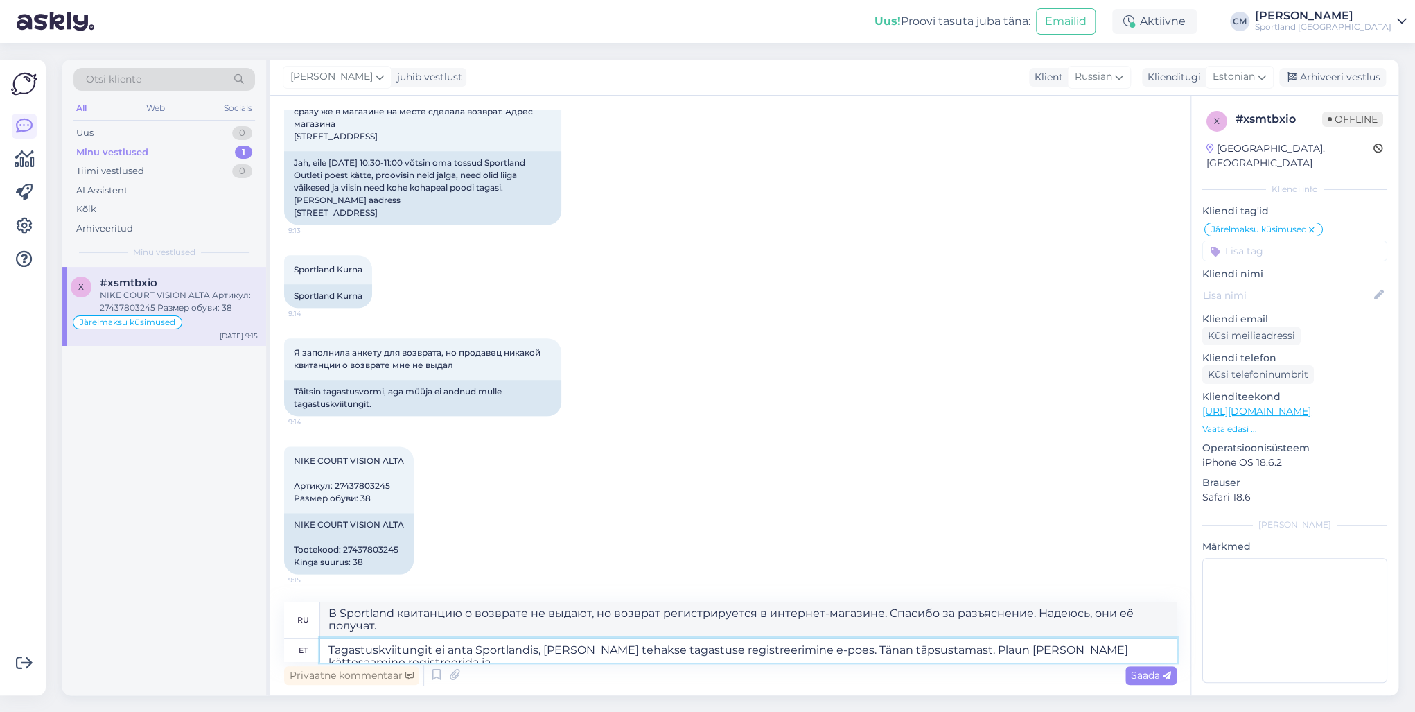
type textarea "Tagastuskviitungit ei anta Sportlandis, [PERSON_NAME] tehakse tagastuse registr…"
type textarea "В Sportland чек о возврате не выдаётся, но возврат регистрируется в интернет-ма…"
type textarea "Tagastuskviitungit ei anta Sportlandis, [PERSON_NAME] tehakse tagastuse registr…"
type textarea "В Sportland квитанция о возврате не предоставляется, но возврат регистрируется …"
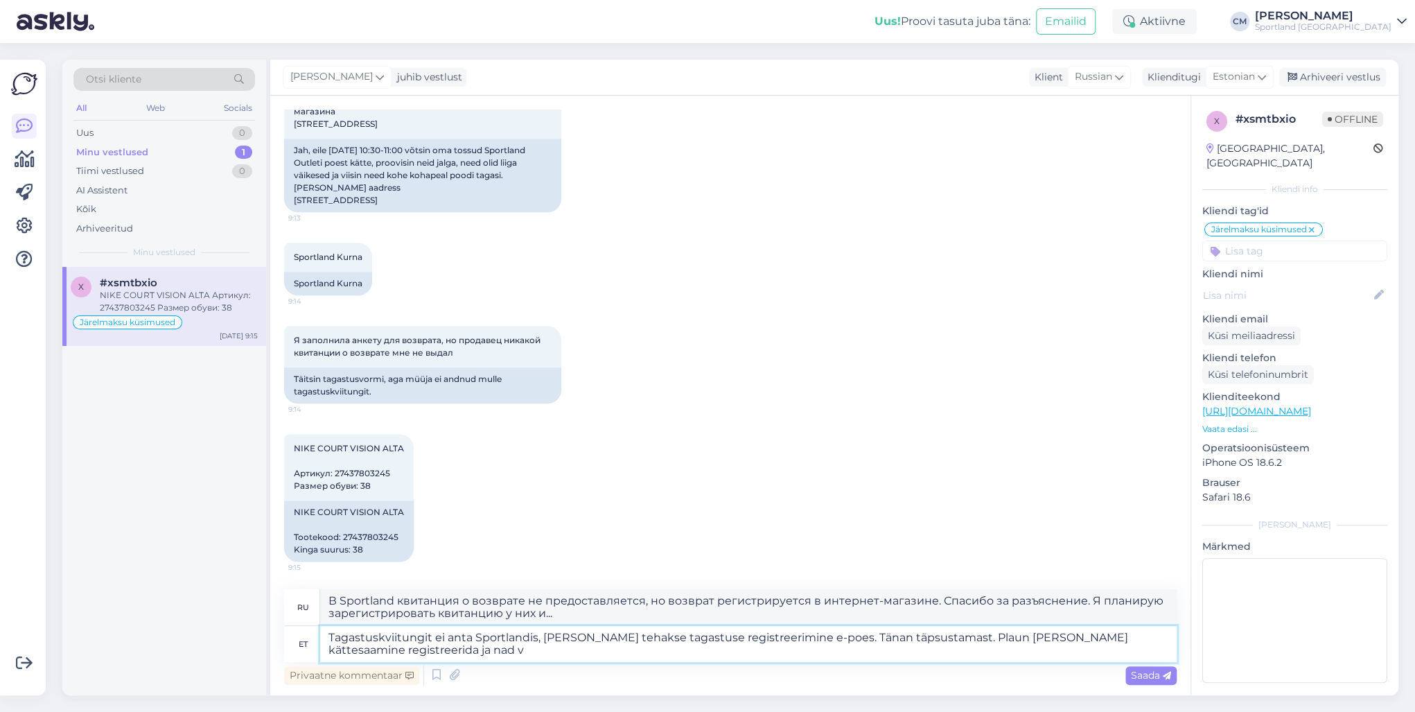
type textarea "Tagastuskviitungit ei anta Sportlandis, [PERSON_NAME] tehakse tagastuse registr…"
type textarea "В Sportland квитанция о возврате не предоставляется, но возврат регистрируется …"
type textarea "Tagastuskviitungit ei anta Sportlandis, [PERSON_NAME] tehakse tagastuse registr…"
type textarea "В Sportland чек о возврате не выдают, но возврат регистрируется в интернет-мага…"
type textarea "Tagastuskviitungit ei anta Sportlandis, [PERSON_NAME] tehakse tagastuse registr…"
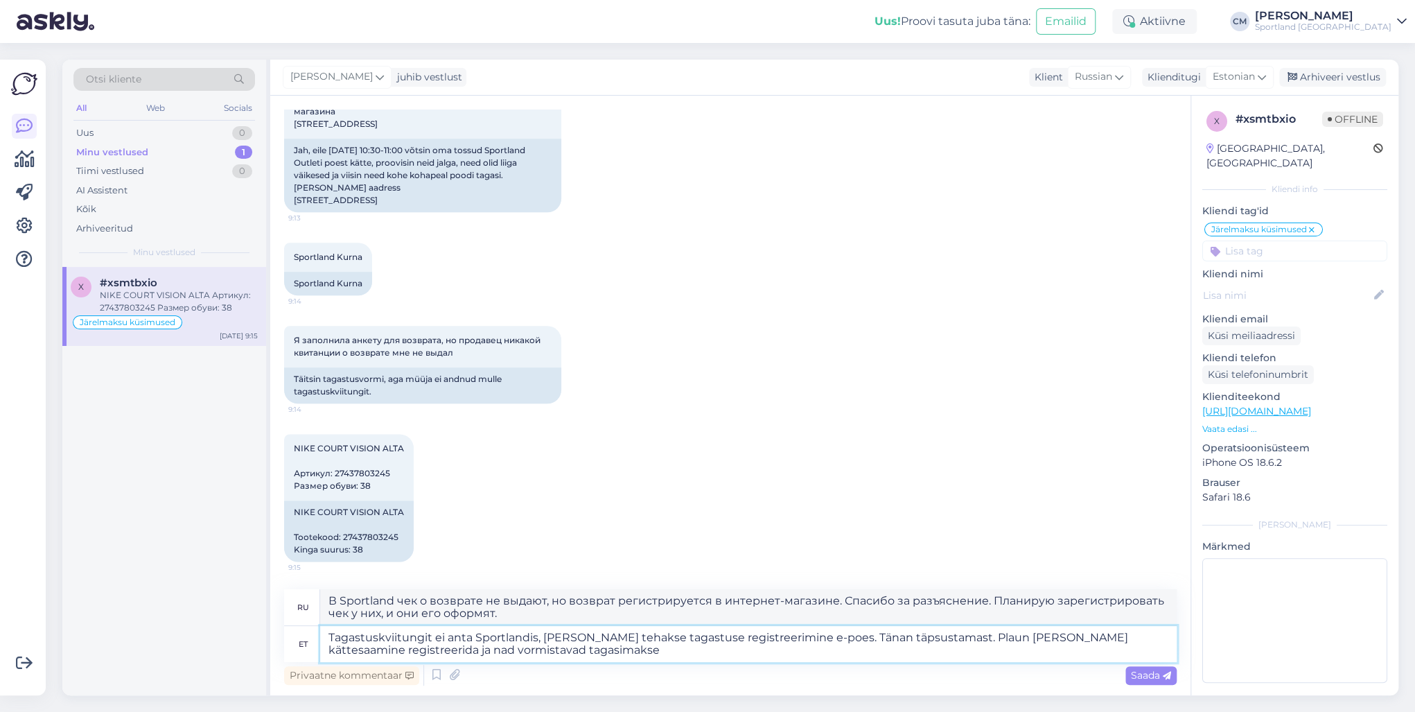
type textarea "В Sportland квитанцию ​​о возврате не выдают, но возврат регистрируется в интер…"
type textarea "Tagastuskviitungit ei anta Sportlandis, [PERSON_NAME] tehakse tagastuse registr…"
type textarea "В Sportland чек на возврат не выдаётся, но возврат регистрируется в интернет-ма…"
type textarea "Tagastuskviitungit ei anta Sportlandis, [PERSON_NAME] tehakse tagastuse registr…"
type textarea "В Sportland квитанцию ​​о возврате не предоставляют, но возврат регистрируется …"
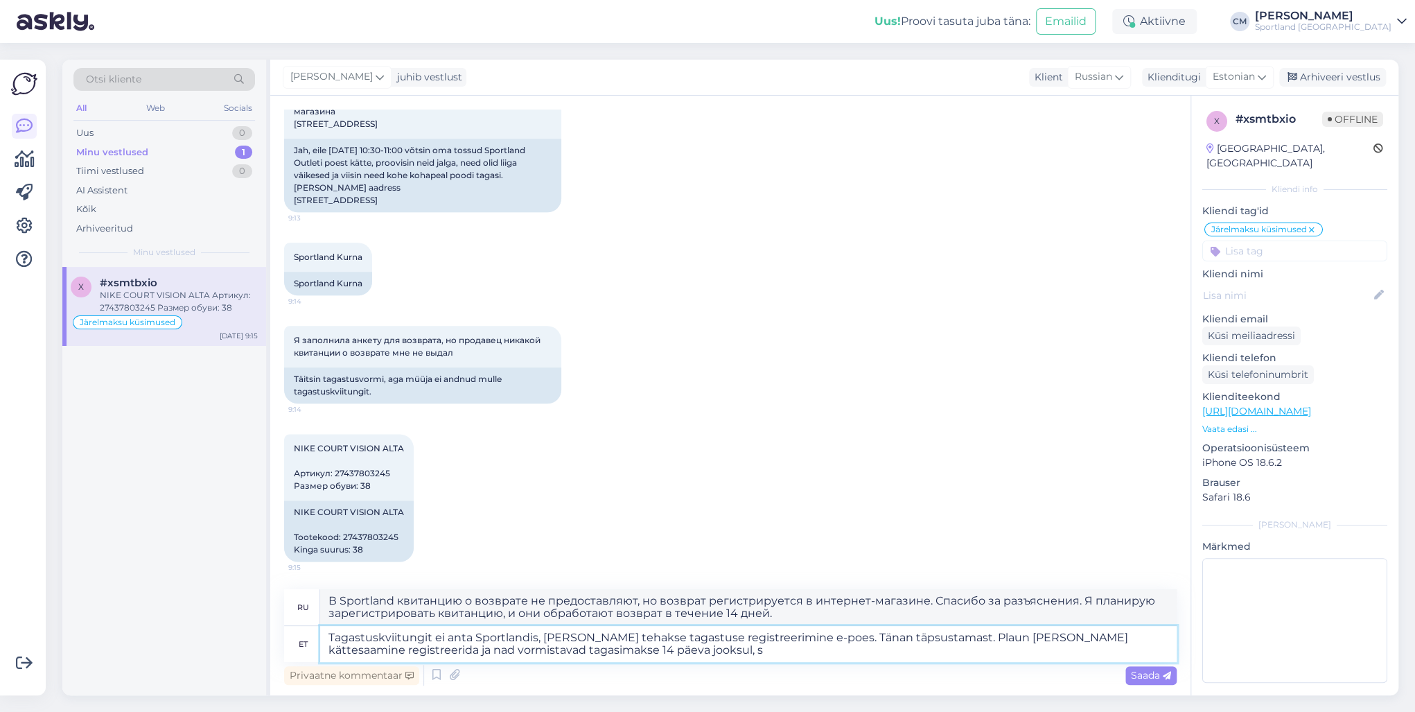
type textarea "Tagastuskviitungit ei anta Sportlandis, [PERSON_NAME] tehakse tagastuse registr…"
type textarea "В Sportland чек на возврат не выдаётся, но возврат регистрируется в интернет-ма…"
type textarea "Tagastuskviitungit ei anta Sportlandis, [PERSON_NAME] tehakse tagastuse registr…"
type textarea "В Sportland квитанция о возврате не предоставляется, но возврат регистрируется …"
type textarea "Tagastuskviitungit ei anta Sportlandis, [PERSON_NAME] tehakse tagastuse registr…"
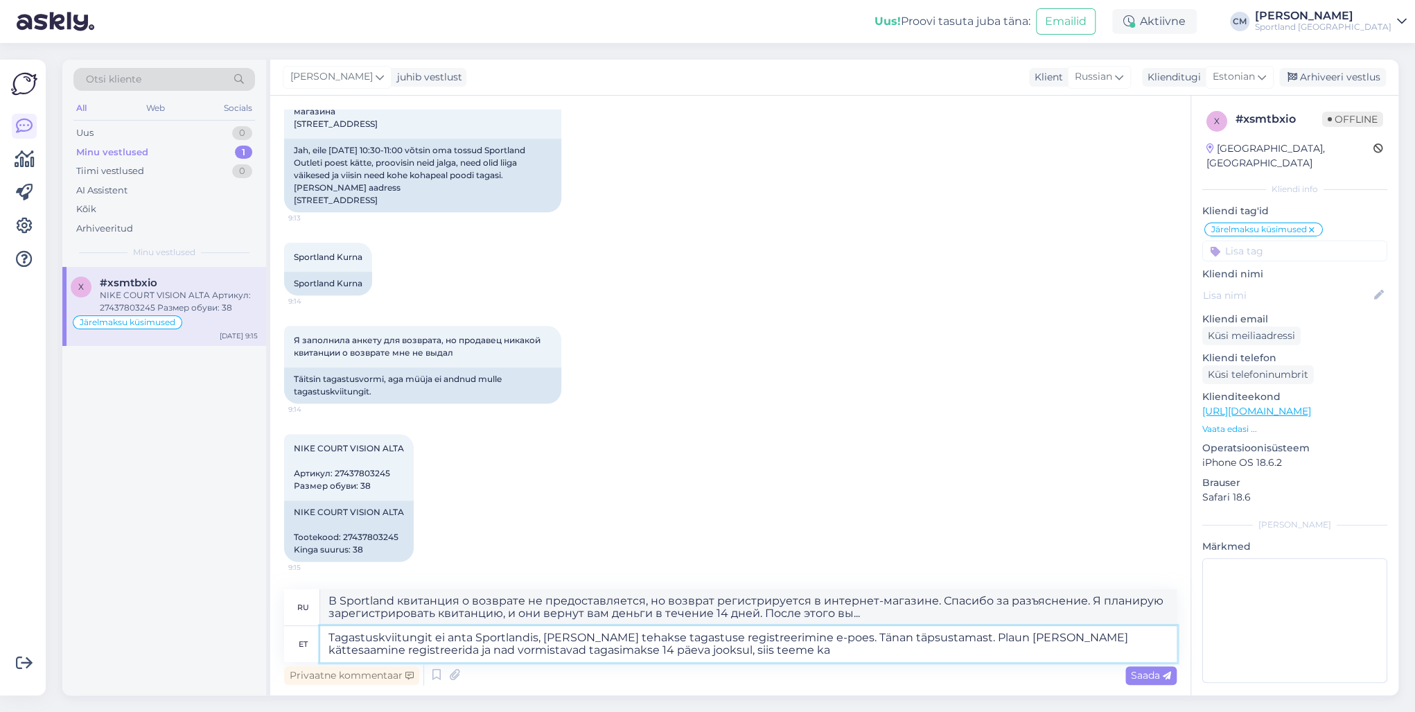
type textarea "В Sportland квитанция о возврате не предоставляется, но возврат регистрируется …"
type textarea "Tagastuskviitungit ei anta Sportlandis, [PERSON_NAME] tehakse tagastuse registr…"
type textarea "В Sportland квитанцию ​​о возврате не выдают, но возврат регистрируется в интер…"
type textarea "Tagastuskviitungit ei anta Sportlandis, [PERSON_NAME] tehakse tagastuse registr…"
type textarea "В Sportland квитанцию ​​о возврате не предоставляют, но возврат регистрируется …"
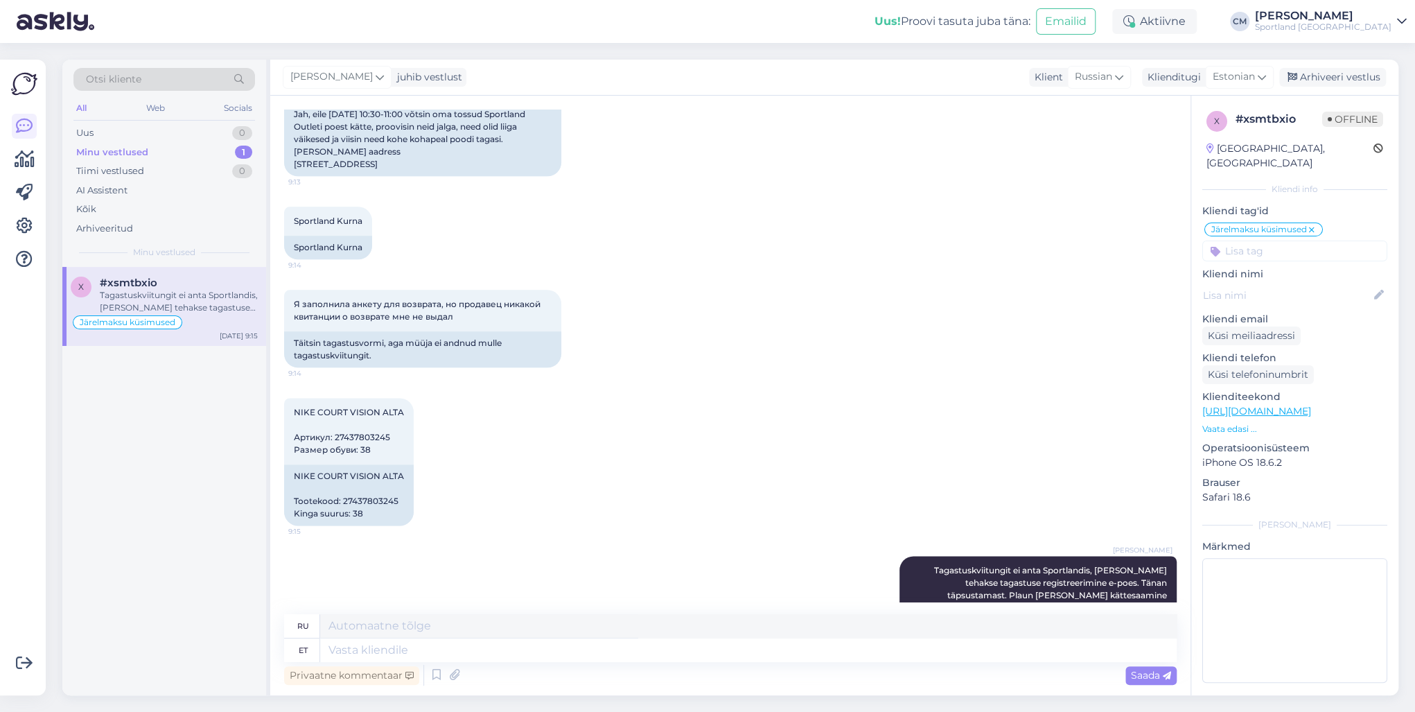
scroll to position [1211, 0]
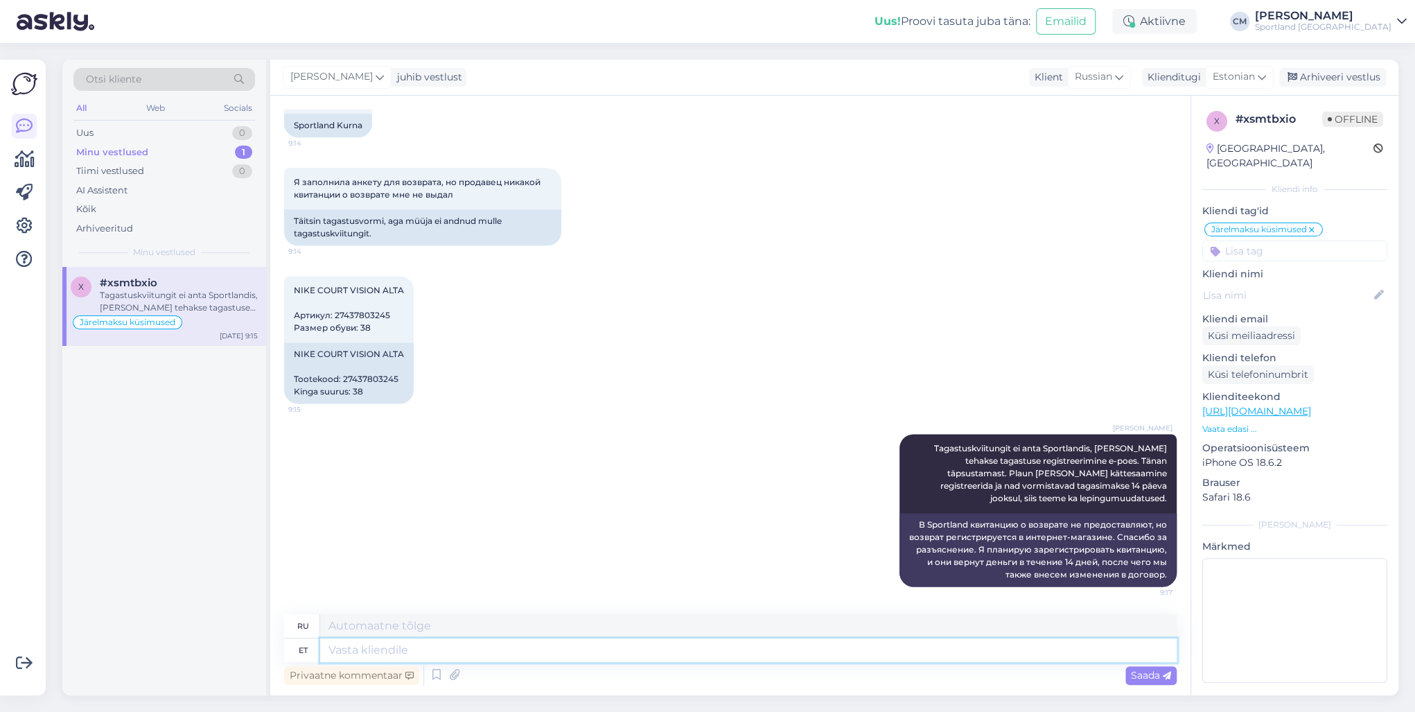
click at [827, 647] on textarea at bounding box center [748, 650] width 856 height 24
type textarea "Kas s"
type textarea "Является"
type textarea "Kas saan v"
type textarea "Могу ли я"
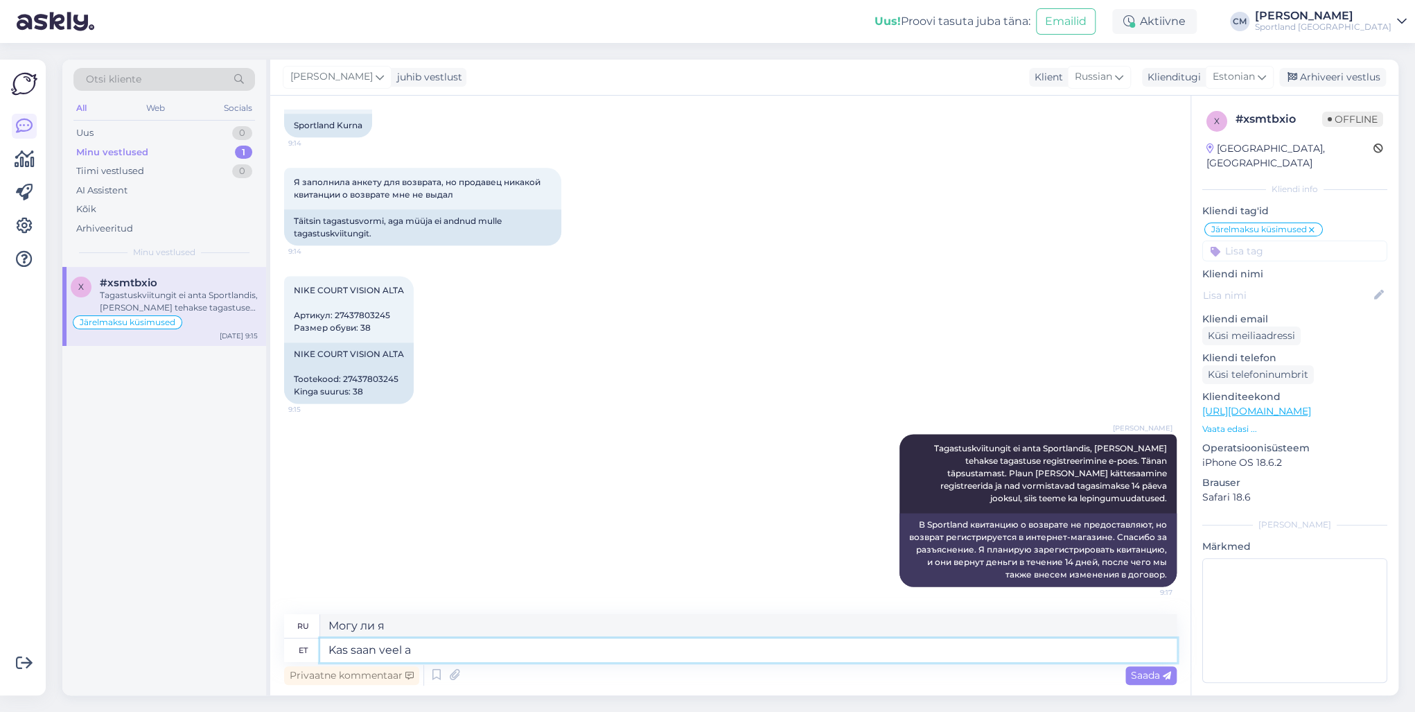
type textarea "Kas saan veel ai"
type textarea "Можно мне еще?"
type textarea "Kas saan veel aidata?"
type textarea "Могу ли я еще помочь?"
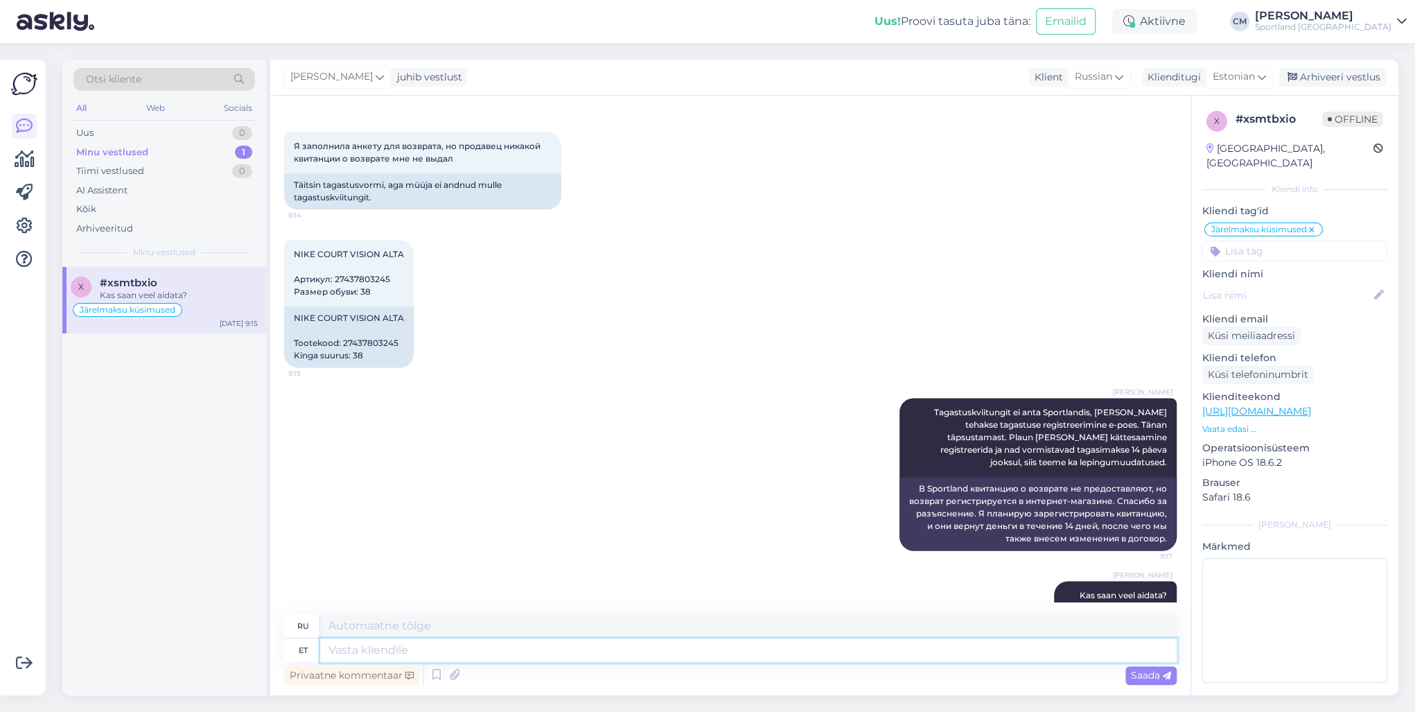
scroll to position [1295, 0]
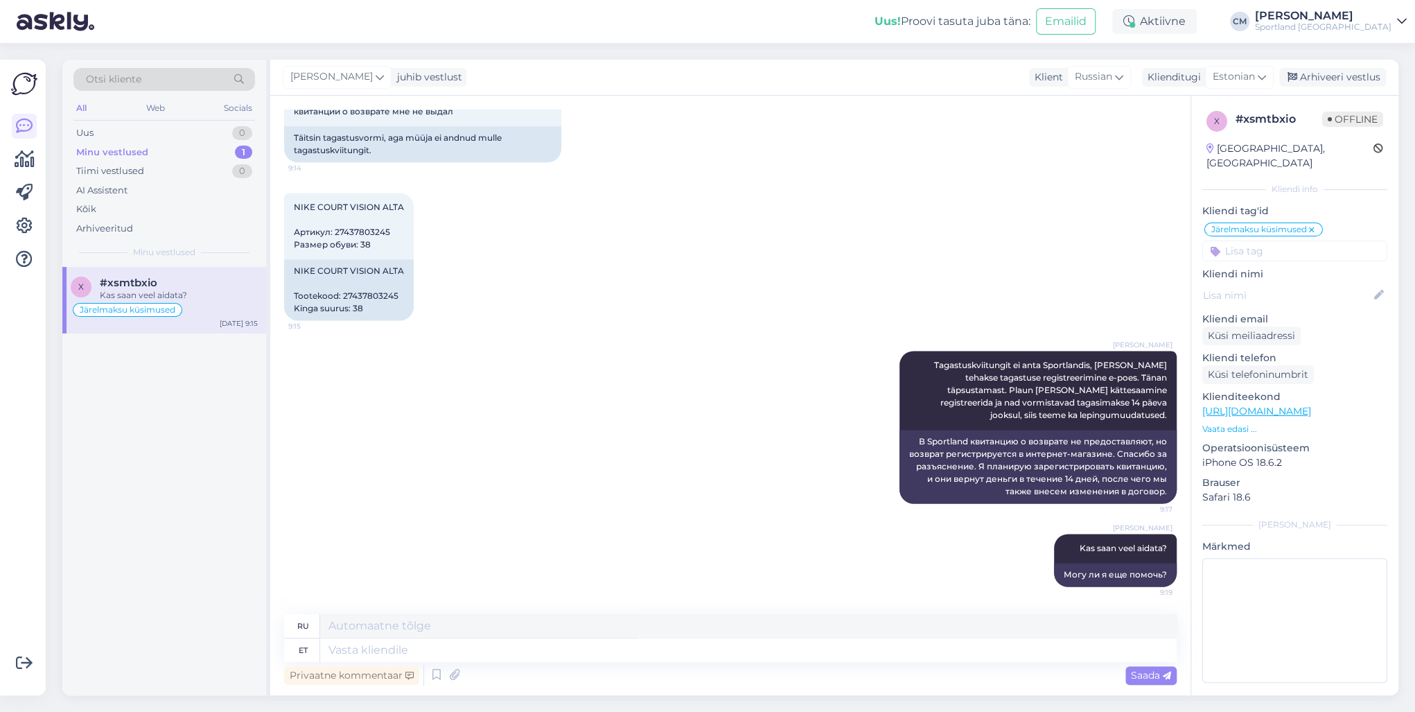
click at [1264, 240] on input at bounding box center [1294, 250] width 185 height 21
type input "tagasta"
click at [1309, 297] on div "Tagastamine (e-pood)" at bounding box center [1295, 304] width 106 height 14
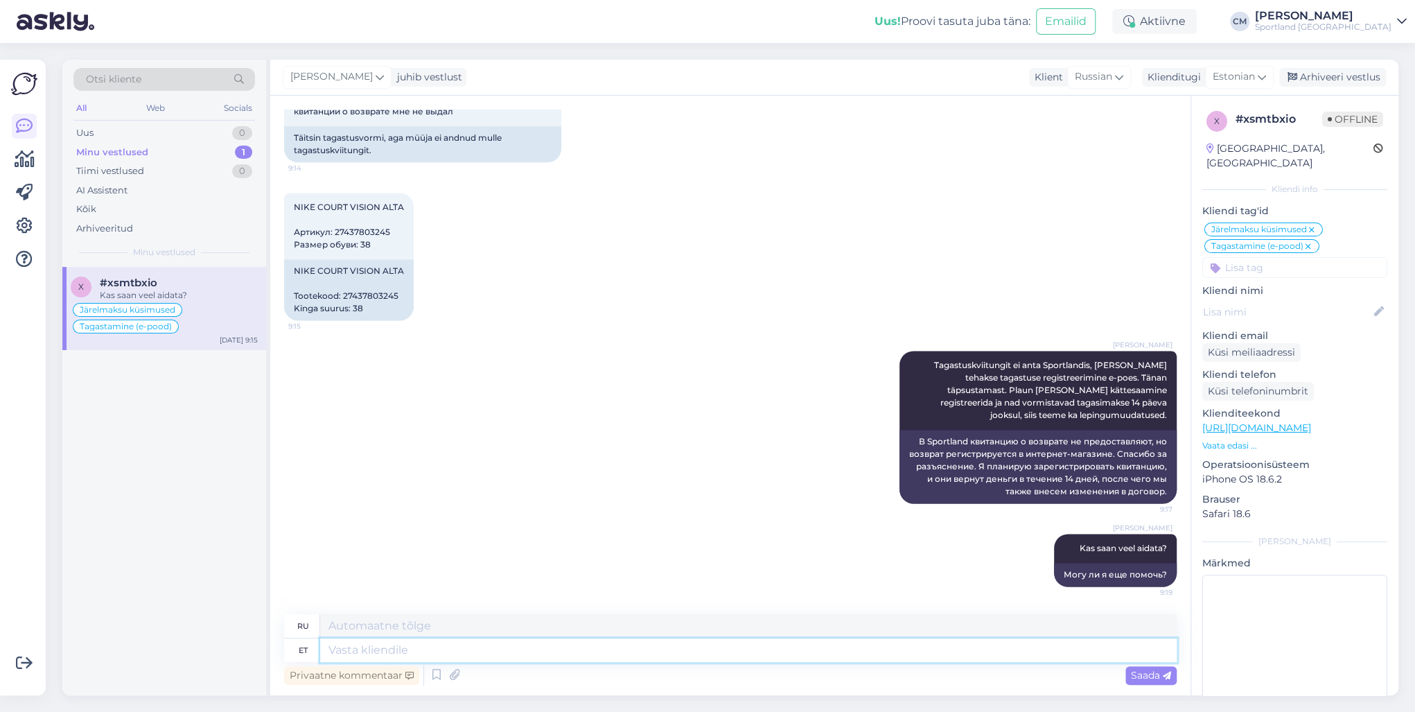
click at [439, 659] on textarea at bounding box center [748, 650] width 856 height 24
click at [438, 668] on icon at bounding box center [436, 674] width 17 height 21
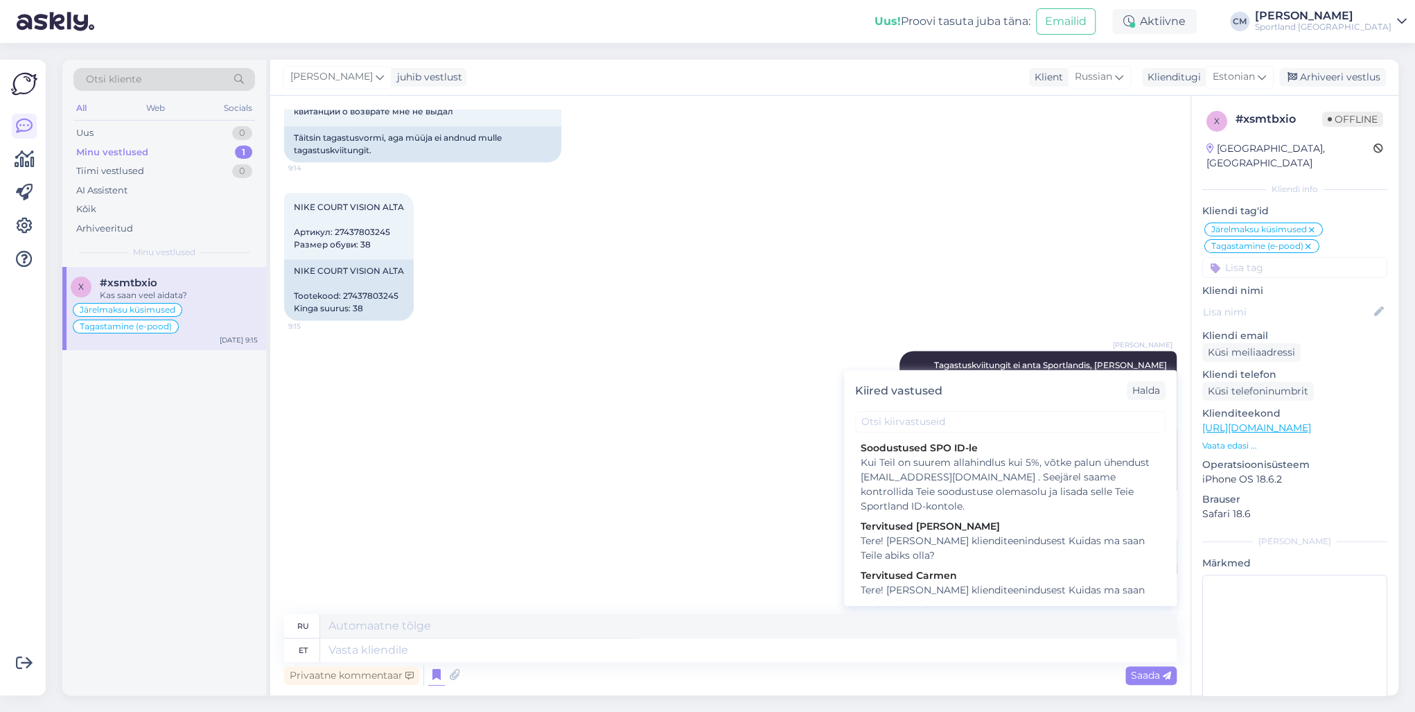
click at [929, 408] on div "Kiired vastused Halda" at bounding box center [1010, 390] width 333 height 41
click at [926, 416] on input "text" at bounding box center [1010, 421] width 310 height 21
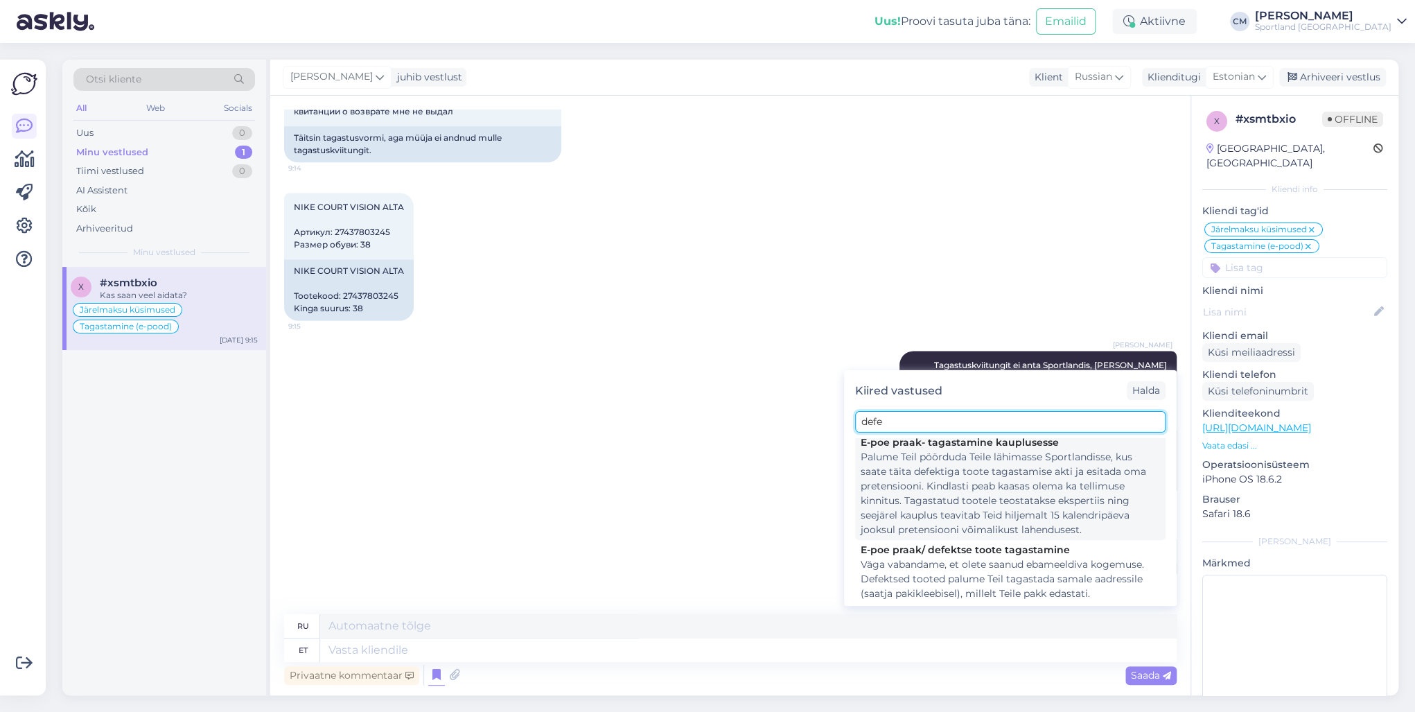
scroll to position [166, 0]
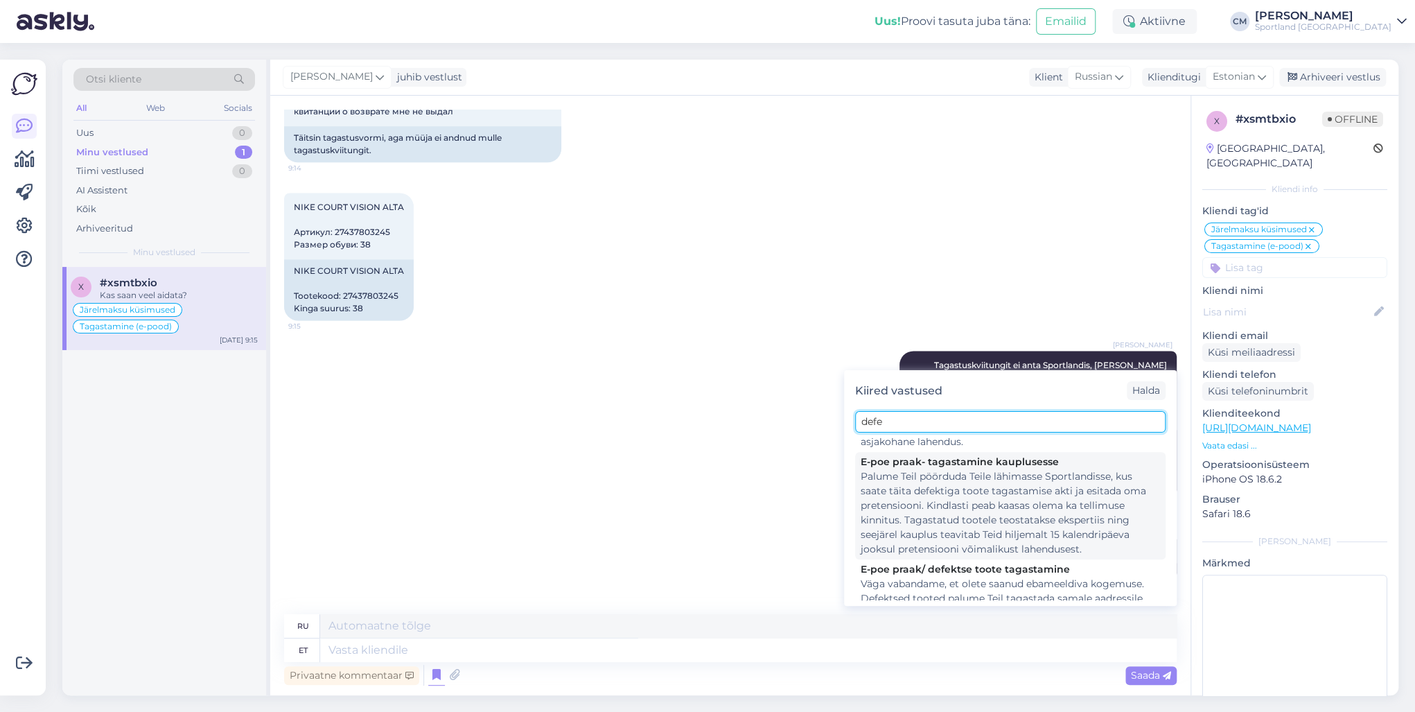
type input "defe"
click at [943, 515] on div "Palume Teil pöörduda Teile lähimasse Sportlandisse, kus saate täita defektiga t…" at bounding box center [1009, 512] width 299 height 87
type textarea "Просим Вас обратиться в ближайший Спортлэнд, где Вы сможете заполнить акт о воз…"
type textarea "Palume Teil pöörduda Teile lähimasse Sportlandisse, kus saate täita defektiga t…"
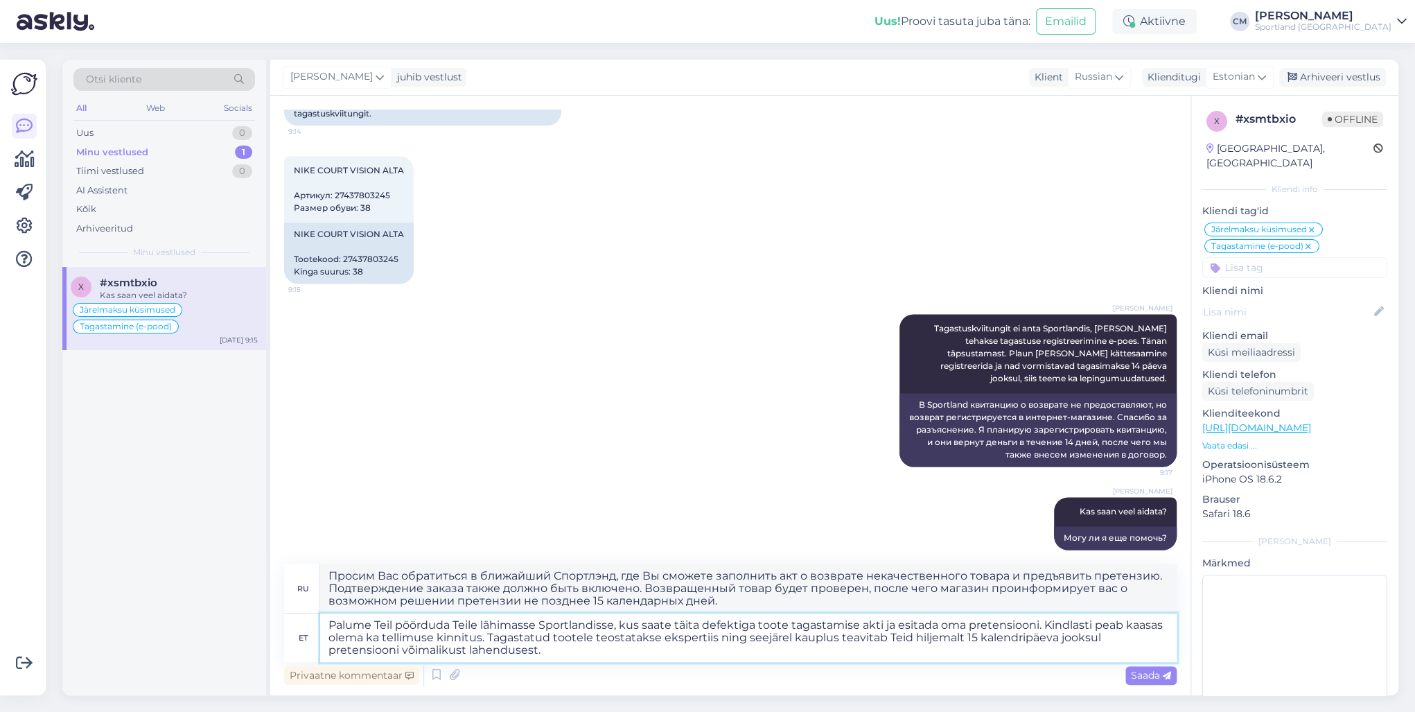
drag, startPoint x: 477, startPoint y: 653, endPoint x: 317, endPoint y: 617, distance: 164.6
click at [317, 617] on div "et Palume Teil pöörduda Teile lähimasse Sportlandisse, kus saate täita defektig…" at bounding box center [730, 637] width 892 height 48
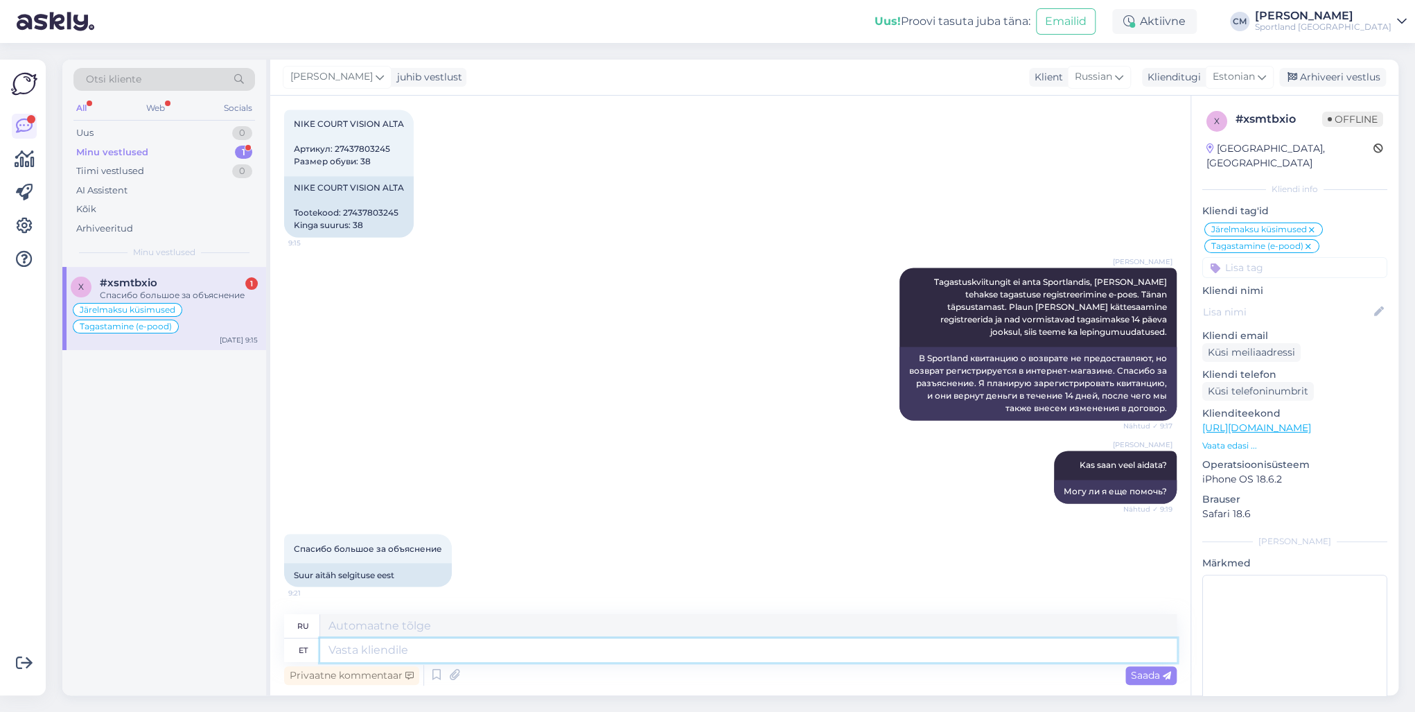
scroll to position [1377, 0]
click at [454, 655] on textarea at bounding box center [748, 650] width 856 height 24
type textarea "P"
type textarea "K"
type textarea "Ilusat p"
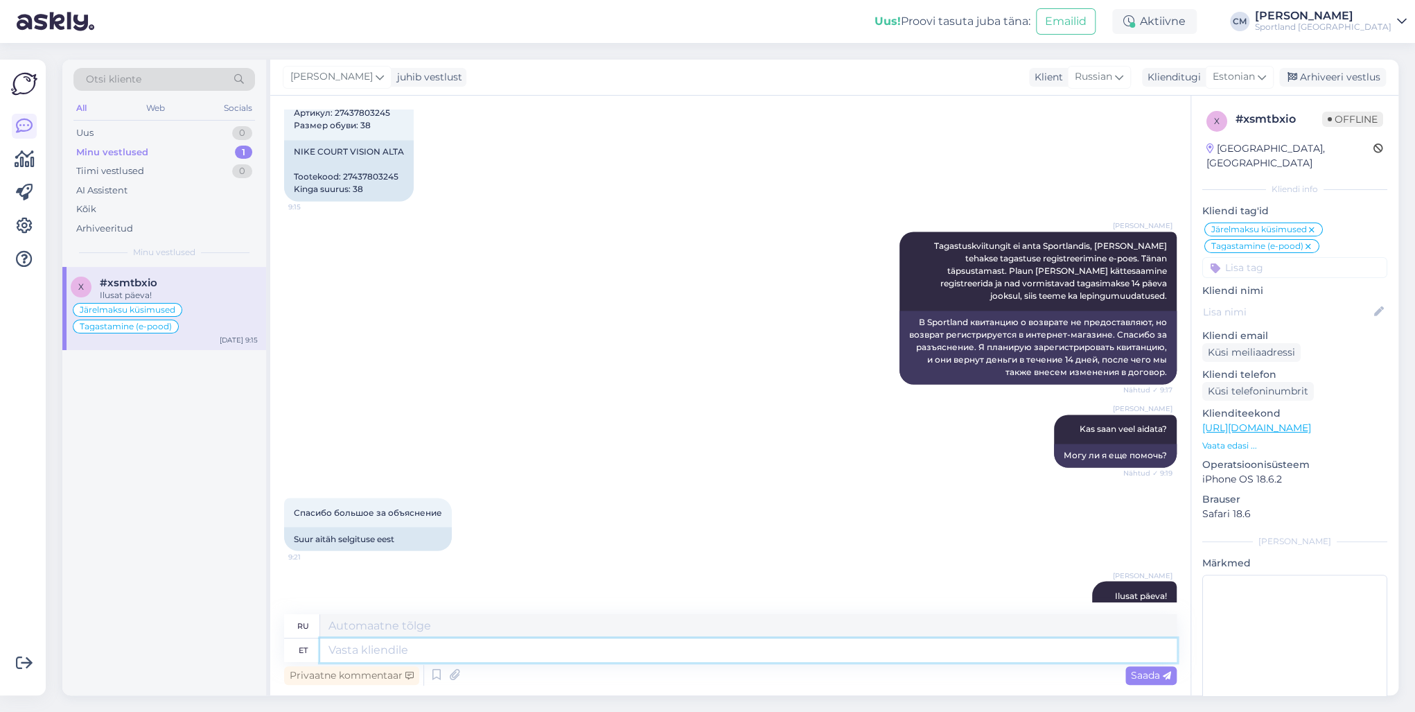
scroll to position [1461, 0]
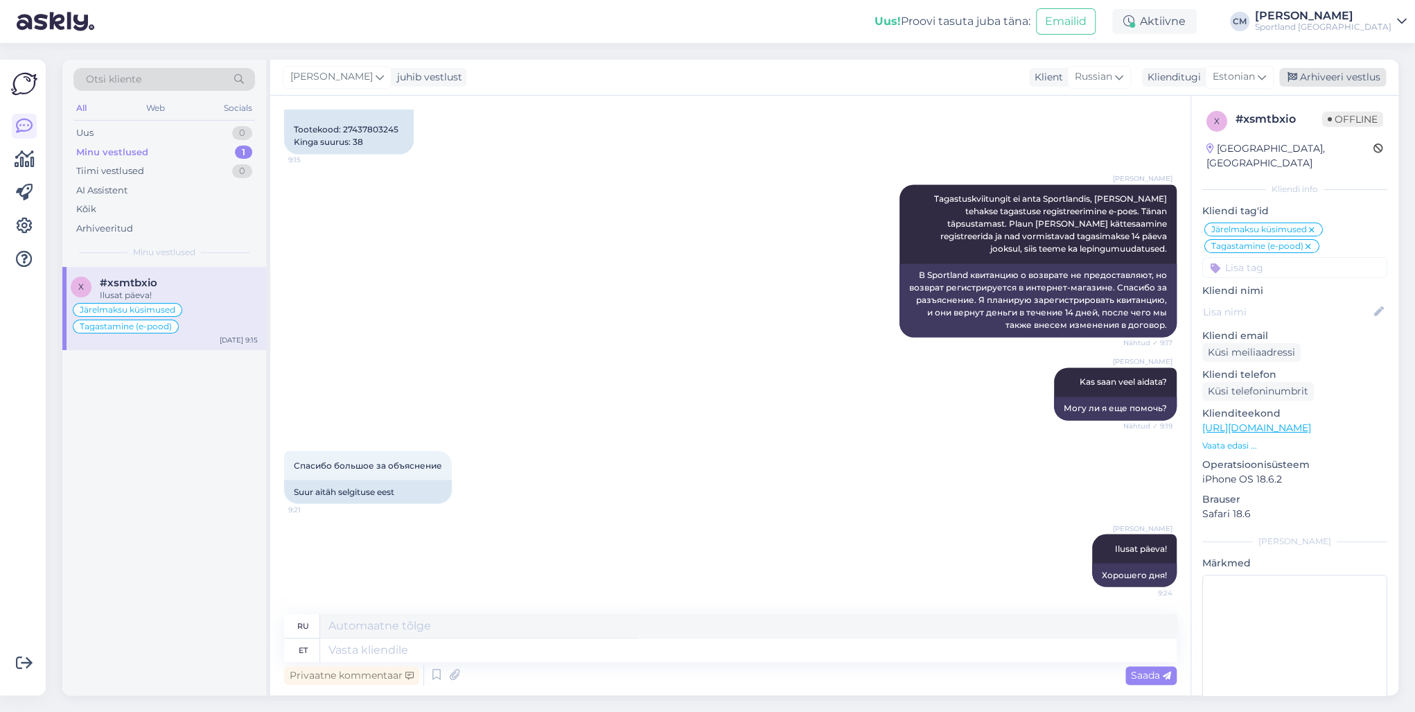
click at [1331, 74] on div "Arhiveeri vestlus" at bounding box center [1332, 77] width 107 height 19
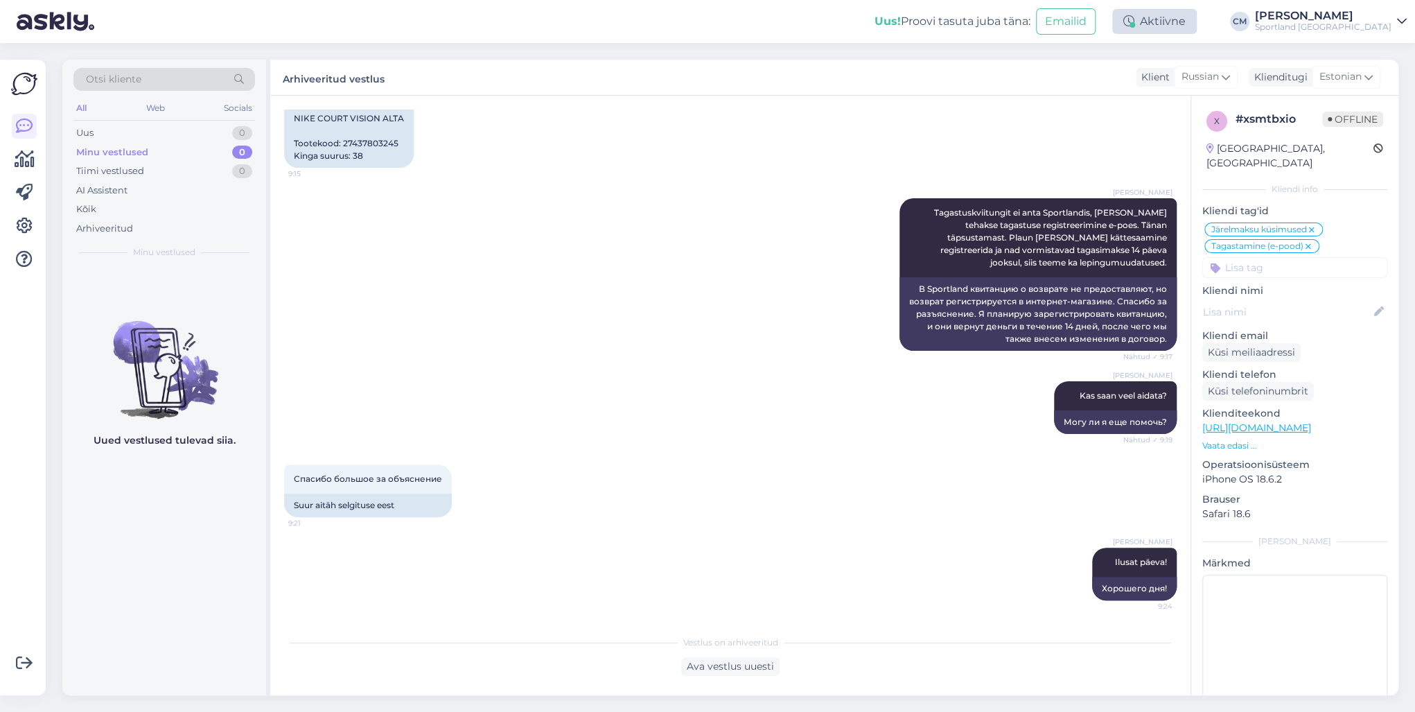
click at [1183, 18] on div "Aktiivne" at bounding box center [1154, 21] width 85 height 25
click at [1101, 86] on button "15 minutit" at bounding box center [1071, 85] width 60 height 15
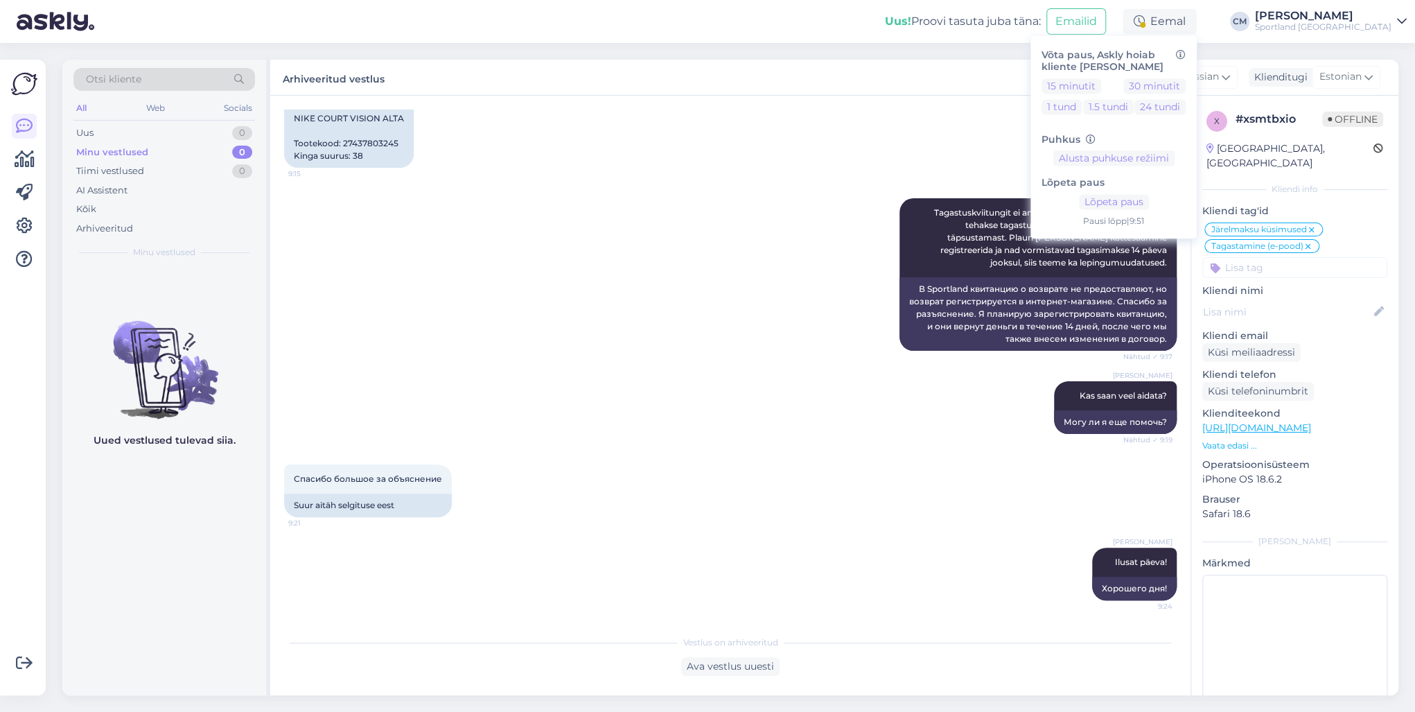
click at [1341, 30] on div "Sportland [GEOGRAPHIC_DATA]" at bounding box center [1323, 26] width 136 height 11
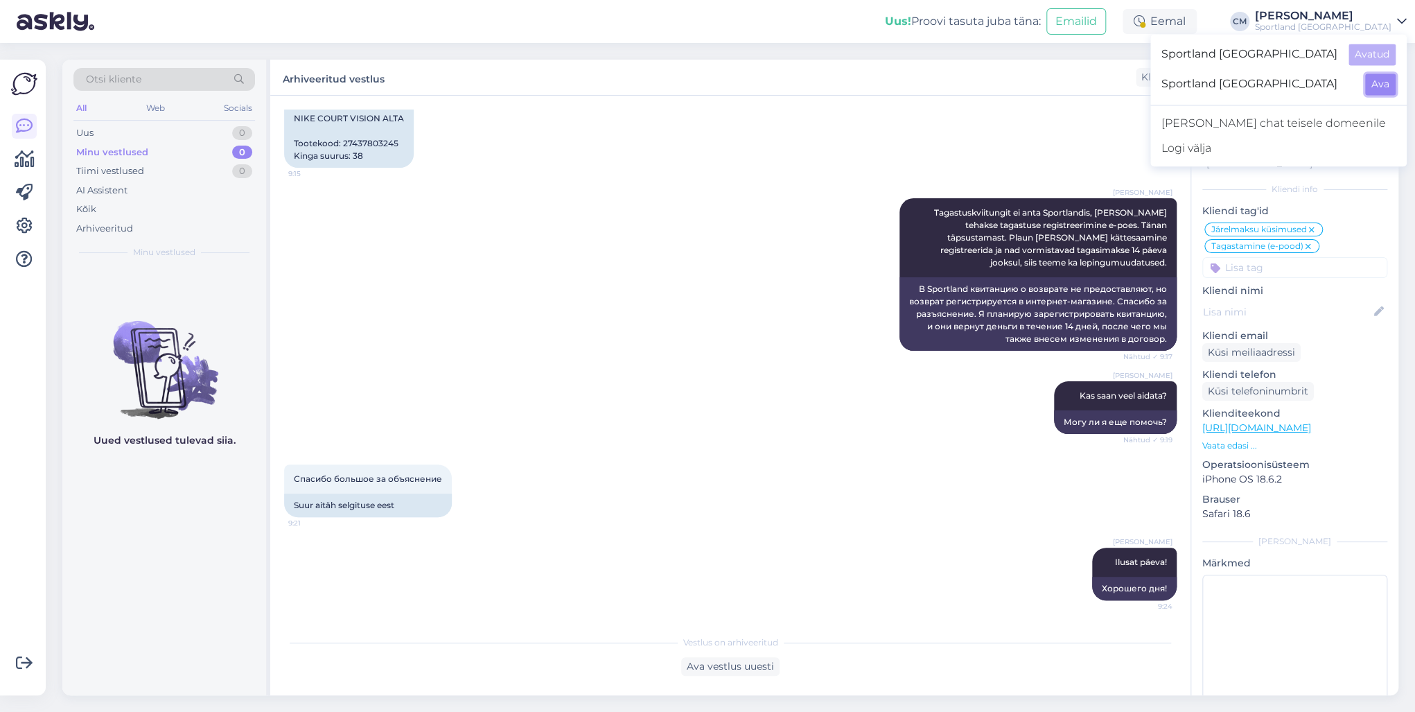
click at [1371, 78] on button "Ava" at bounding box center [1380, 83] width 30 height 21
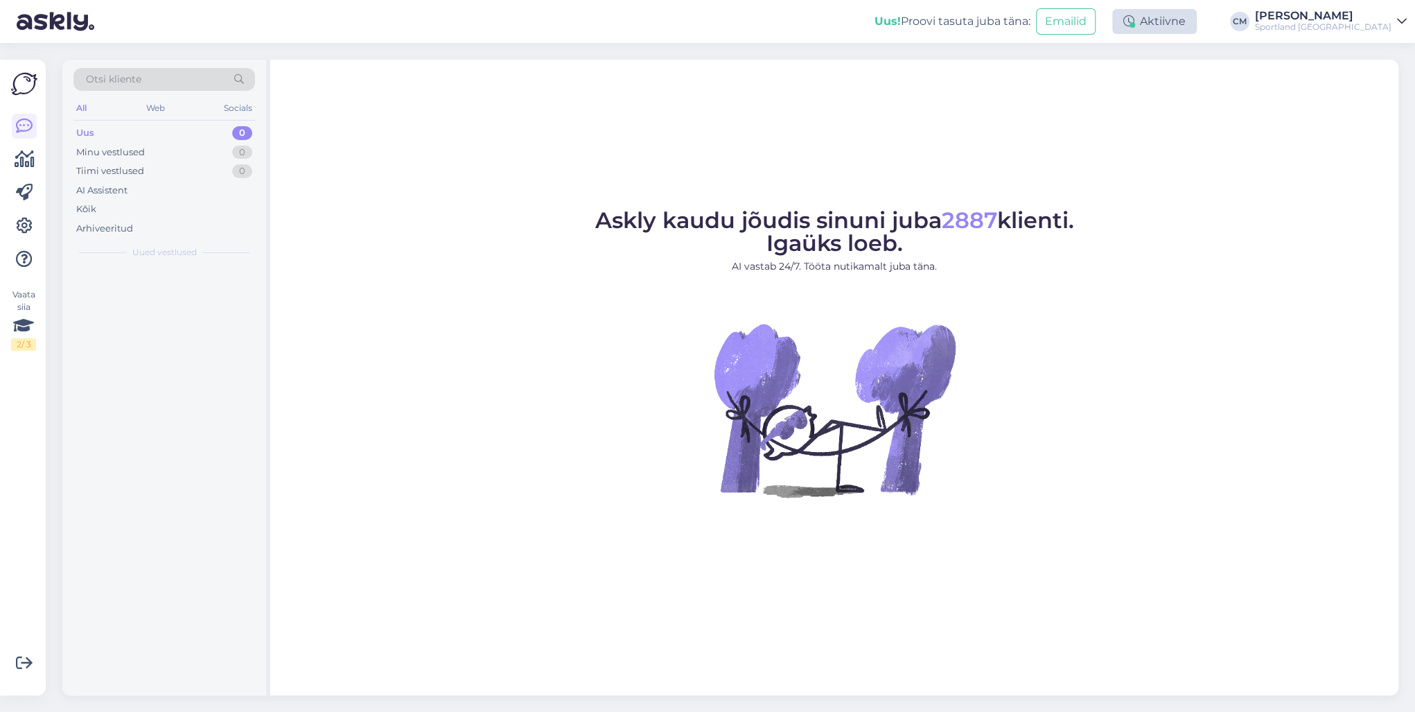
click at [1196, 19] on div "Aktiivne" at bounding box center [1154, 21] width 85 height 25
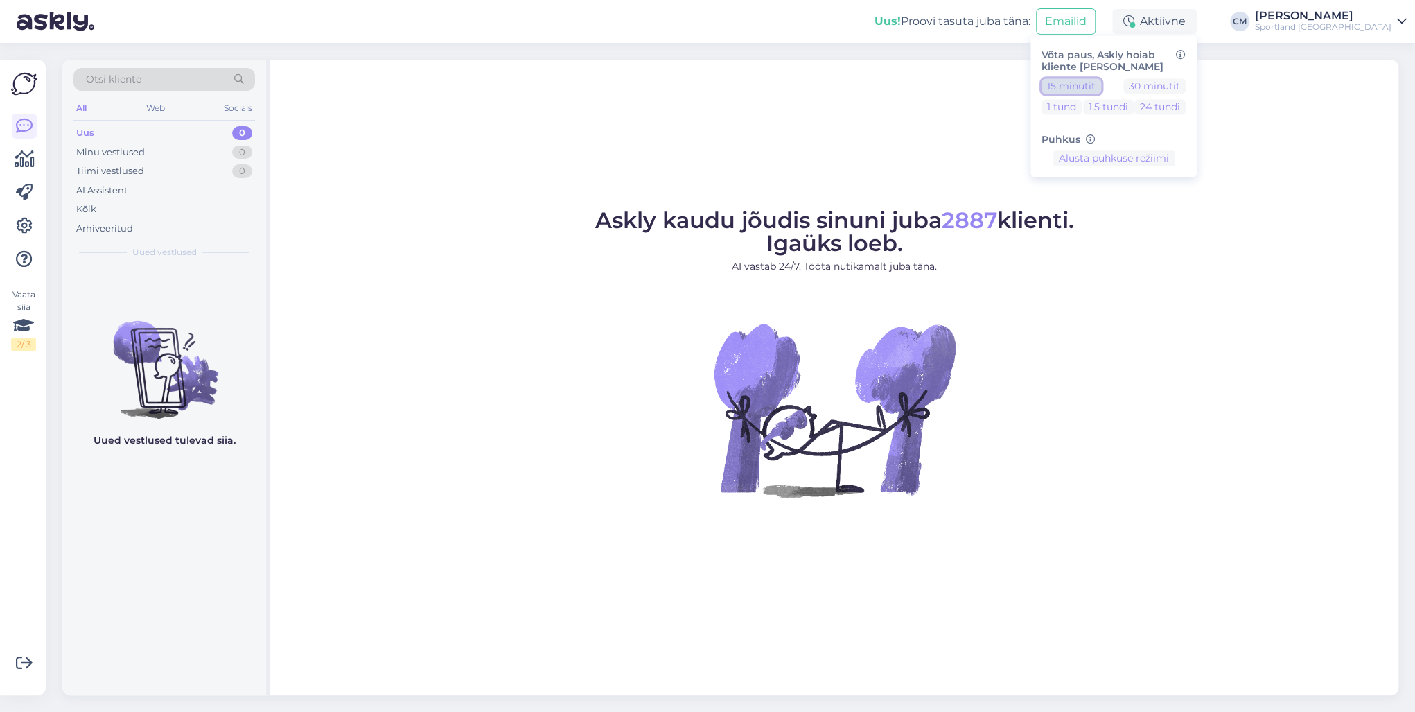
click at [1096, 83] on button "15 minutit" at bounding box center [1071, 85] width 60 height 15
click at [1149, 202] on button "Lõpeta paus" at bounding box center [1114, 202] width 70 height 15
click at [1342, 37] on div "Uus! Proovi tasuta [PERSON_NAME]: Emailid Aktiivne Võta paus, Askly hoiab klien…" at bounding box center [707, 21] width 1415 height 43
click at [1360, 24] on div "Sportland [GEOGRAPHIC_DATA]" at bounding box center [1323, 26] width 136 height 11
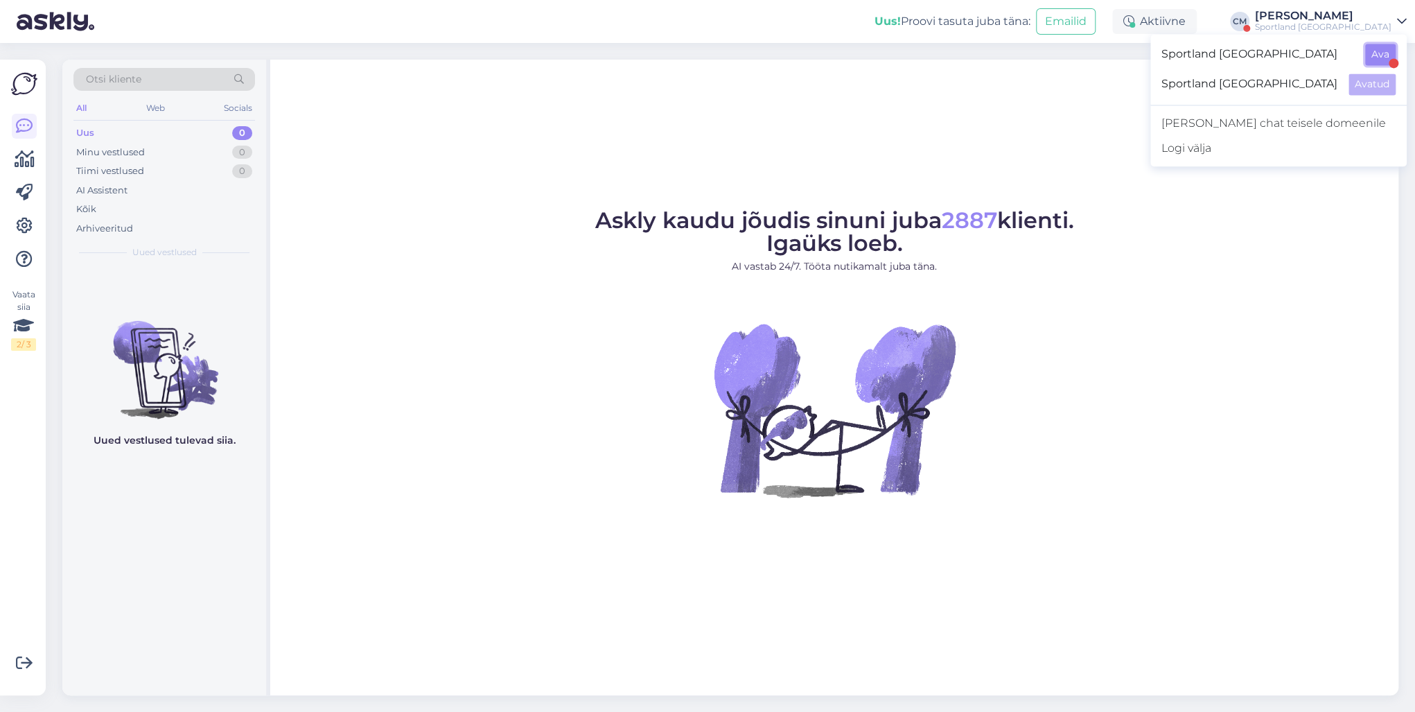
click at [1387, 57] on button "Ava" at bounding box center [1380, 54] width 30 height 21
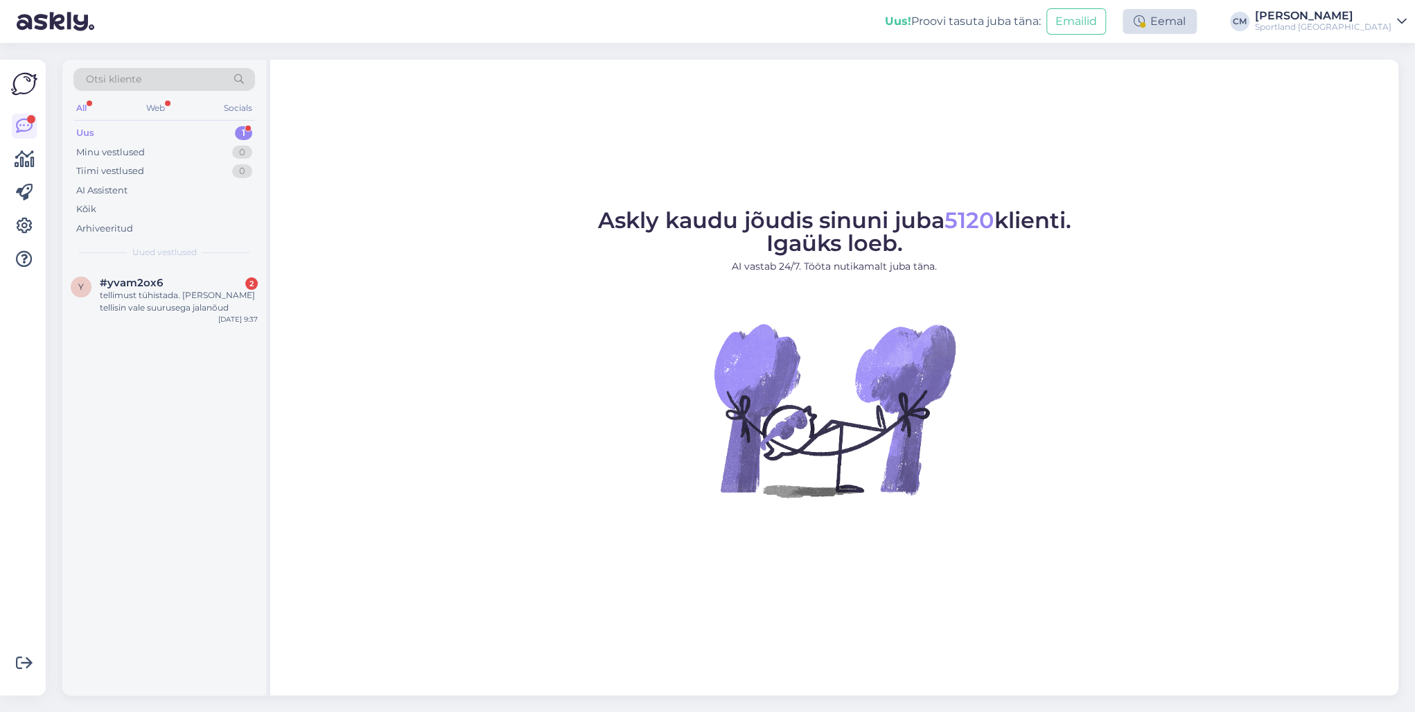
click at [1192, 30] on div "Eemal" at bounding box center [1159, 21] width 74 height 25
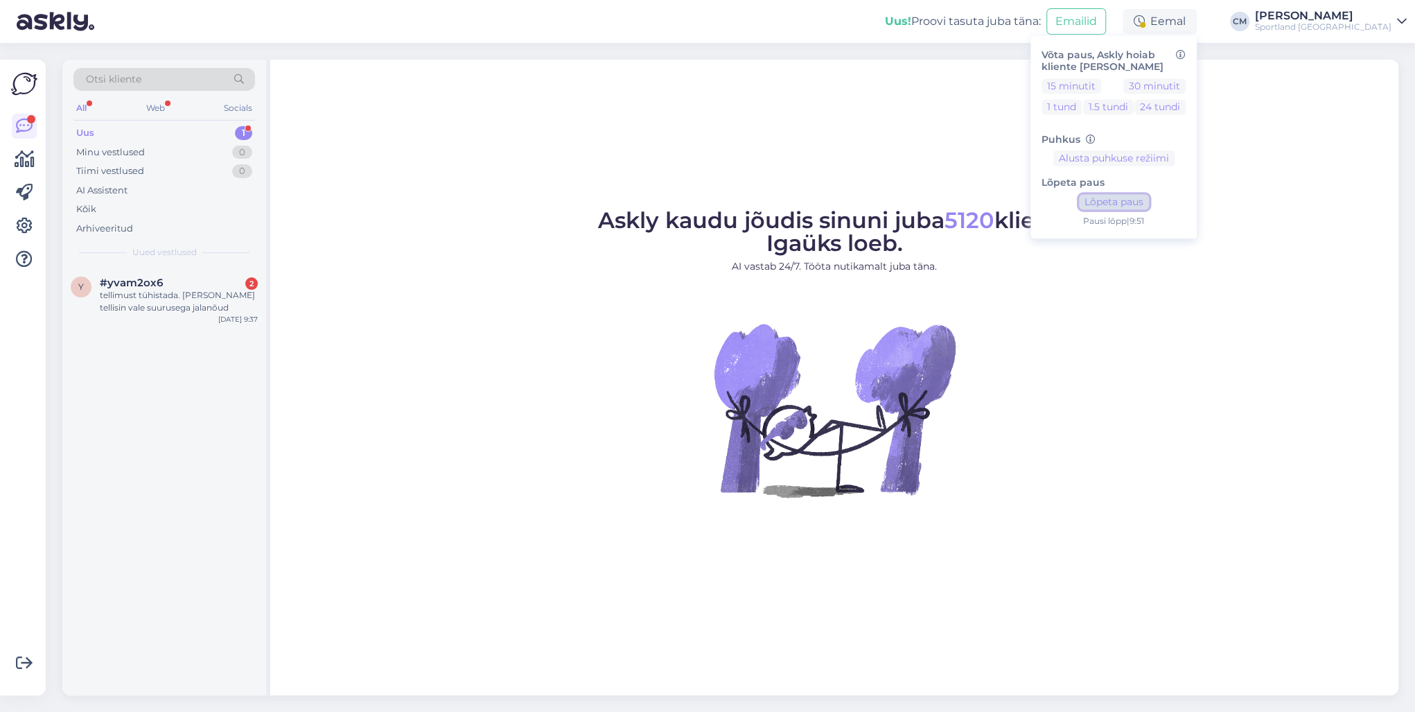
click at [1149, 207] on button "Lõpeta paus" at bounding box center [1114, 202] width 70 height 15
click at [204, 295] on div "tellimust tühistada. [PERSON_NAME] tellisin vale suurusega jalanõud" at bounding box center [179, 301] width 158 height 25
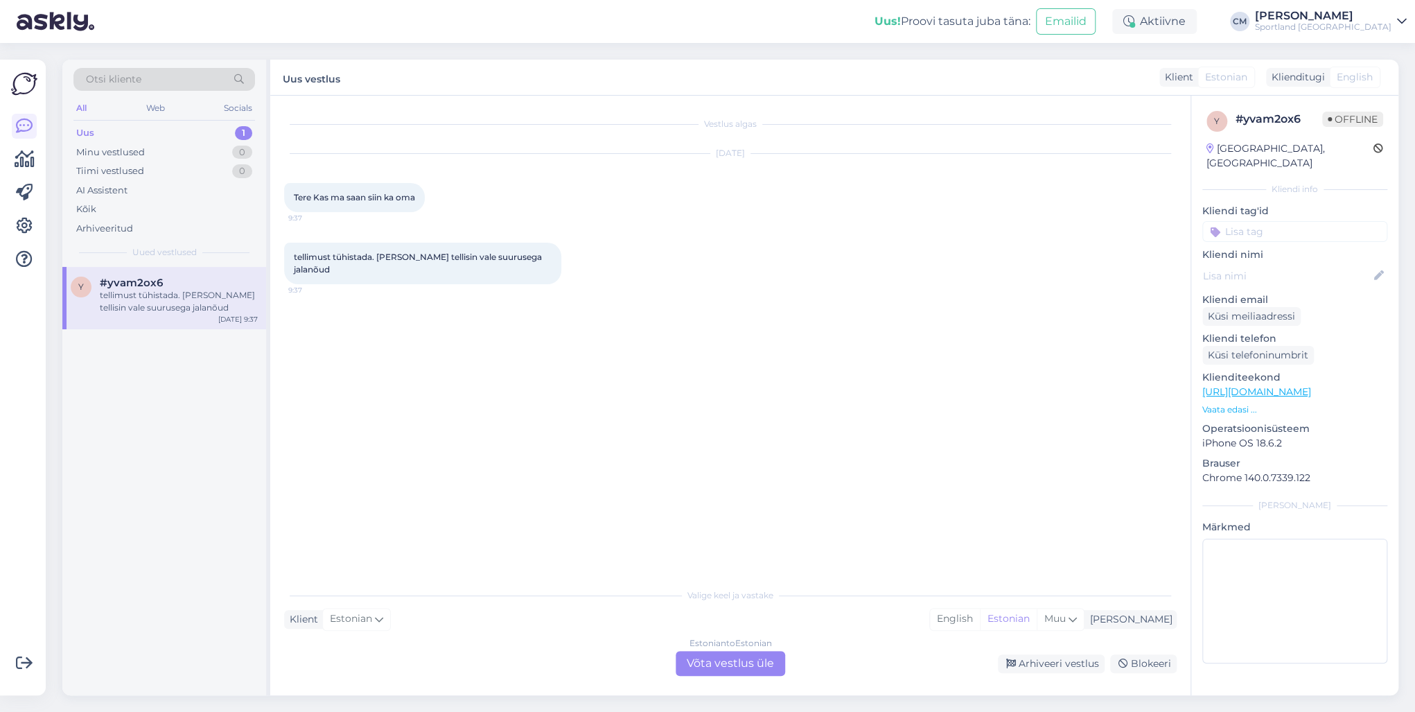
click at [702, 660] on div "Estonian to Estonian Võta vestlus üle" at bounding box center [729, 663] width 109 height 25
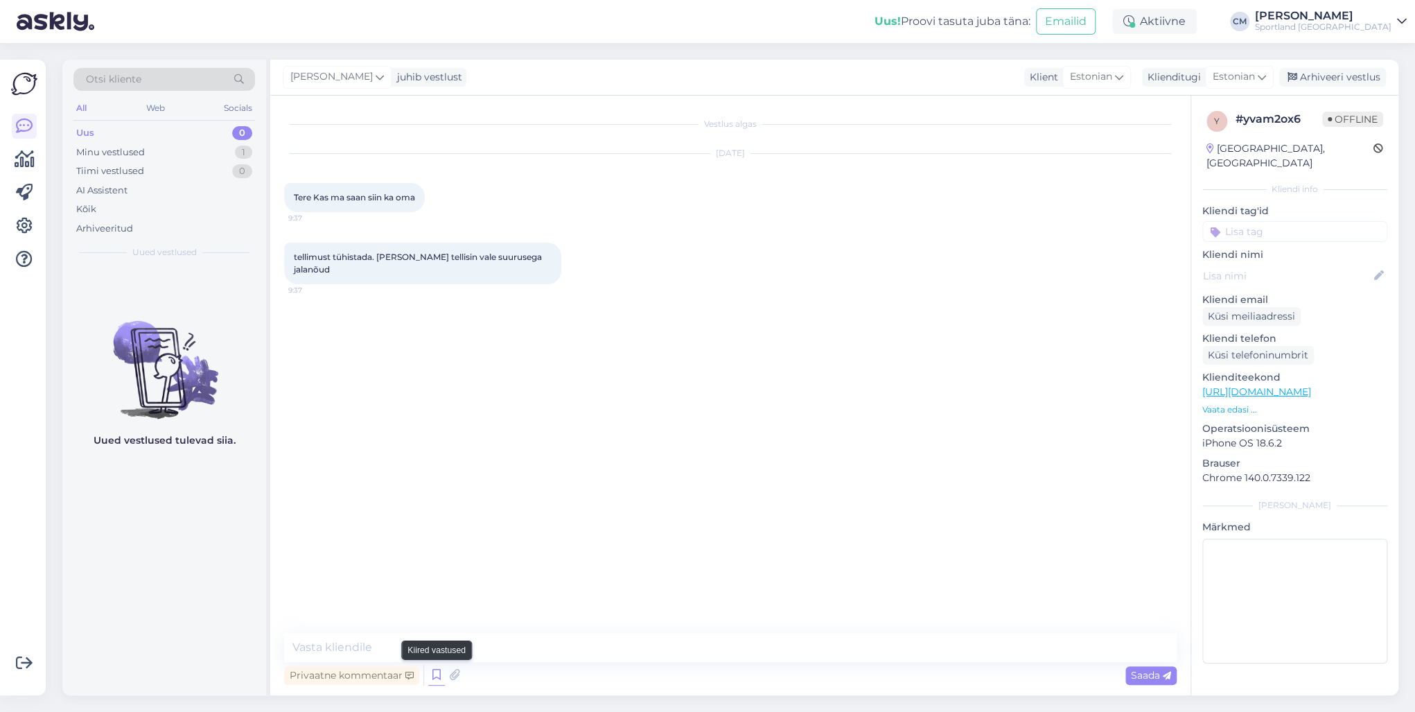
click at [432, 673] on icon at bounding box center [436, 674] width 17 height 21
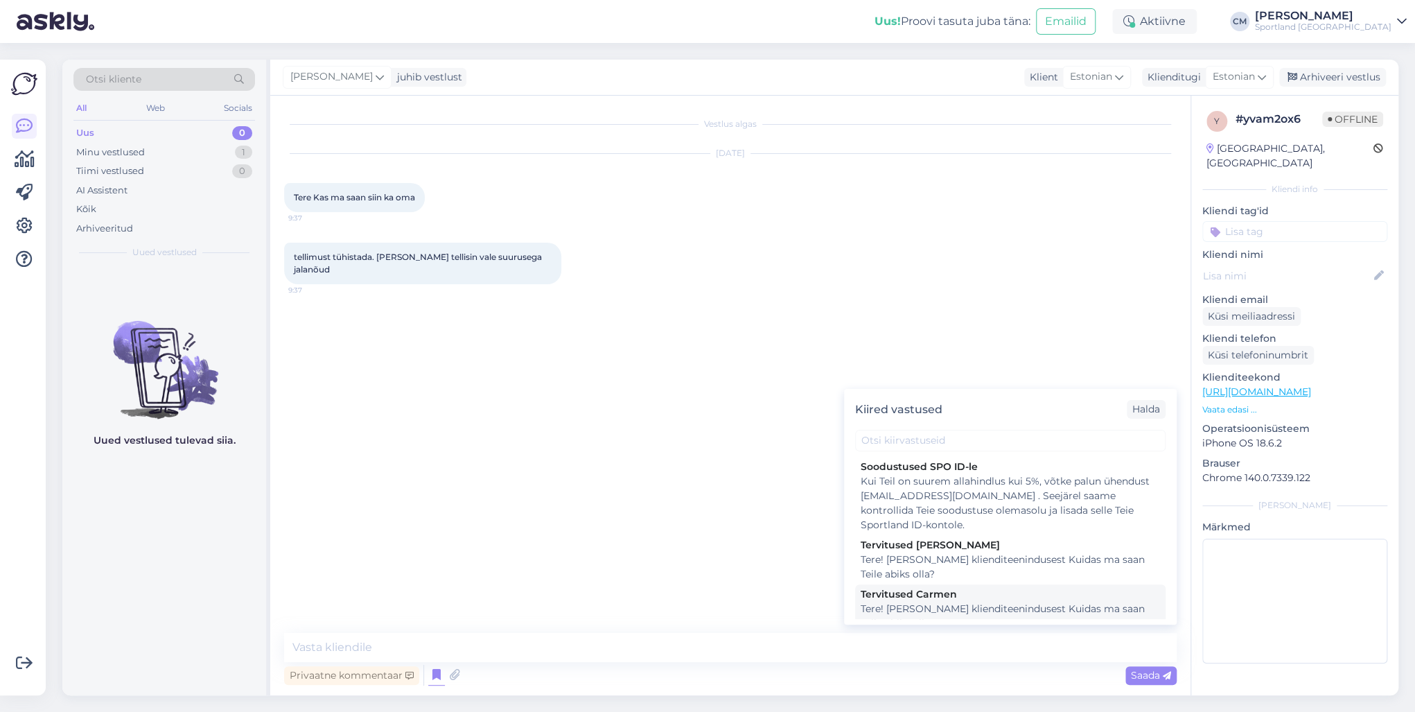
click at [913, 615] on div "Tere! [PERSON_NAME] klienditeenindusest Kuidas ma saan Teile abiks olla?" at bounding box center [1009, 615] width 299 height 29
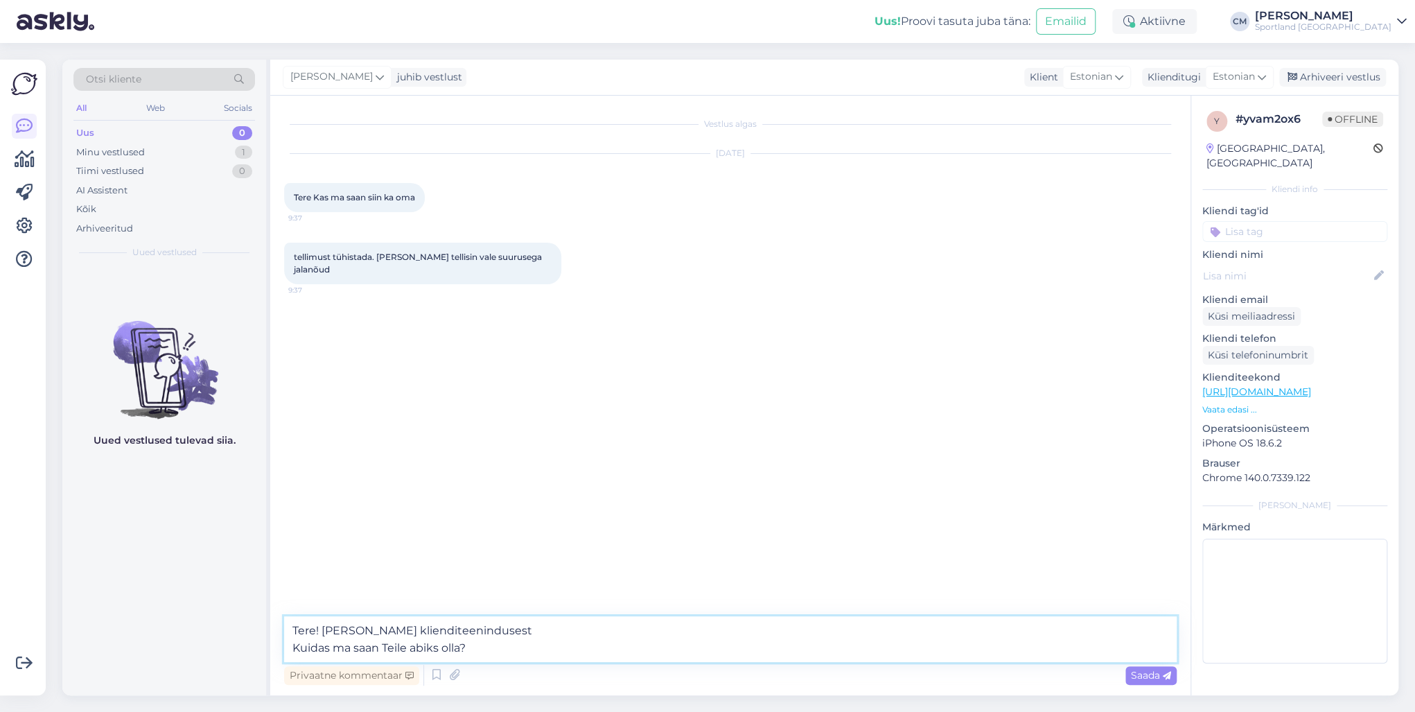
drag, startPoint x: 515, startPoint y: 651, endPoint x: 253, endPoint y: 661, distance: 262.8
click at [253, 661] on div "Otsi kliente All Web Socials Uus 0 Minu vestlused 1 Tiimi vestlused 0 AI Assist…" at bounding box center [730, 377] width 1336 height 635
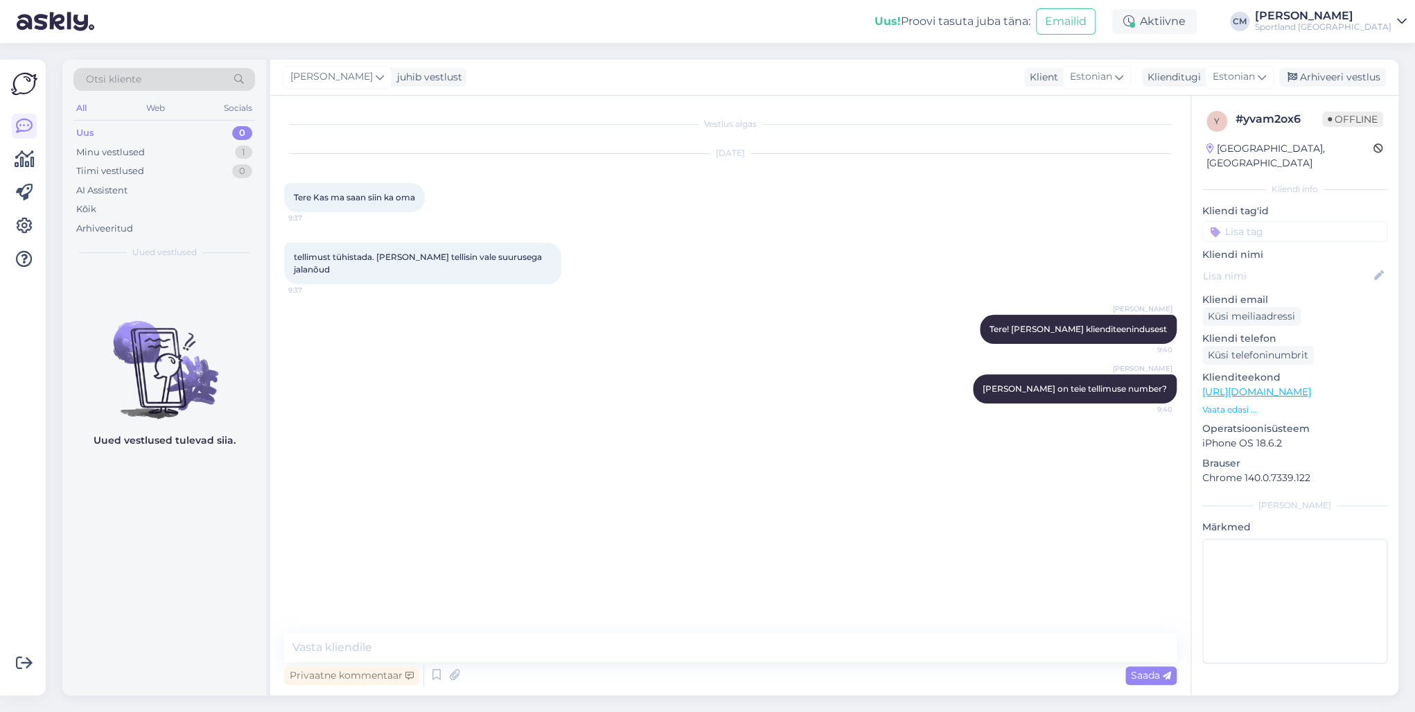
click at [1294, 222] on input at bounding box center [1294, 231] width 185 height 21
click at [1289, 264] on span "Tellimuse tühistamine" at bounding box center [1294, 268] width 91 height 8
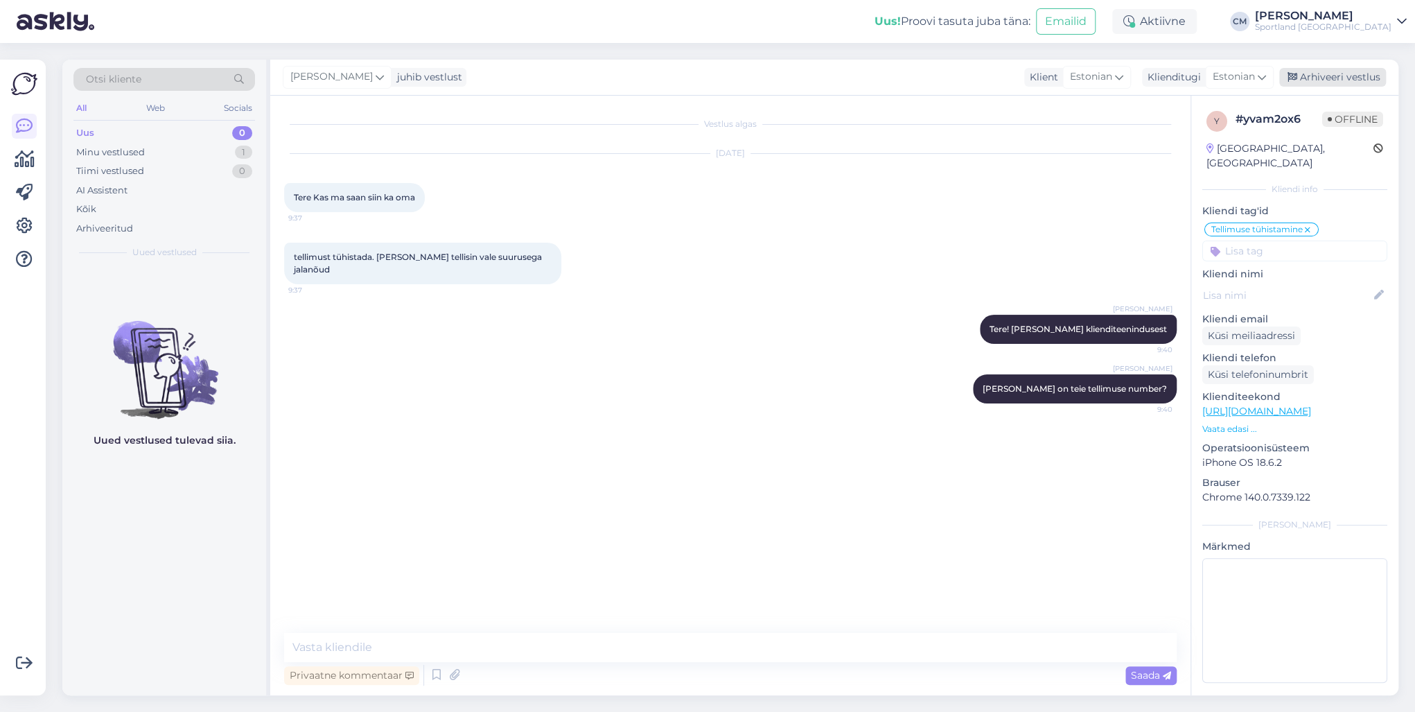
click at [1332, 75] on div "Arhiveeri vestlus" at bounding box center [1332, 77] width 107 height 19
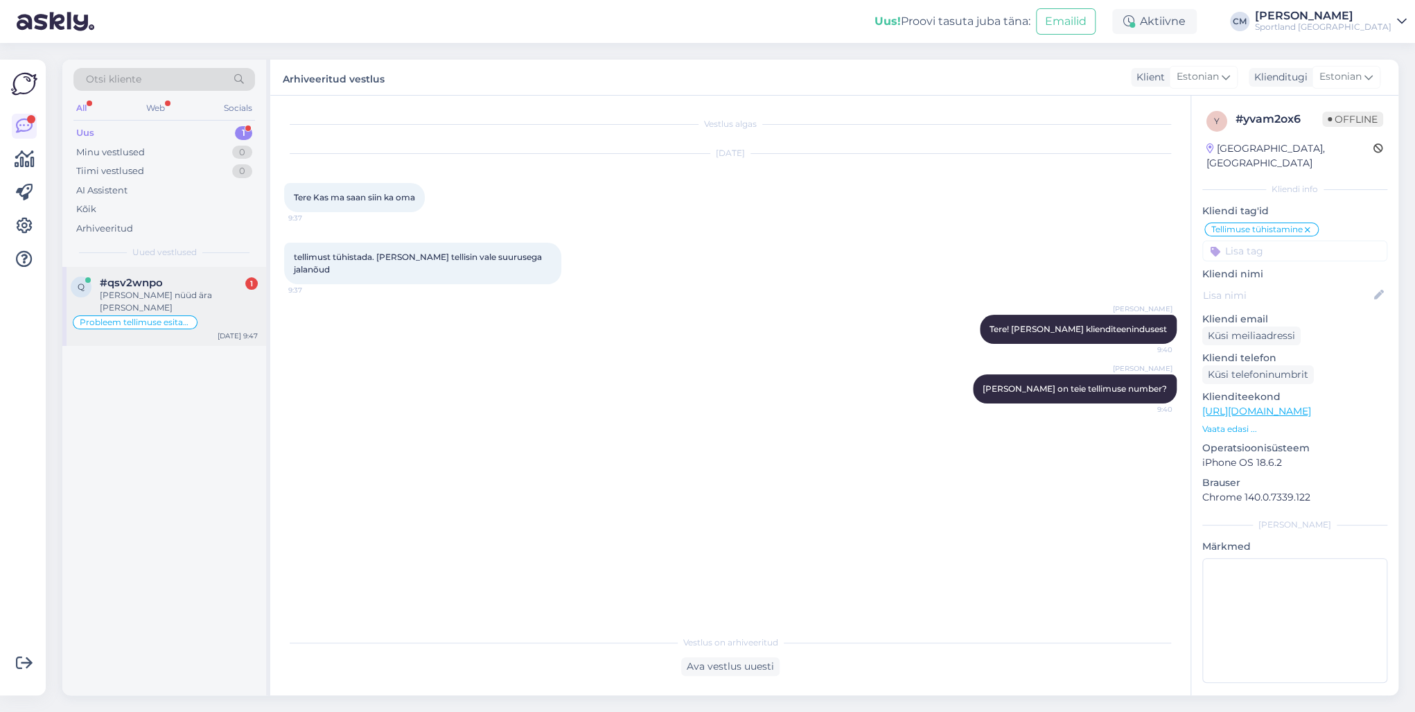
click at [242, 315] on div "Probleem tellimuse esitamisega" at bounding box center [164, 322] width 187 height 17
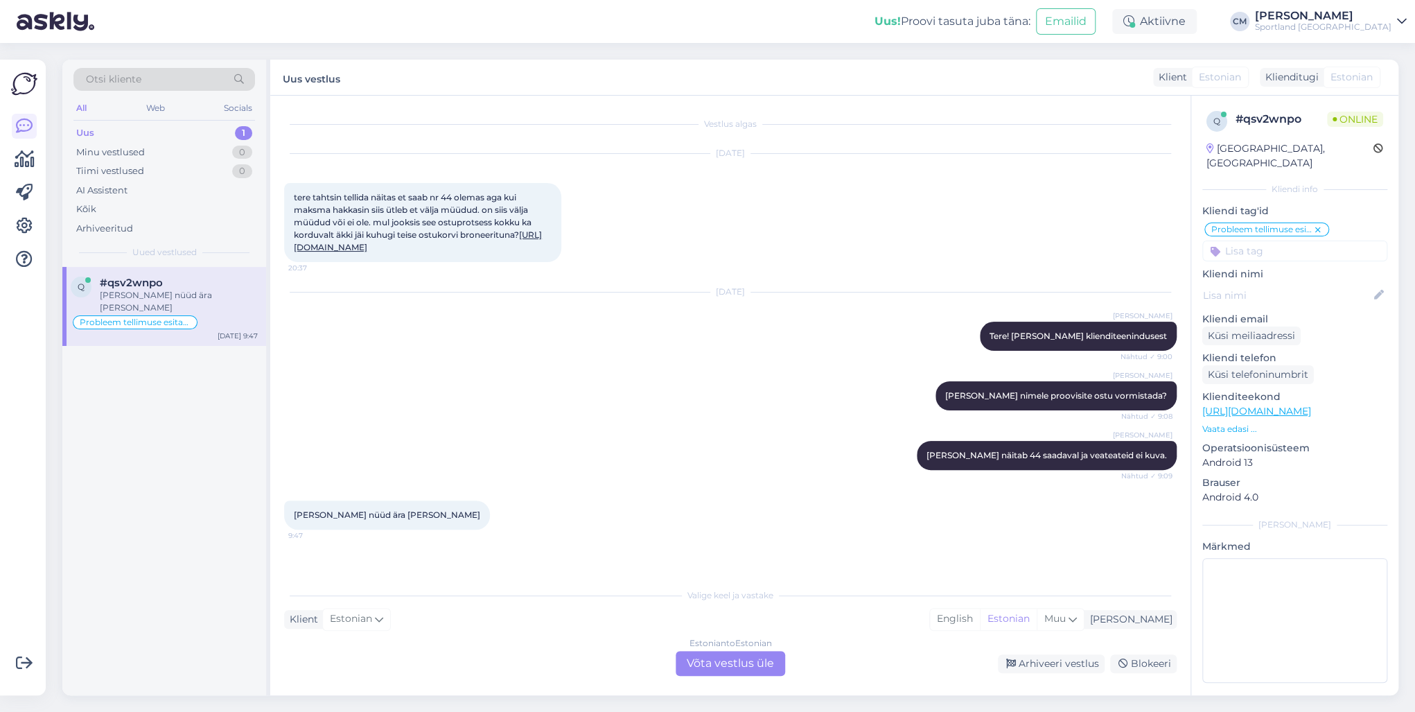
click at [759, 669] on div "Estonian to Estonian Võta vestlus üle" at bounding box center [729, 663] width 109 height 25
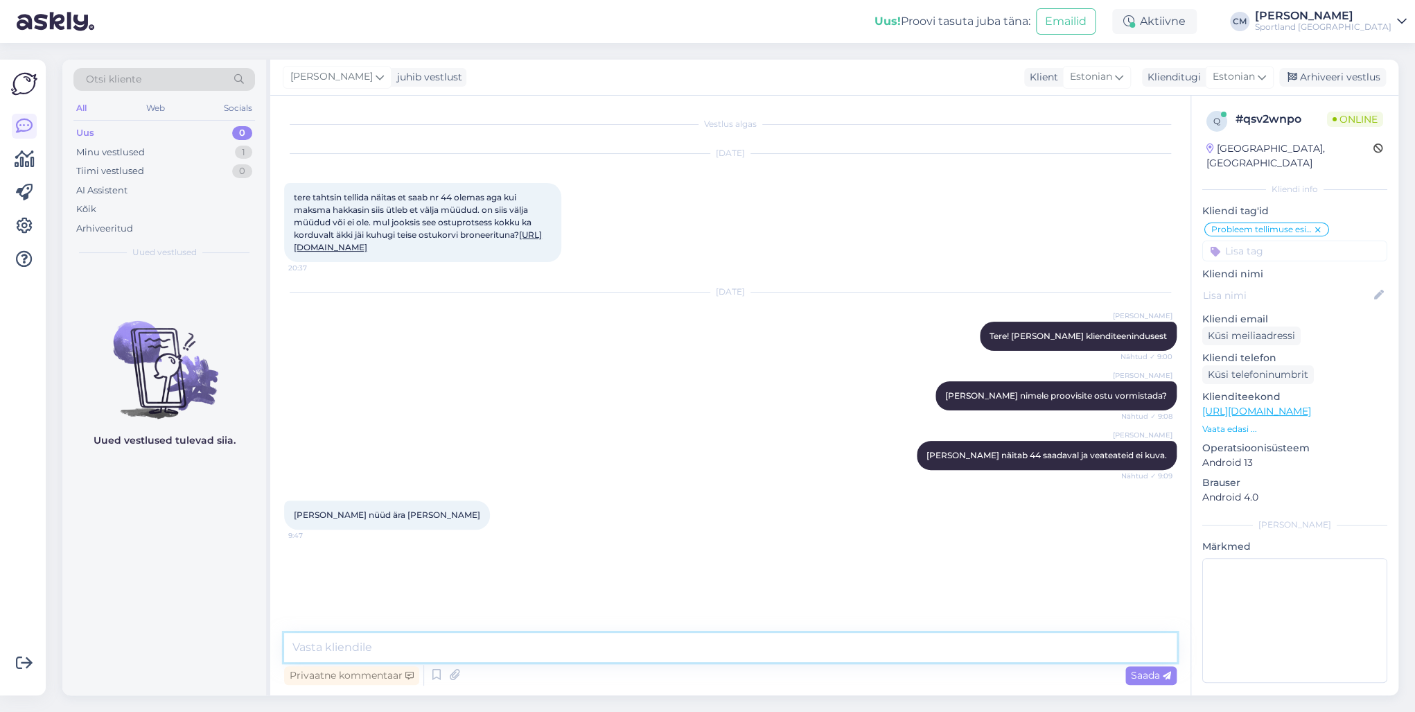
click at [682, 651] on textarea at bounding box center [730, 647] width 892 height 29
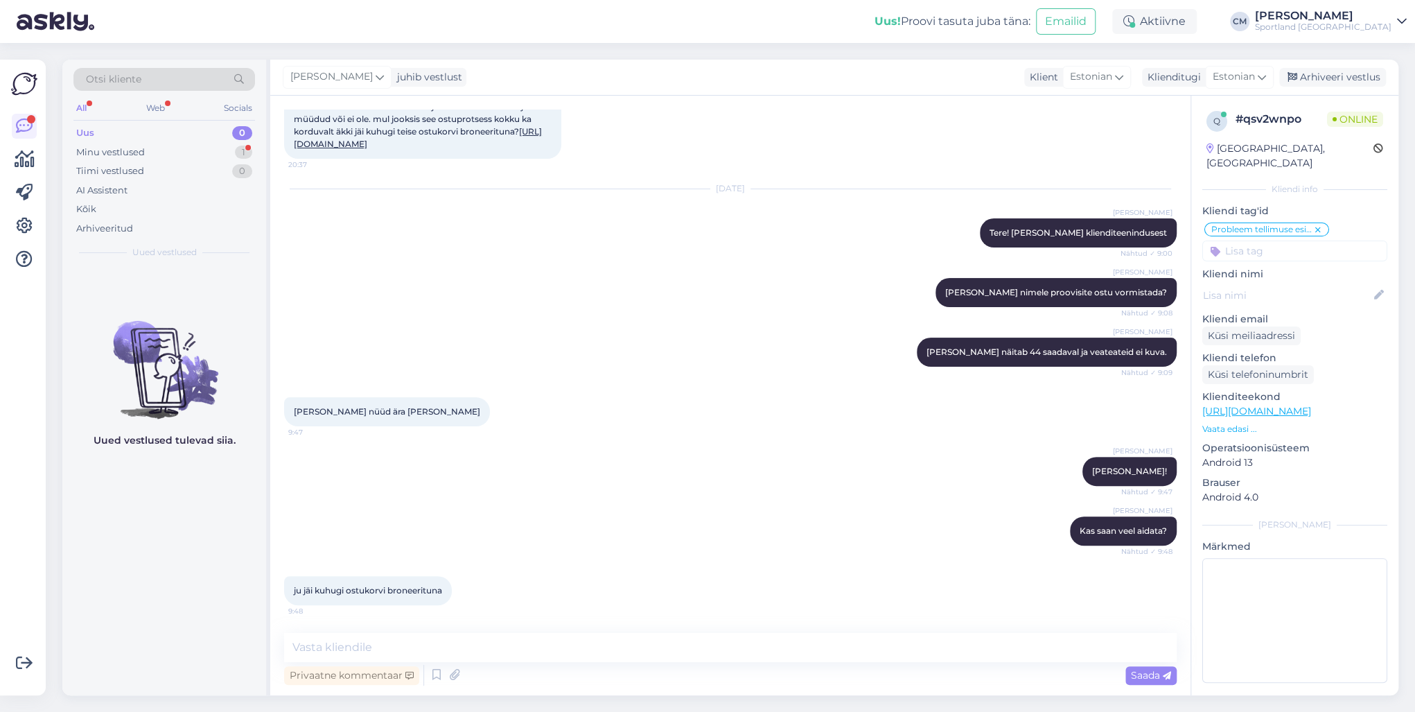
scroll to position [175, 0]
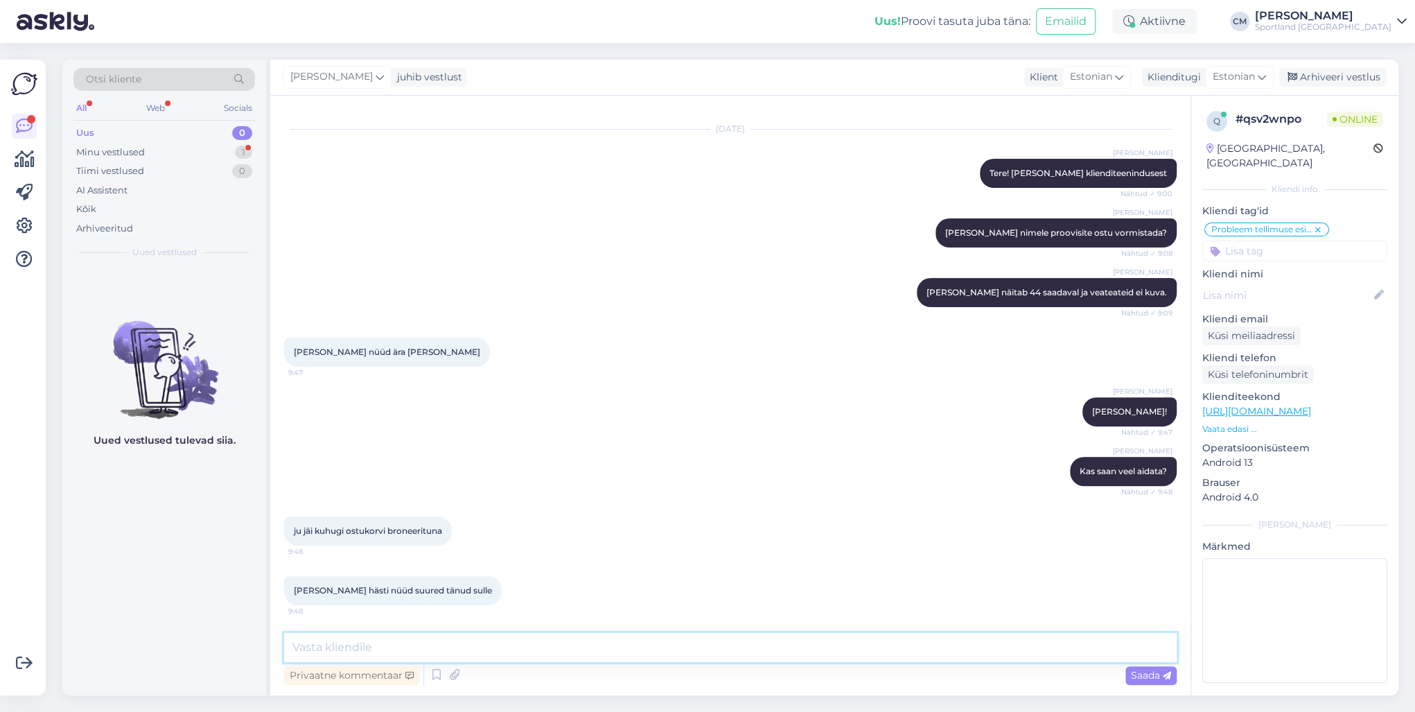
click at [542, 651] on textarea at bounding box center [730, 647] width 892 height 29
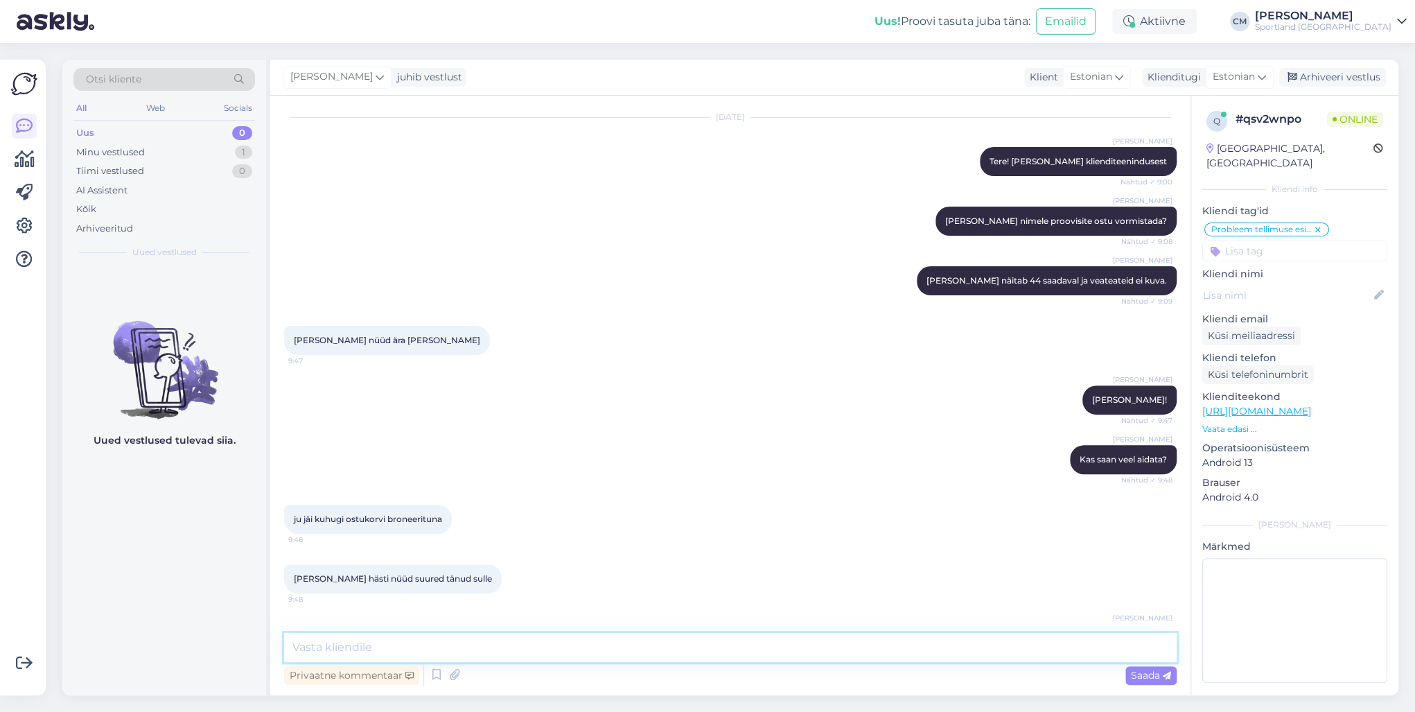
scroll to position [234, 0]
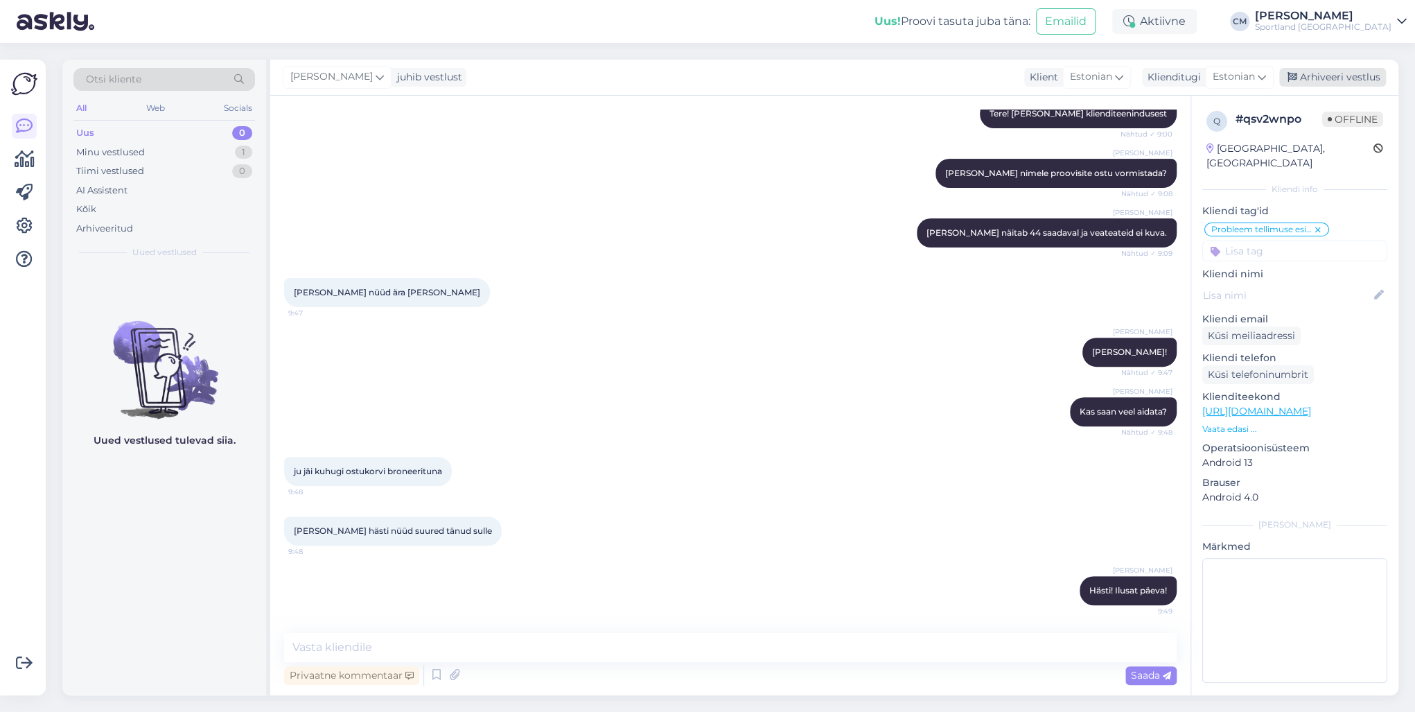
click at [1339, 72] on div "Arhiveeri vestlus" at bounding box center [1332, 77] width 107 height 19
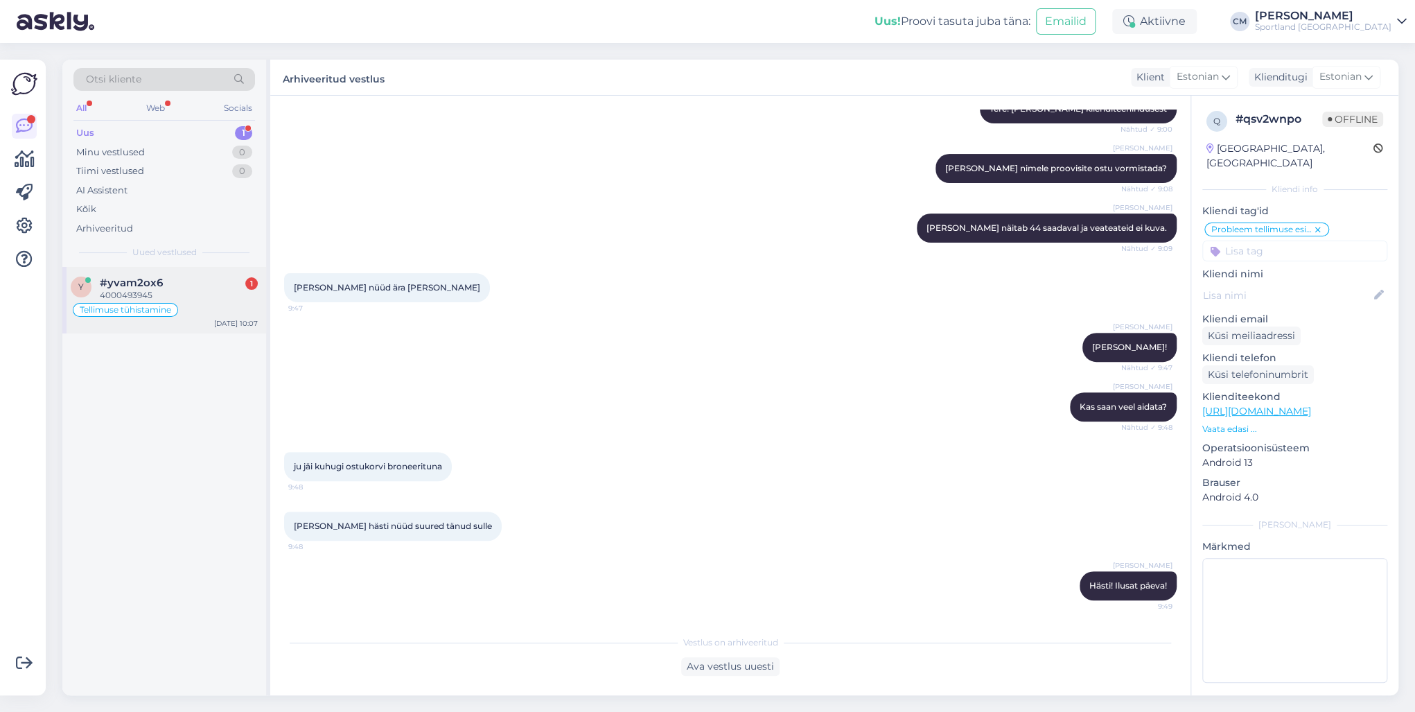
click at [264, 274] on div "y #yvam2ox6 1 4000493945 Tellimuse tühistamine [DATE] 10:07" at bounding box center [164, 300] width 204 height 67
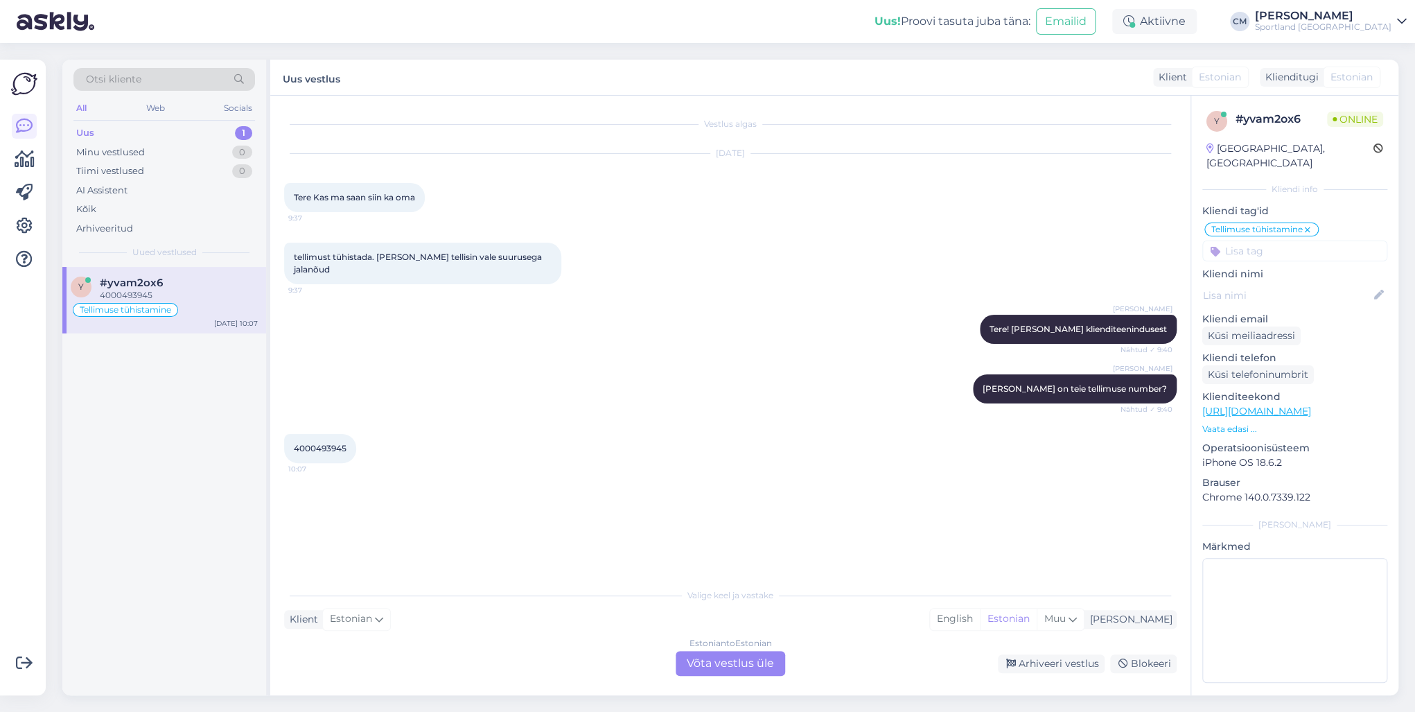
click at [254, 285] on div "#yvam2ox6" at bounding box center [179, 282] width 158 height 12
click at [703, 658] on div "Estonian to Estonian Võta vestlus üle" at bounding box center [729, 663] width 109 height 25
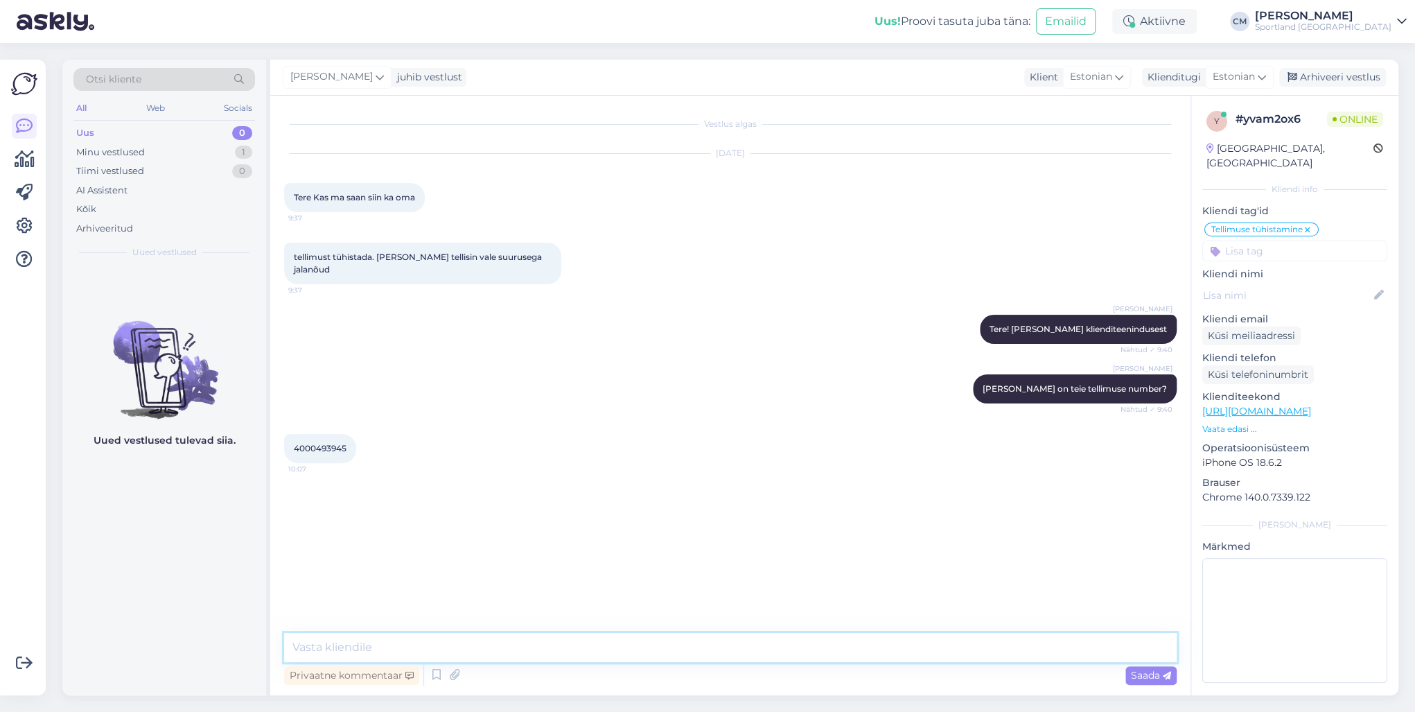
click at [551, 642] on textarea at bounding box center [730, 647] width 892 height 29
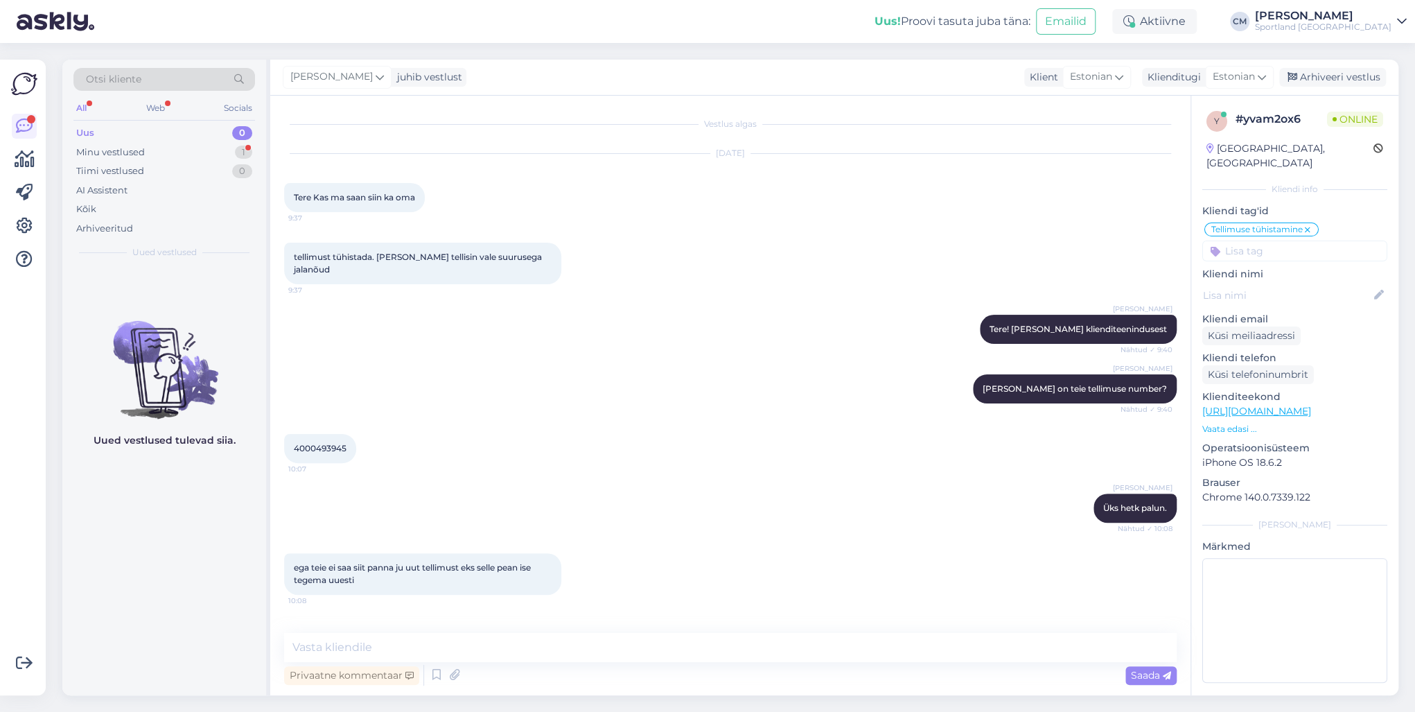
click at [324, 443] on div "4000493945 10:07" at bounding box center [320, 448] width 72 height 29
copy div "4000493945 10:07"
click at [385, 639] on textarea at bounding box center [730, 647] width 892 height 29
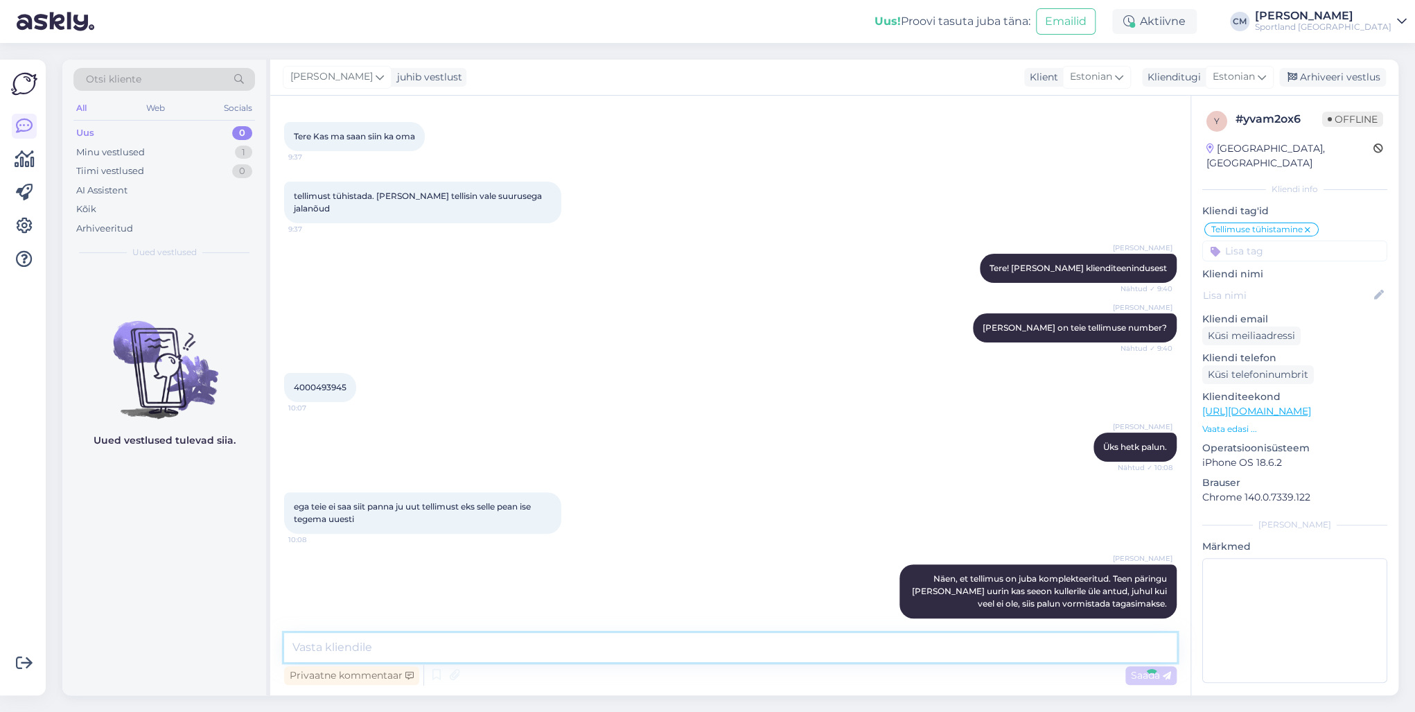
scroll to position [121, 0]
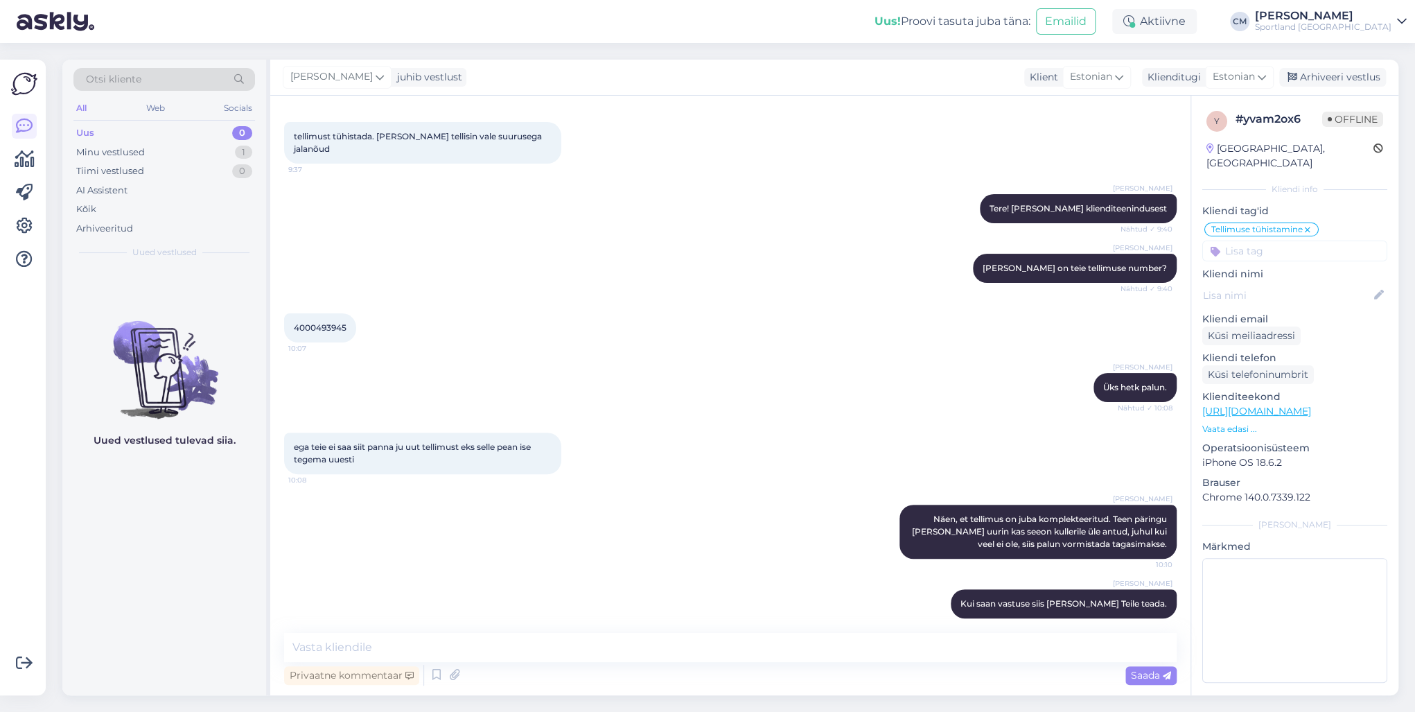
click at [338, 321] on div "4000493945 10:07" at bounding box center [320, 327] width 72 height 29
drag, startPoint x: 338, startPoint y: 321, endPoint x: 320, endPoint y: 316, distance: 18.8
click at [335, 320] on div "4000493945 10:07" at bounding box center [320, 327] width 72 height 29
click at [320, 322] on span "4000493945" at bounding box center [320, 327] width 53 height 10
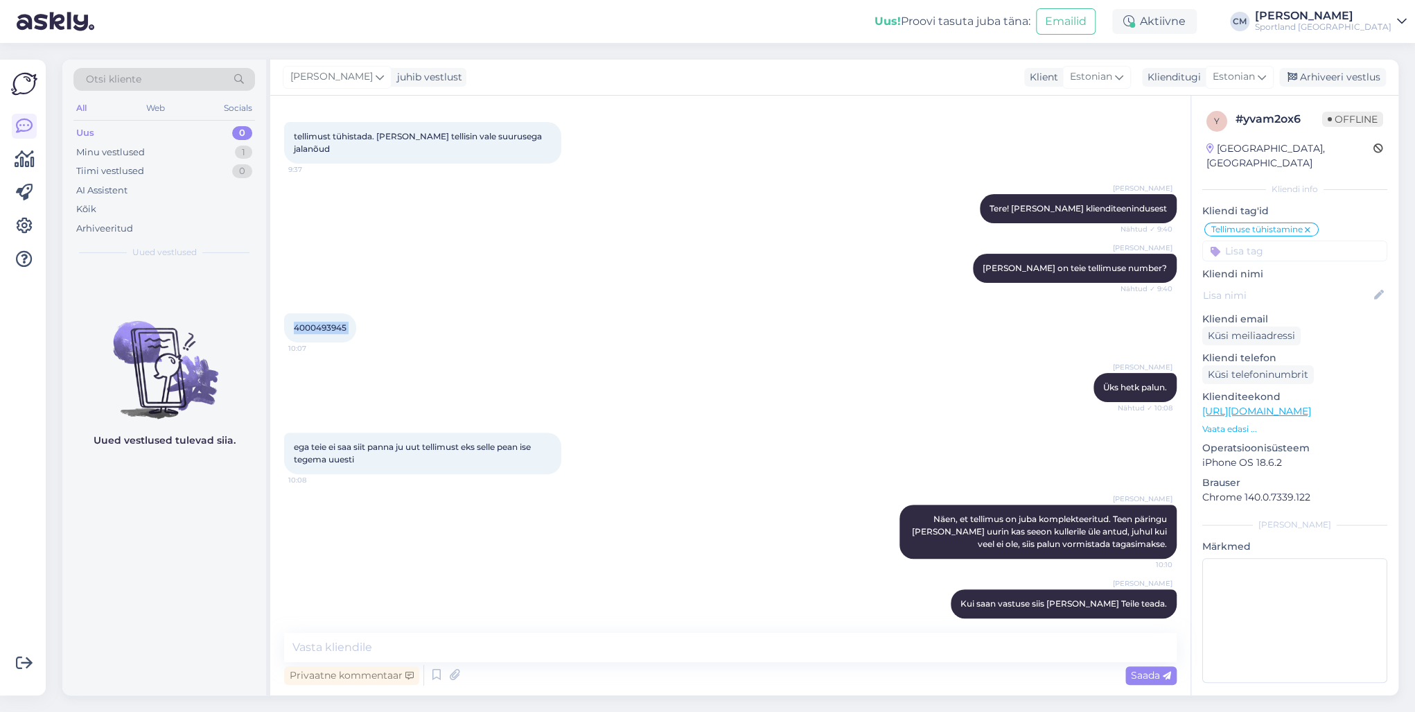
click at [320, 322] on span "4000493945" at bounding box center [320, 327] width 53 height 10
drag, startPoint x: 1288, startPoint y: 94, endPoint x: 1307, endPoint y: 87, distance: 19.9
click at [1292, 91] on div "[PERSON_NAME] juhib vestlust Klient [DEMOGRAPHIC_DATA] Klienditugi [DEMOGRAPHIC…" at bounding box center [834, 78] width 1128 height 36
click at [1311, 85] on div "Arhiveeri vestlus" at bounding box center [1332, 77] width 107 height 19
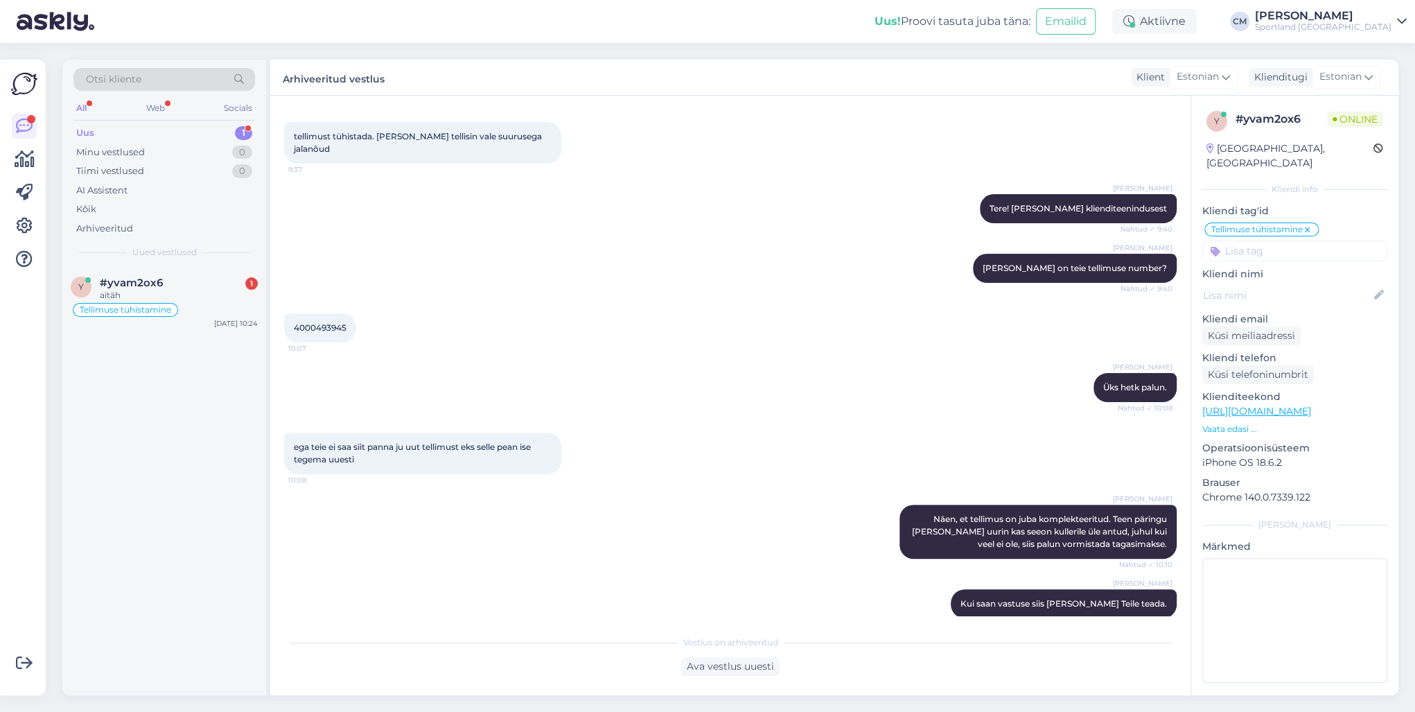
scroll to position [186, 0]
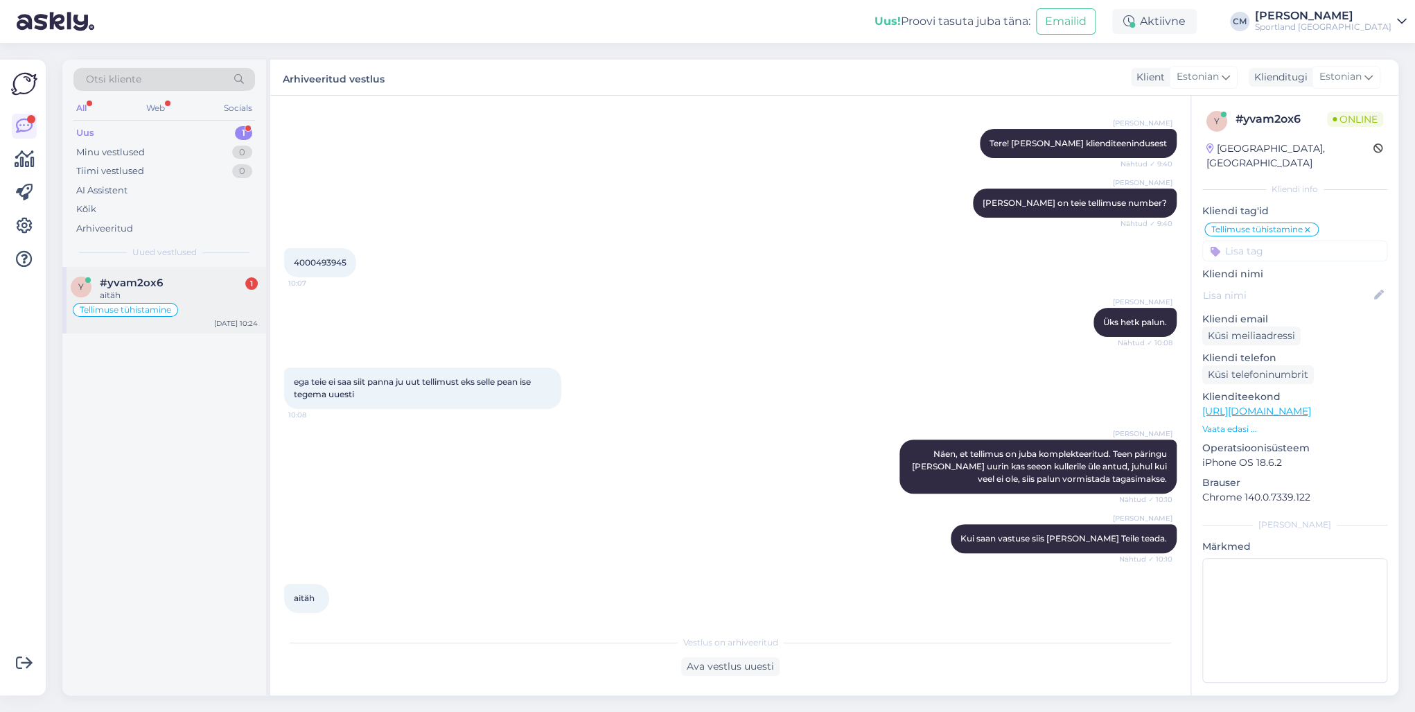
click at [222, 324] on div "[DATE] 10:24" at bounding box center [236, 323] width 44 height 10
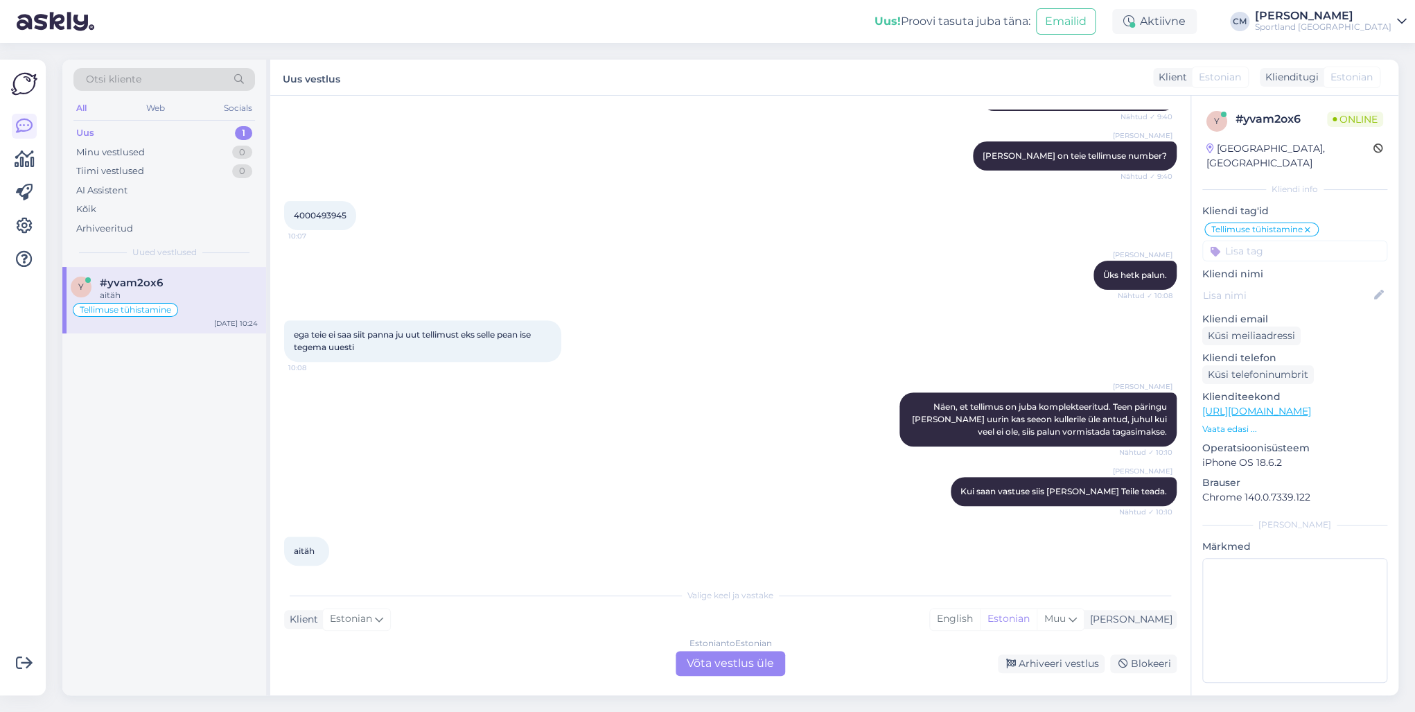
click at [710, 664] on div "Estonian to Estonian Võta vestlus üle" at bounding box center [729, 663] width 109 height 25
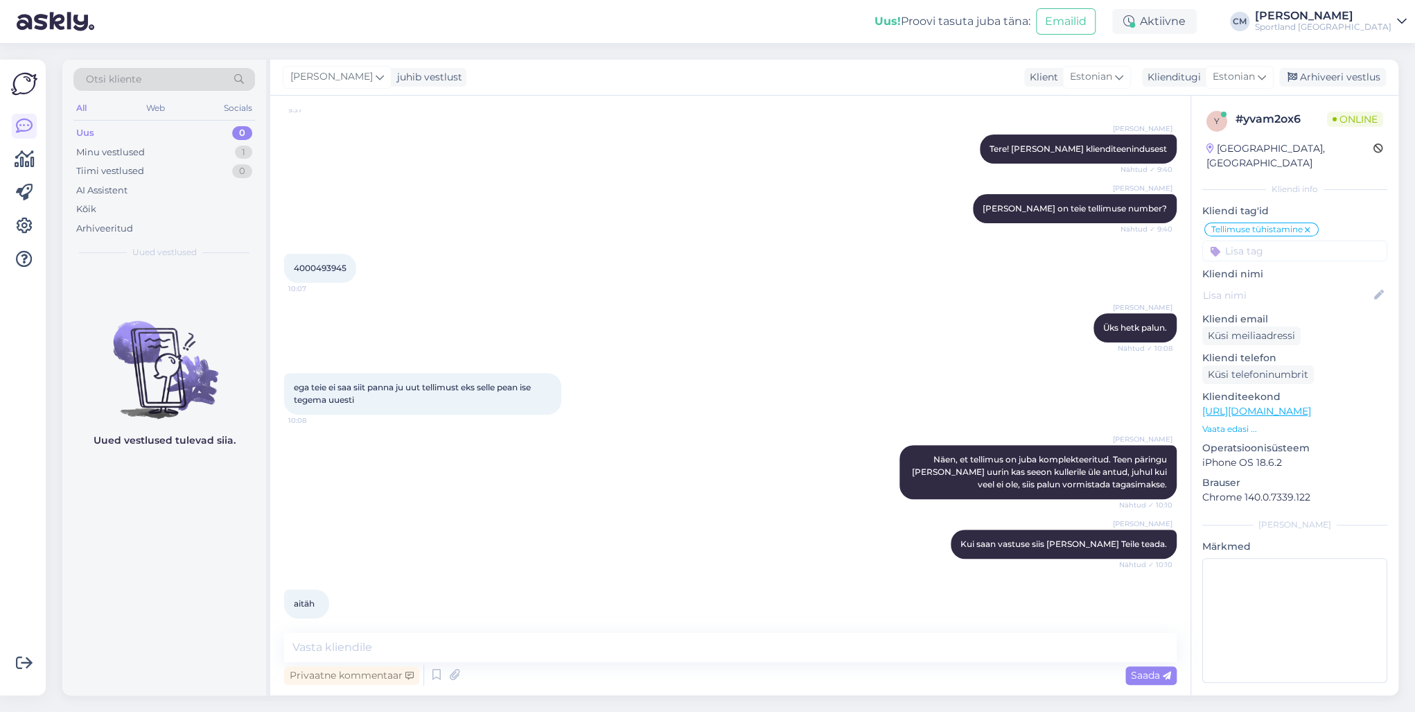
click at [707, 664] on div "Privaatne kommentaar Saada" at bounding box center [730, 675] width 892 height 26
click at [700, 657] on textarea at bounding box center [730, 647] width 892 height 29
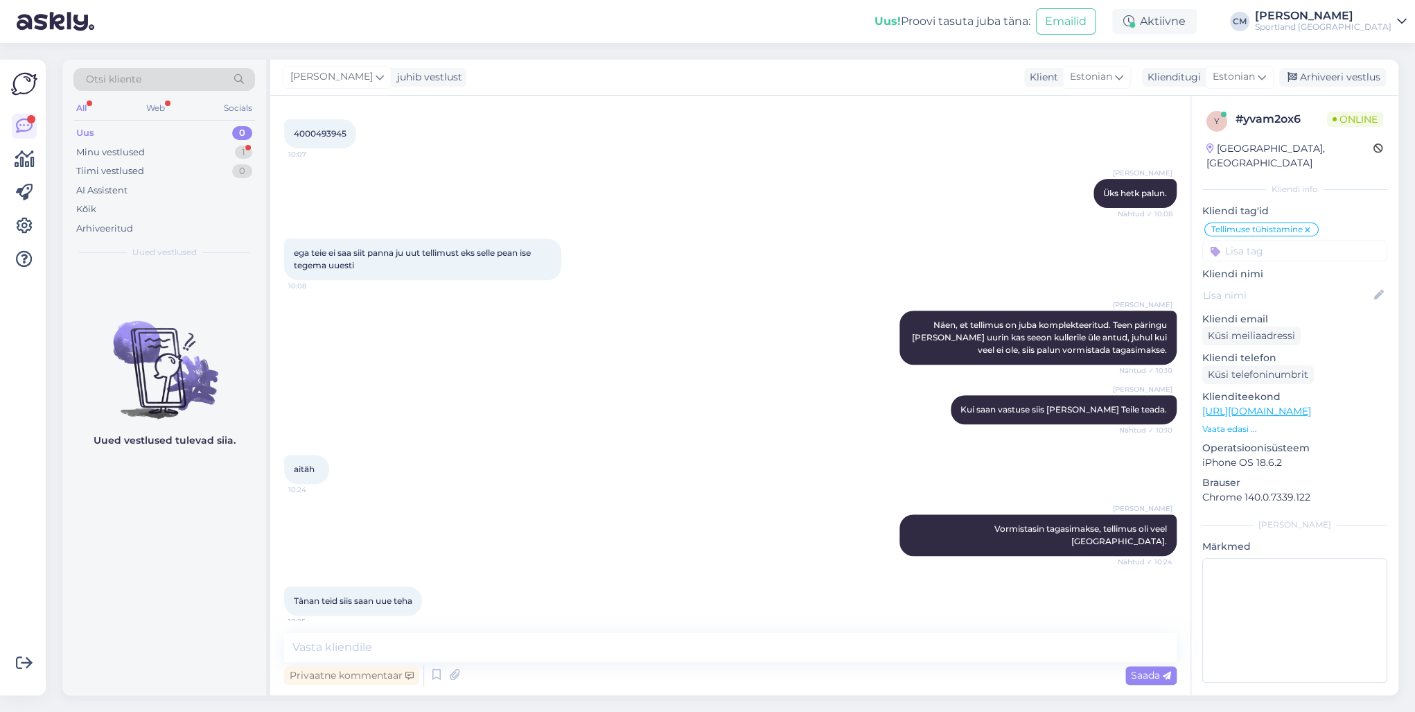
scroll to position [359, 0]
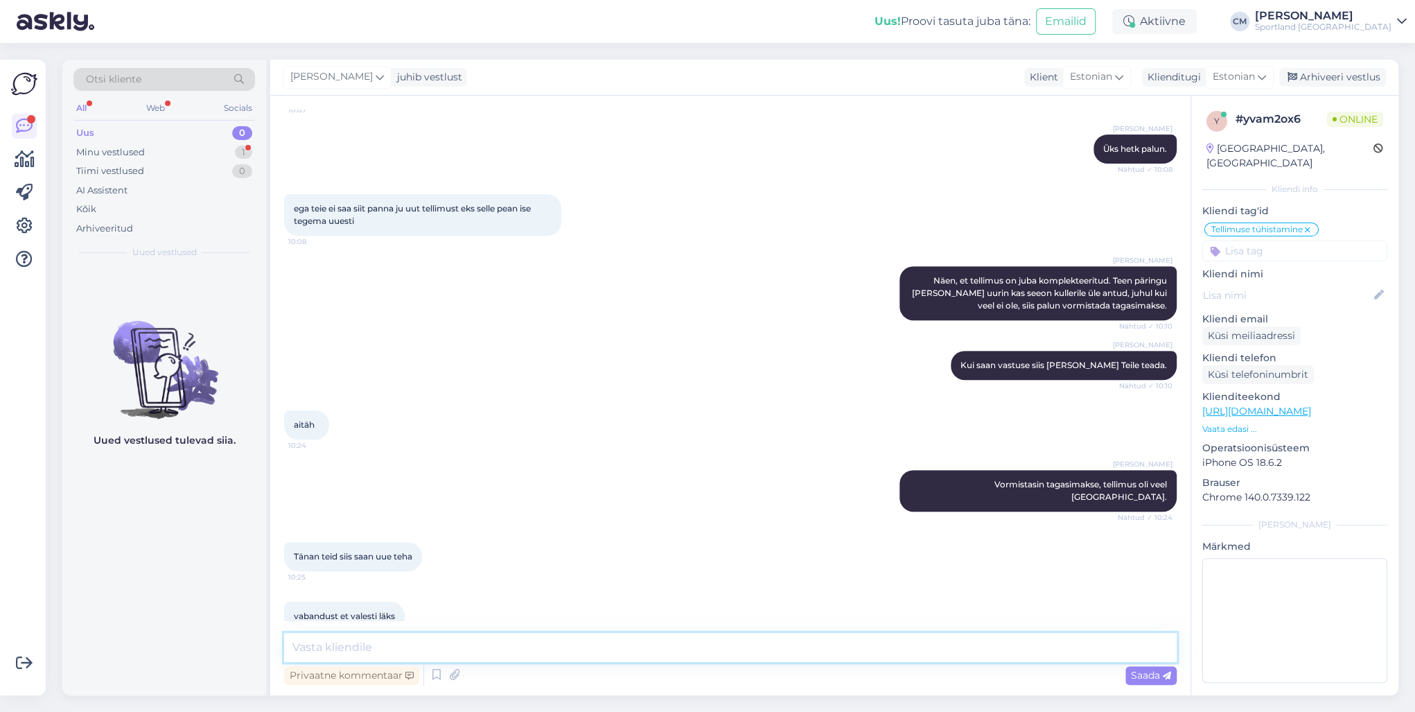
click at [380, 642] on textarea at bounding box center [730, 647] width 892 height 29
click at [490, 653] on textarea at bounding box center [730, 647] width 892 height 29
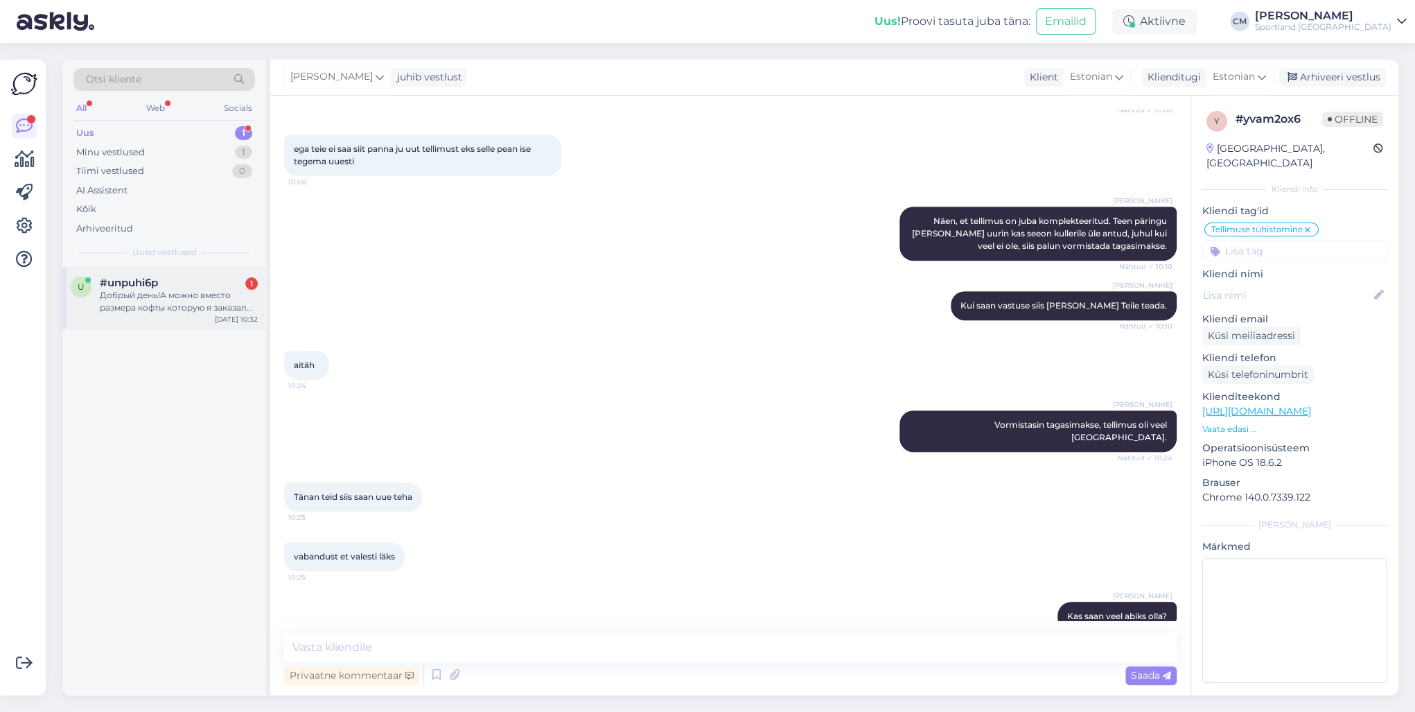
click at [189, 316] on div "u #unpuhi6p 1 Добрый день!А можно вместо размера кофты которую я заказал добави…" at bounding box center [164, 298] width 204 height 62
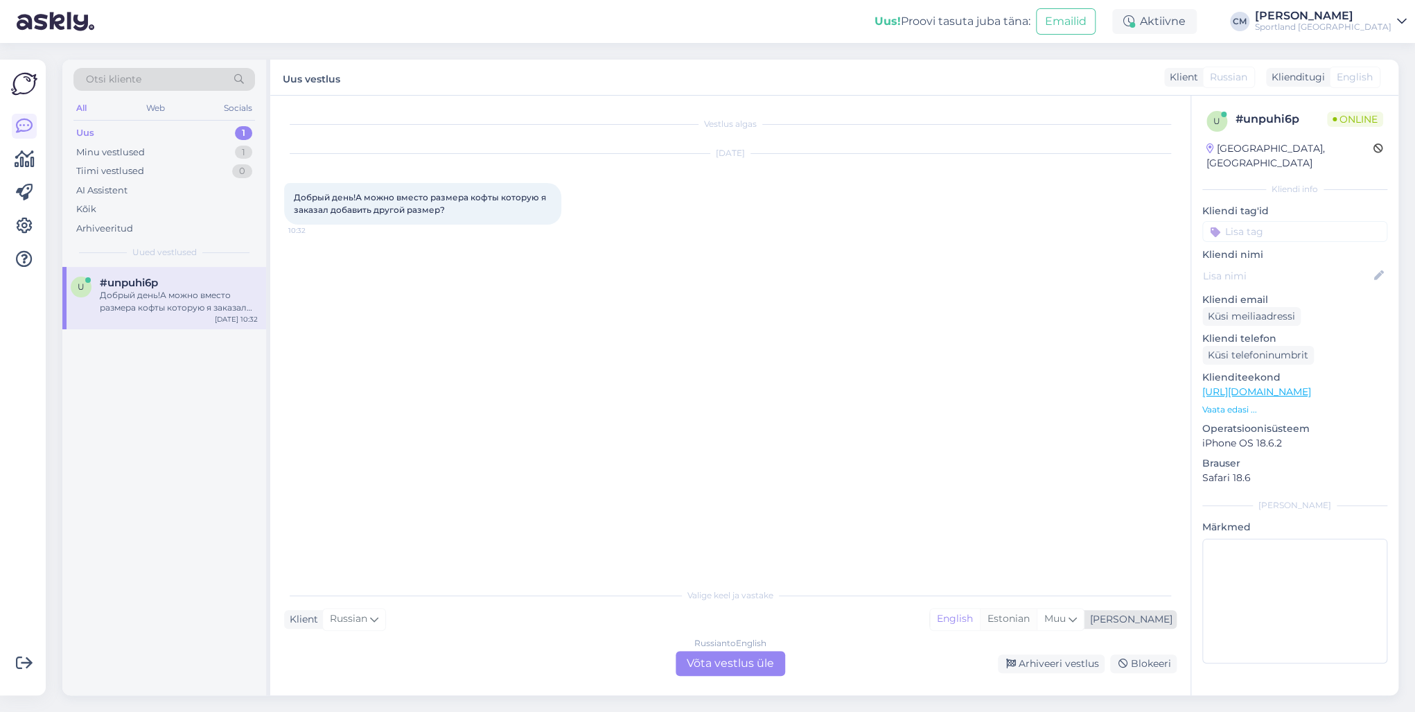
click at [1036, 622] on div "Estonian" at bounding box center [1008, 618] width 57 height 21
click at [751, 669] on div "Russian to Estonian Võta vestlus üle" at bounding box center [729, 663] width 109 height 25
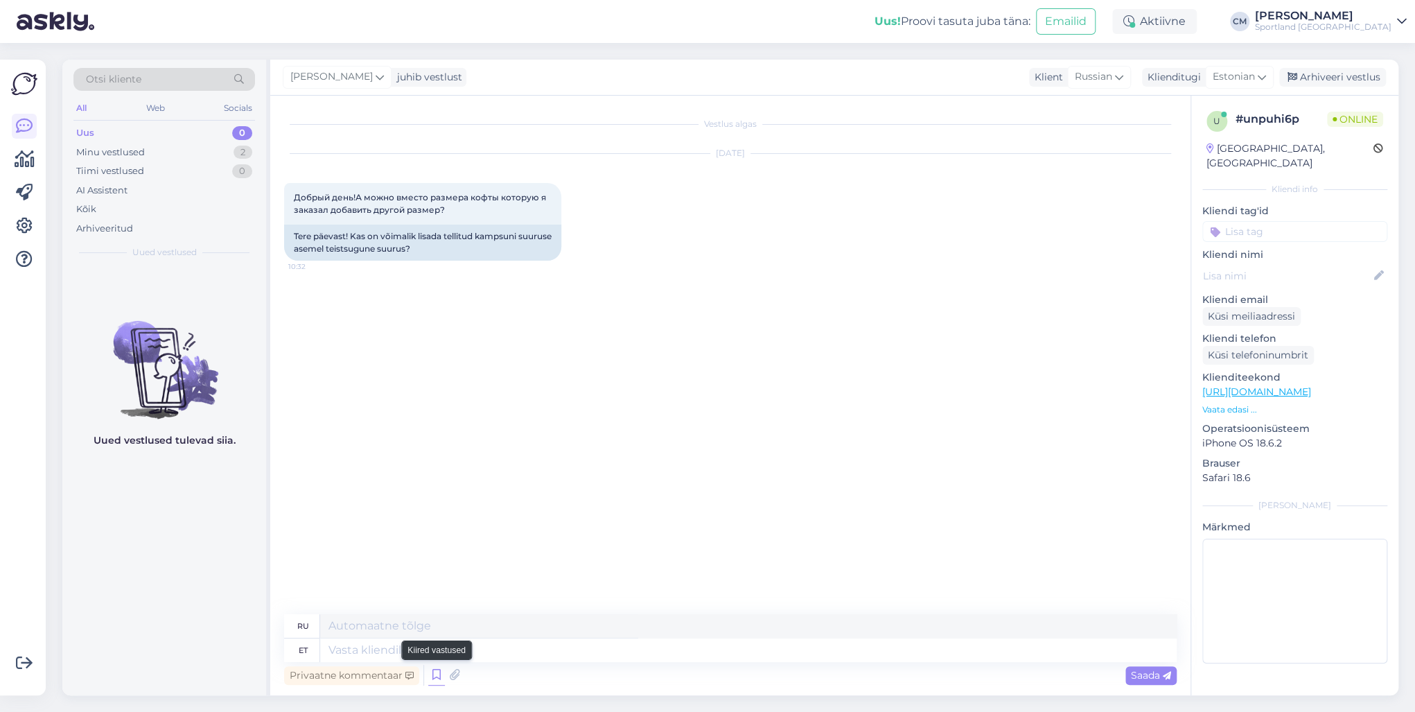
click at [430, 671] on icon at bounding box center [436, 674] width 17 height 21
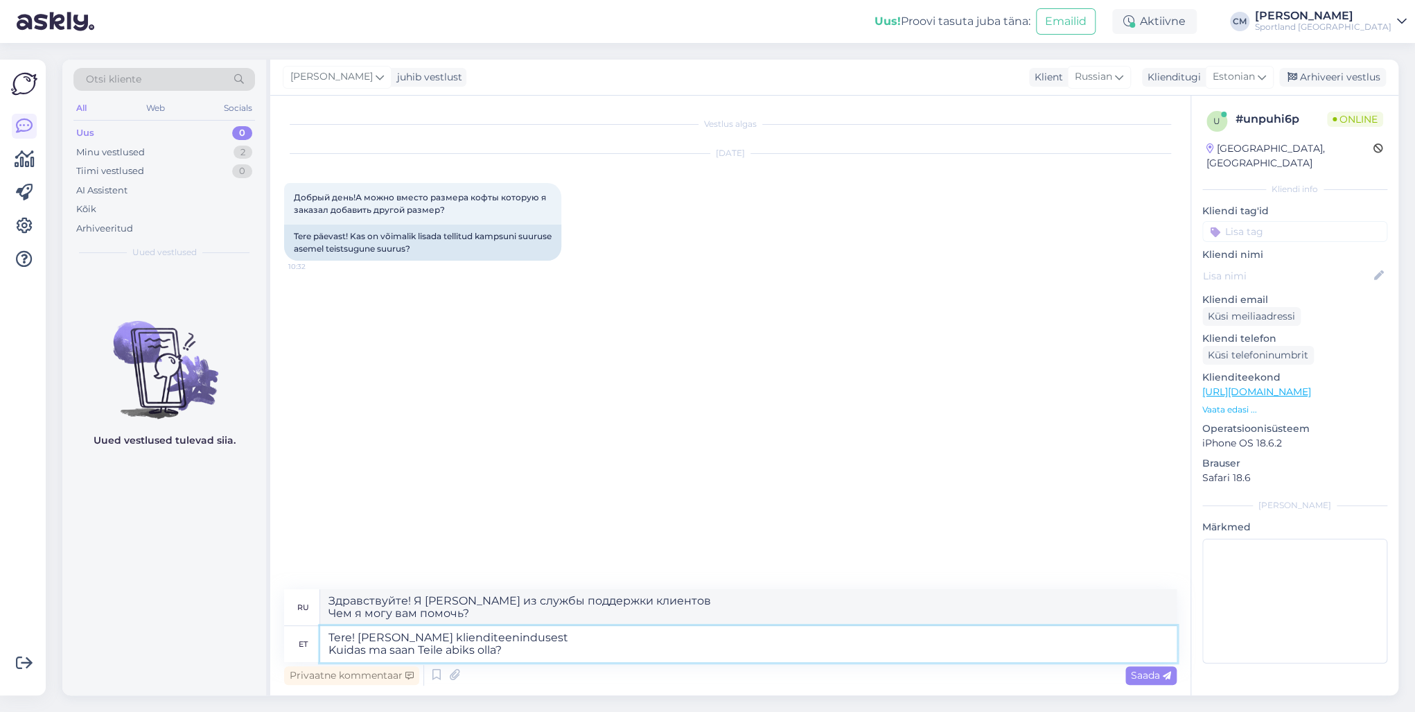
drag, startPoint x: 546, startPoint y: 652, endPoint x: 276, endPoint y: 658, distance: 270.3
click at [276, 658] on div "Vestlus algas [DATE] Добрый день!А можно вместо размера кофты которую я заказал…" at bounding box center [730, 395] width 920 height 599
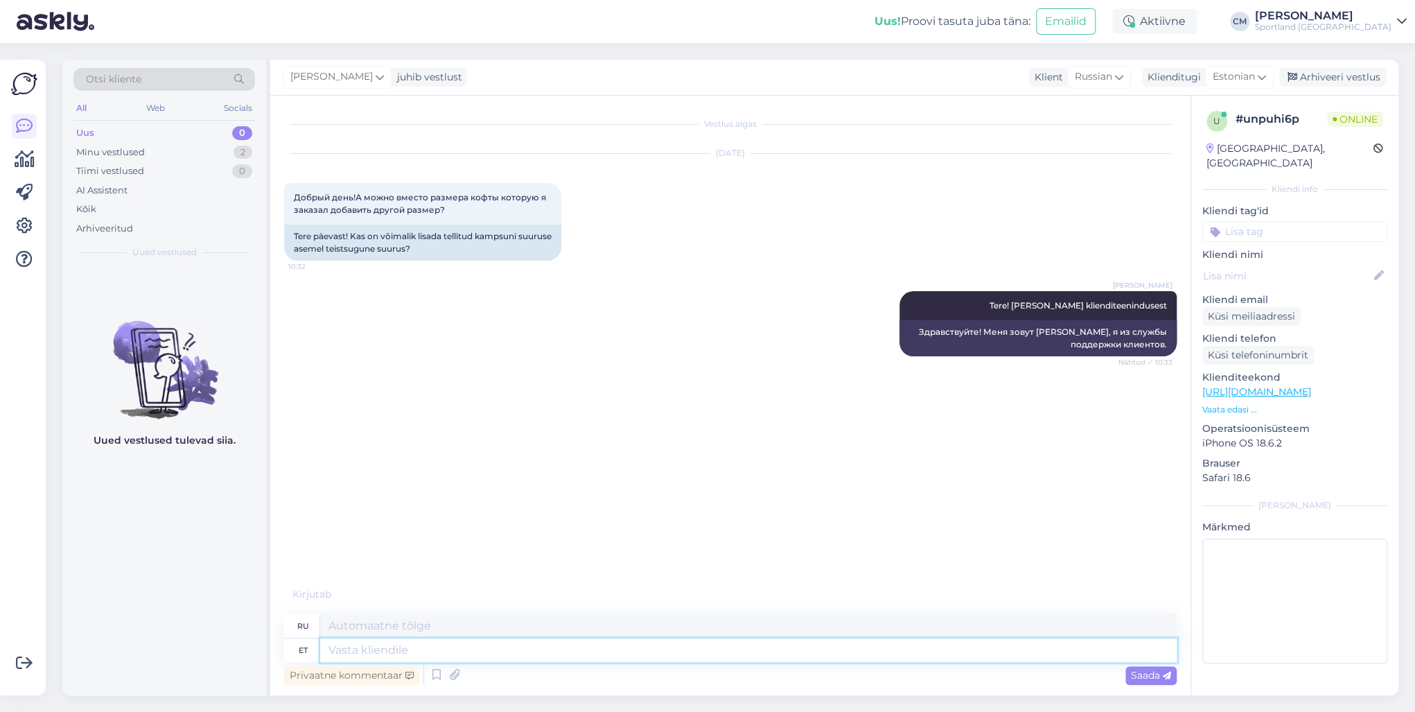
click at [441, 646] on textarea at bounding box center [748, 650] width 856 height 24
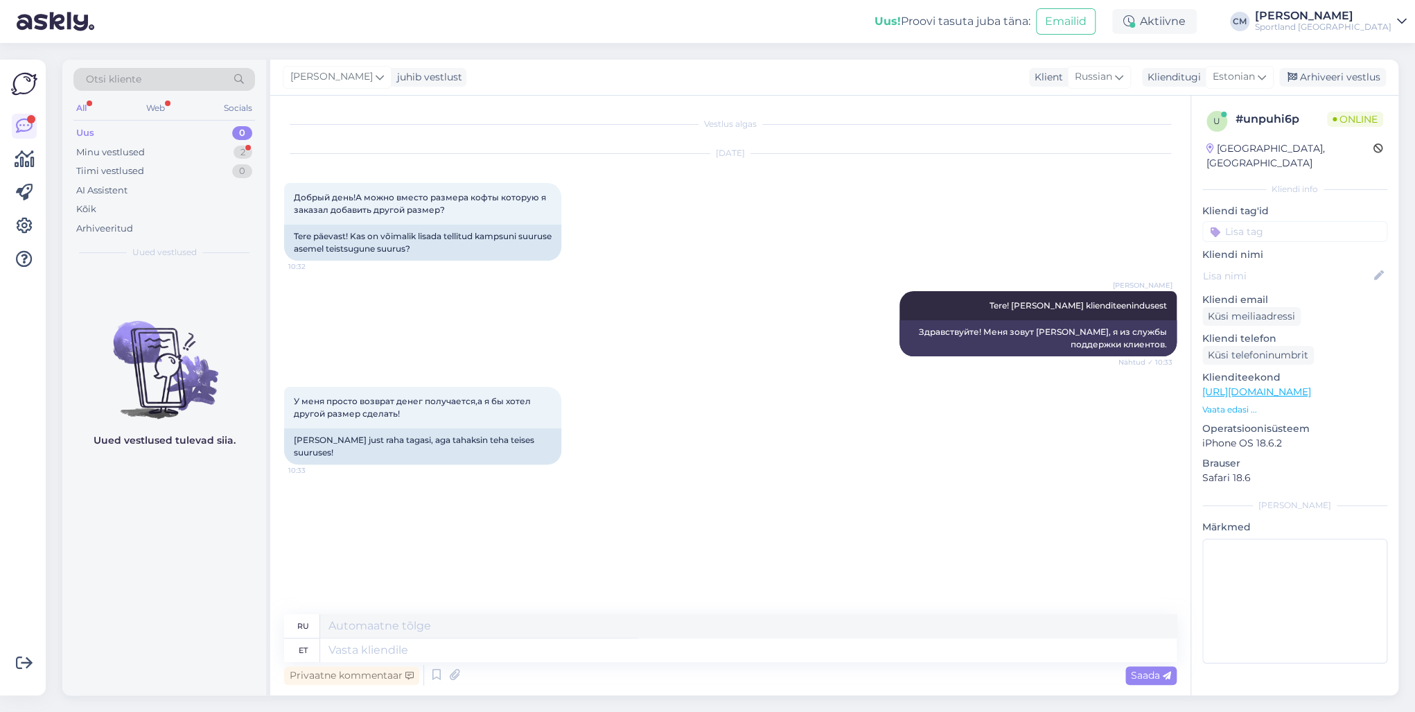
click at [651, 569] on div "Vestlus algas [DATE] Добрый день!А можно вместо размера кофты которую я заказал…" at bounding box center [736, 355] width 905 height 492
click at [441, 641] on textarea at bounding box center [748, 650] width 856 height 24
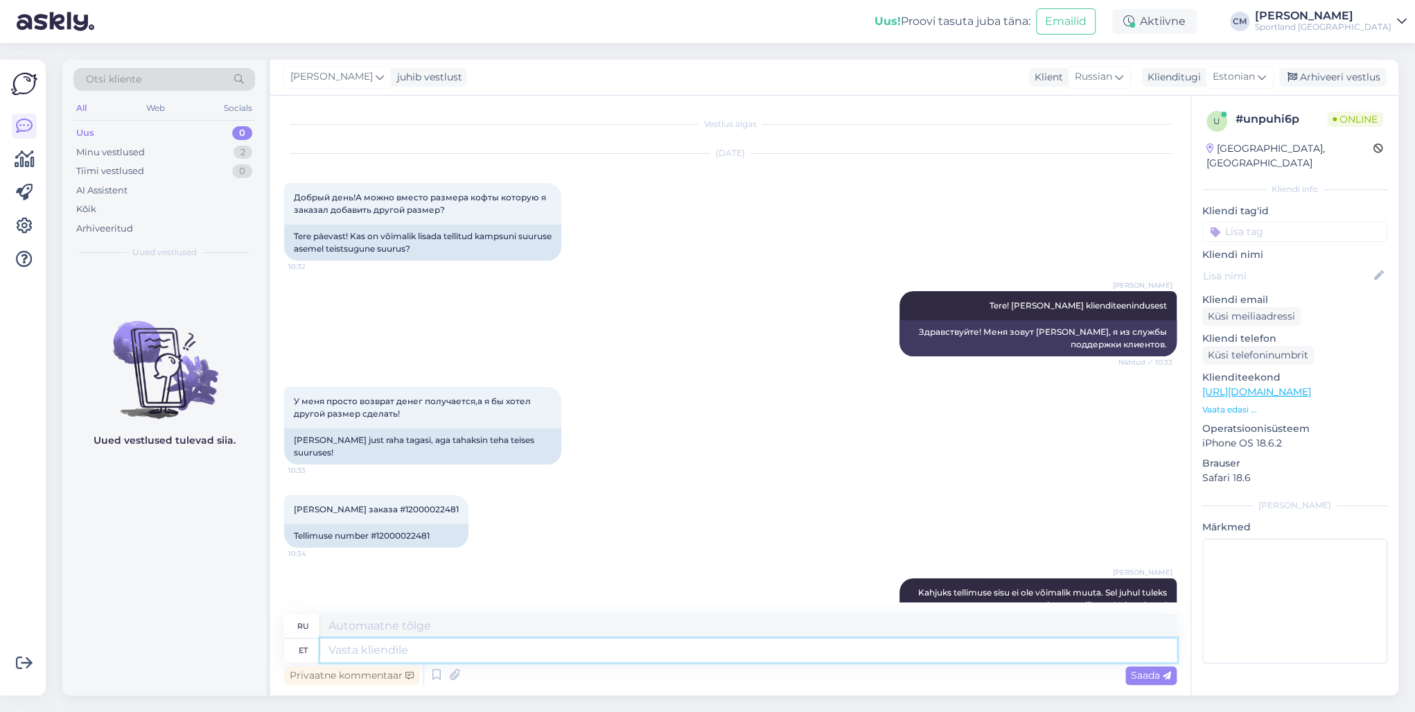
scroll to position [69, 0]
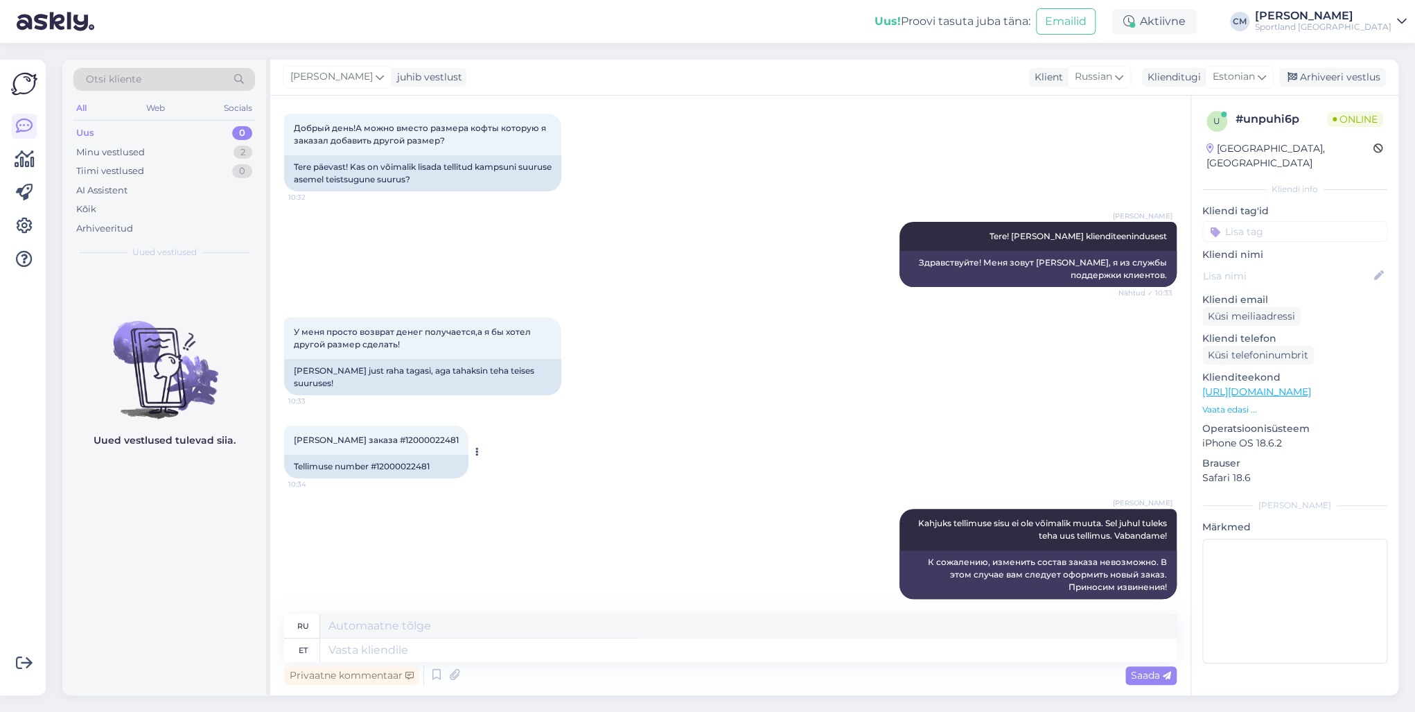
click at [425, 454] on div "Tellimuse number #12000022481" at bounding box center [376, 466] width 184 height 24
copy div "12000022481"
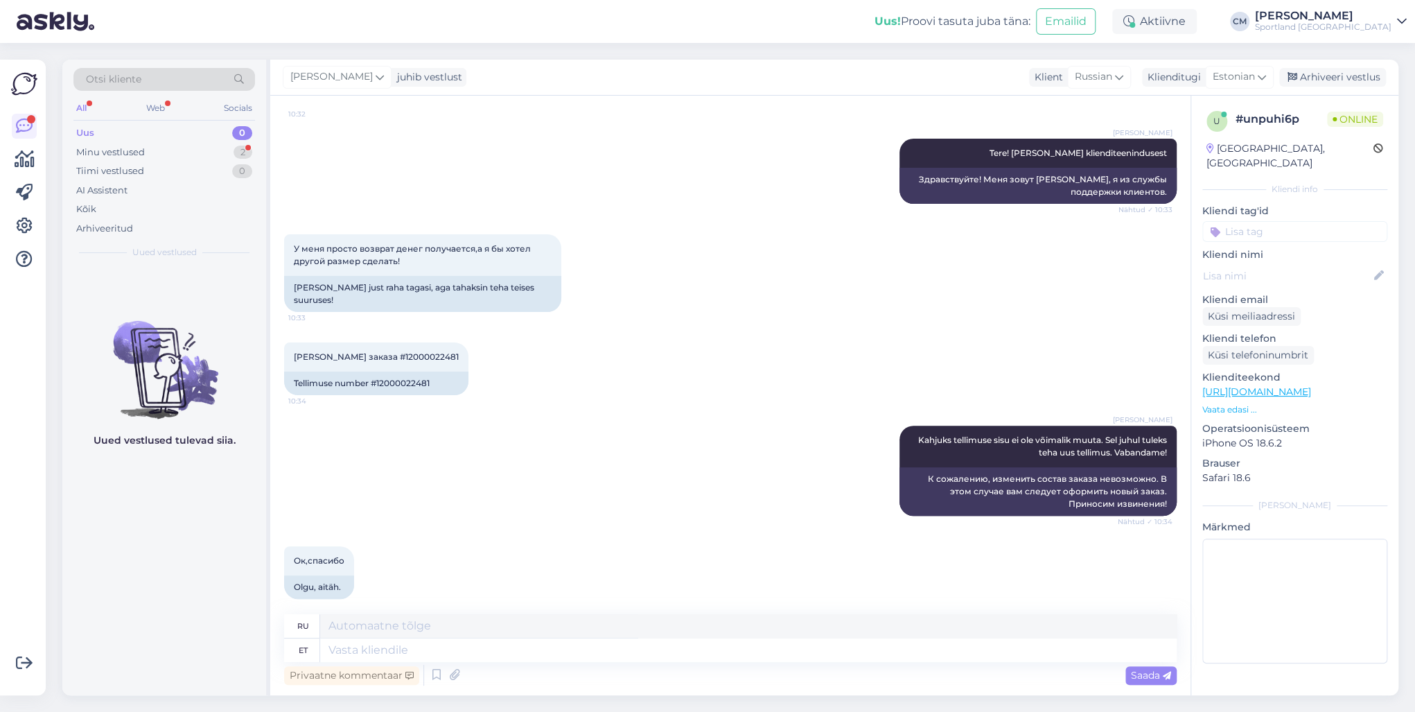
click at [423, 664] on div "Privaatne kommentaar Saada" at bounding box center [730, 675] width 892 height 26
click at [380, 643] on textarea at bounding box center [748, 650] width 856 height 24
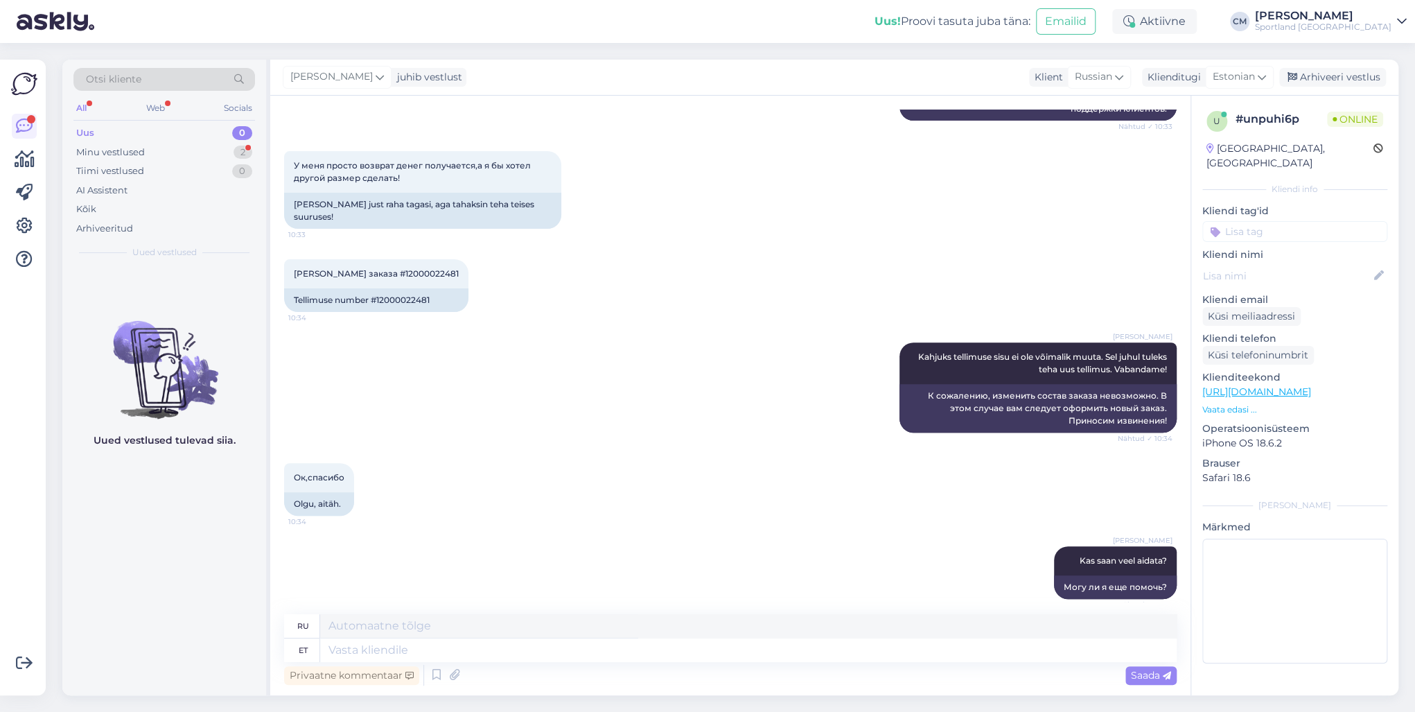
scroll to position [319, 0]
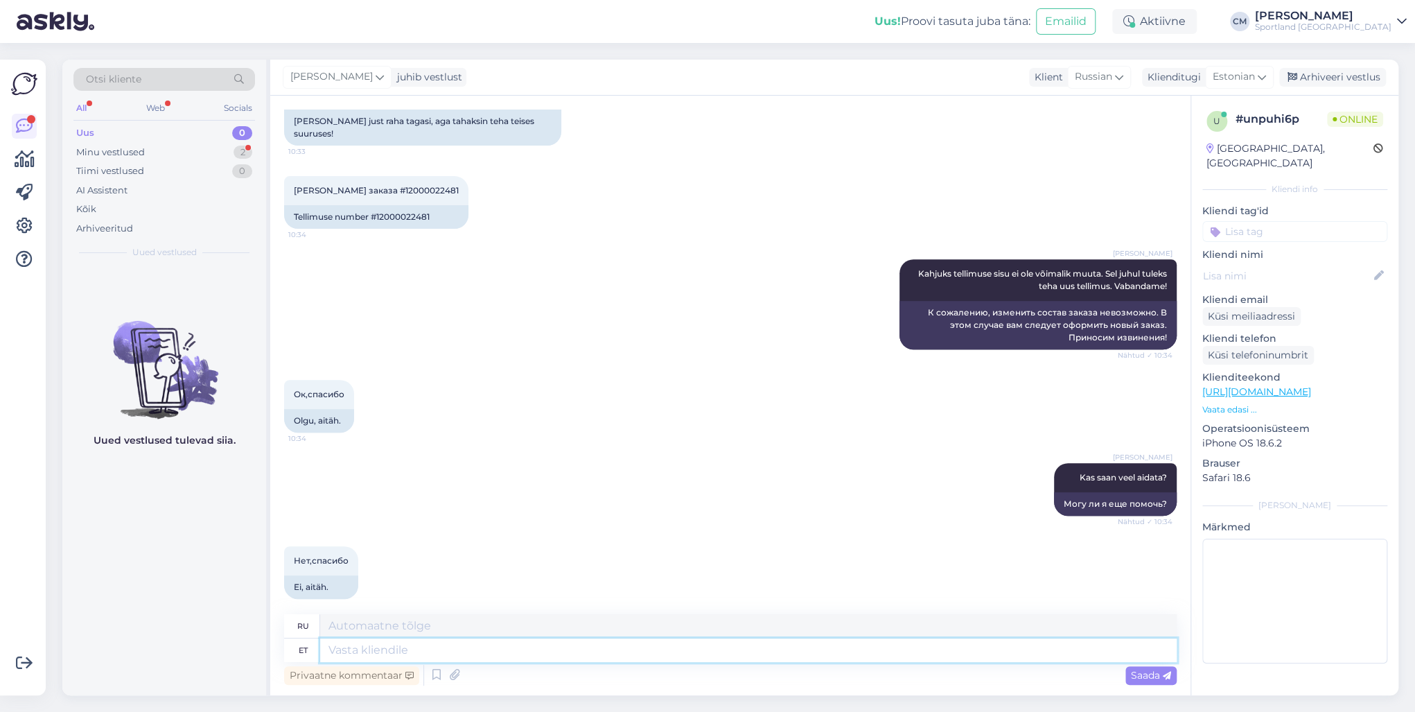
click at [388, 644] on textarea at bounding box center [748, 650] width 856 height 24
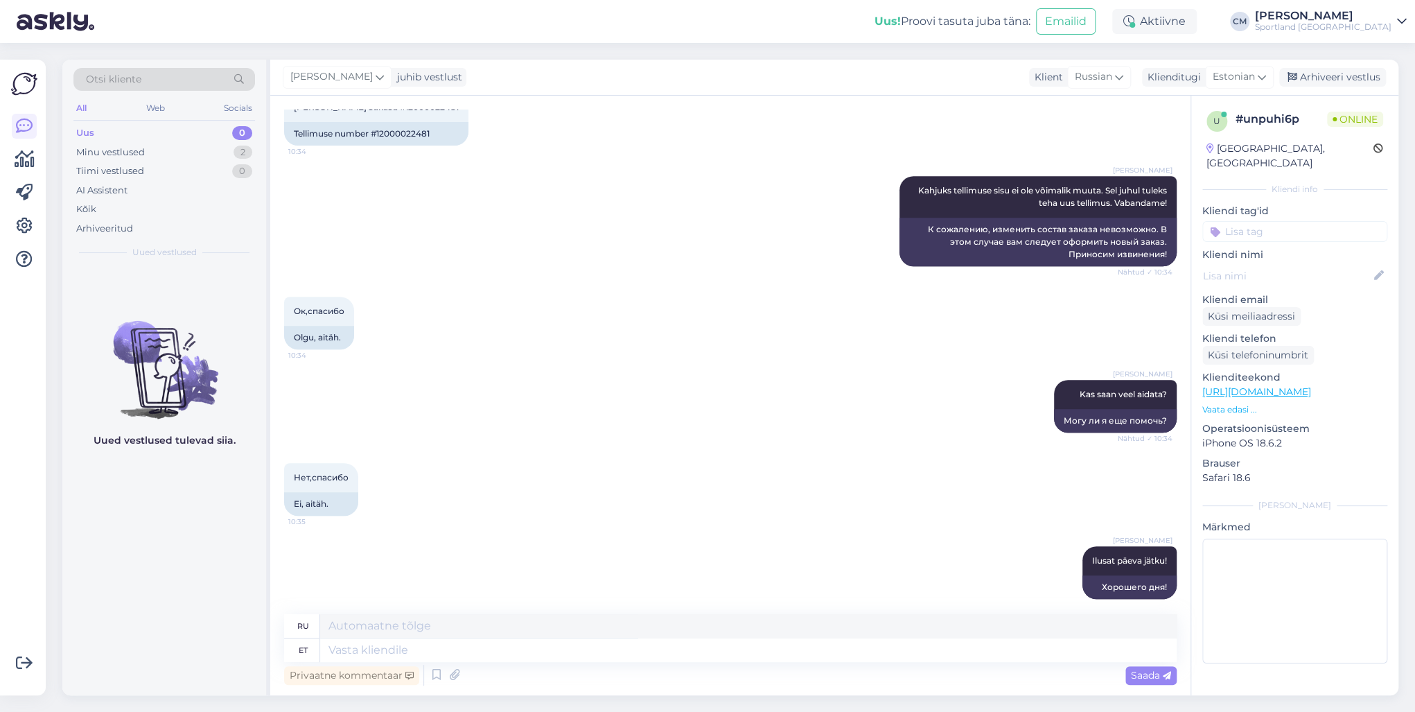
click at [1307, 221] on input at bounding box center [1294, 231] width 185 height 21
click at [1293, 278] on div "Tellimuse muutmine" at bounding box center [1295, 285] width 100 height 14
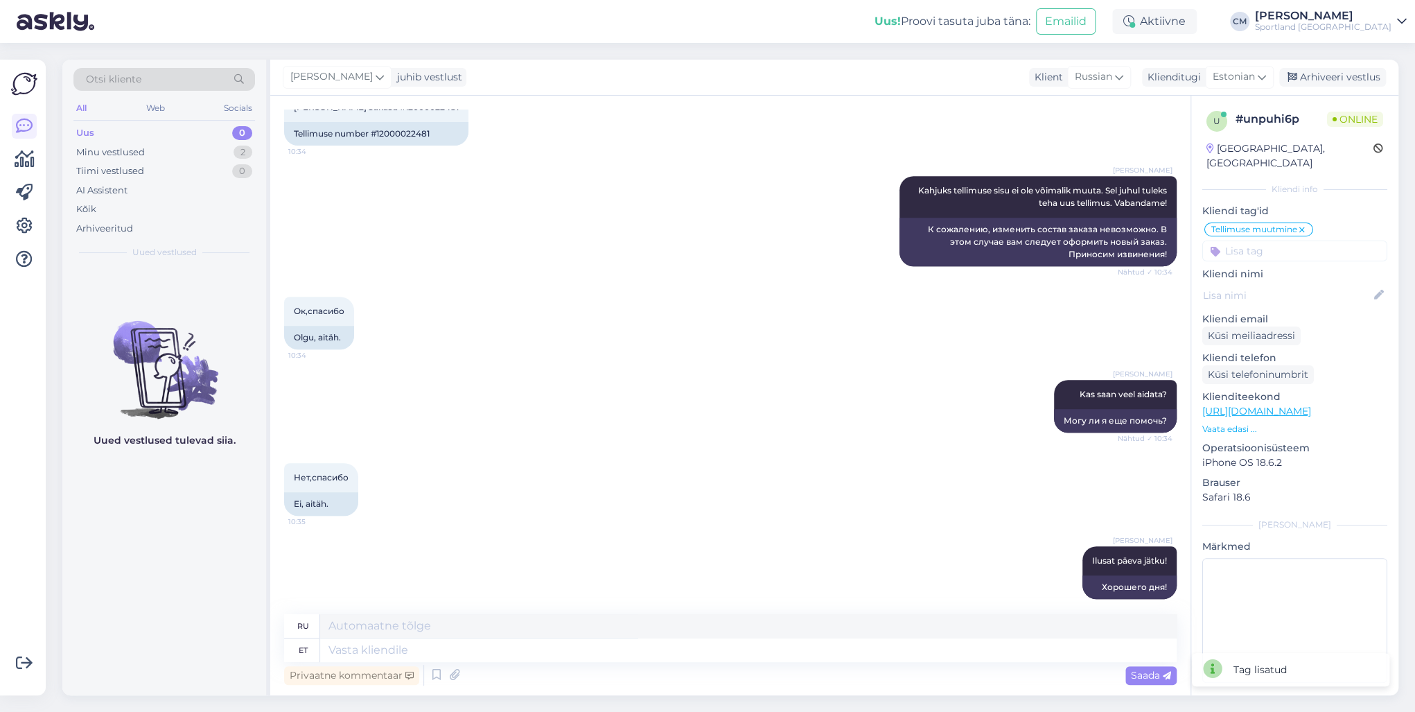
scroll to position [401, 0]
click at [134, 143] on div "Minu vestlused 2" at bounding box center [164, 152] width 182 height 19
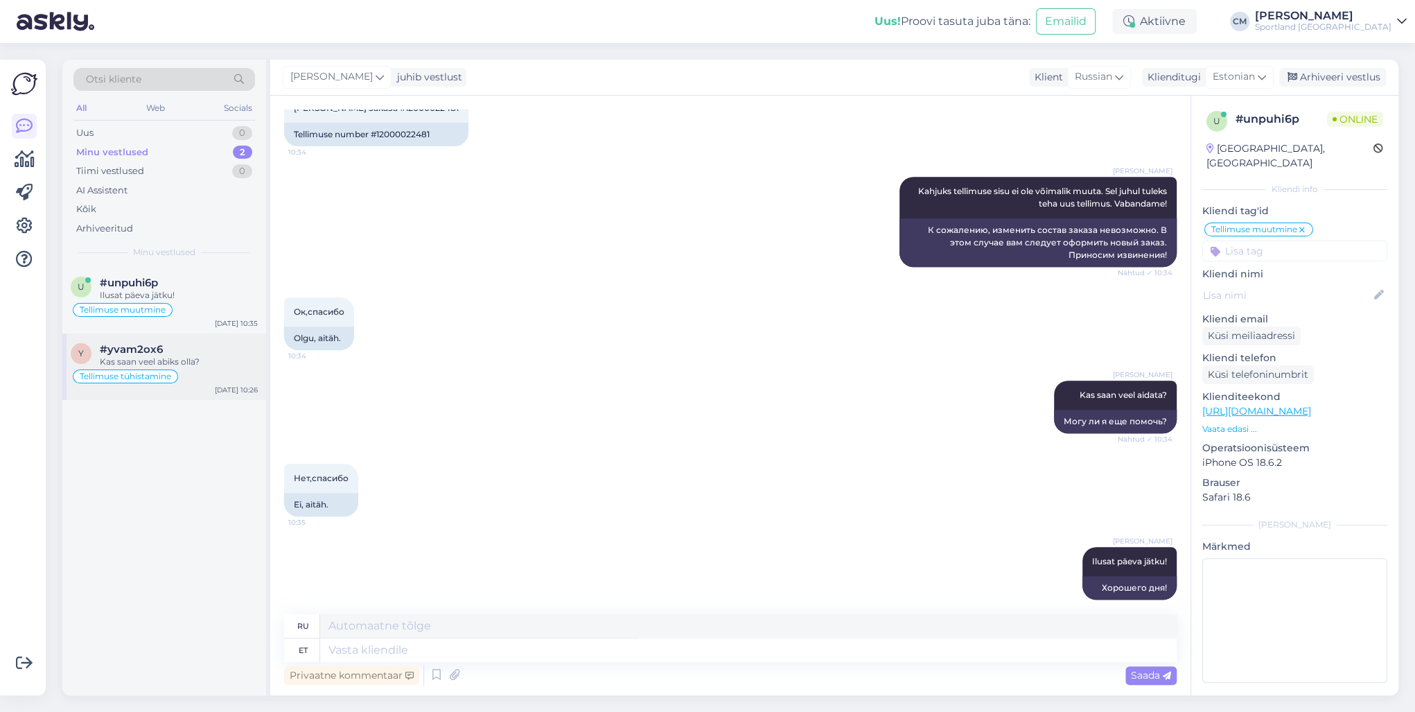
click at [152, 372] on span "Tellimuse tühistamine" at bounding box center [125, 376] width 91 height 8
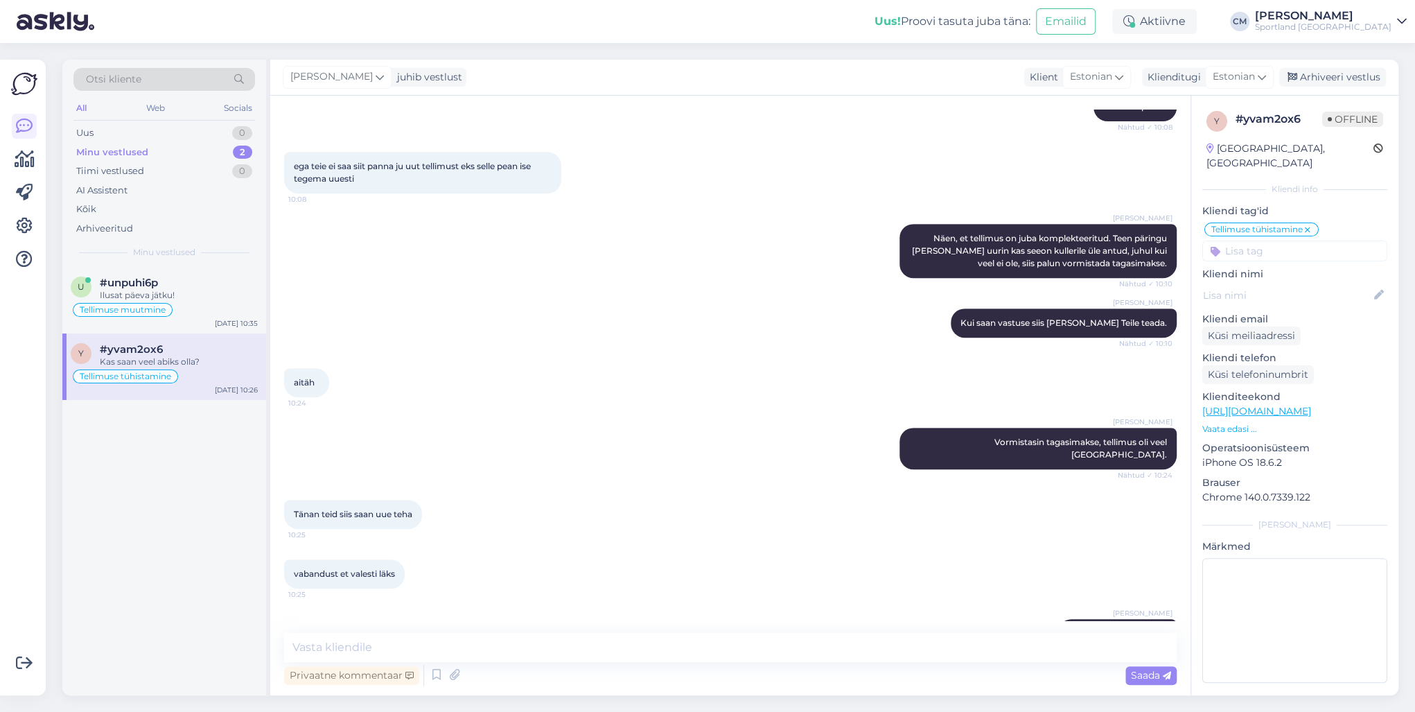
scroll to position [418, 0]
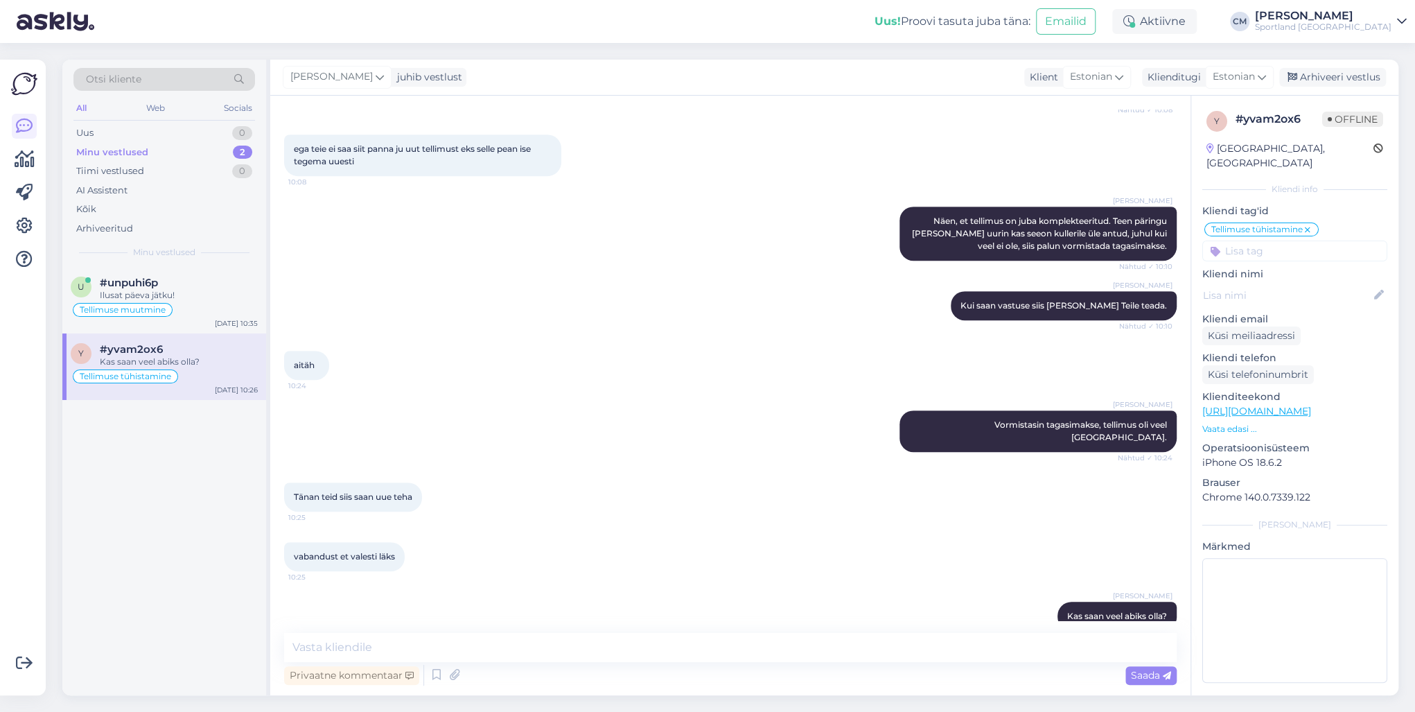
click at [1379, 67] on div "[PERSON_NAME] juhib vestlust Klient [DEMOGRAPHIC_DATA] Klienditugi [DEMOGRAPHIC…" at bounding box center [834, 78] width 1128 height 36
click at [1317, 89] on div "[PERSON_NAME] juhib vestlust Klient [DEMOGRAPHIC_DATA] Klienditugi [DEMOGRAPHIC…" at bounding box center [834, 78] width 1128 height 36
click at [1318, 85] on div "Arhiveeri vestlus" at bounding box center [1332, 77] width 107 height 19
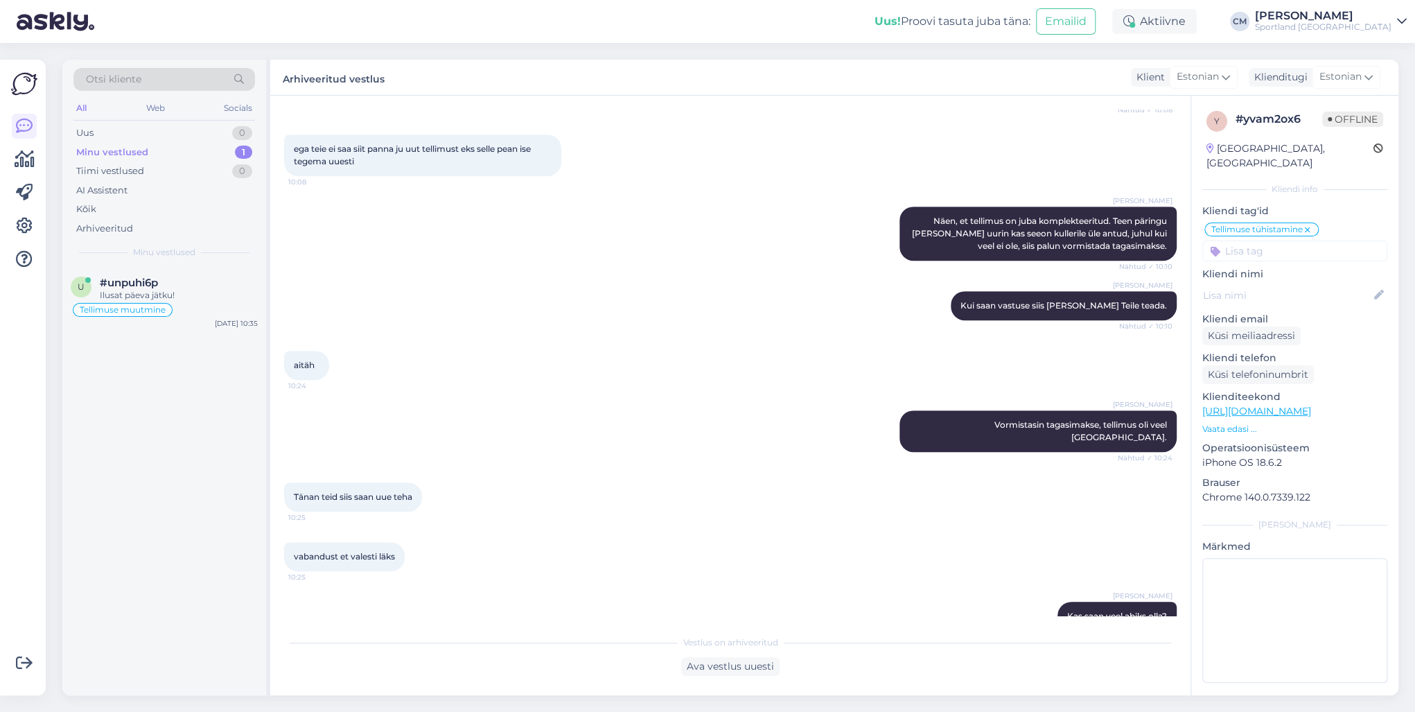
click at [175, 344] on div "u #unpuhi6p Ilusat päeva jätku! Tellimuse muutmine [DATE] 10:35" at bounding box center [164, 481] width 204 height 428
click at [177, 308] on div "Tellimuse muutmine" at bounding box center [164, 309] width 187 height 17
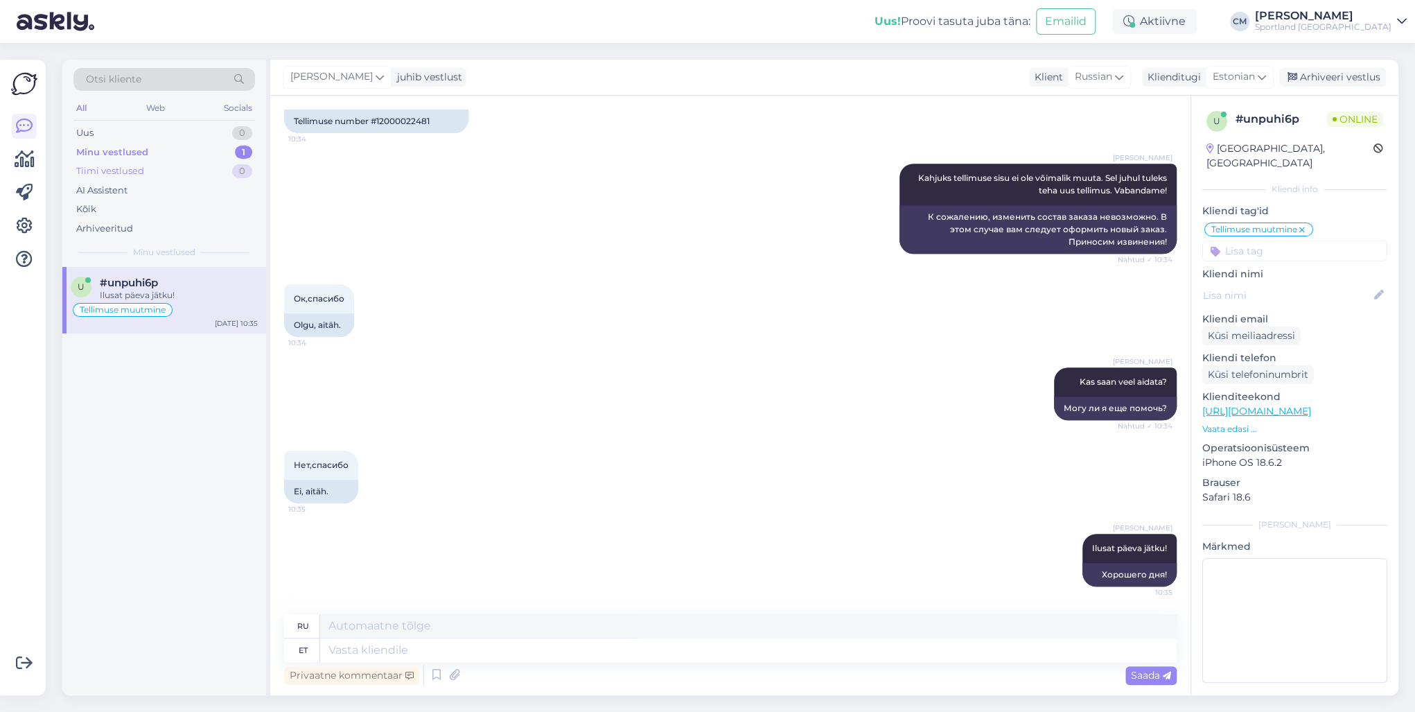
scroll to position [402, 0]
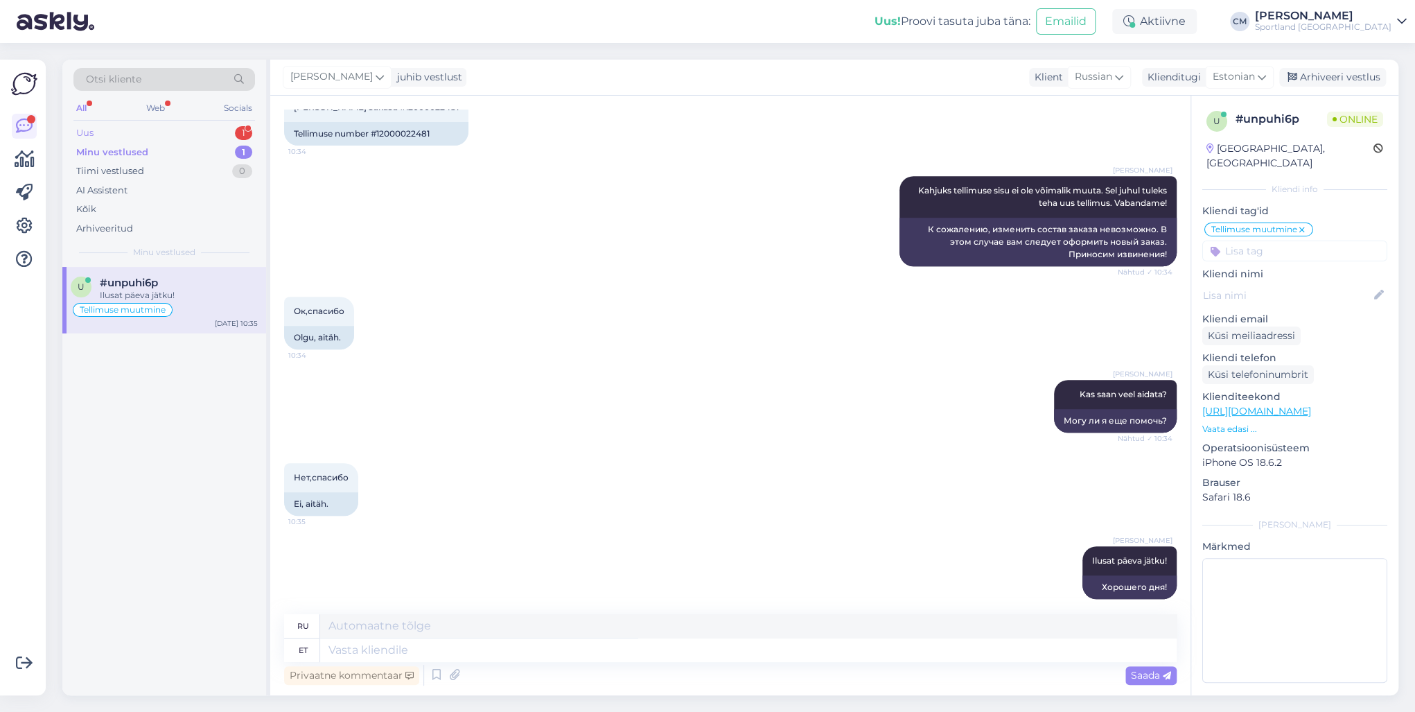
click at [238, 127] on div "1" at bounding box center [243, 133] width 17 height 14
click at [209, 319] on div "y #yvam2ox6 1 Ma [PERSON_NAME] Tellimuse tühistamine [DATE] 10:37" at bounding box center [164, 300] width 204 height 67
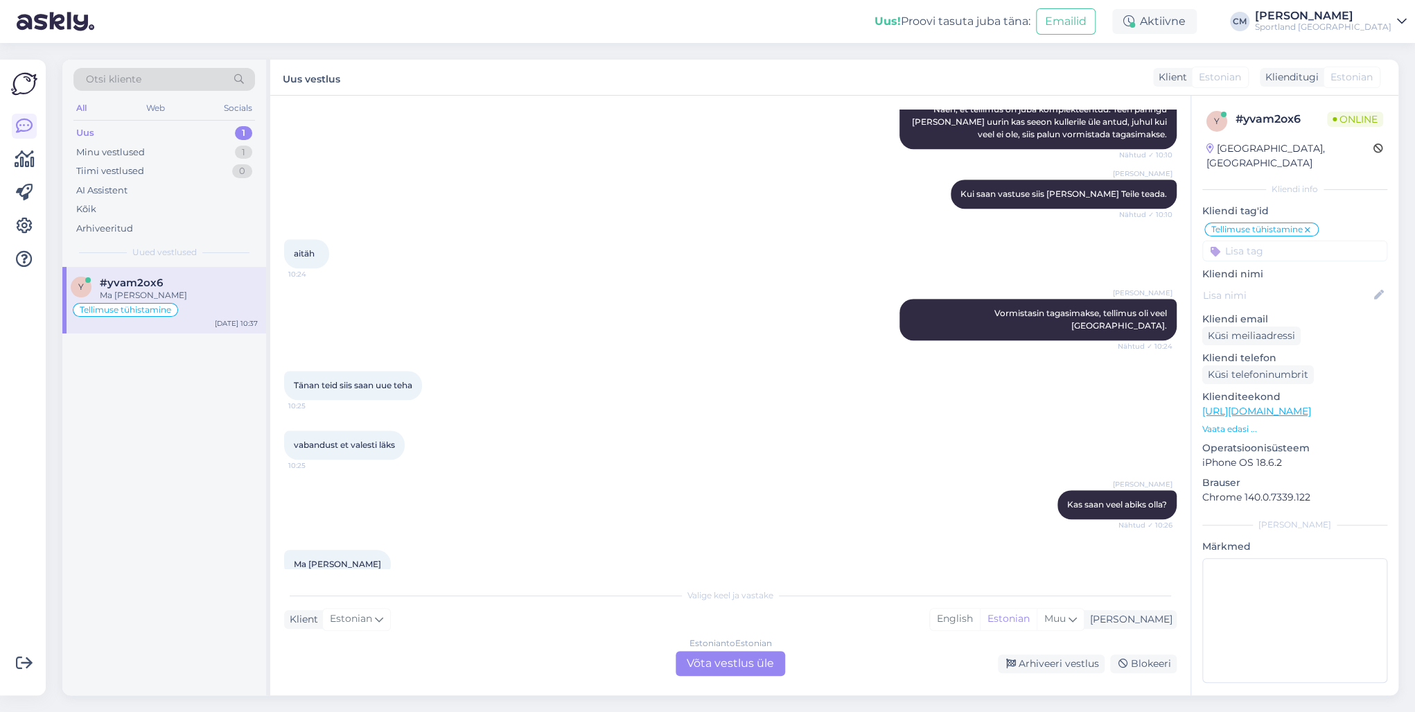
click at [736, 661] on div "Estonian to Estonian Võta vestlus üle" at bounding box center [729, 663] width 109 height 25
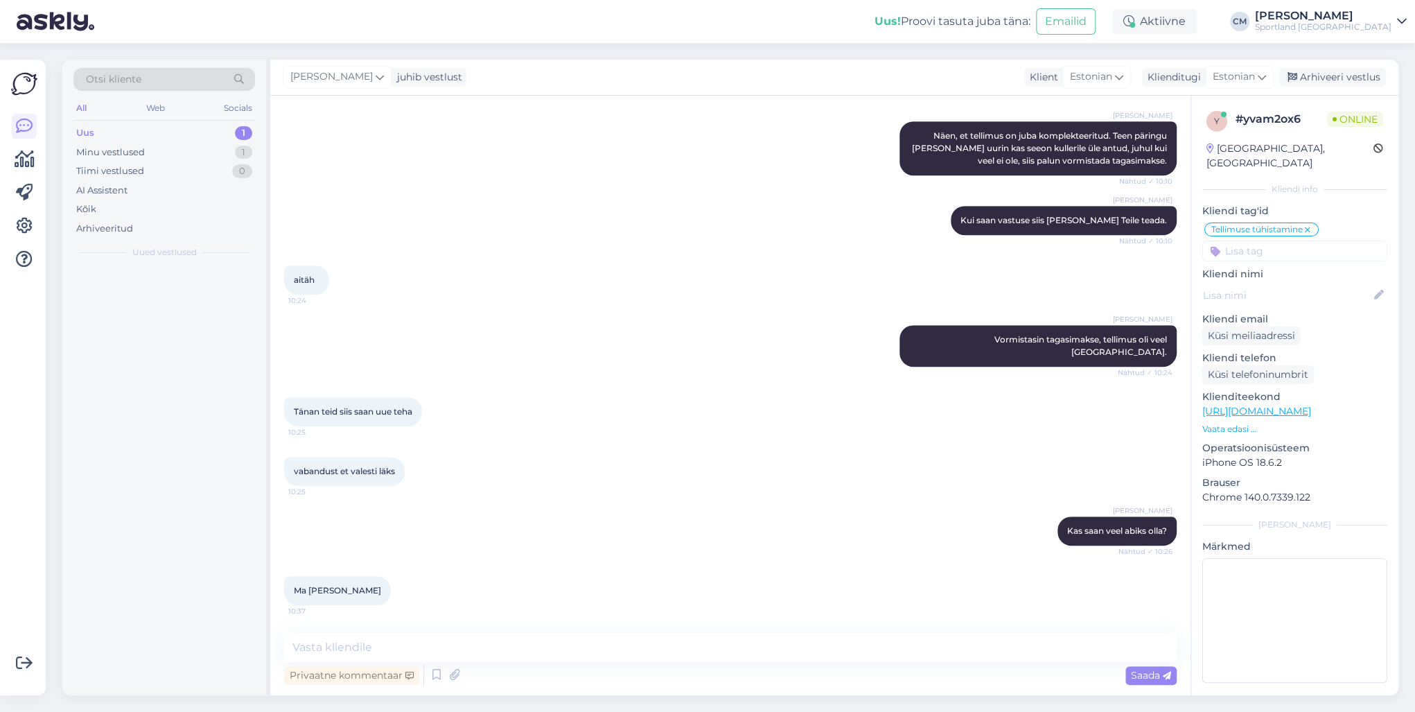
scroll to position [478, 0]
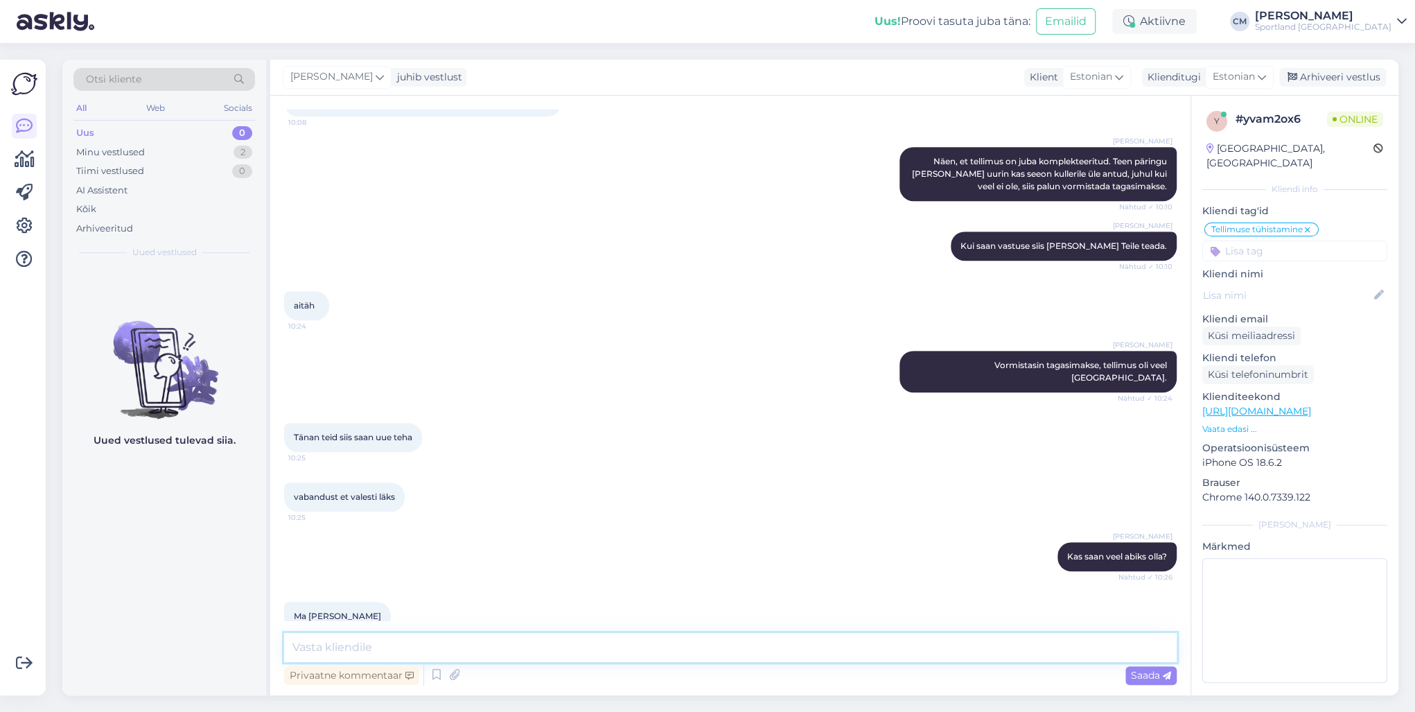
click at [707, 660] on textarea at bounding box center [730, 647] width 892 height 29
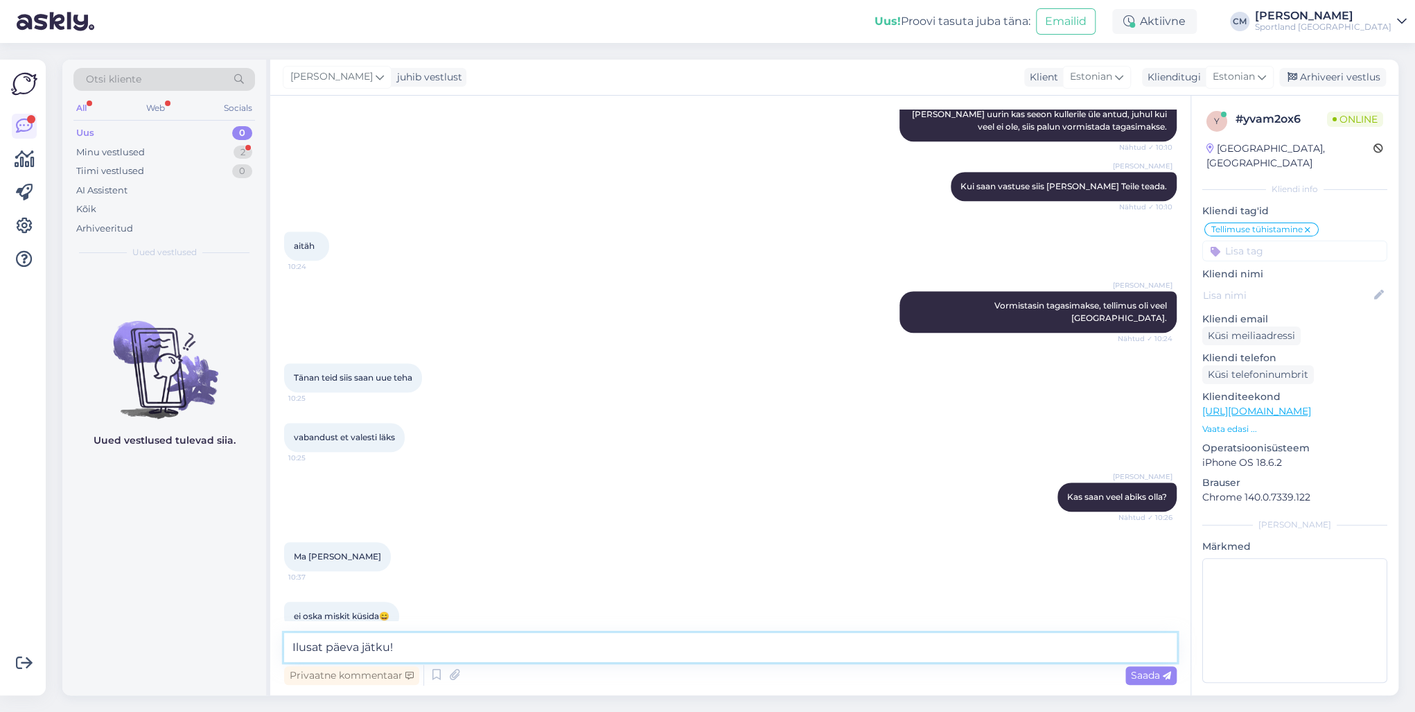
click at [296, 646] on textarea "Ilusat päeva jätku!" at bounding box center [730, 647] width 892 height 29
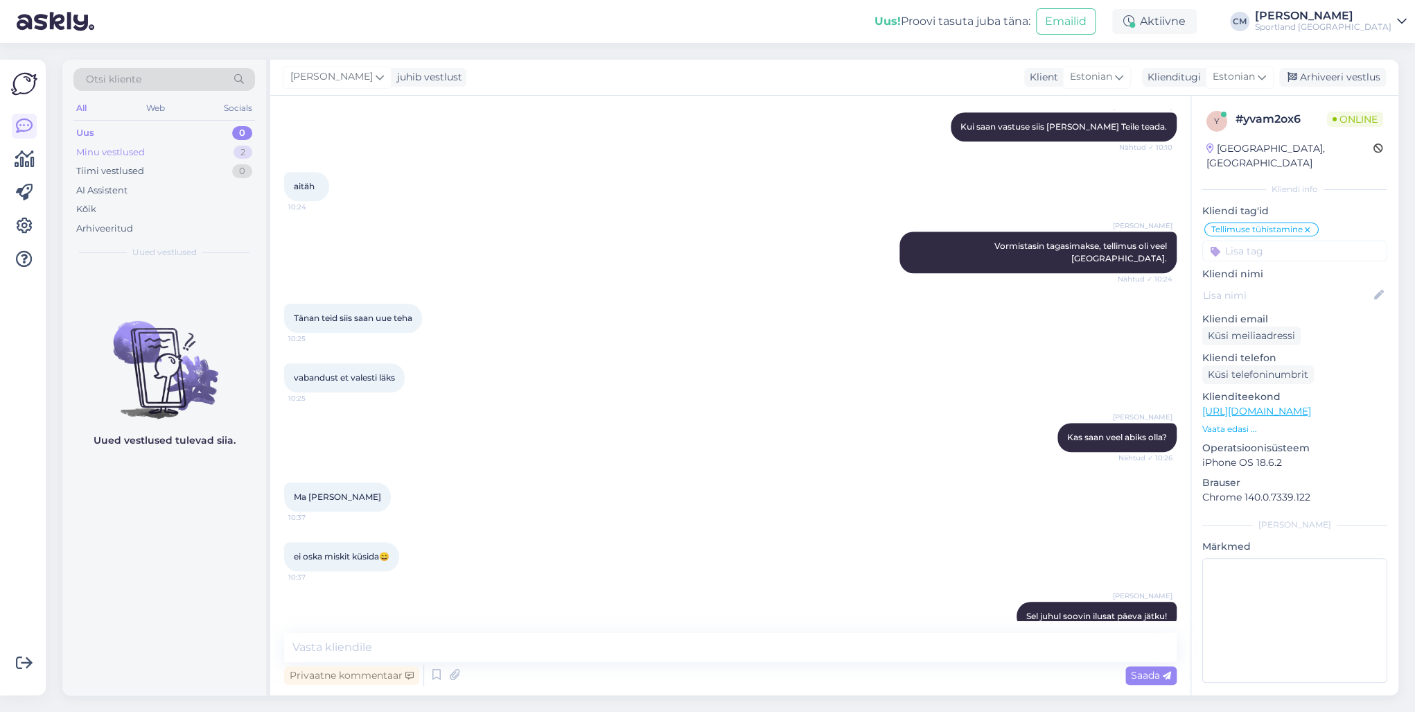
click at [232, 150] on div "Minu vestlused 2" at bounding box center [164, 152] width 182 height 19
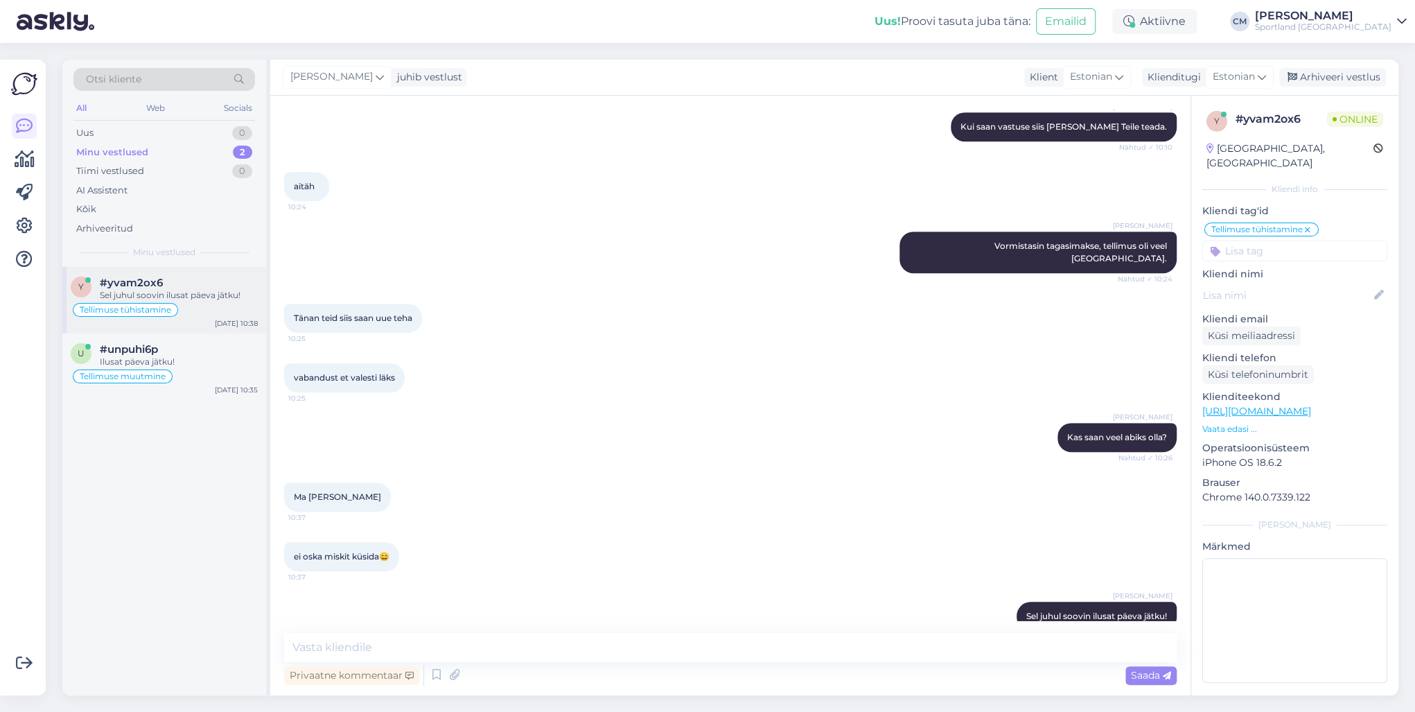
click at [211, 307] on div "Tellimuse tühistamine" at bounding box center [164, 309] width 187 height 17
click at [222, 348] on div "#unpuhi6p" at bounding box center [179, 349] width 158 height 12
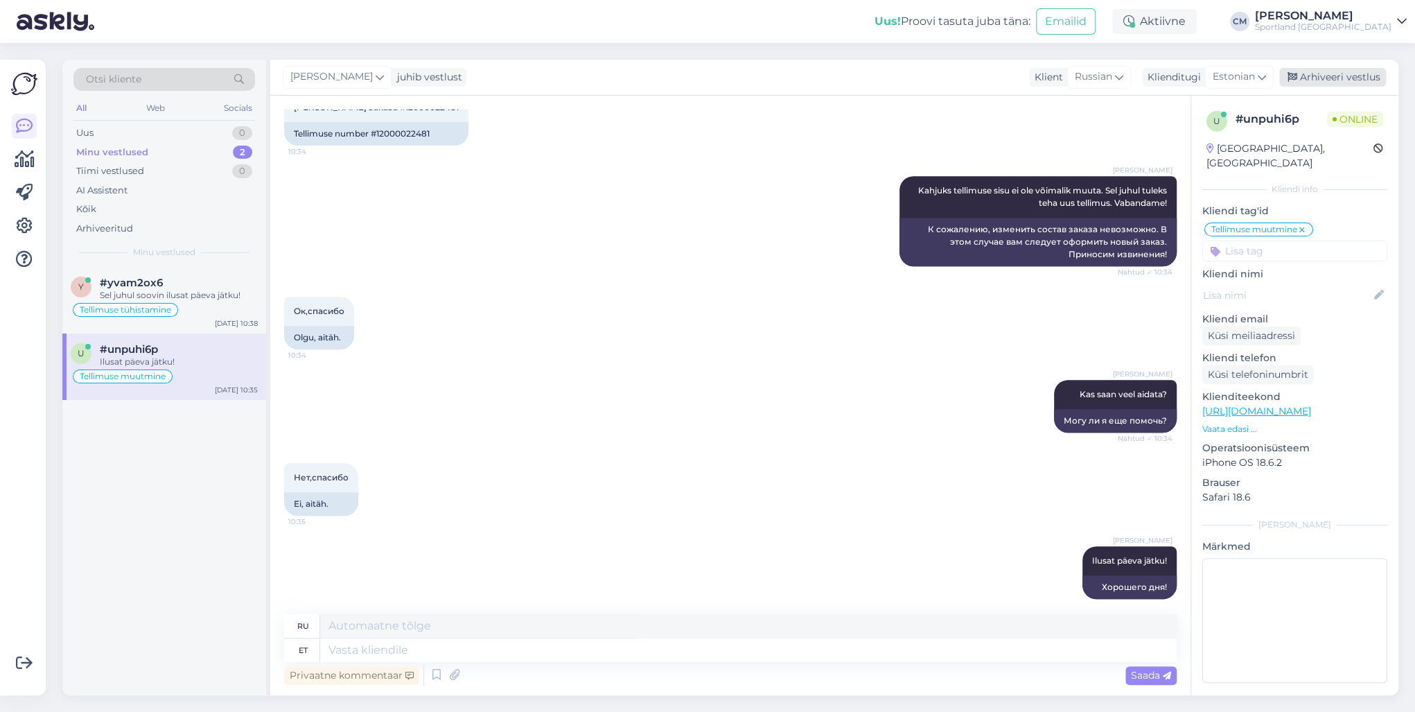
click at [1325, 73] on div "Arhiveeri vestlus" at bounding box center [1332, 77] width 107 height 19
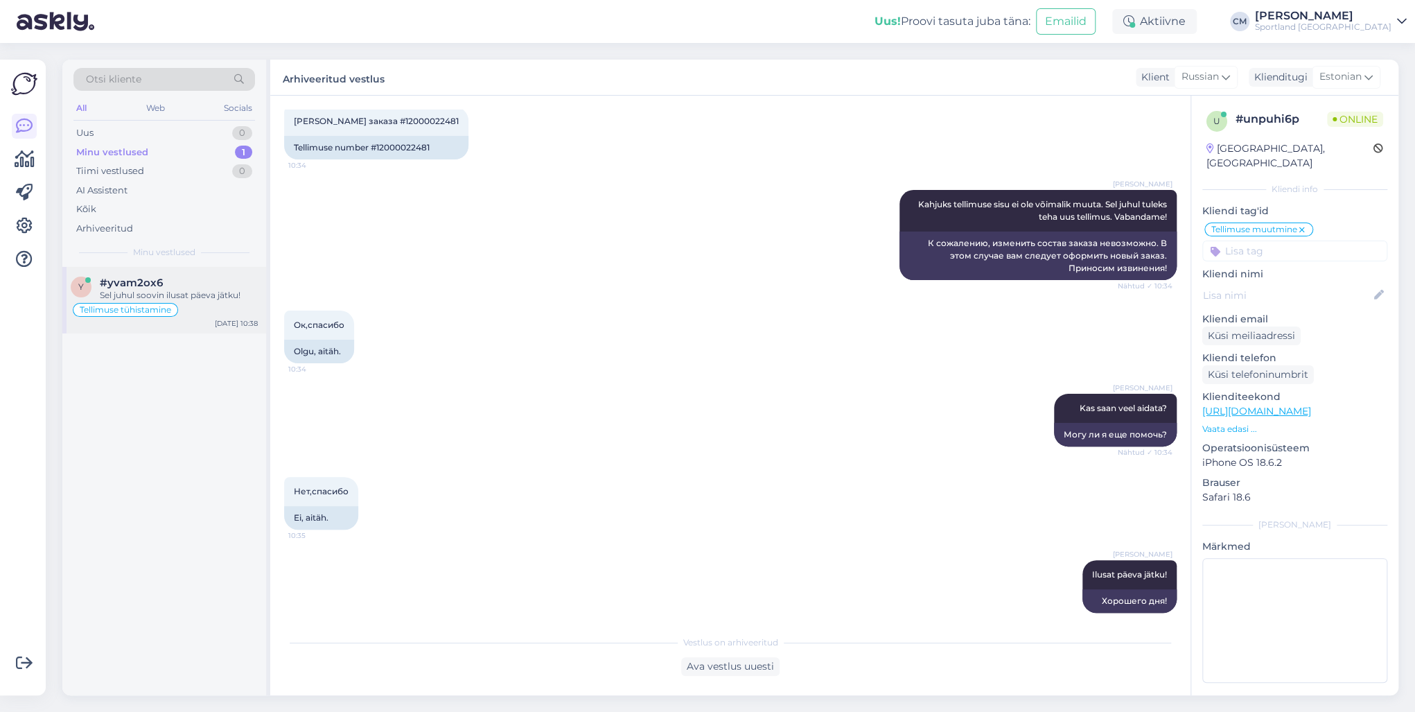
click at [210, 316] on div "Tellimuse tühistamine" at bounding box center [164, 309] width 187 height 17
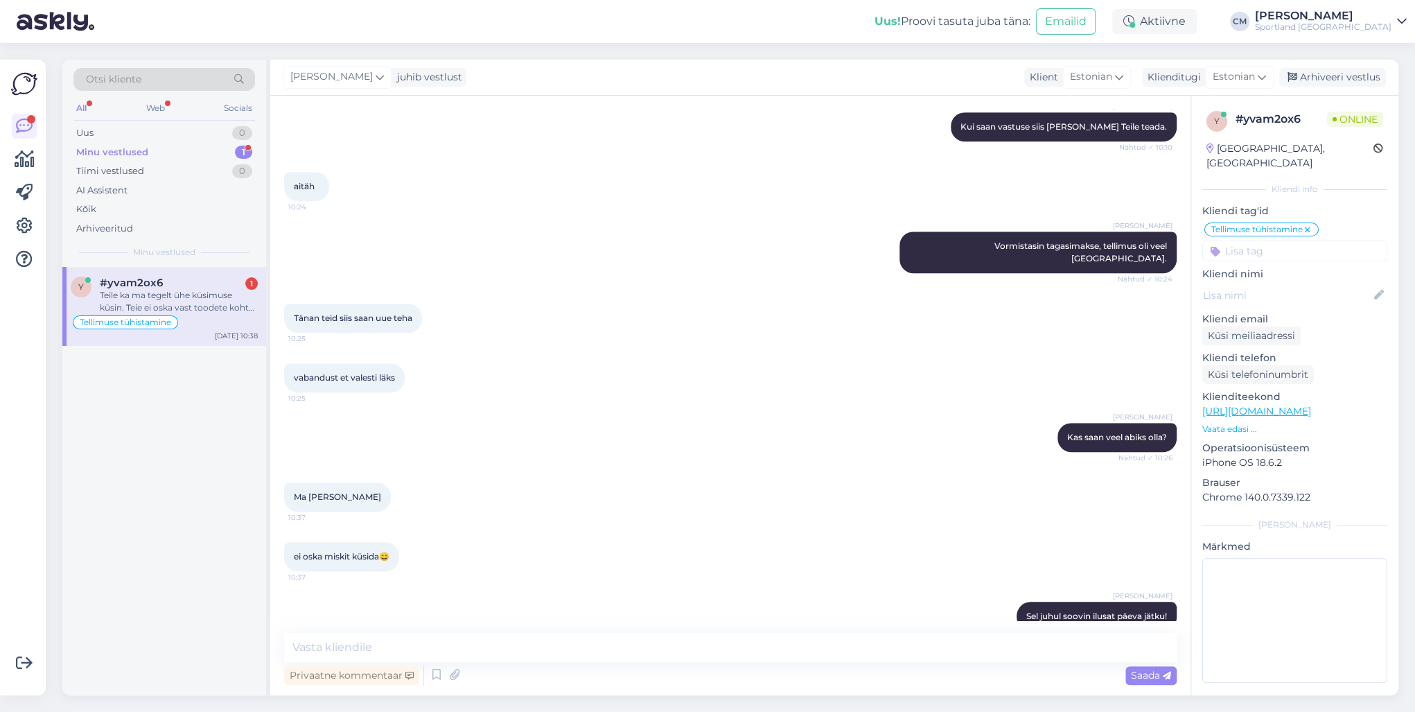
scroll to position [682, 0]
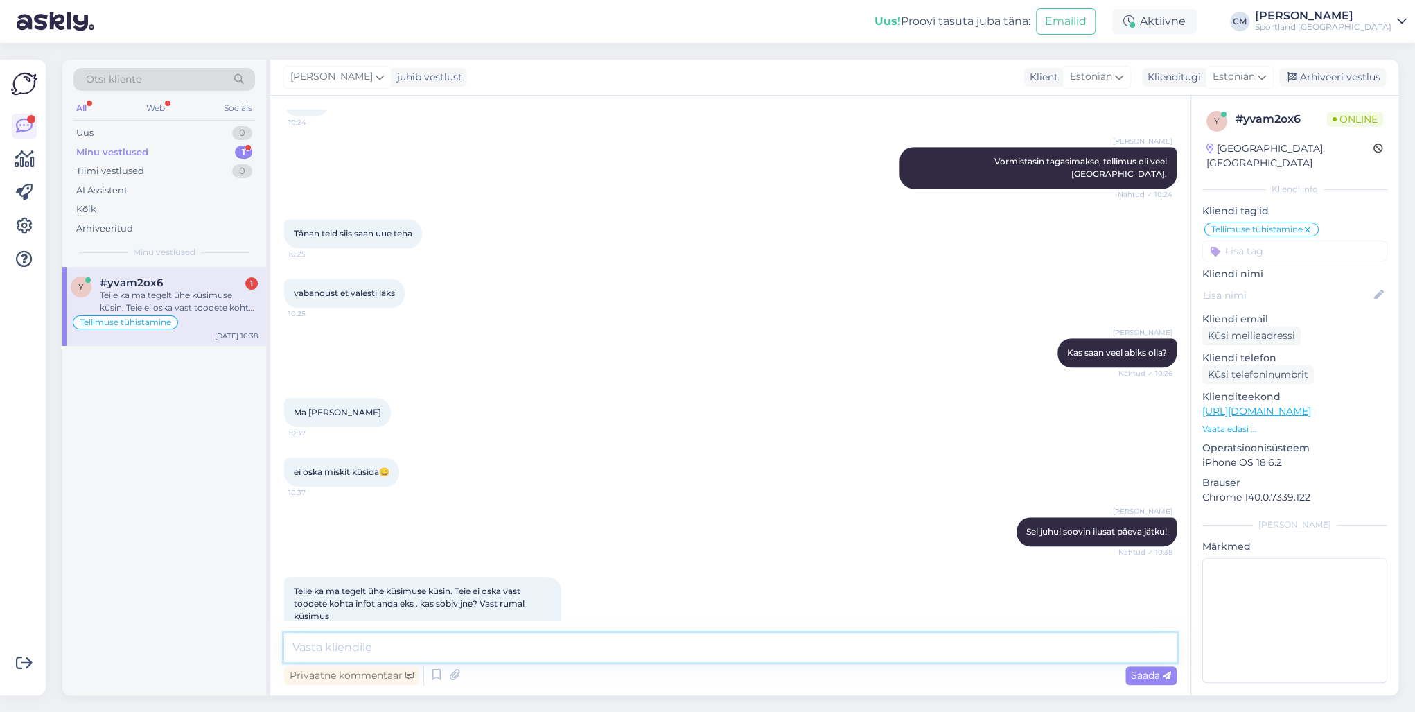
click at [474, 635] on textarea at bounding box center [730, 647] width 892 height 29
click at [477, 648] on textarea at bounding box center [730, 647] width 892 height 29
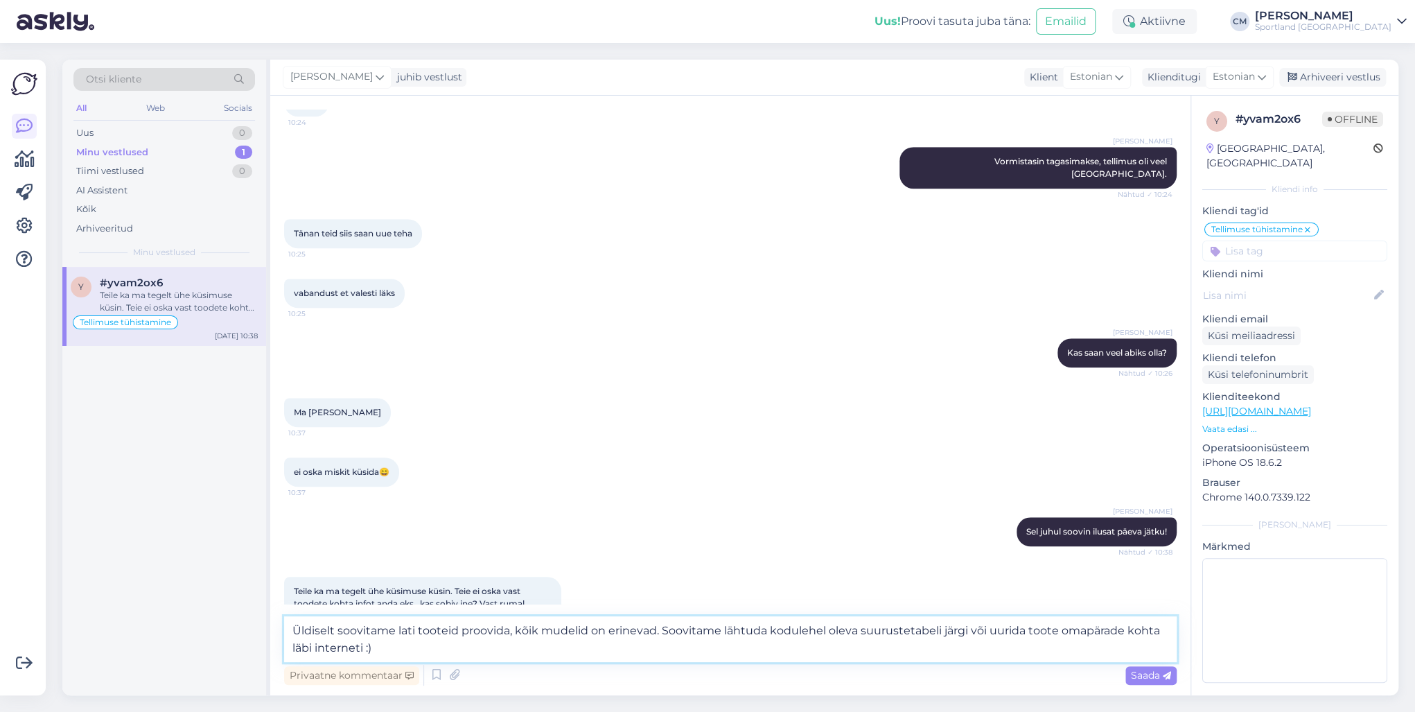
click at [396, 625] on textarea "Üldiselt soovitame lati tooteid proovida, kõik mudelid on erinevad. Soovitame l…" at bounding box center [730, 639] width 892 height 46
click at [503, 641] on textarea "Üldiselt soovitame alati tooteid proovida, kõik mudelid on erinevad. Soovitame …" at bounding box center [730, 639] width 892 height 46
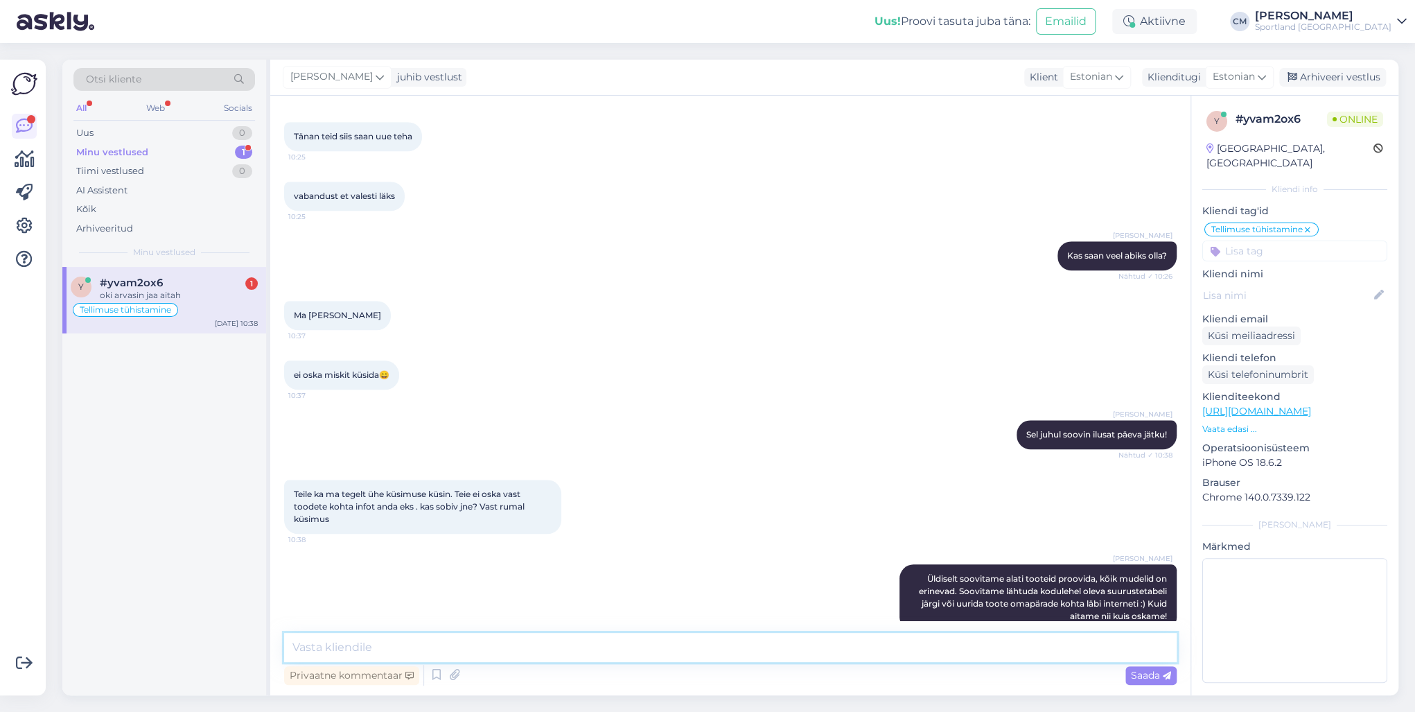
scroll to position [838, 0]
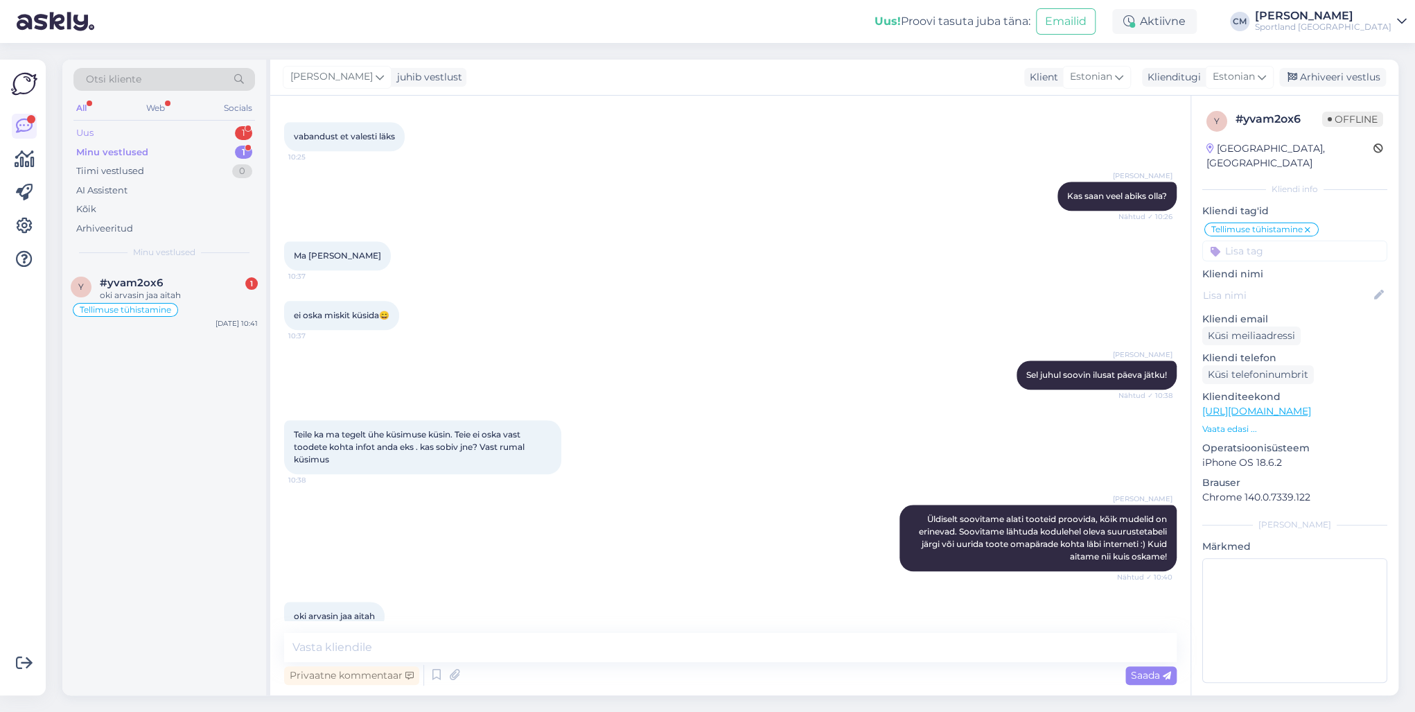
drag, startPoint x: 252, startPoint y: 138, endPoint x: 236, endPoint y: 134, distance: 16.5
click at [247, 136] on div "Uus 1" at bounding box center [164, 132] width 182 height 19
click at [236, 134] on div "1" at bounding box center [243, 133] width 17 height 14
click at [191, 307] on div "n #nxddcksx 1 [URL][DOMAIN_NAME] [DATE] 10:47" at bounding box center [164, 292] width 204 height 50
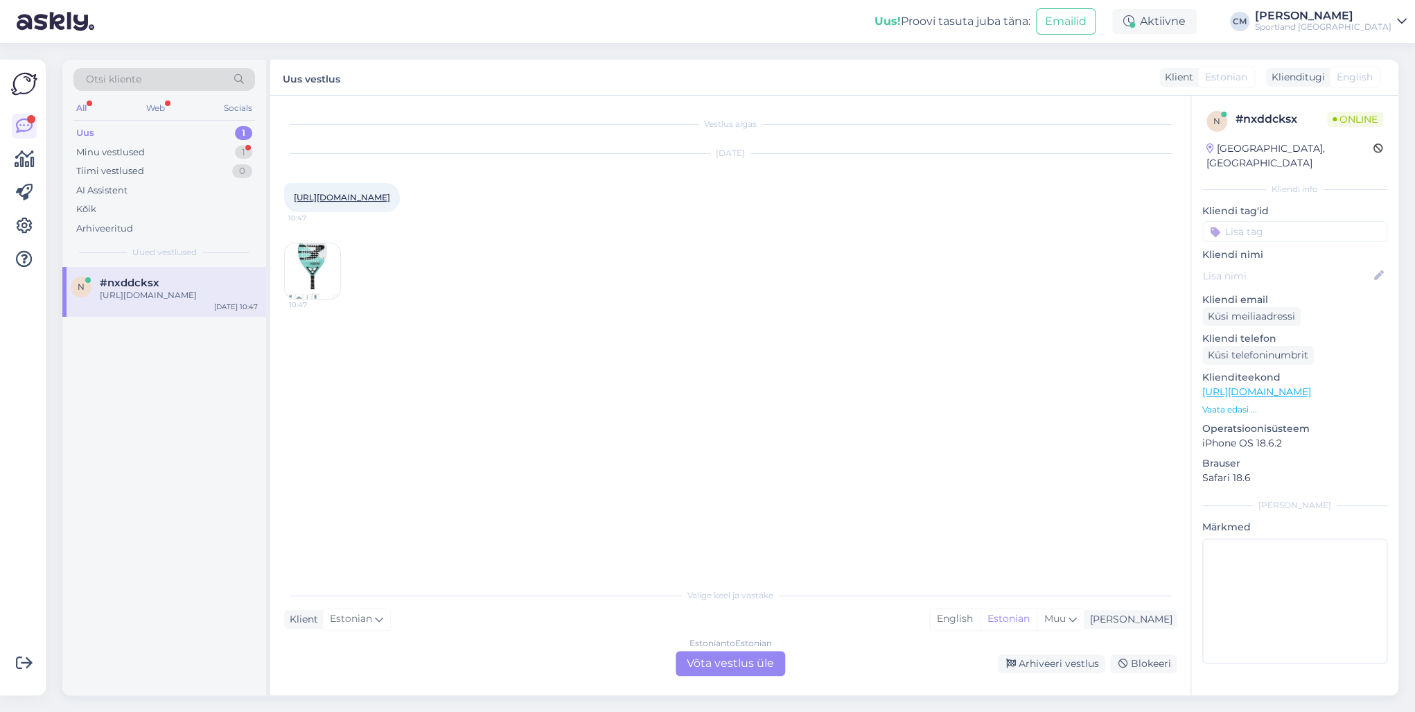
click at [718, 659] on div "Estonian to Estonian Võta vestlus üle" at bounding box center [729, 663] width 109 height 25
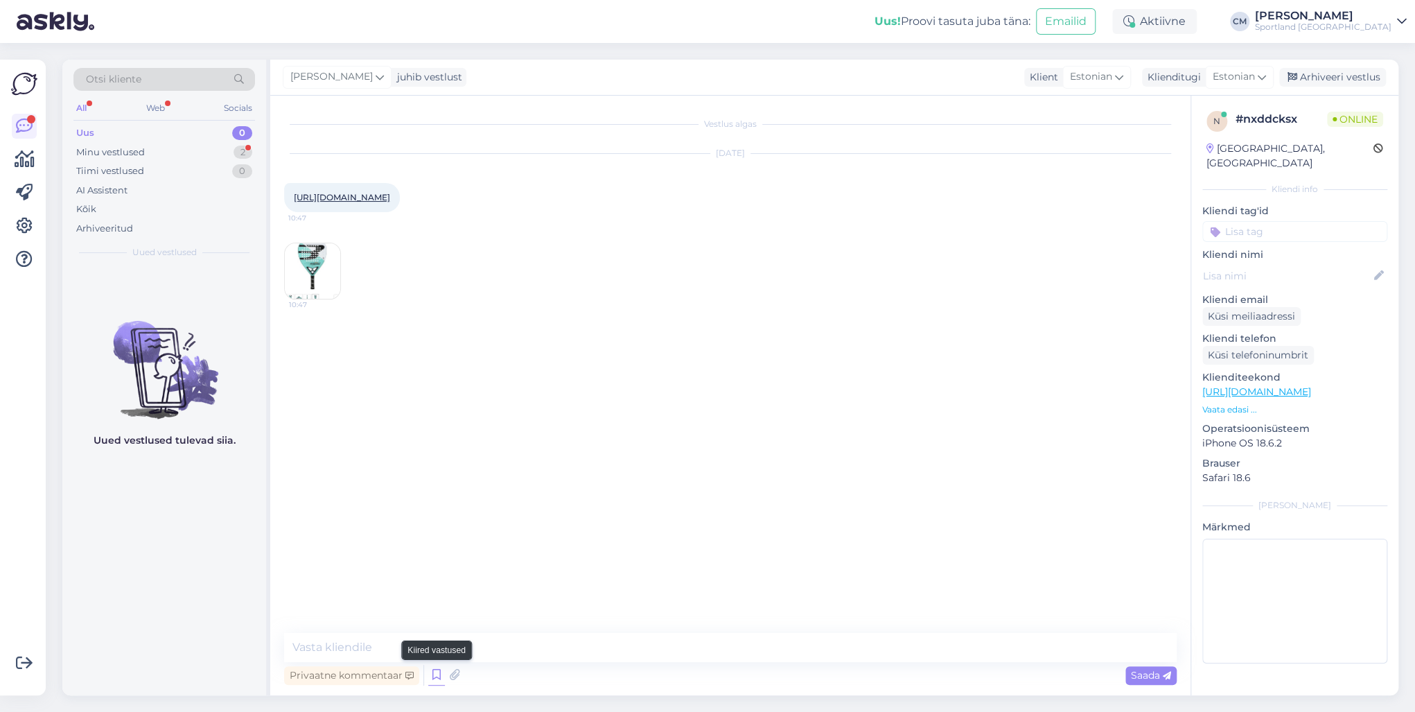
click at [443, 674] on icon at bounding box center [436, 674] width 17 height 21
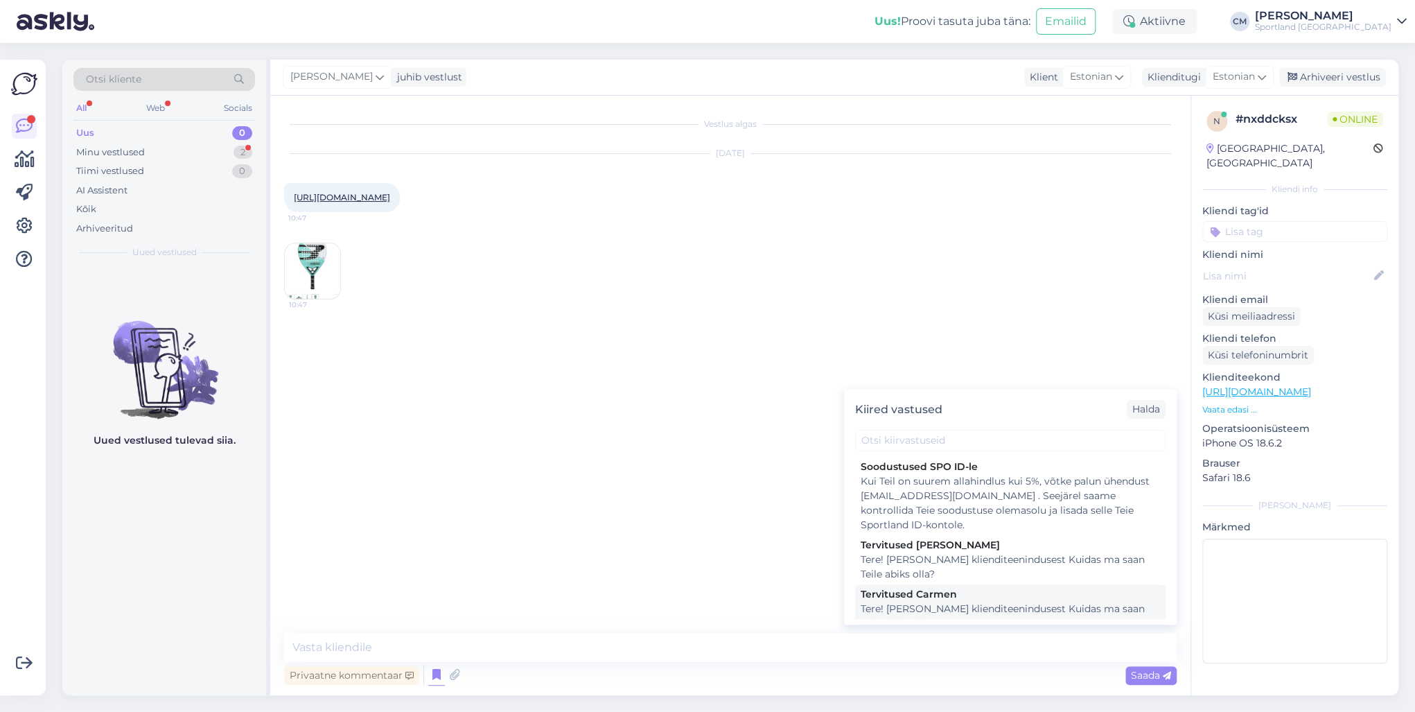
click at [903, 606] on div "Tere! [PERSON_NAME] klienditeenindusest Kuidas ma saan Teile abiks olla?" at bounding box center [1009, 615] width 299 height 29
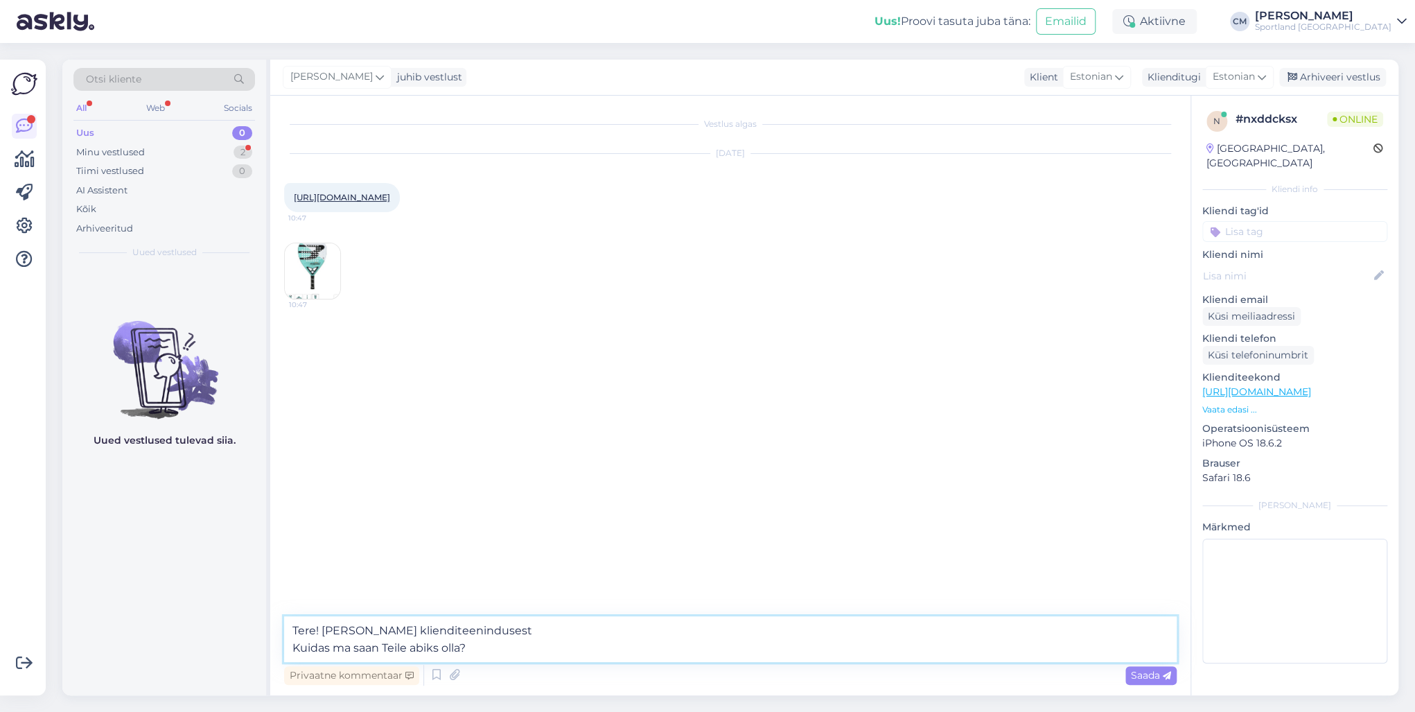
click at [723, 644] on textarea "Tere! [PERSON_NAME] klienditeenindusest Kuidas ma saan Teile abiks olla?" at bounding box center [730, 639] width 892 height 46
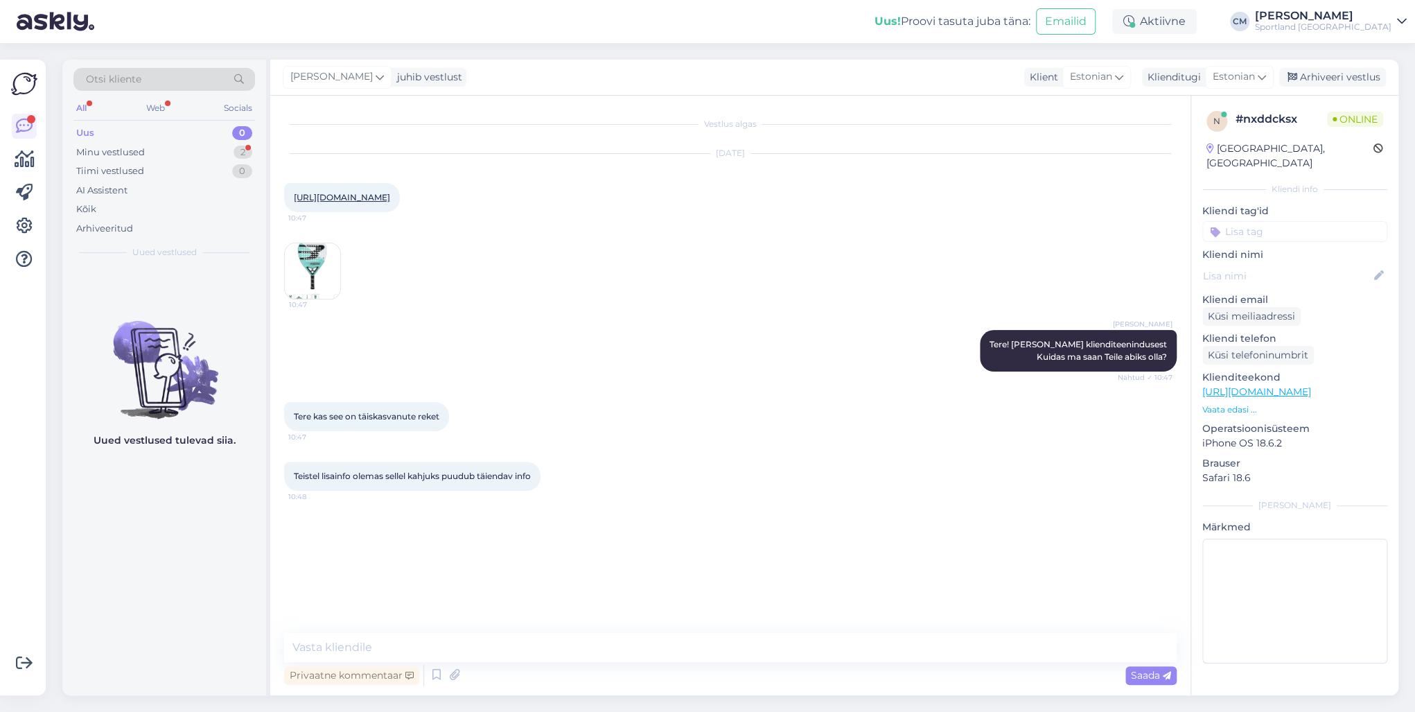
click at [343, 202] on link "[URL][DOMAIN_NAME]" at bounding box center [342, 197] width 96 height 10
click at [376, 202] on link "[URL][DOMAIN_NAME]" at bounding box center [342, 197] width 96 height 10
click at [400, 204] on div "[URL][DOMAIN_NAME] 10:47" at bounding box center [342, 197] width 116 height 29
click at [390, 197] on link "[URL][DOMAIN_NAME]" at bounding box center [342, 197] width 96 height 10
click at [351, 641] on textarea at bounding box center [730, 647] width 892 height 29
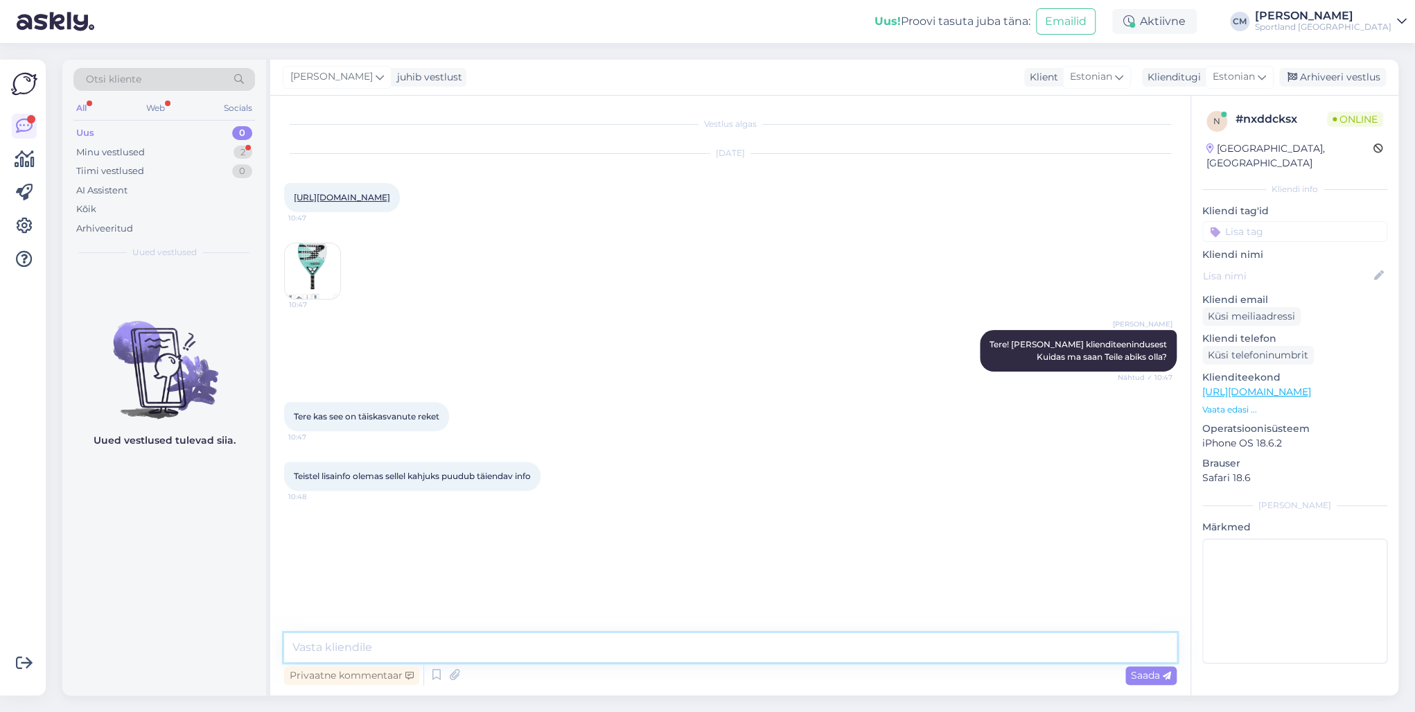
paste textarea "T"
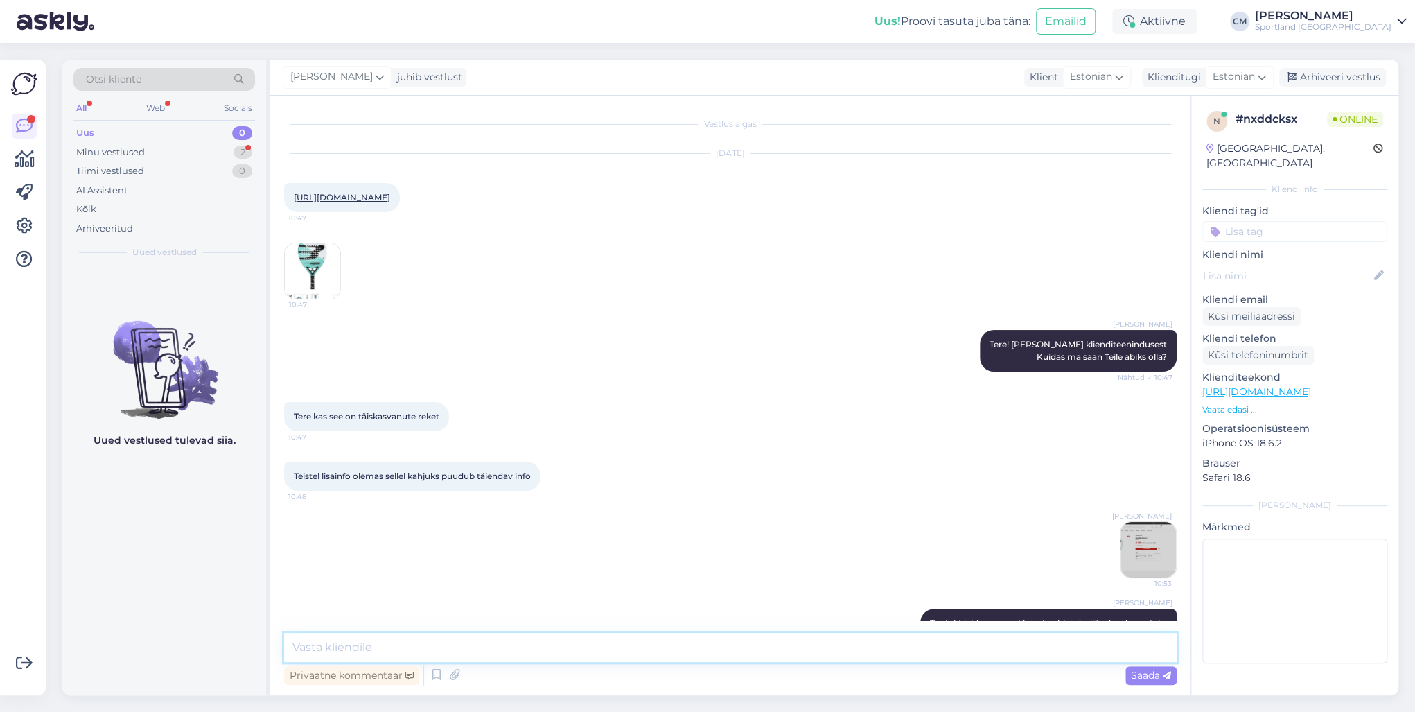
scroll to position [44, 0]
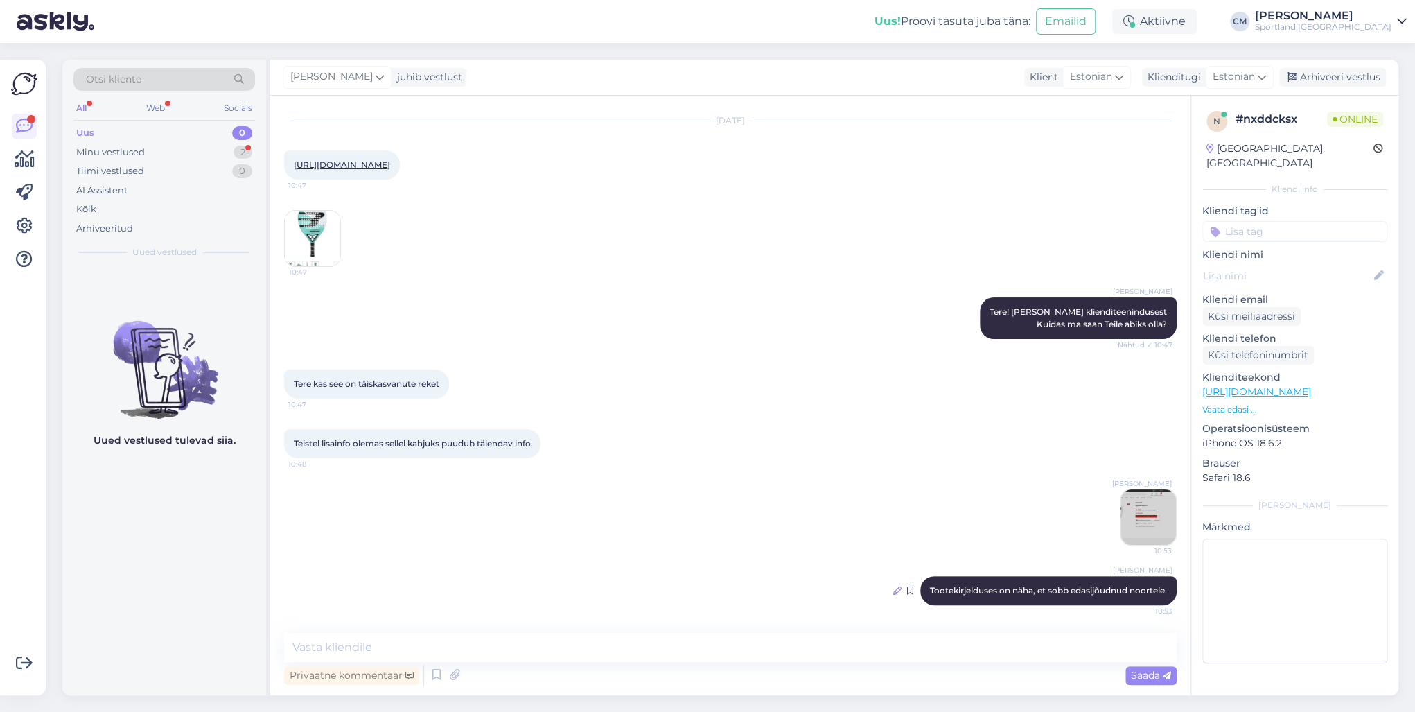
click at [893, 590] on icon at bounding box center [897, 590] width 8 height 8
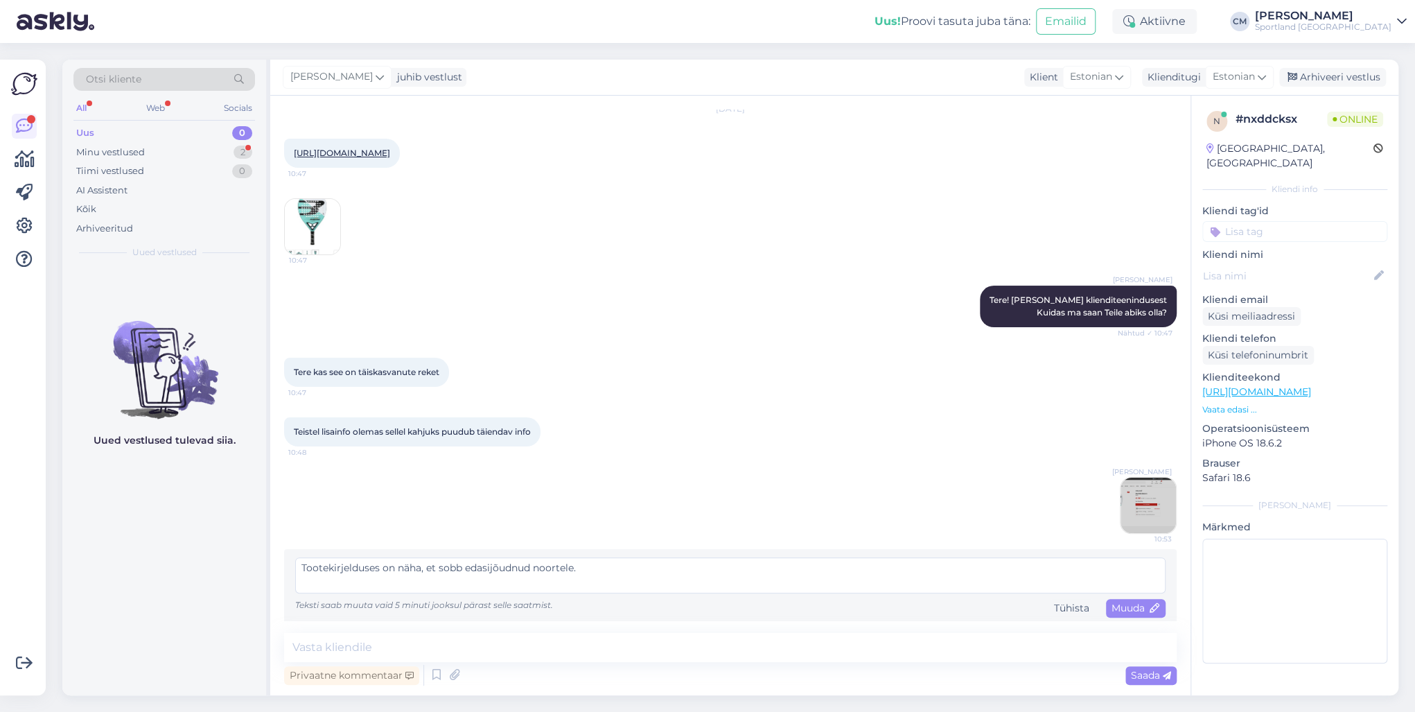
click at [454, 580] on textarea "Tootekirjelduses on näha, et sobb edasijõudnud noortele." at bounding box center [730, 575] width 870 height 36
click at [1129, 622] on div "Vestlus algas [DATE] [URL][DOMAIN_NAME] 10:47 10:47 [PERSON_NAME] Tere! [PERSON…" at bounding box center [730, 395] width 920 height 599
click at [1124, 614] on span "Muuda" at bounding box center [1135, 607] width 48 height 12
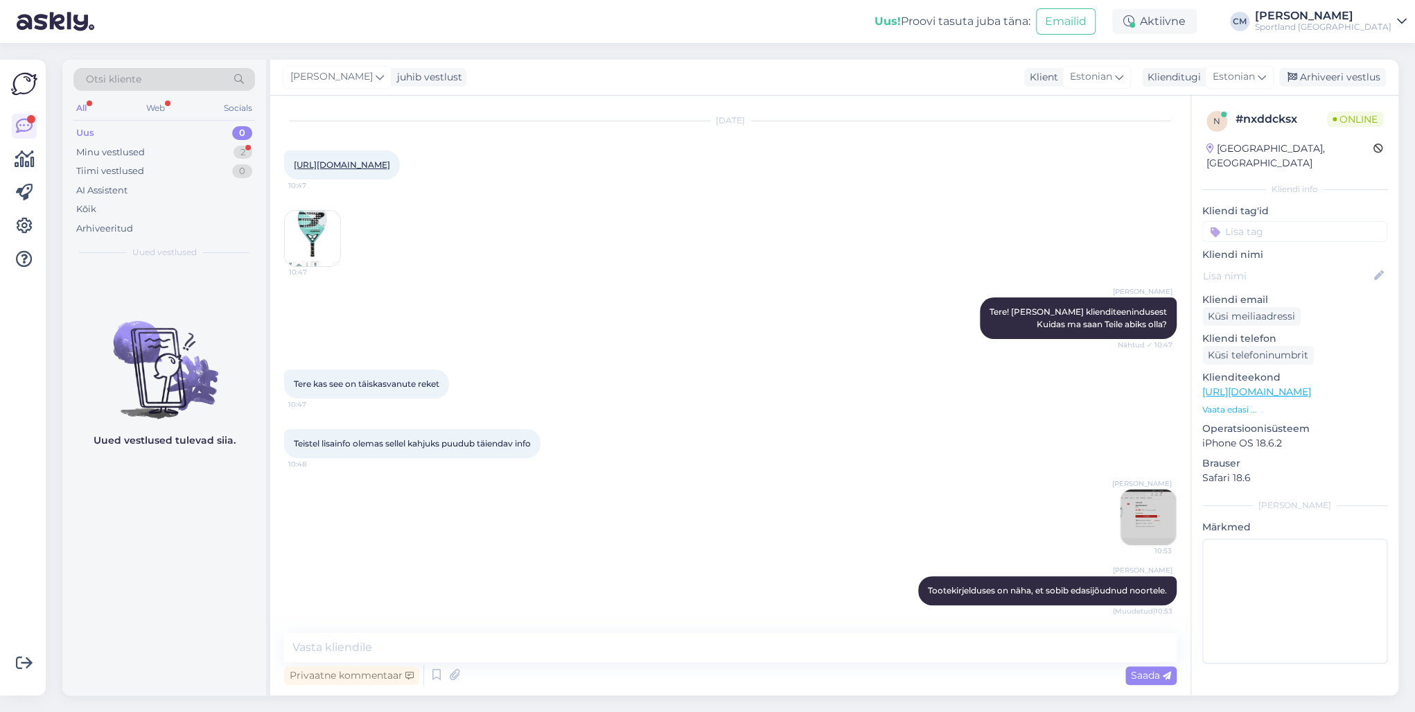
click at [958, 485] on div "[PERSON_NAME] 10:53" at bounding box center [730, 516] width 892 height 87
click at [247, 158] on div "2" at bounding box center [242, 152] width 19 height 14
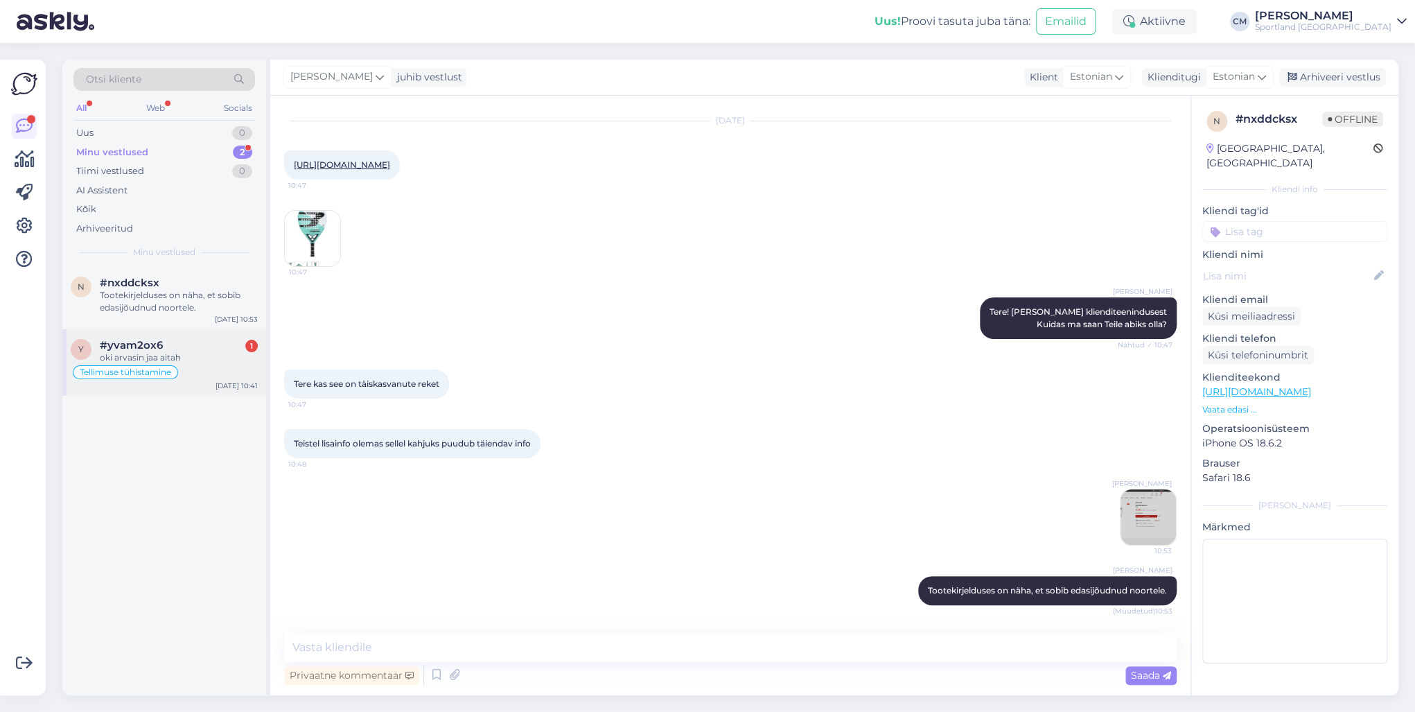
click at [166, 346] on div "#yvam2ox6 1" at bounding box center [179, 345] width 158 height 12
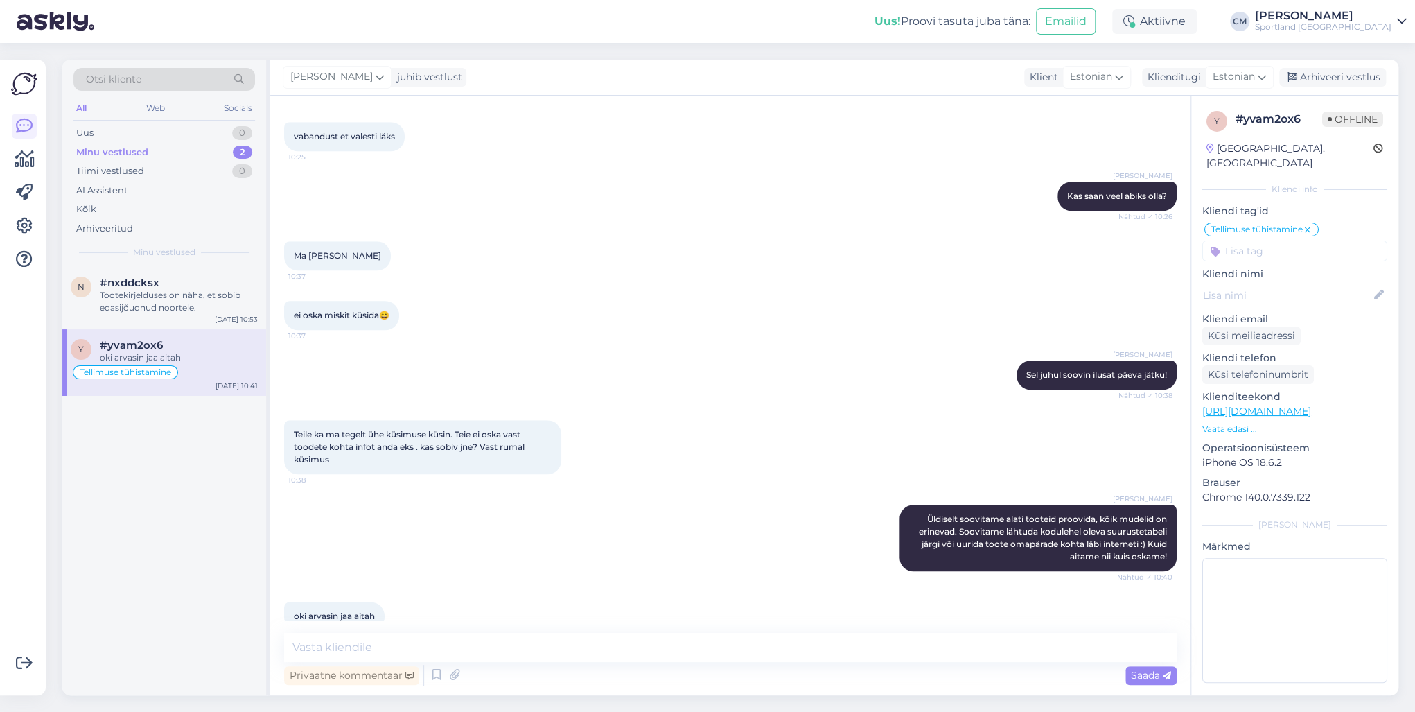
click at [1350, 89] on div "[PERSON_NAME] juhib vestlust Klient [DEMOGRAPHIC_DATA] Klienditugi [DEMOGRAPHIC…" at bounding box center [834, 78] width 1128 height 36
click at [1347, 84] on div "Arhiveeri vestlus" at bounding box center [1332, 77] width 107 height 19
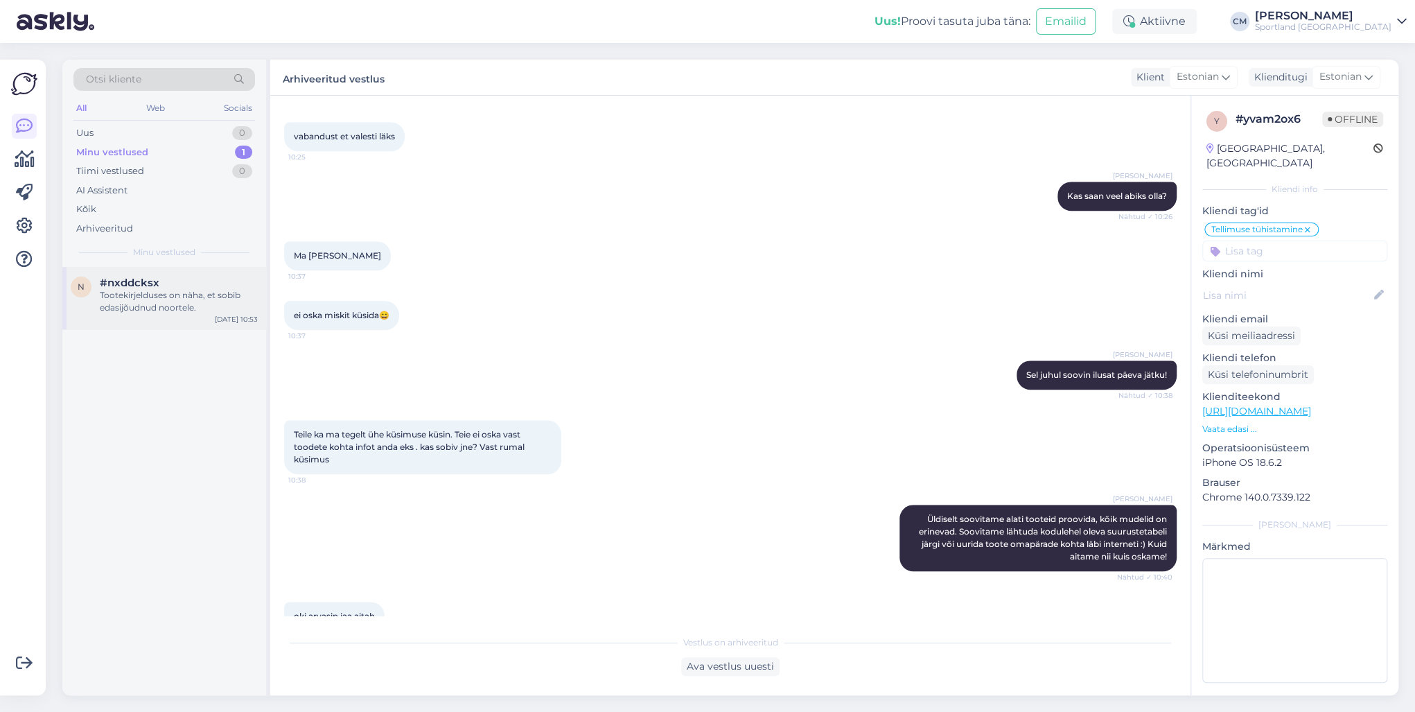
click at [151, 312] on div "Tootekirjelduses on näha, et sobib edasijõudnud noortele." at bounding box center [179, 301] width 158 height 25
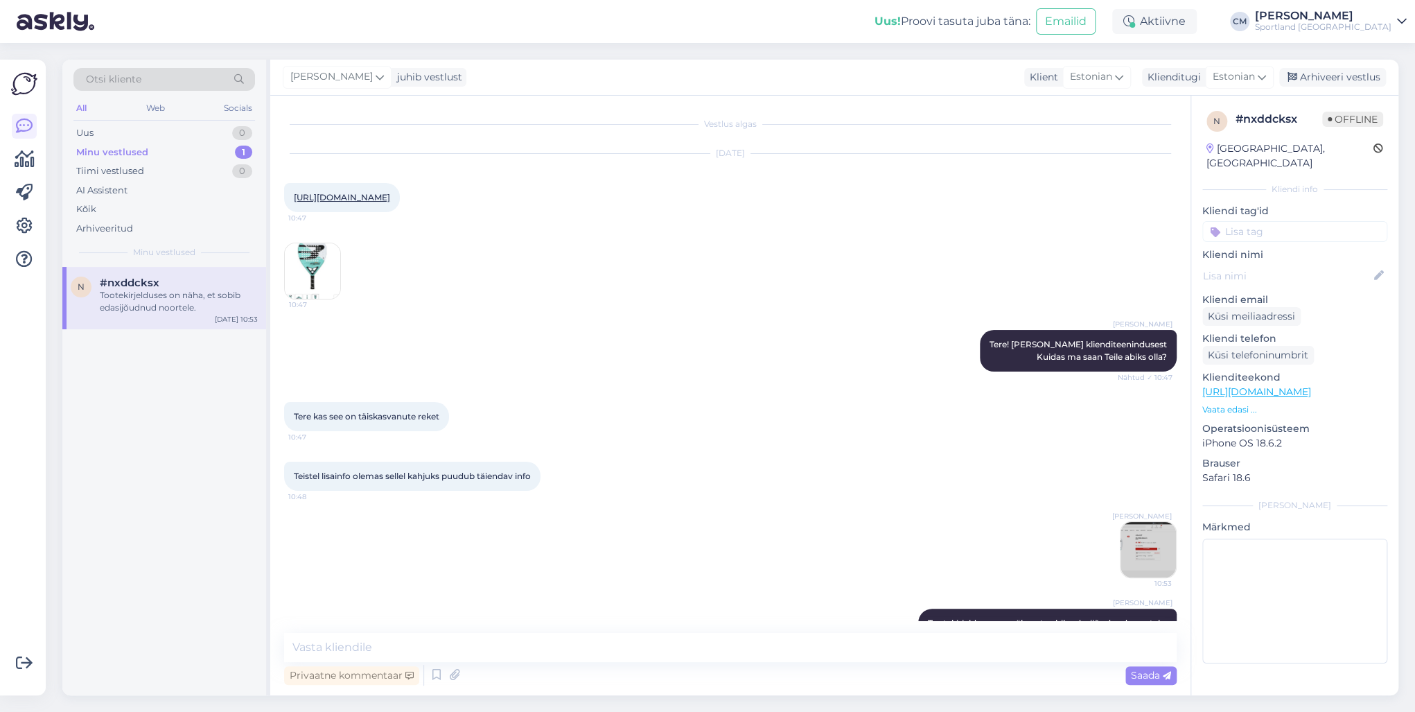
scroll to position [44, 0]
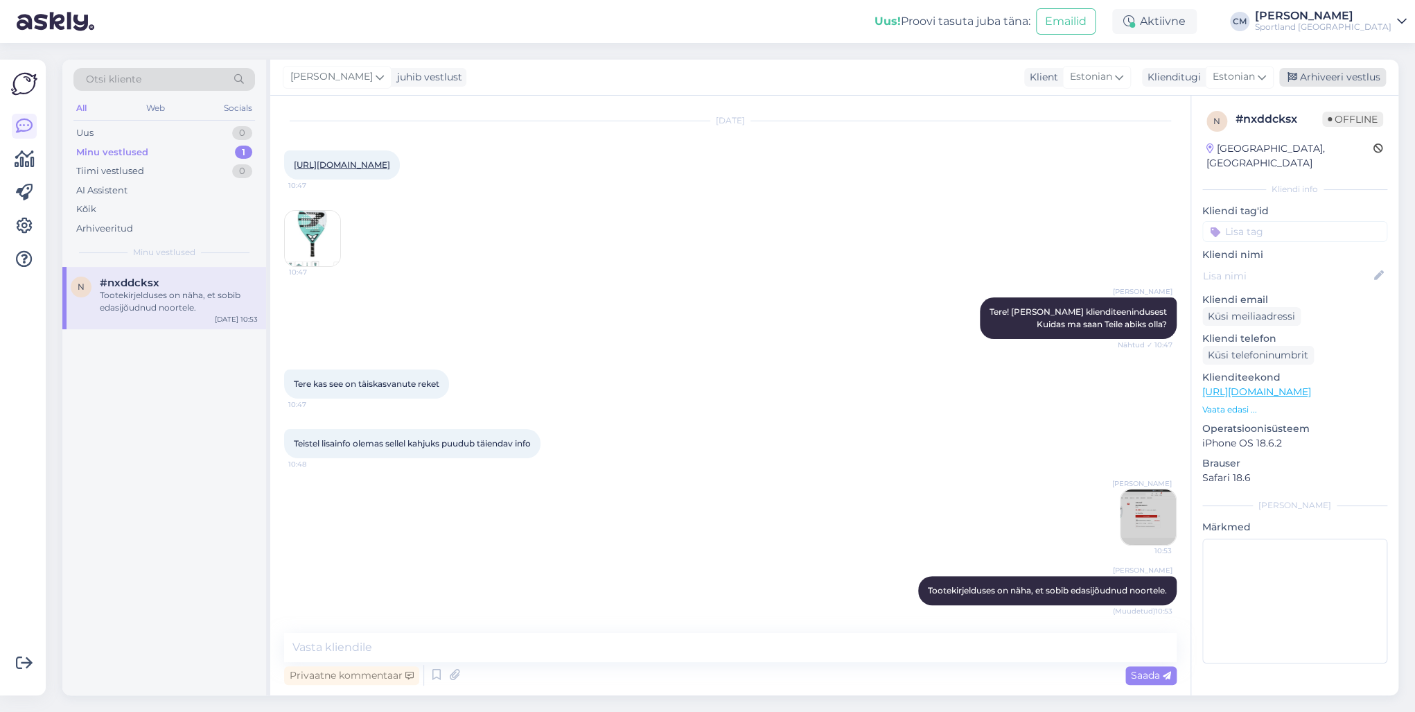
click at [1360, 79] on div "Arhiveeri vestlus" at bounding box center [1332, 77] width 107 height 19
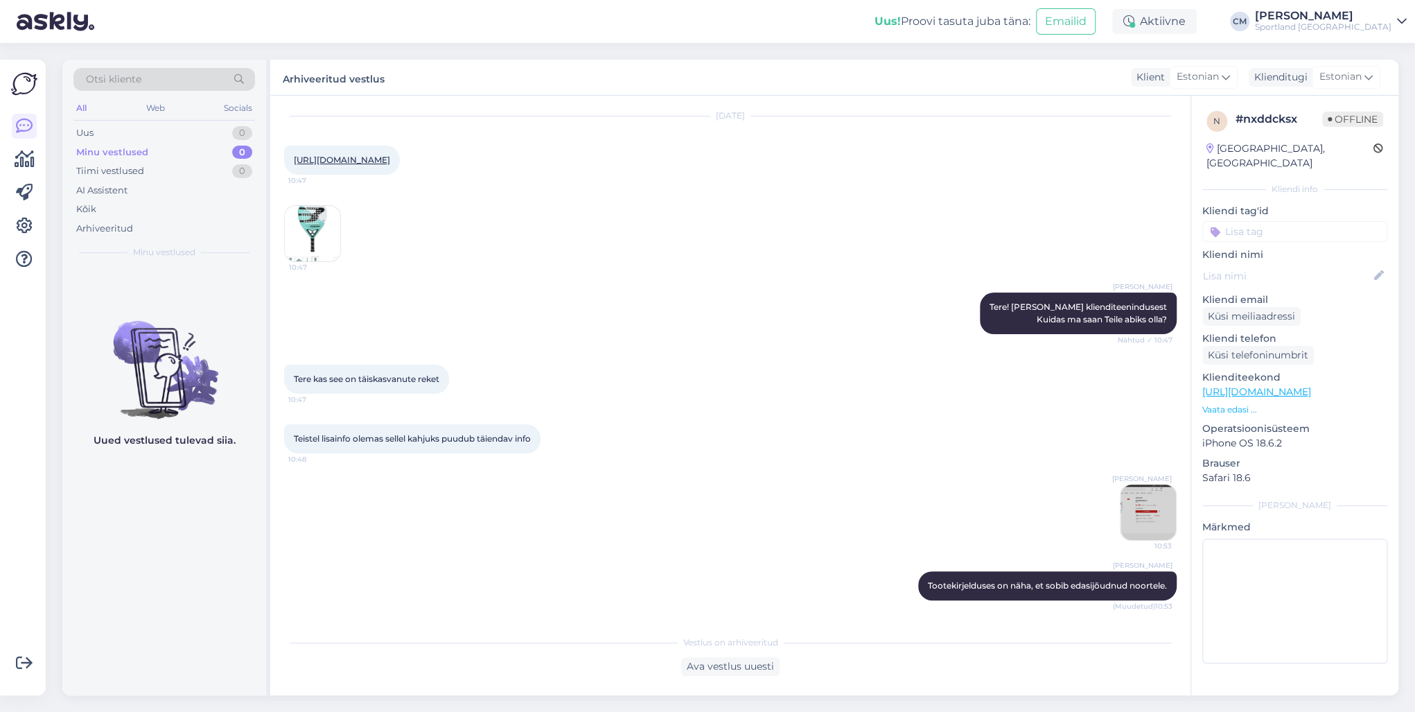
click at [1305, 221] on input at bounding box center [1294, 231] width 185 height 21
click at [1247, 264] on span "Toote üldinfo" at bounding box center [1255, 268] width 55 height 8
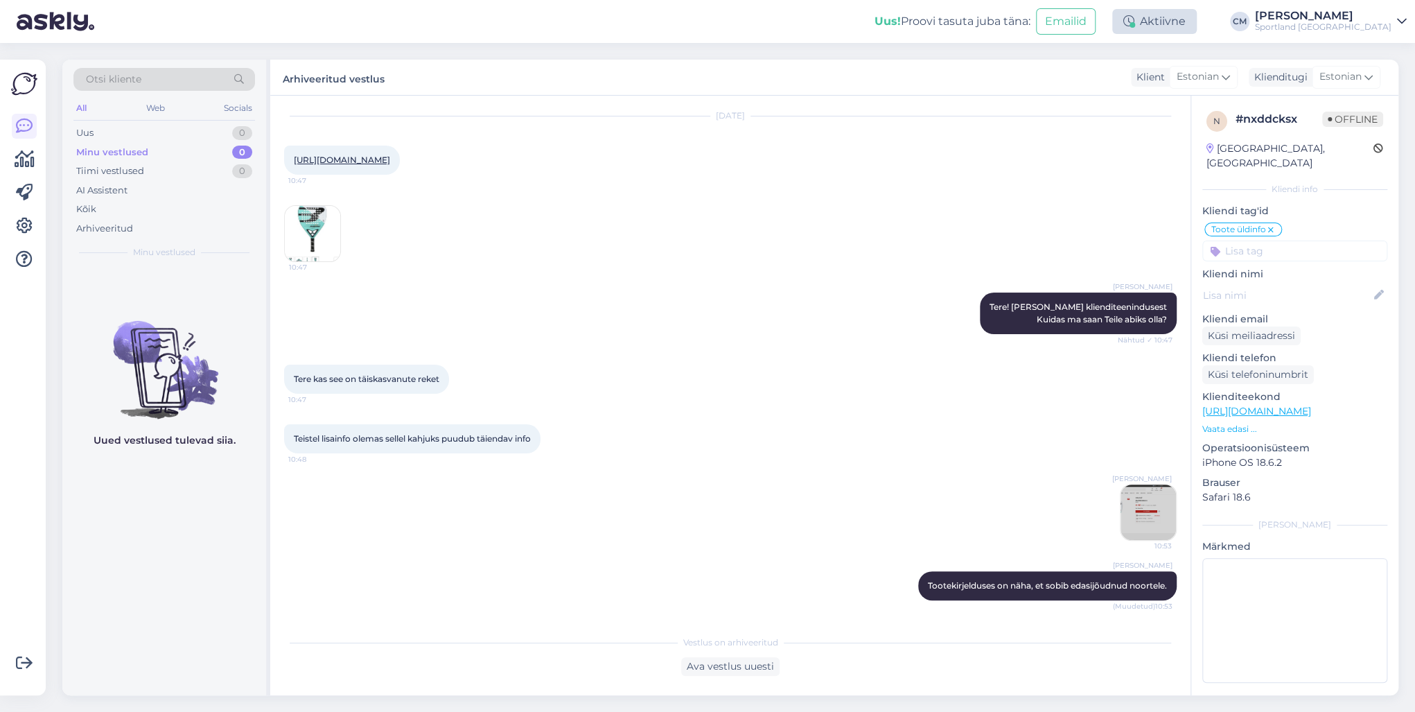
click at [1196, 26] on div "Aktiivne" at bounding box center [1154, 21] width 85 height 25
click at [1185, 80] on button "30 minutit" at bounding box center [1154, 85] width 62 height 15
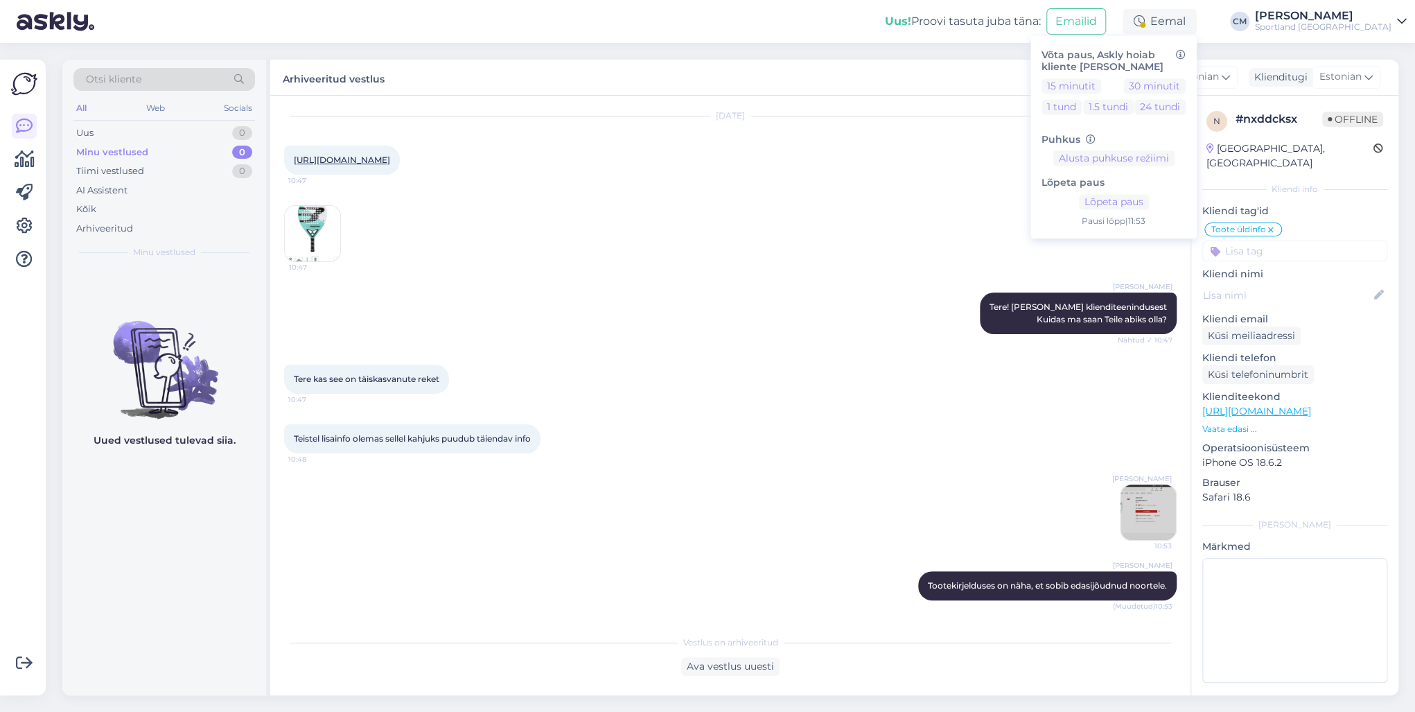
click at [1350, 13] on div "[PERSON_NAME]" at bounding box center [1323, 15] width 136 height 11
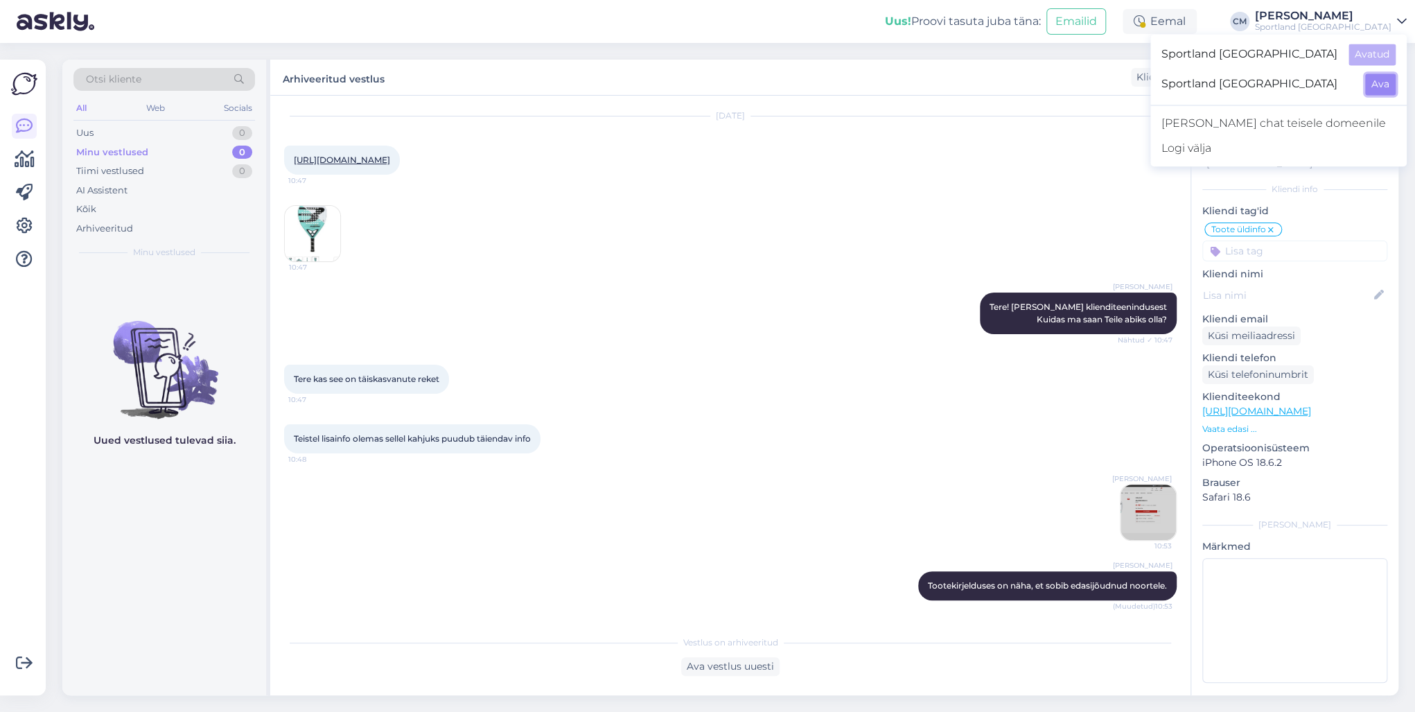
click at [1374, 81] on button "Ava" at bounding box center [1380, 83] width 30 height 21
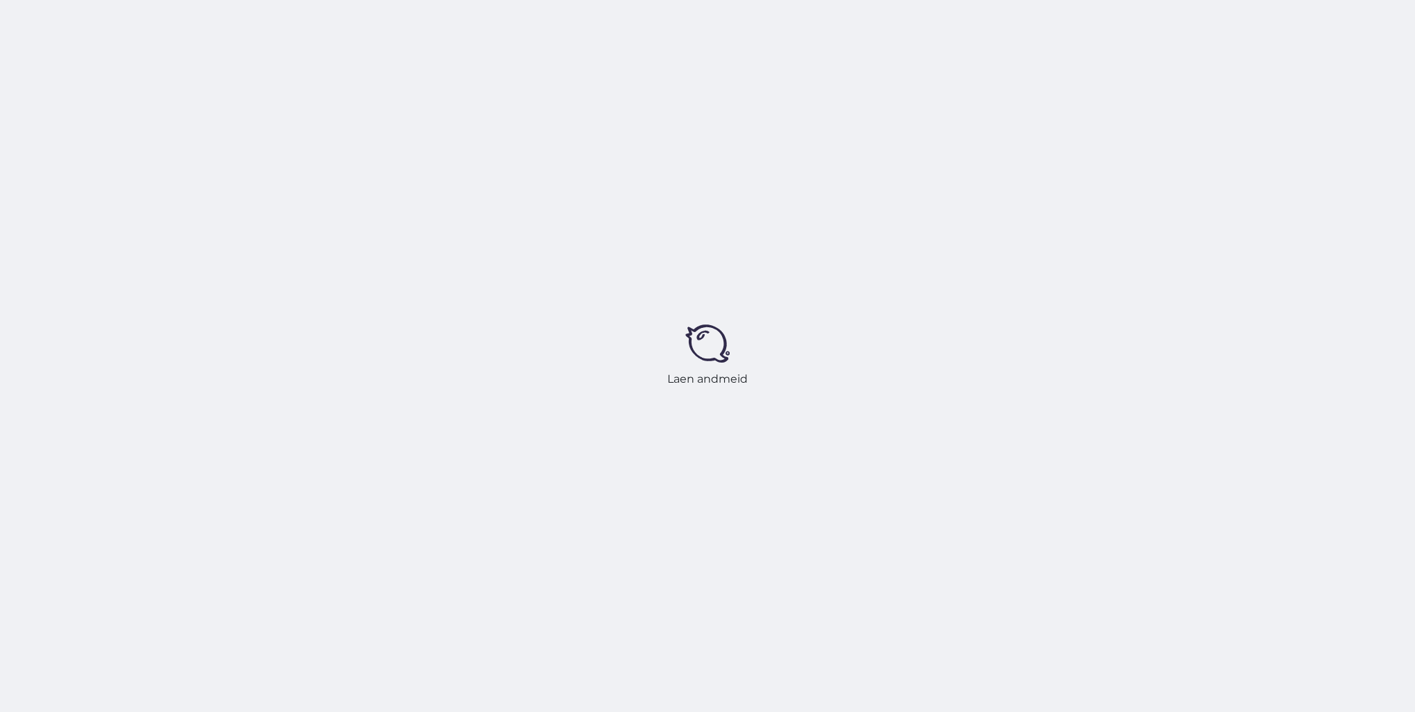
click at [1197, 22] on div "Laen andmeid" at bounding box center [707, 356] width 1415 height 712
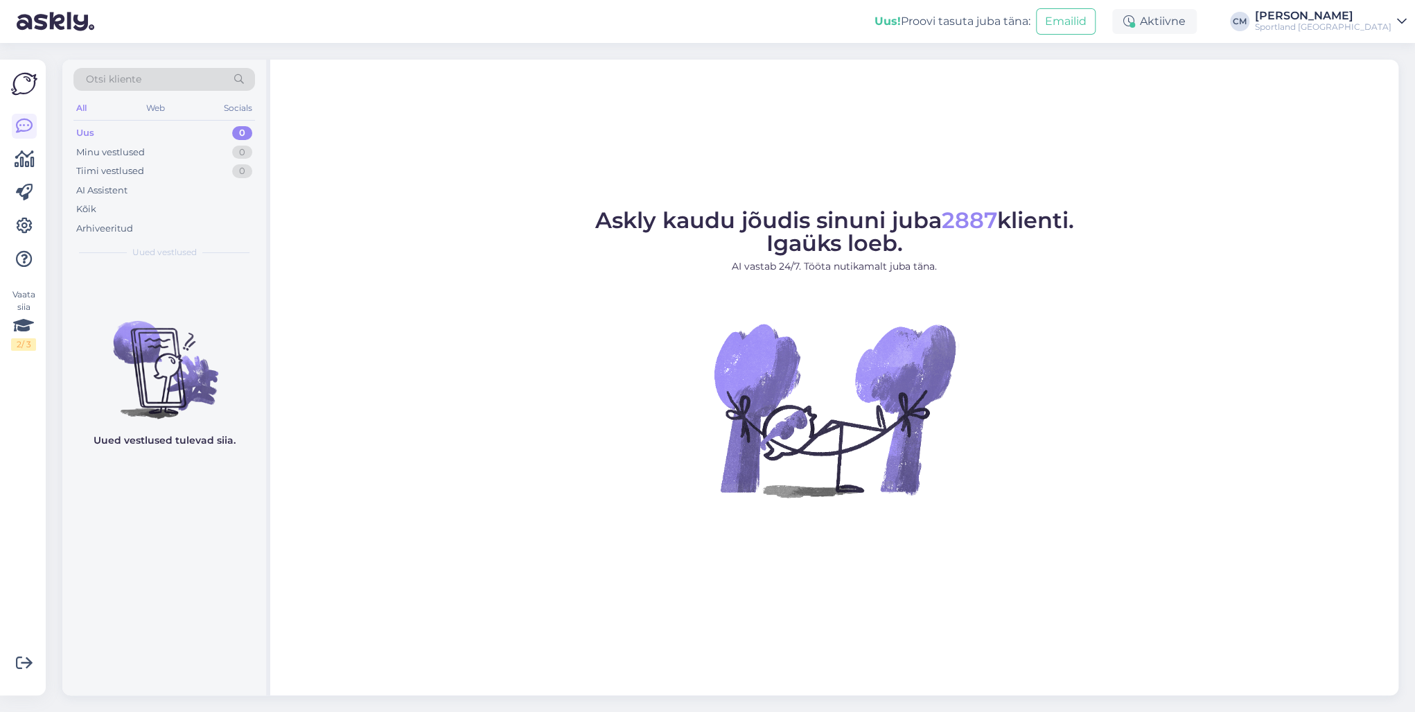
click at [1196, 22] on div "Aktiivne" at bounding box center [1154, 21] width 85 height 25
click at [1185, 79] on button "30 minutit" at bounding box center [1154, 85] width 62 height 15
click at [394, 434] on figure "Askly kaudu jõudis sinuni juba 2887 klienti. Igaüks loeb. AI vastab 24/7. Tööta…" at bounding box center [834, 371] width 1103 height 325
